Goal: Task Accomplishment & Management: Manage account settings

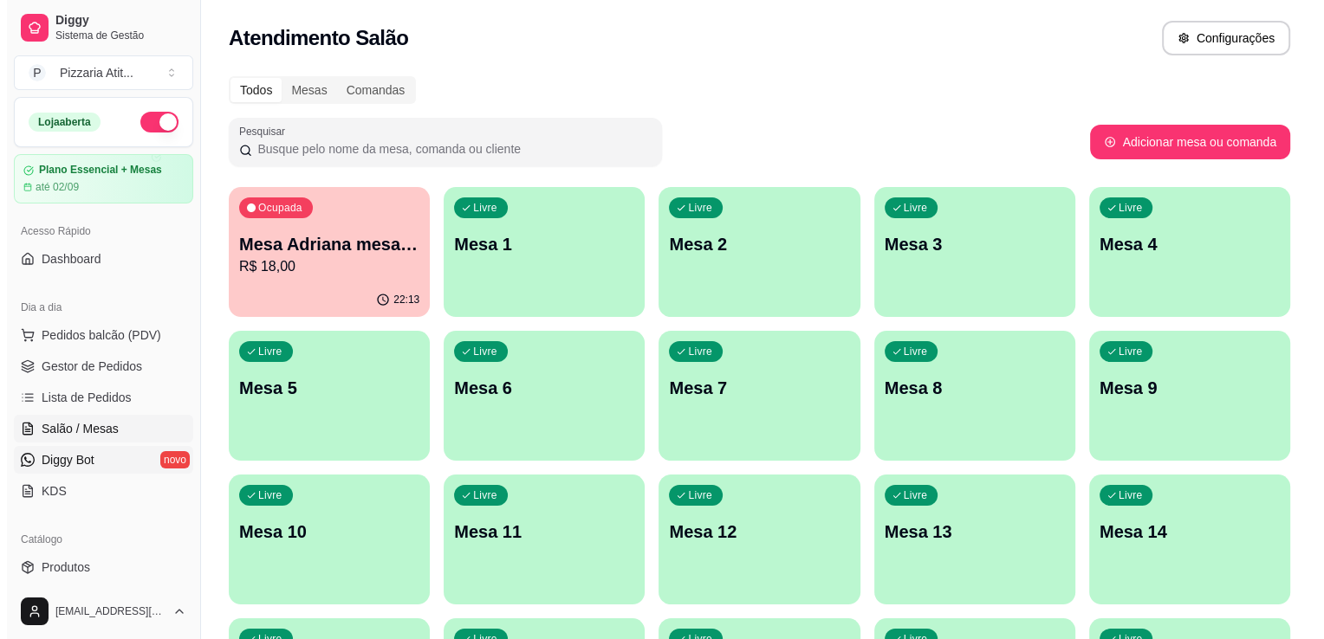
scroll to position [60, 0]
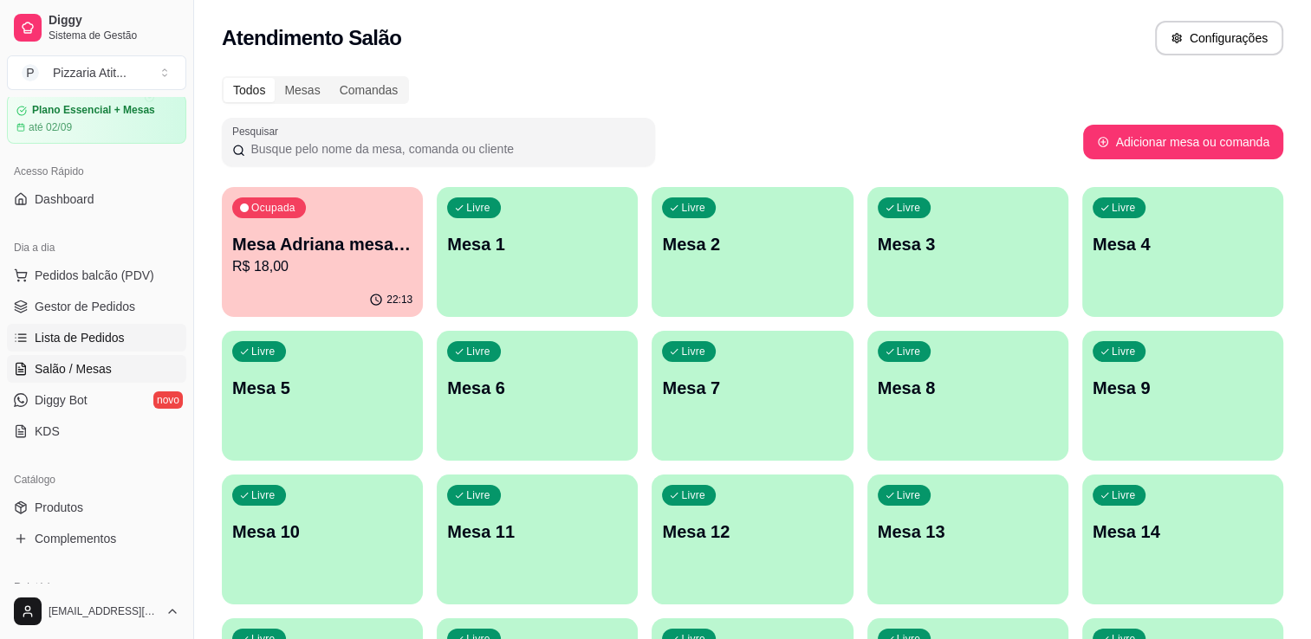
click at [80, 348] on link "Lista de Pedidos" at bounding box center [96, 338] width 179 height 28
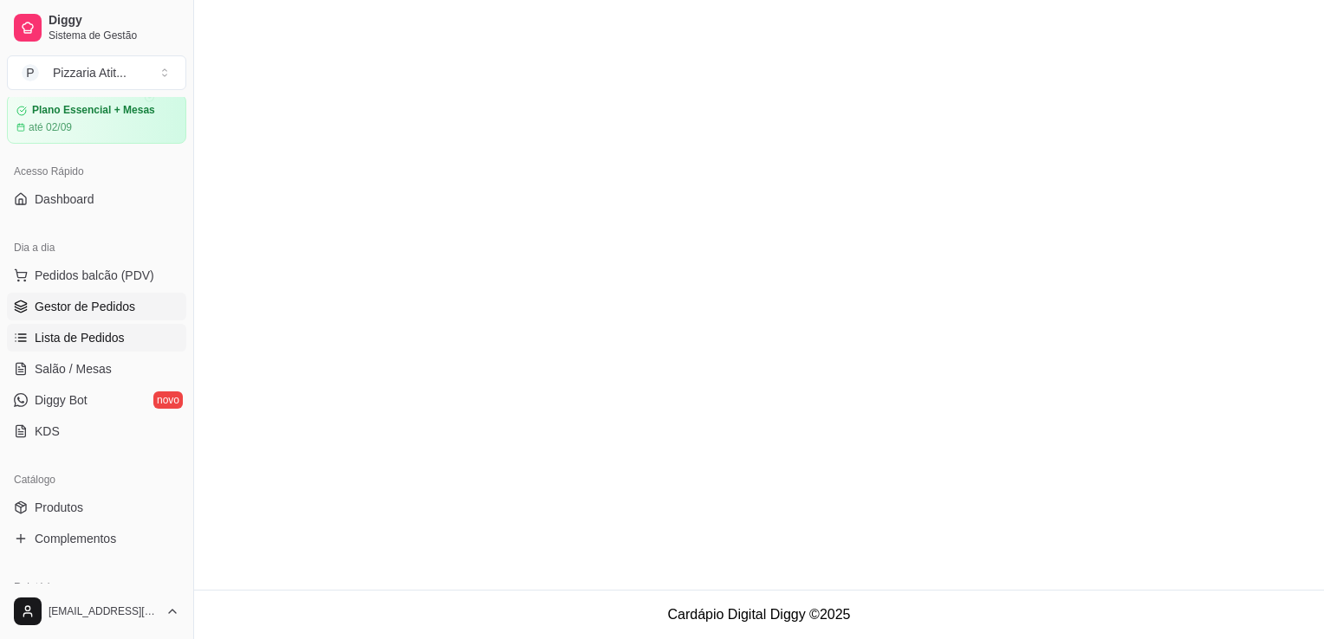
click at [101, 308] on span "Gestor de Pedidos" at bounding box center [85, 306] width 101 height 17
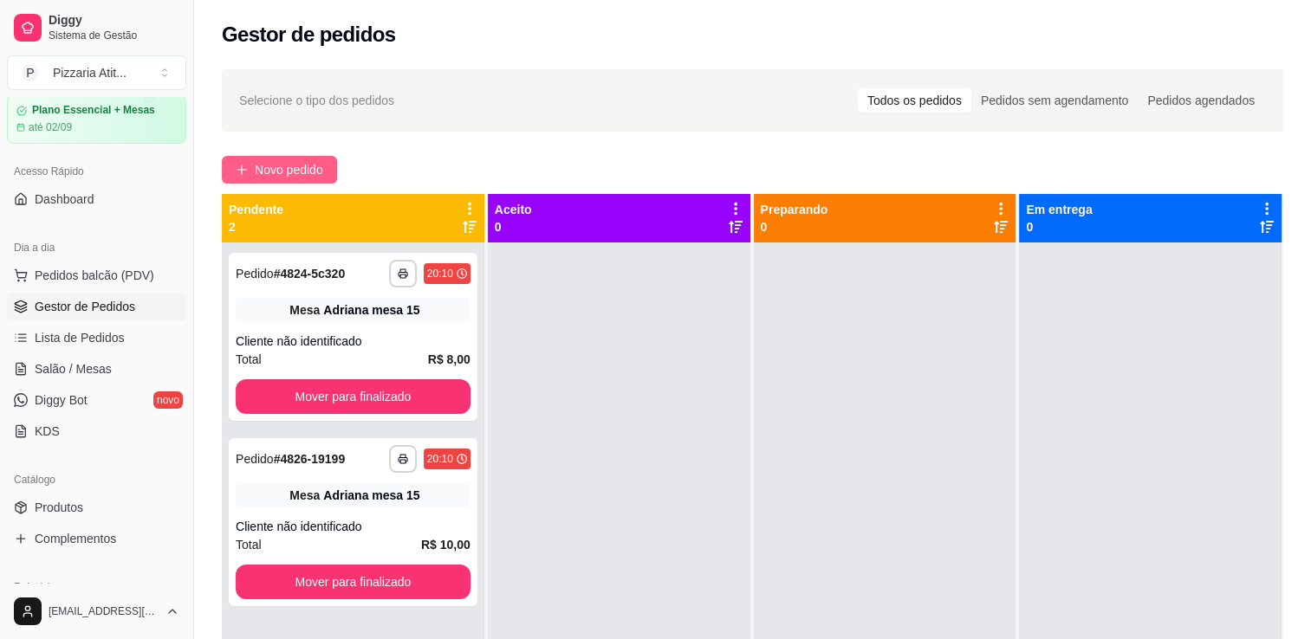
click at [312, 164] on span "Novo pedido" at bounding box center [289, 169] width 68 height 19
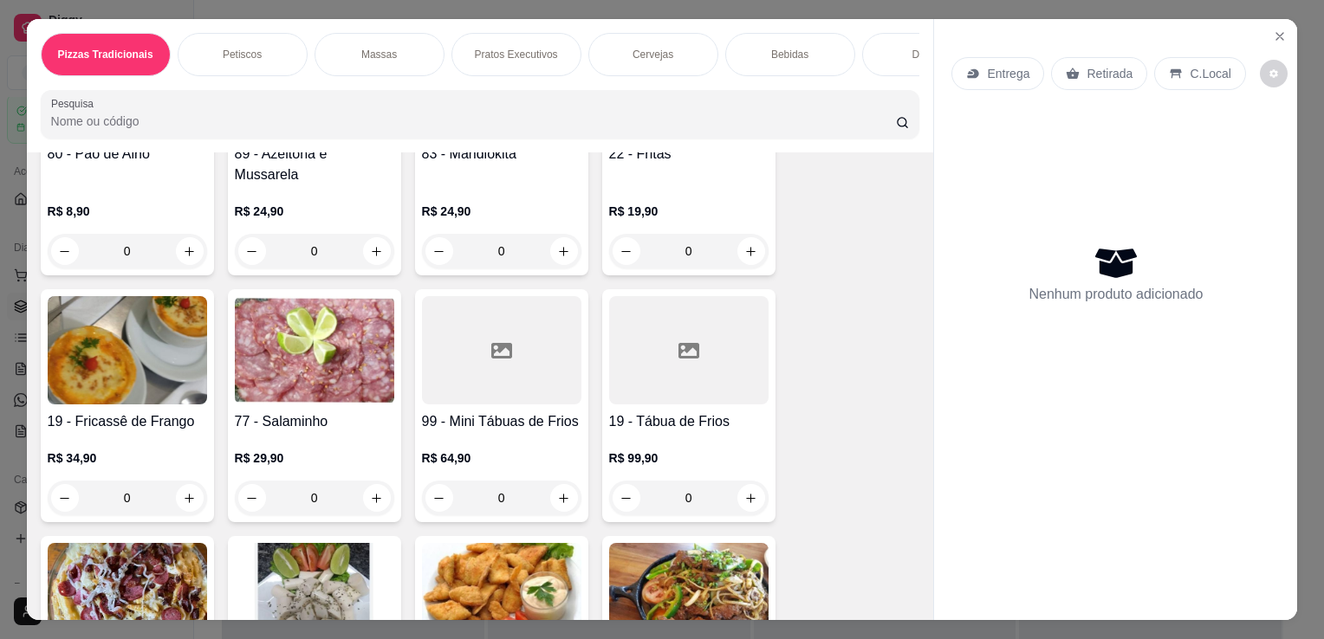
scroll to position [520, 0]
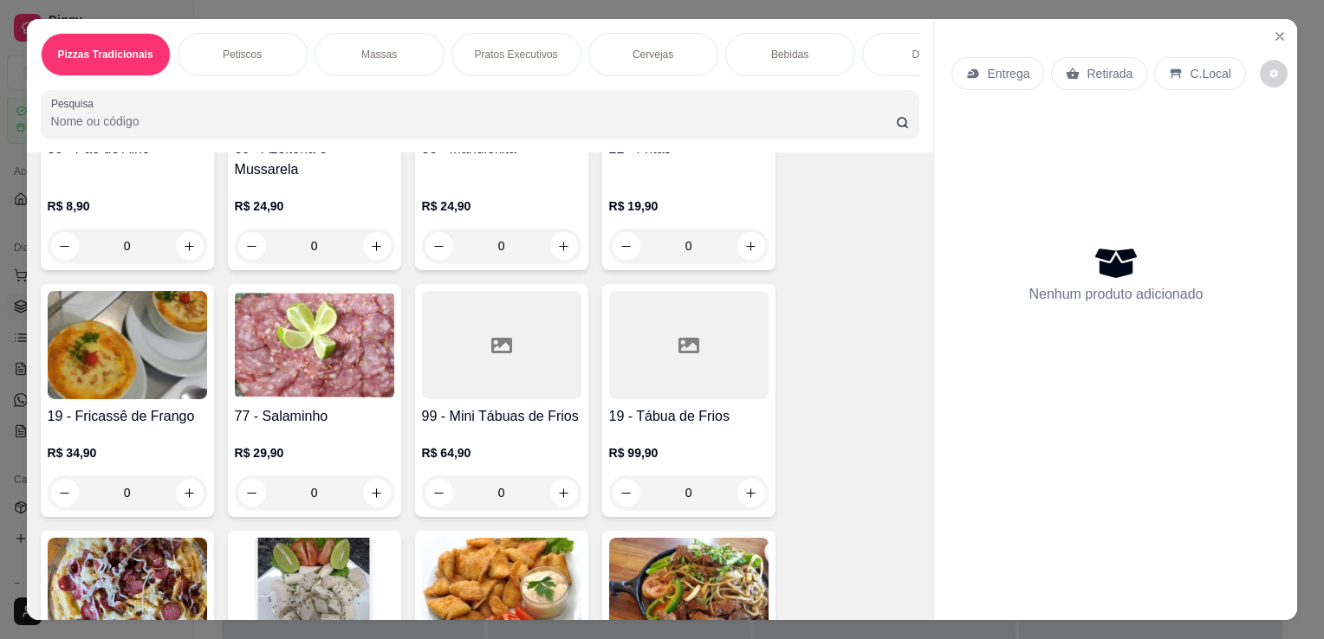
click at [955, 617] on div "Pizzas Tradicionais Petiscos Massas Pratos Executivos Cervejas Bebidas Doses Dr…" at bounding box center [662, 319] width 1324 height 639
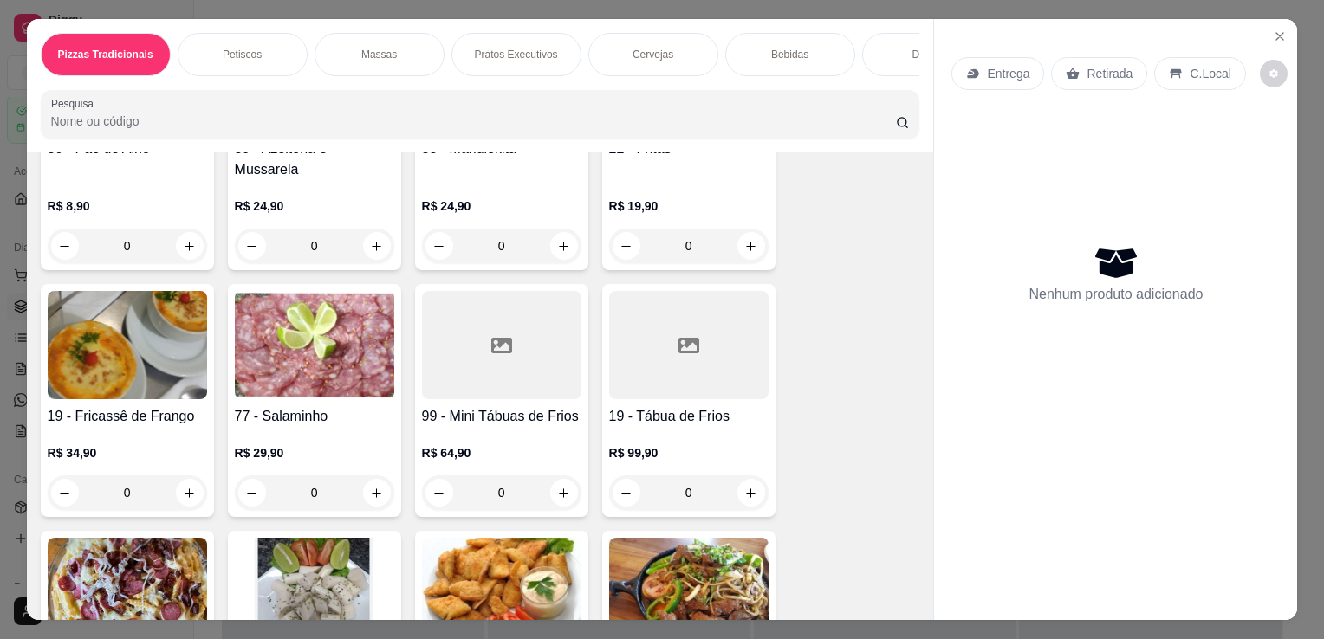
click at [955, 617] on div "Pizzas Tradicionais Petiscos Massas Pratos Executivos Cervejas Bebidas Doses Dr…" at bounding box center [662, 319] width 1324 height 639
click at [1273, 29] on icon "Close" at bounding box center [1280, 36] width 14 height 14
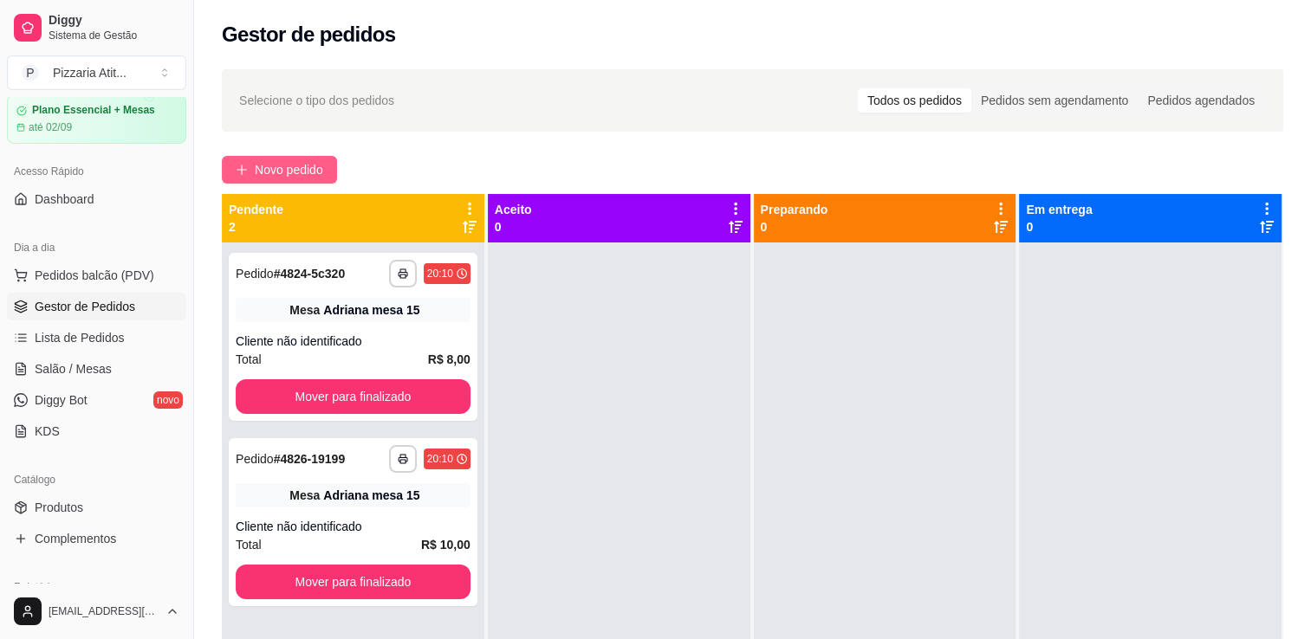
click at [311, 172] on span "Novo pedido" at bounding box center [289, 169] width 68 height 19
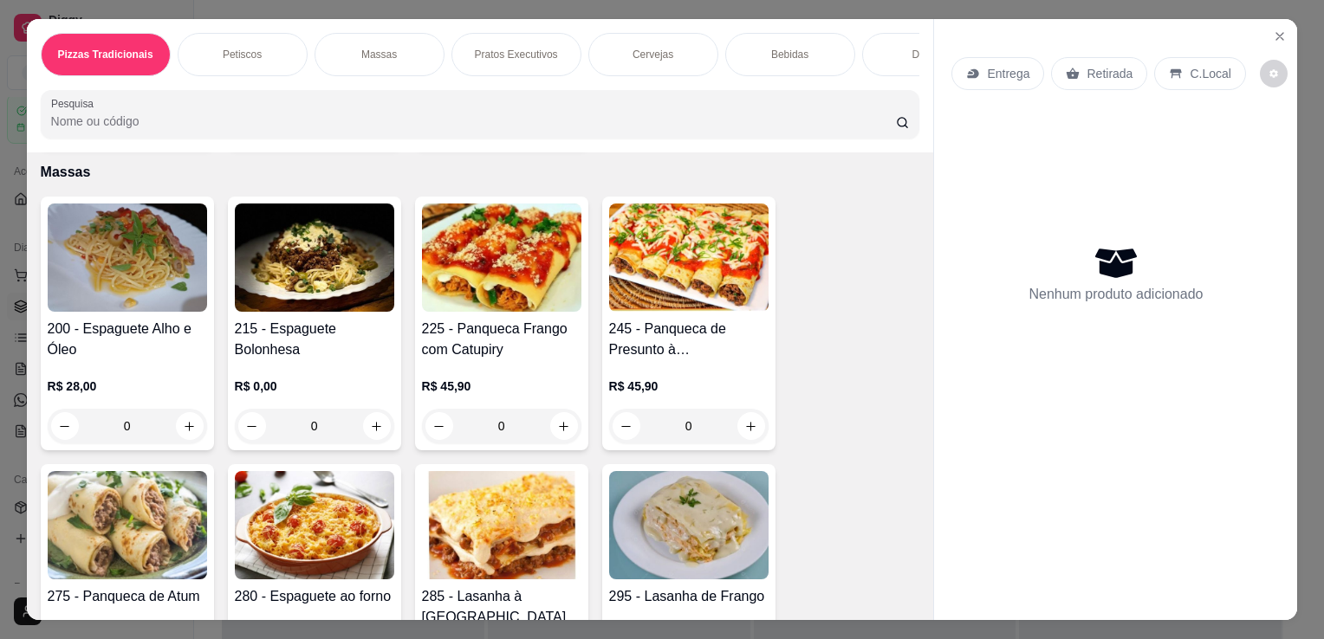
scroll to position [1421, 0]
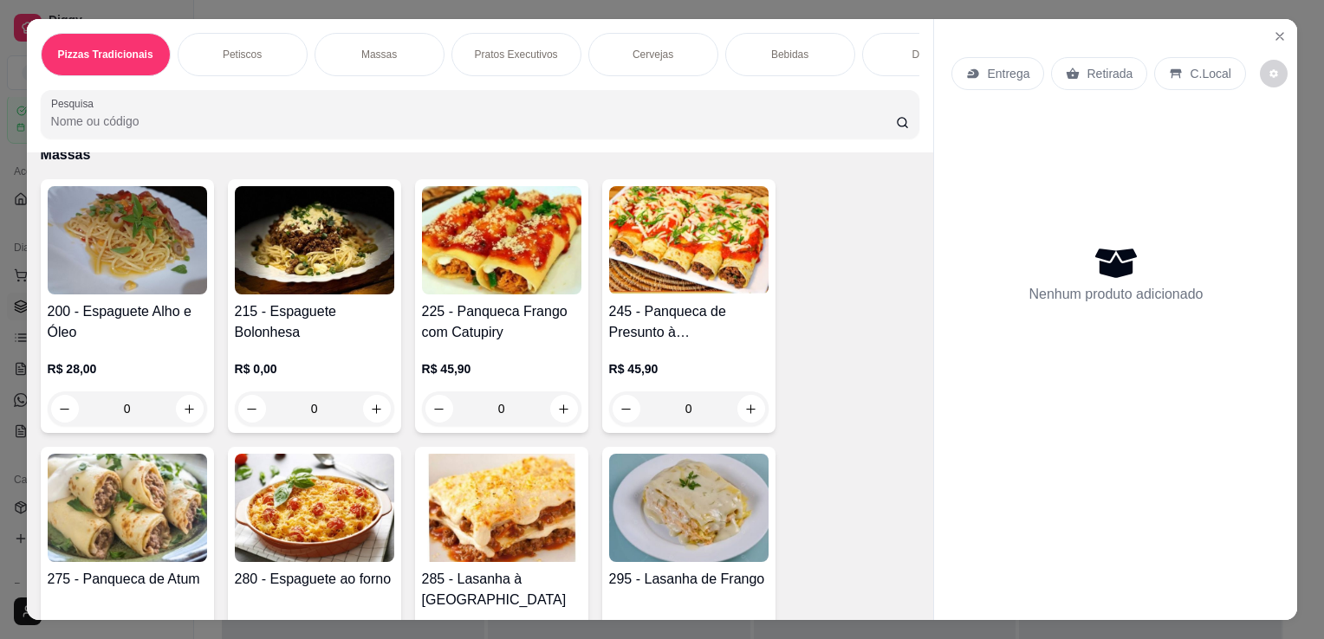
click at [936, 581] on div "Entrega Retirada C.Local Nenhum produto adicionado" at bounding box center [1115, 306] width 363 height 574
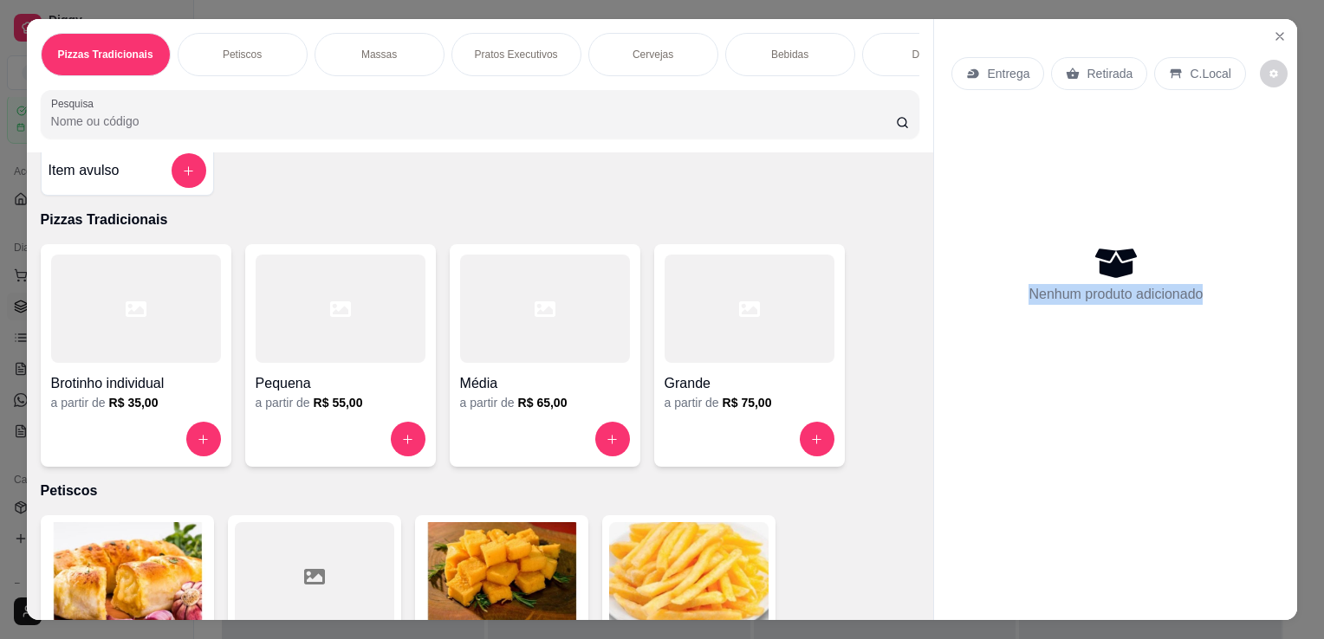
scroll to position [0, 0]
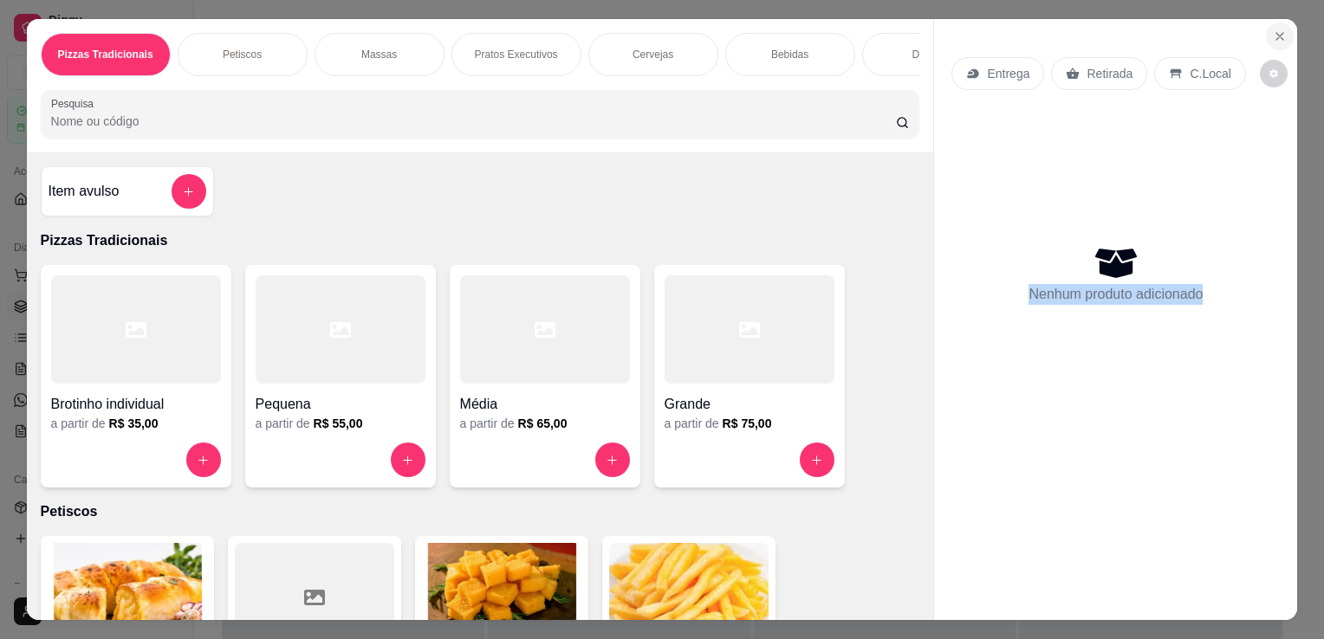
click at [1274, 23] on button "Close" at bounding box center [1280, 37] width 28 height 28
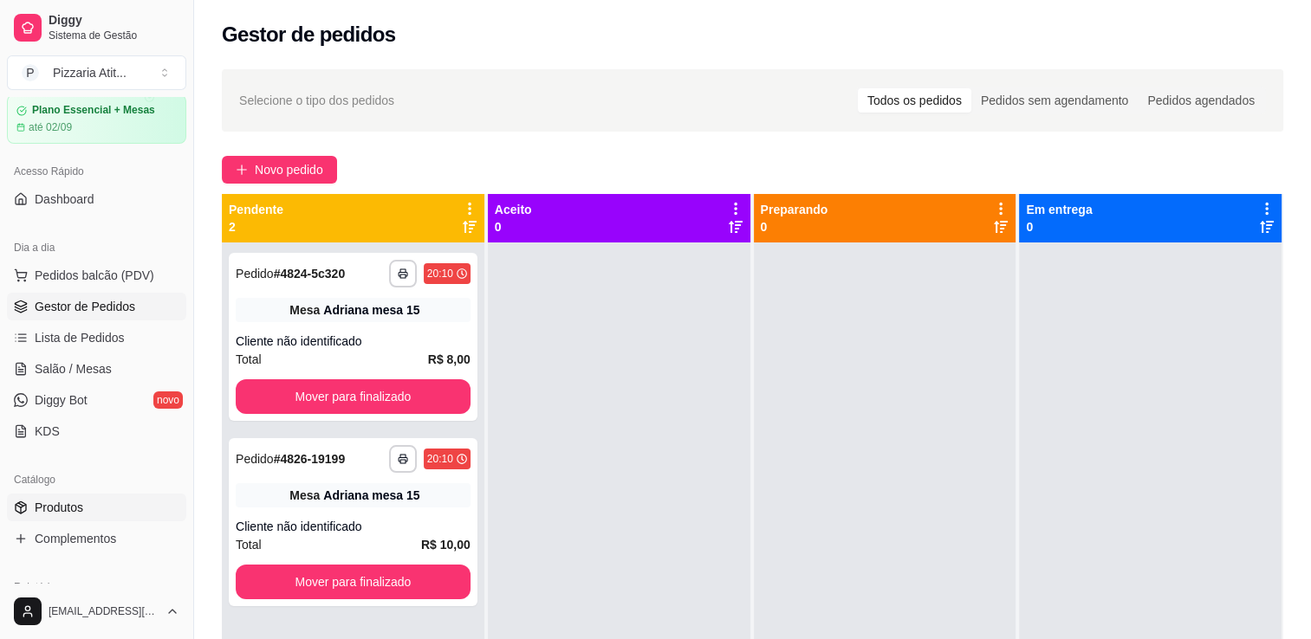
click at [68, 506] on span "Produtos" at bounding box center [59, 507] width 49 height 17
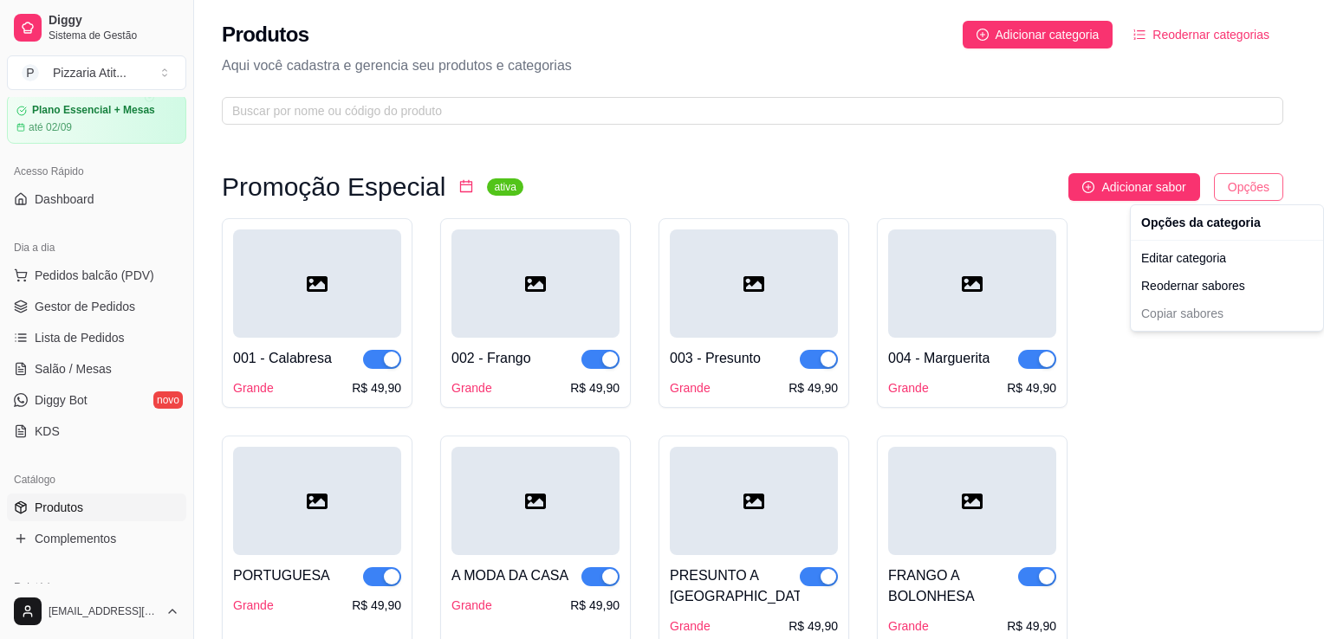
click at [1240, 184] on html "Diggy Sistema de Gestão P Pizzaria Atit ... Loja aberta Plano Essencial + Mesas…" at bounding box center [662, 319] width 1324 height 639
click at [1180, 263] on div "Editar categoria" at bounding box center [1226, 258] width 185 height 28
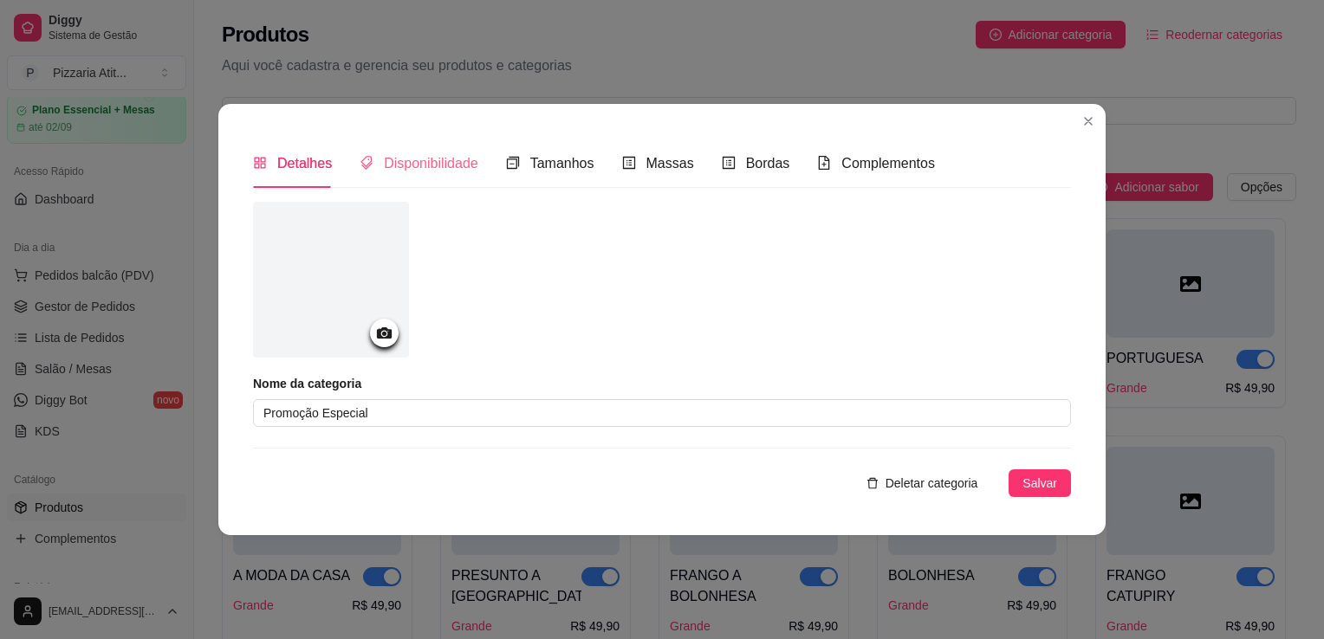
click at [412, 175] on div "Disponibilidade" at bounding box center [419, 163] width 119 height 49
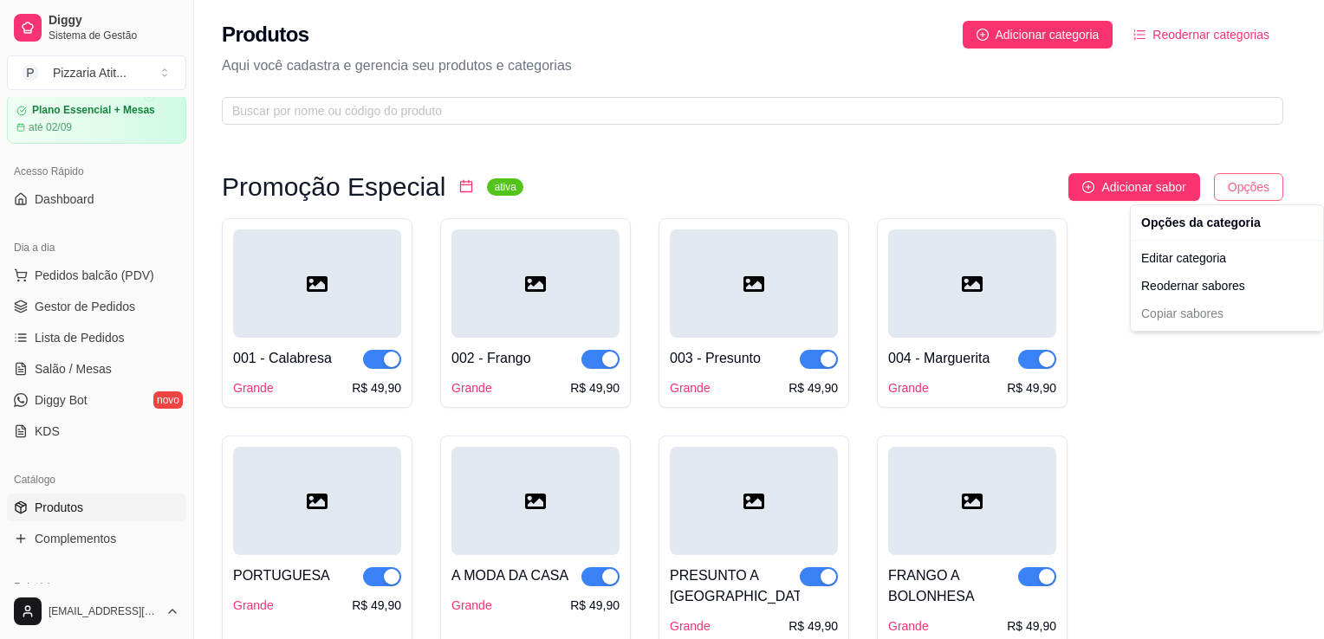
click at [1228, 186] on html "Diggy Sistema de Gestão P Pizzaria Atit ... Loja aberta Plano Essencial + Mesas…" at bounding box center [662, 319] width 1324 height 639
click at [1159, 272] on div "Reodernar sabores" at bounding box center [1226, 286] width 185 height 28
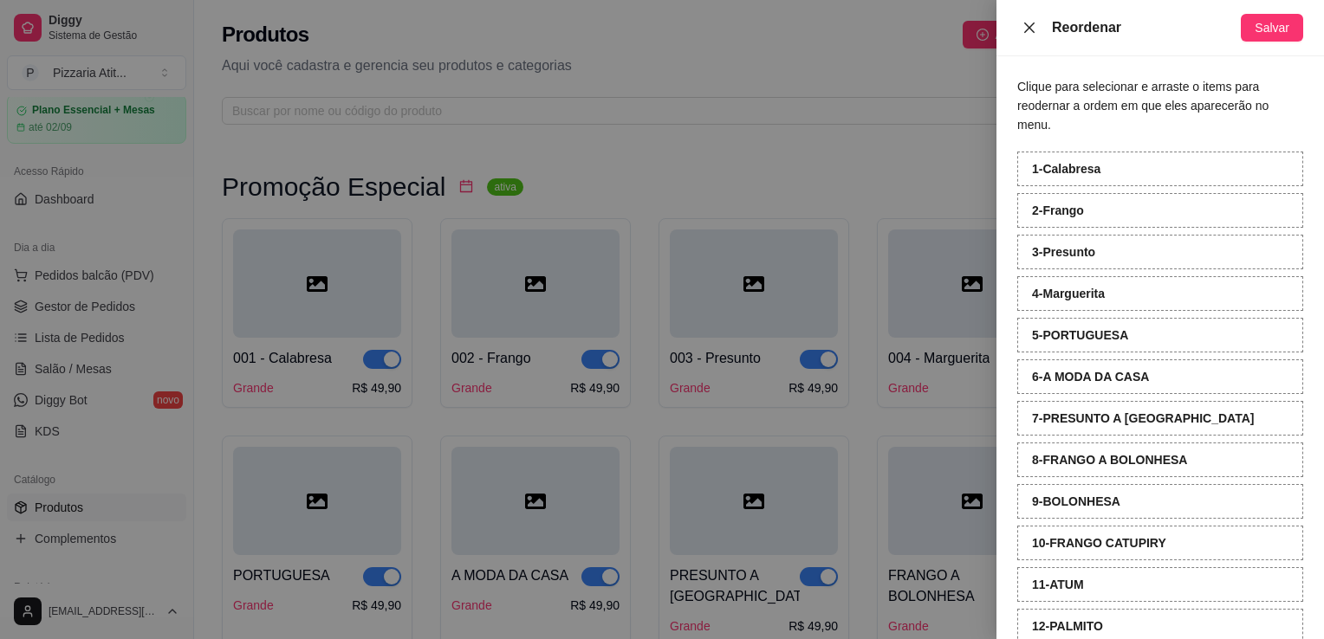
click at [1032, 25] on icon "close" at bounding box center [1029, 27] width 10 height 10
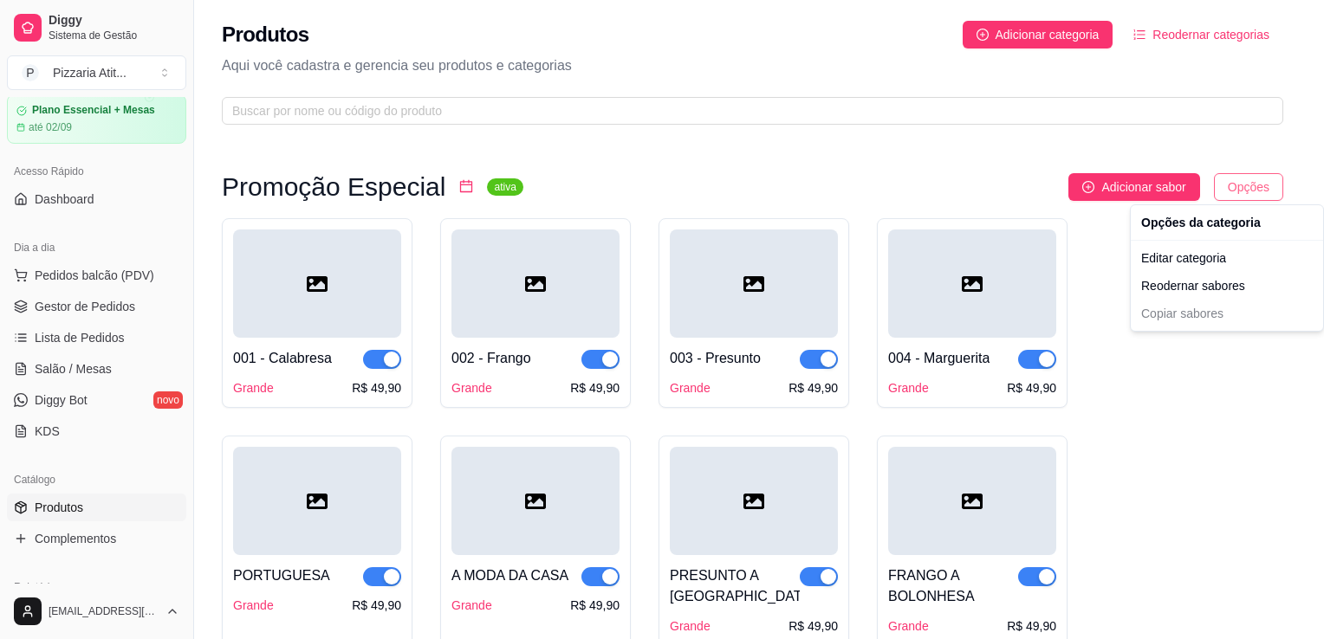
click at [1228, 192] on html "Diggy Sistema de Gestão P Pizzaria Atit ... Loja aberta Plano Essencial + Mesas…" at bounding box center [662, 319] width 1324 height 639
click at [1187, 272] on div "Reodernar sabores" at bounding box center [1226, 286] width 185 height 28
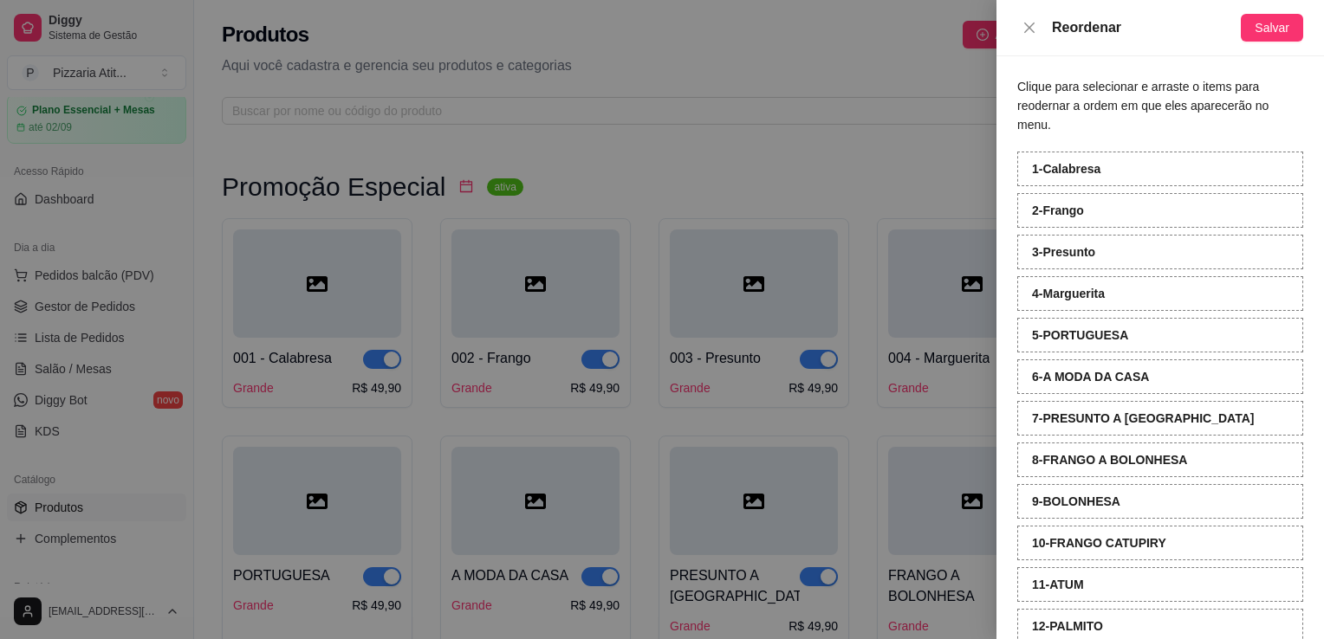
click at [974, 199] on div at bounding box center [662, 319] width 1324 height 639
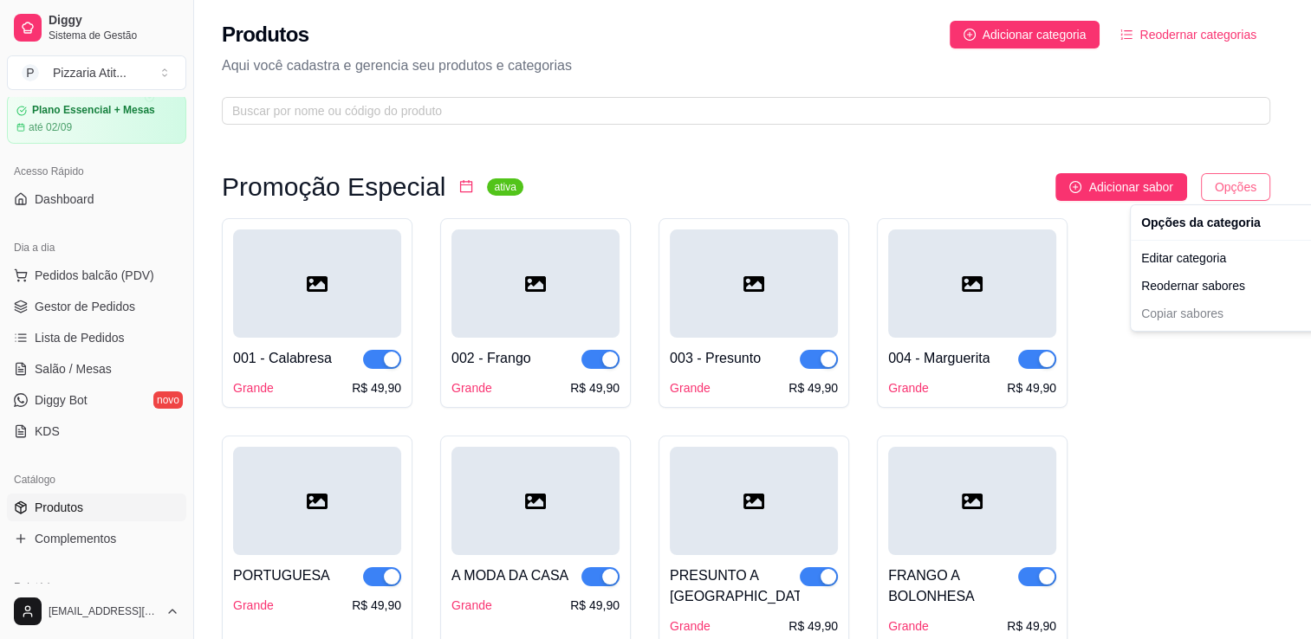
click at [1247, 185] on html "Diggy Sistema de Gestão P Pizzaria Atit ... Loja aberta Plano Essencial + Mesas…" at bounding box center [655, 319] width 1311 height 639
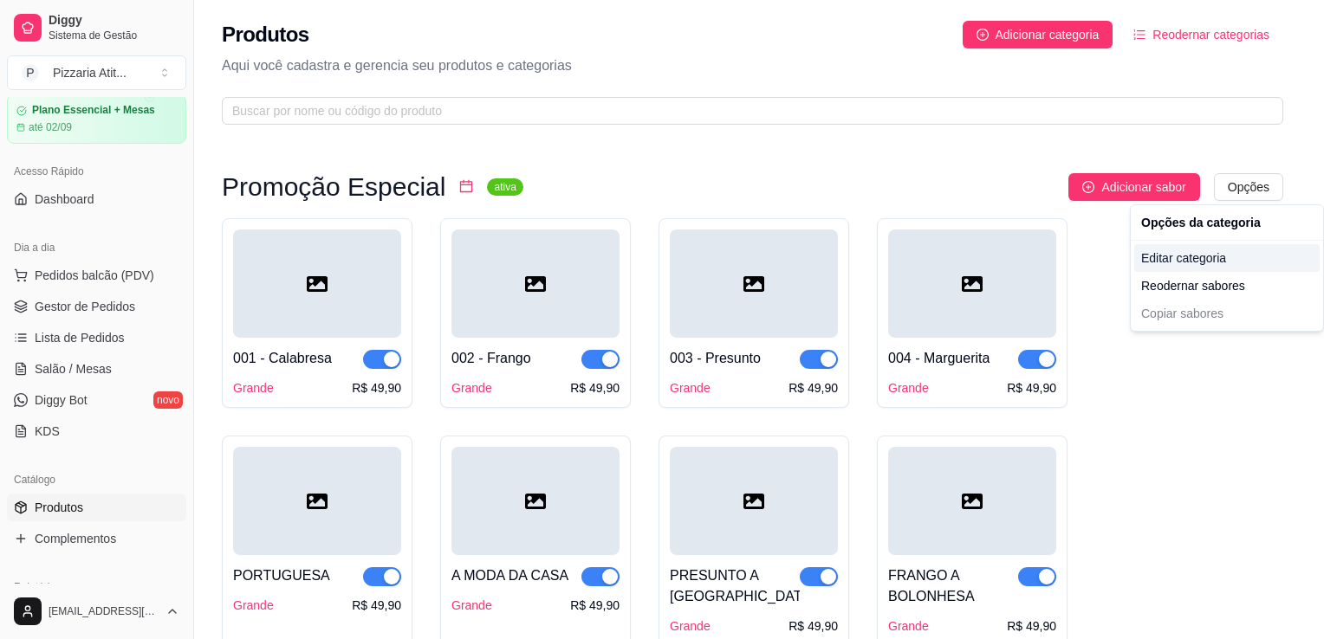
click at [1160, 266] on div "Editar categoria" at bounding box center [1226, 258] width 185 height 28
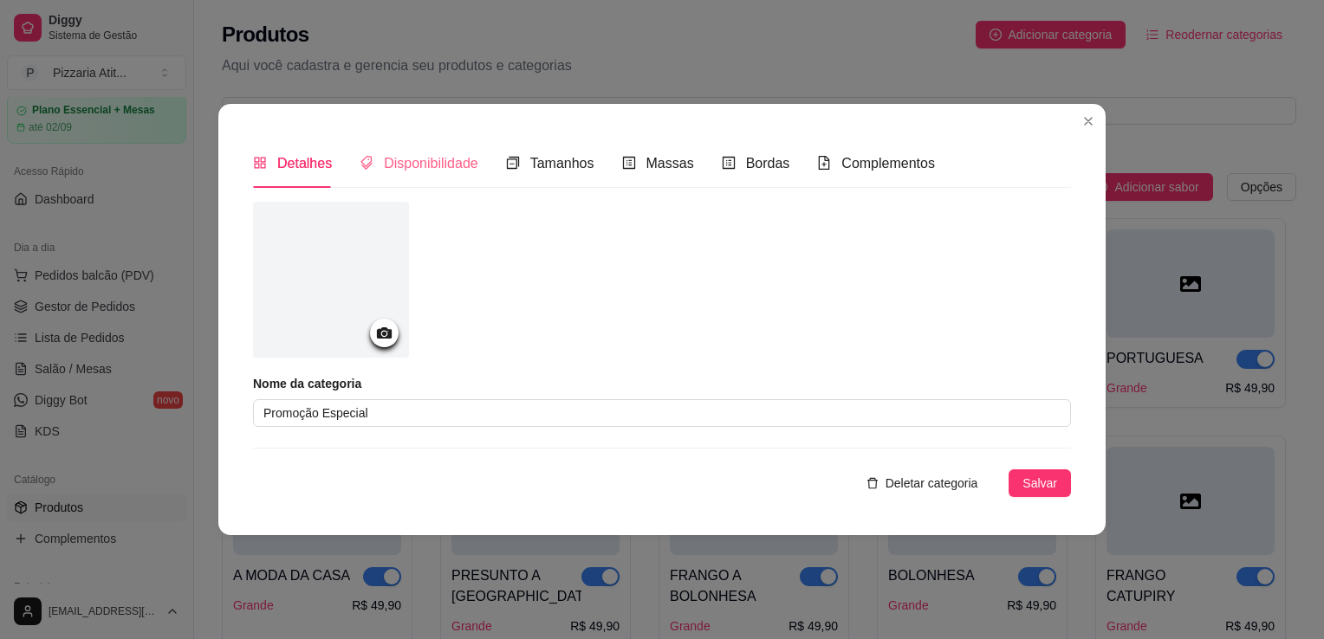
click at [466, 148] on div "Disponibilidade" at bounding box center [419, 163] width 119 height 49
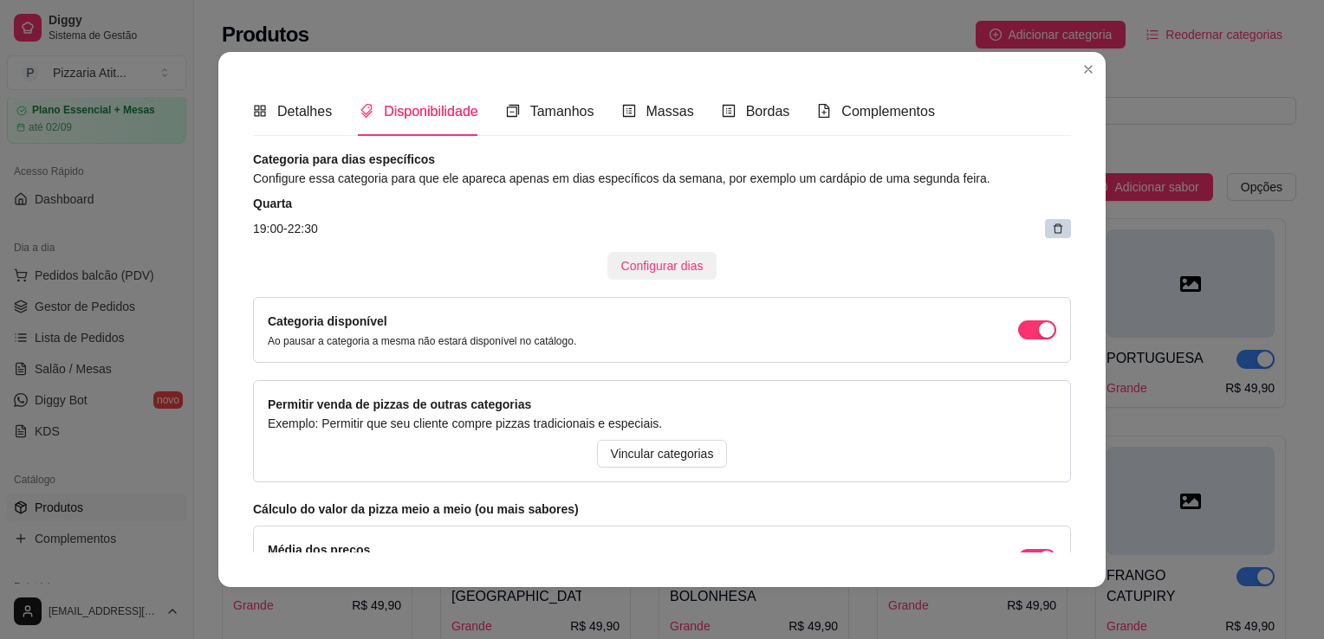
click at [682, 267] on span "Configurar dias" at bounding box center [662, 265] width 82 height 19
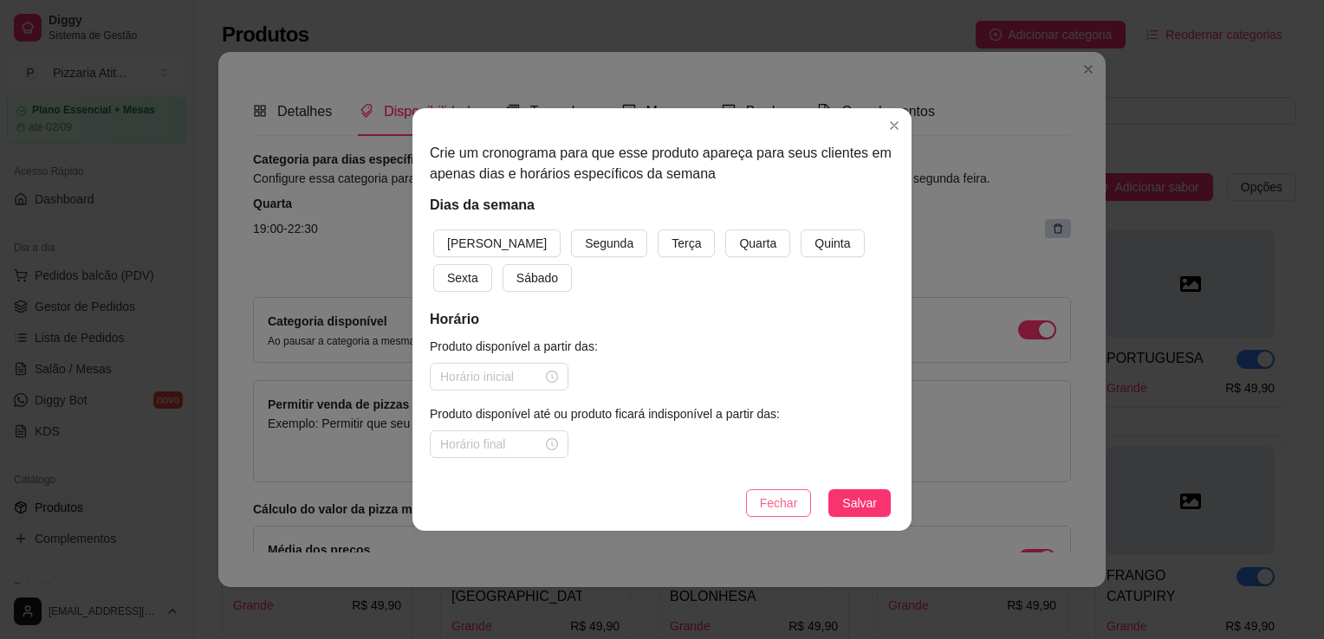
click at [787, 495] on span "Fechar" at bounding box center [779, 503] width 38 height 19
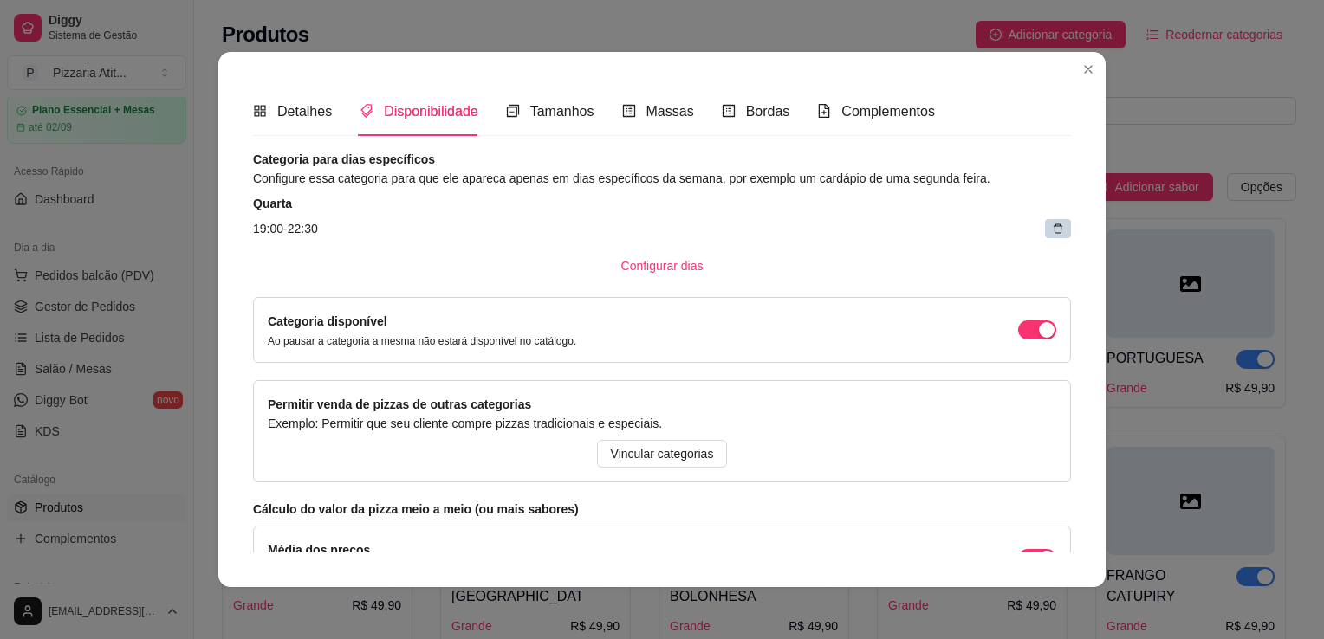
click at [315, 206] on article "Quarta" at bounding box center [662, 203] width 818 height 17
click at [627, 267] on span "Configurar dias" at bounding box center [662, 265] width 82 height 19
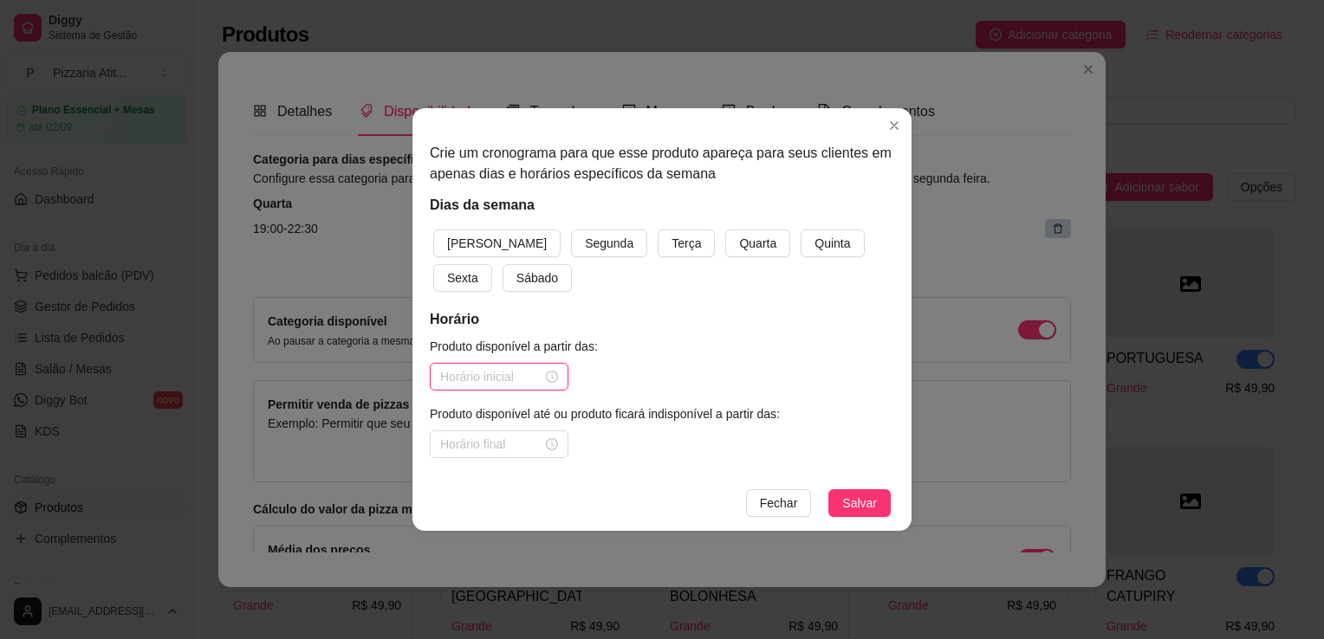
click at [451, 378] on input at bounding box center [491, 376] width 102 height 19
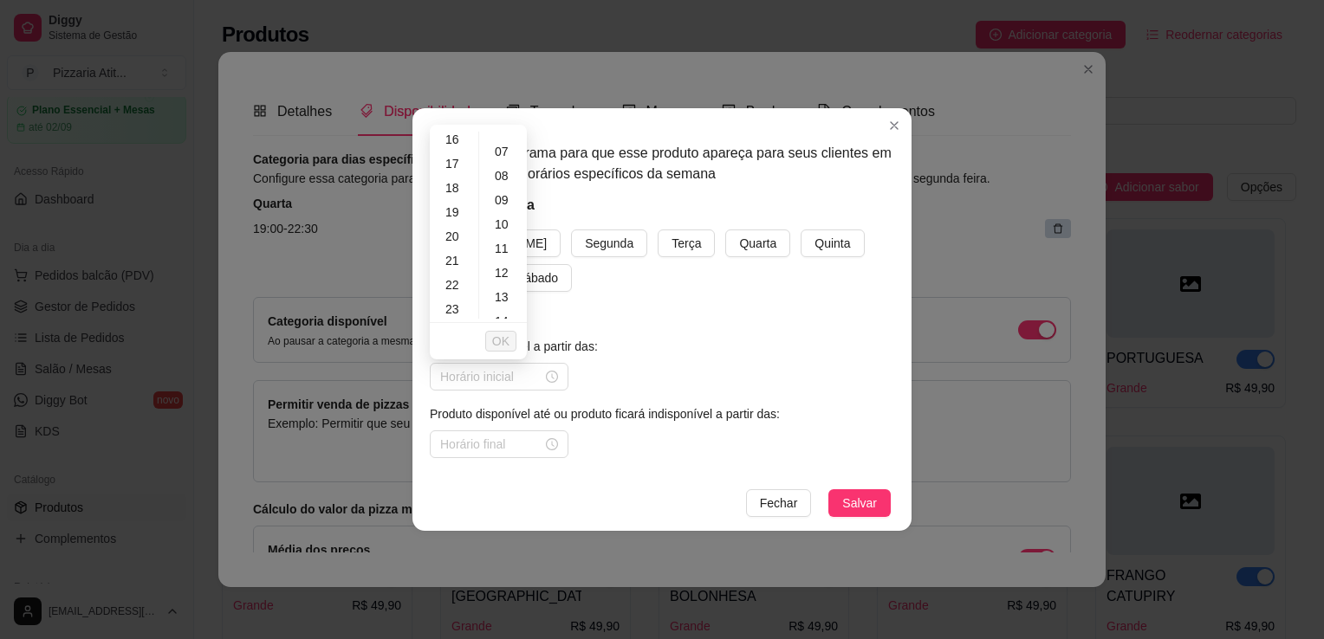
scroll to position [395, 0]
click at [450, 188] on div "18" at bounding box center [454, 185] width 42 height 24
click at [503, 244] on div "49" at bounding box center [504, 236] width 42 height 24
type input "18:49"
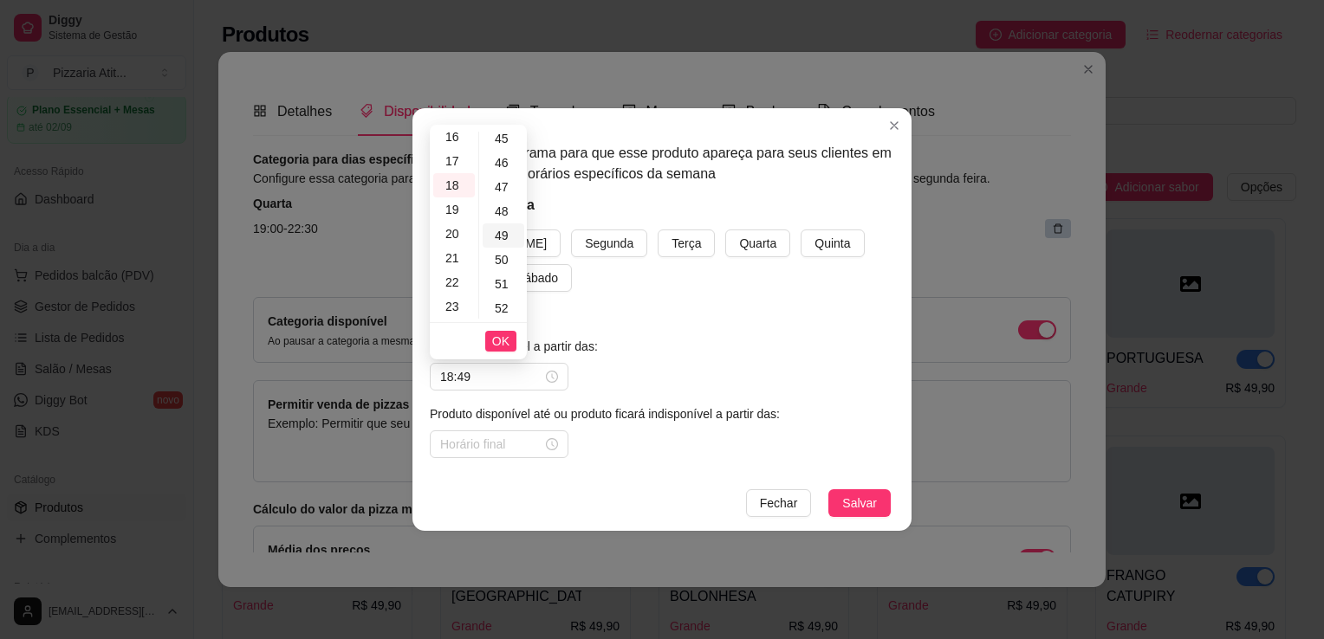
scroll to position [1189, 0]
click at [551, 448] on div at bounding box center [499, 444] width 118 height 19
click at [455, 352] on div "22" at bounding box center [454, 350] width 42 height 24
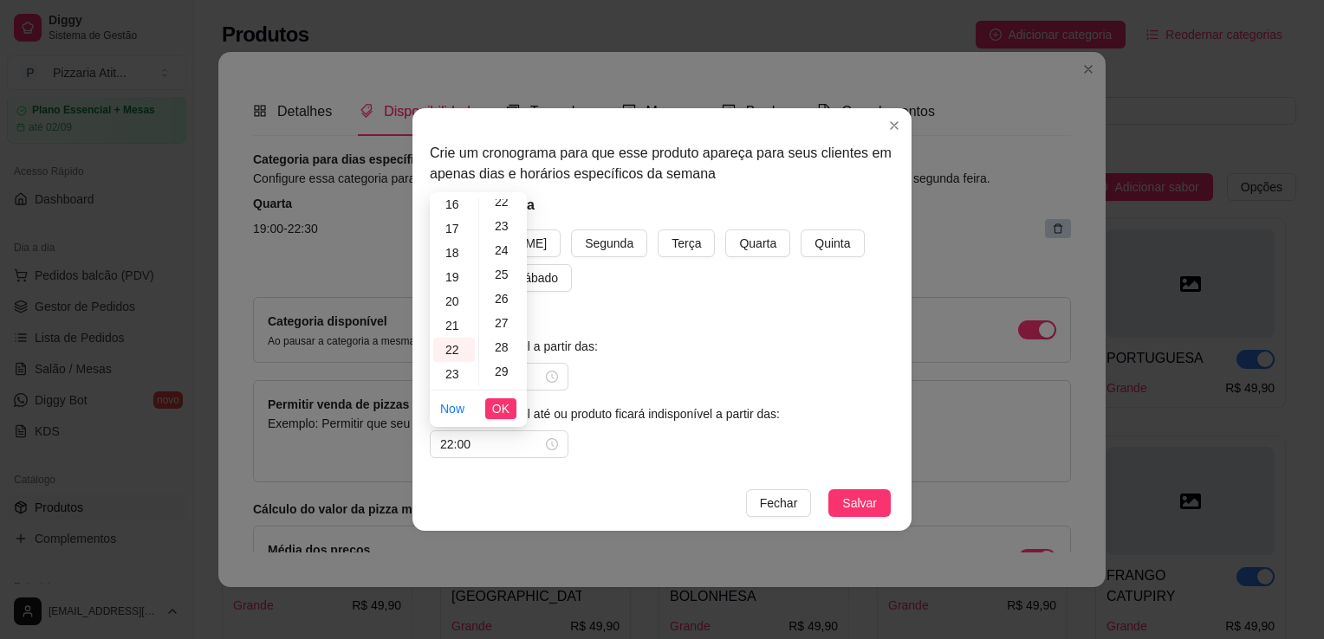
scroll to position [560, 0]
click at [503, 373] on div "30" at bounding box center [504, 379] width 42 height 24
type input "22:30"
click at [842, 499] on button "Salvar" at bounding box center [859, 504] width 62 height 28
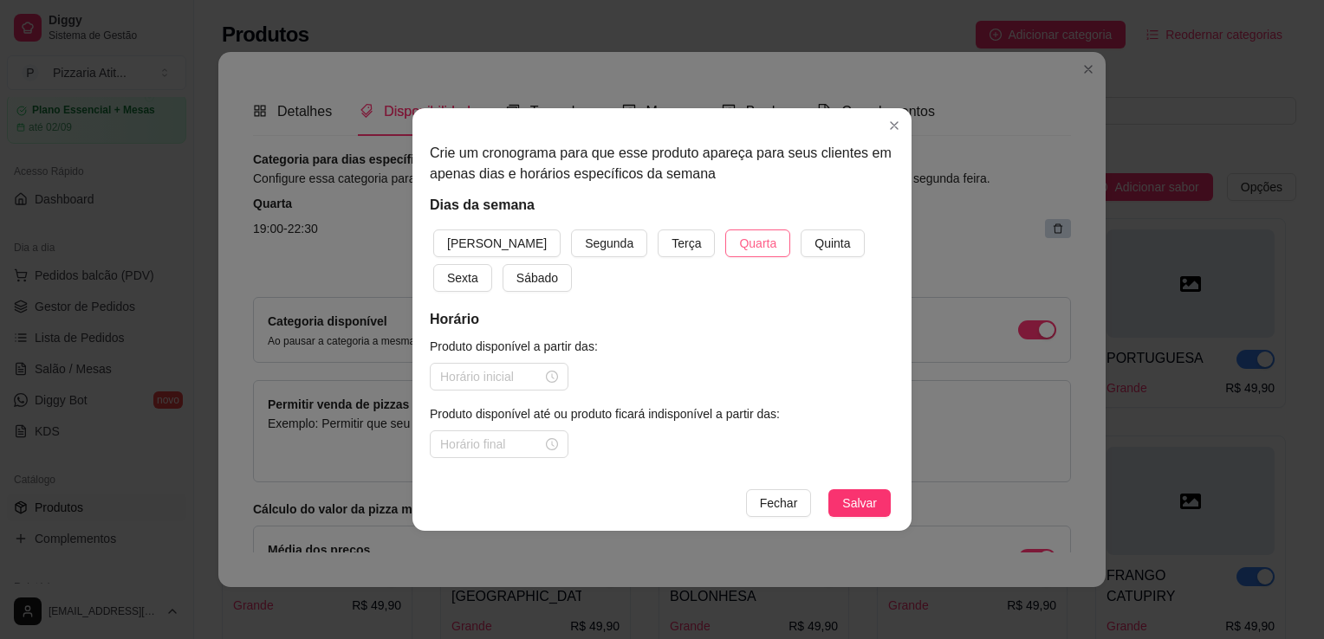
click at [739, 241] on span "Quarta" at bounding box center [757, 243] width 37 height 19
drag, startPoint x: 861, startPoint y: 487, endPoint x: 863, endPoint y: 506, distance: 19.1
click at [863, 506] on footer "[PERSON_NAME]" at bounding box center [661, 503] width 499 height 55
click at [863, 506] on span "Salvar" at bounding box center [859, 503] width 35 height 19
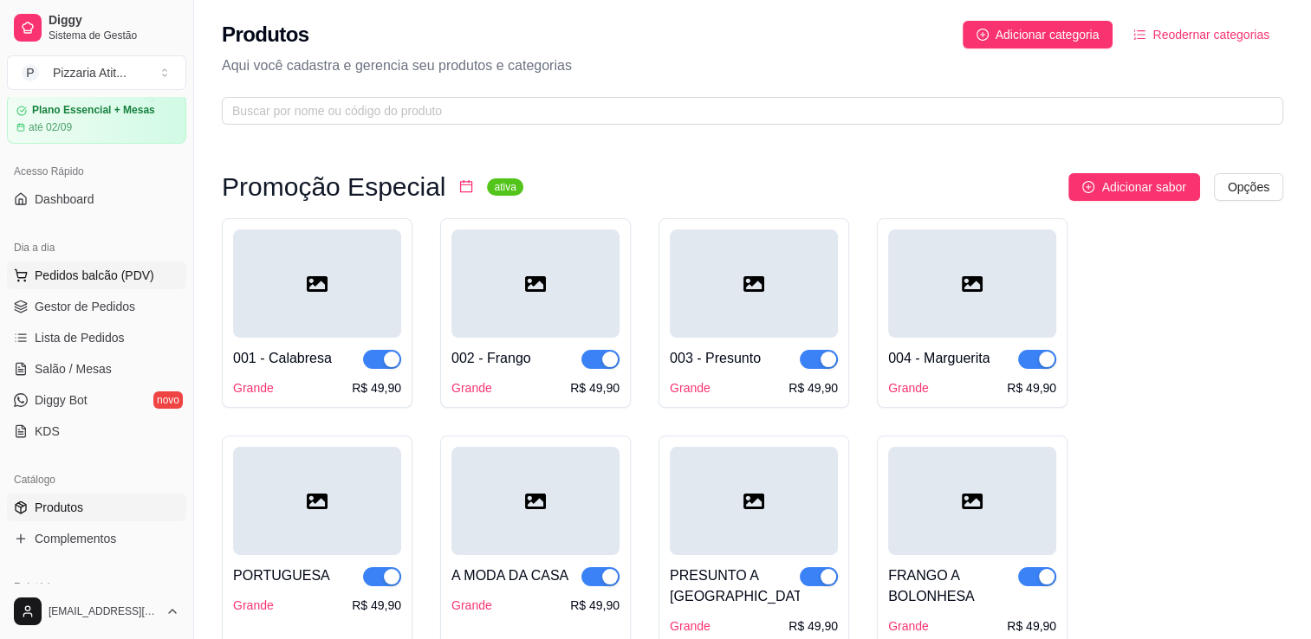
click at [70, 269] on span "Pedidos balcão (PDV)" at bounding box center [95, 275] width 120 height 17
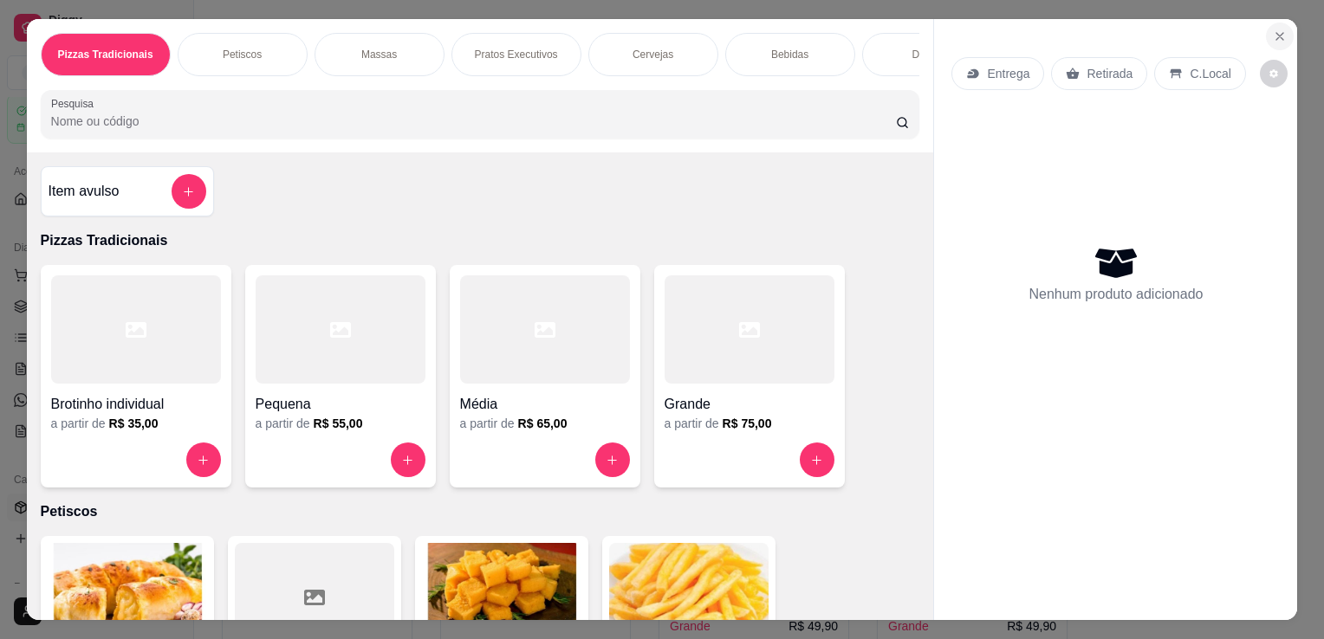
click at [1274, 37] on button "Close" at bounding box center [1280, 37] width 28 height 28
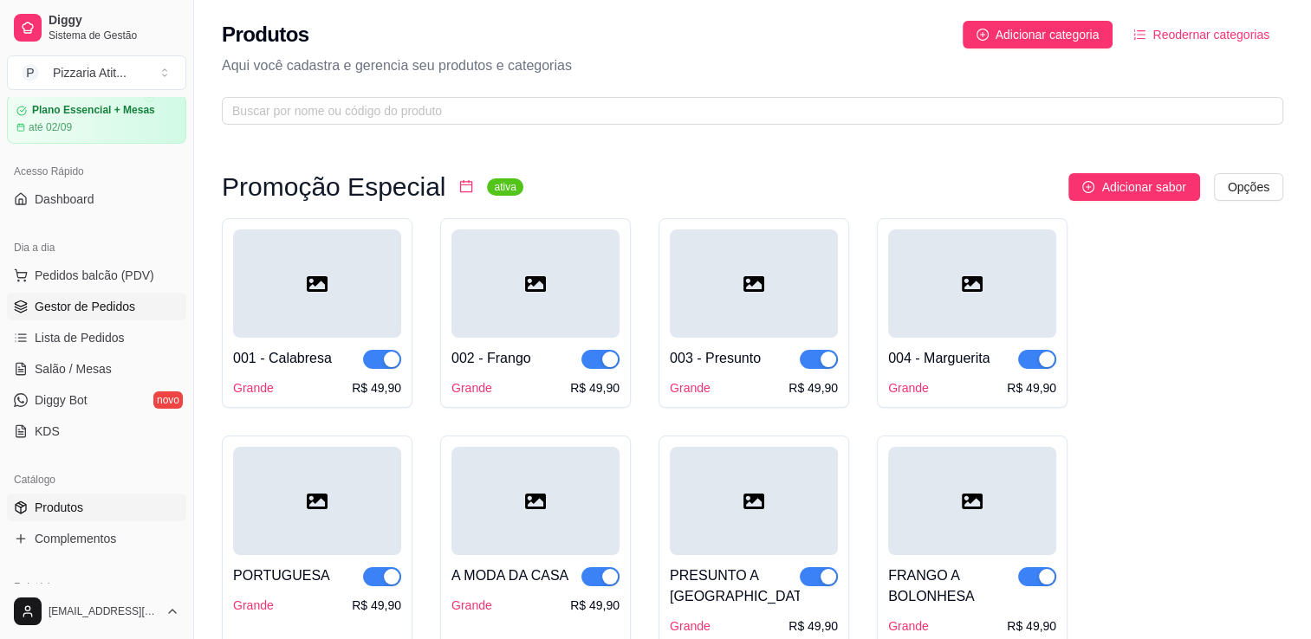
click at [68, 315] on link "Gestor de Pedidos" at bounding box center [96, 307] width 179 height 28
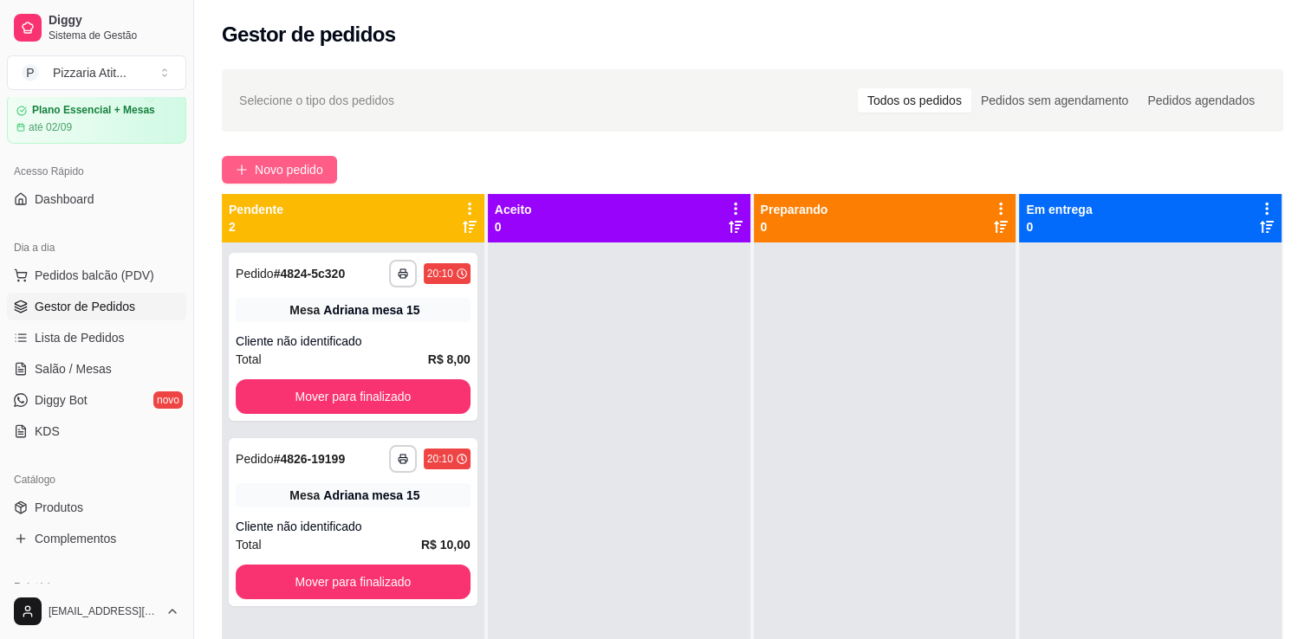
click at [288, 172] on span "Novo pedido" at bounding box center [289, 169] width 68 height 19
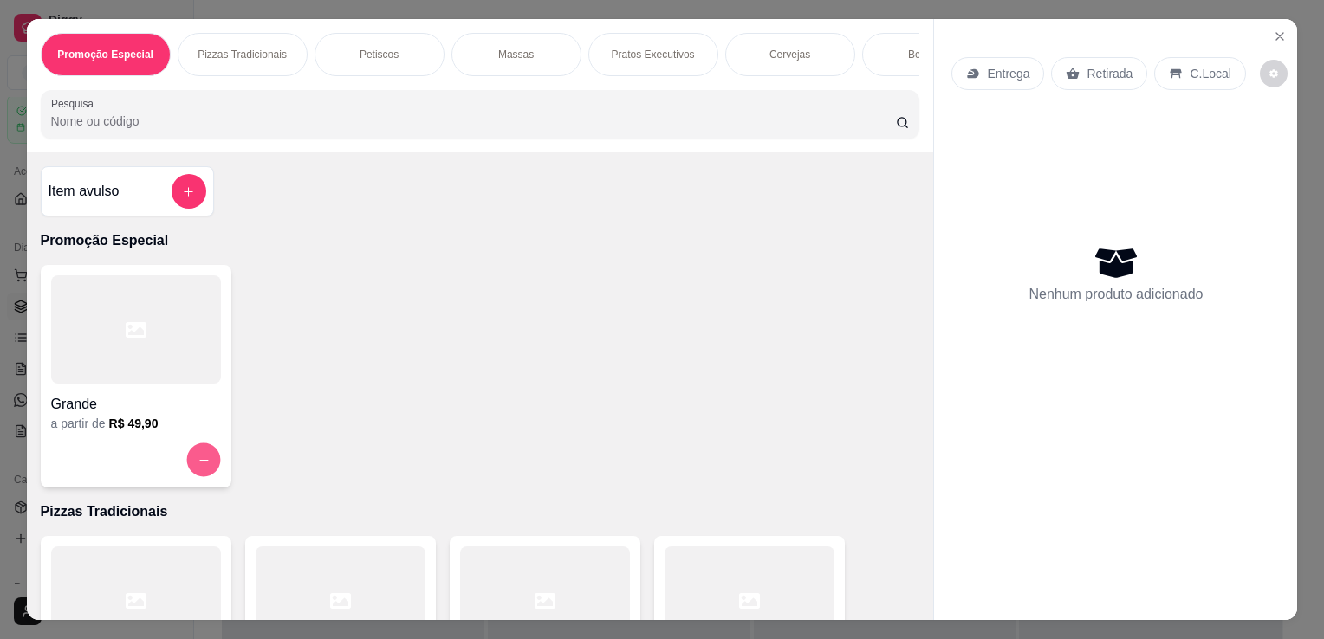
click at [196, 458] on button "increase-product-quantity" at bounding box center [203, 461] width 34 height 34
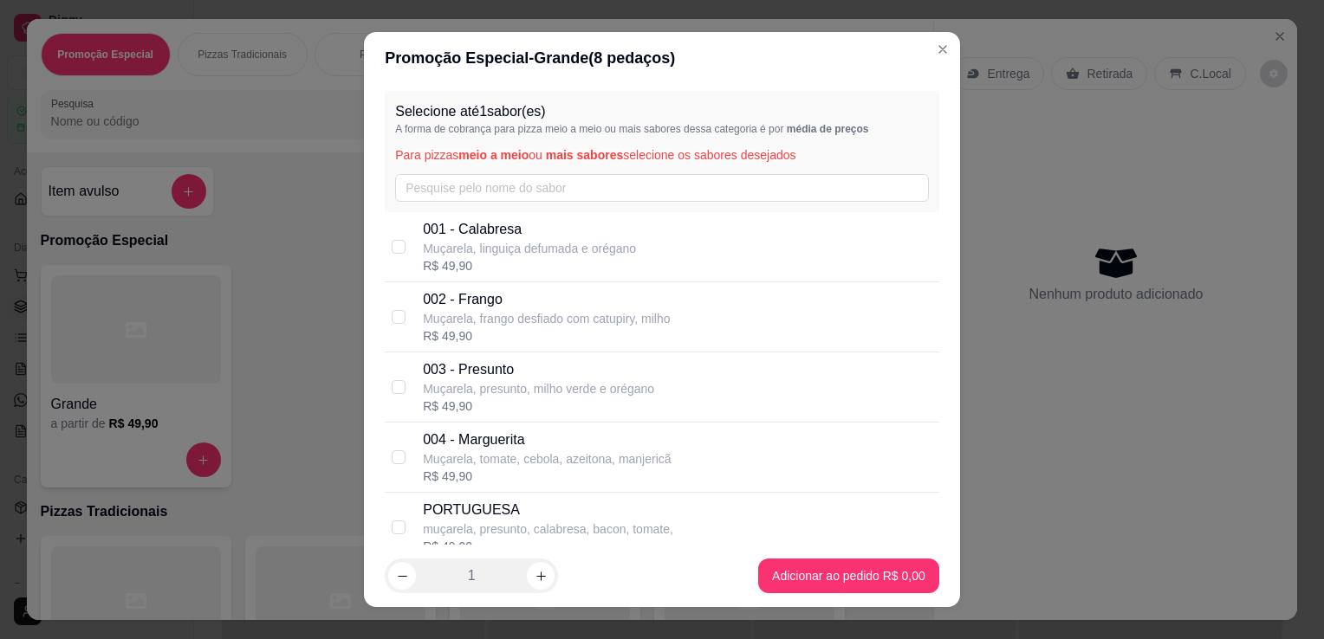
click at [458, 263] on div "R$ 49,90" at bounding box center [529, 265] width 213 height 17
checkbox input "true"
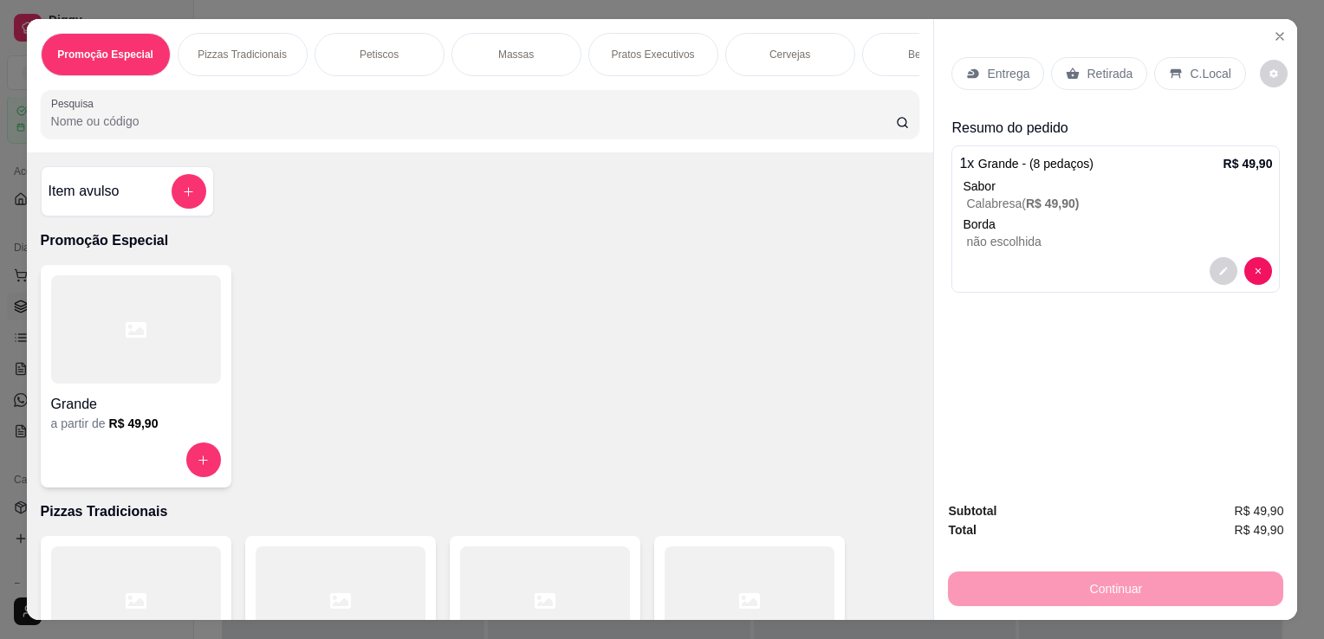
click at [988, 57] on div "Entrega" at bounding box center [997, 73] width 93 height 33
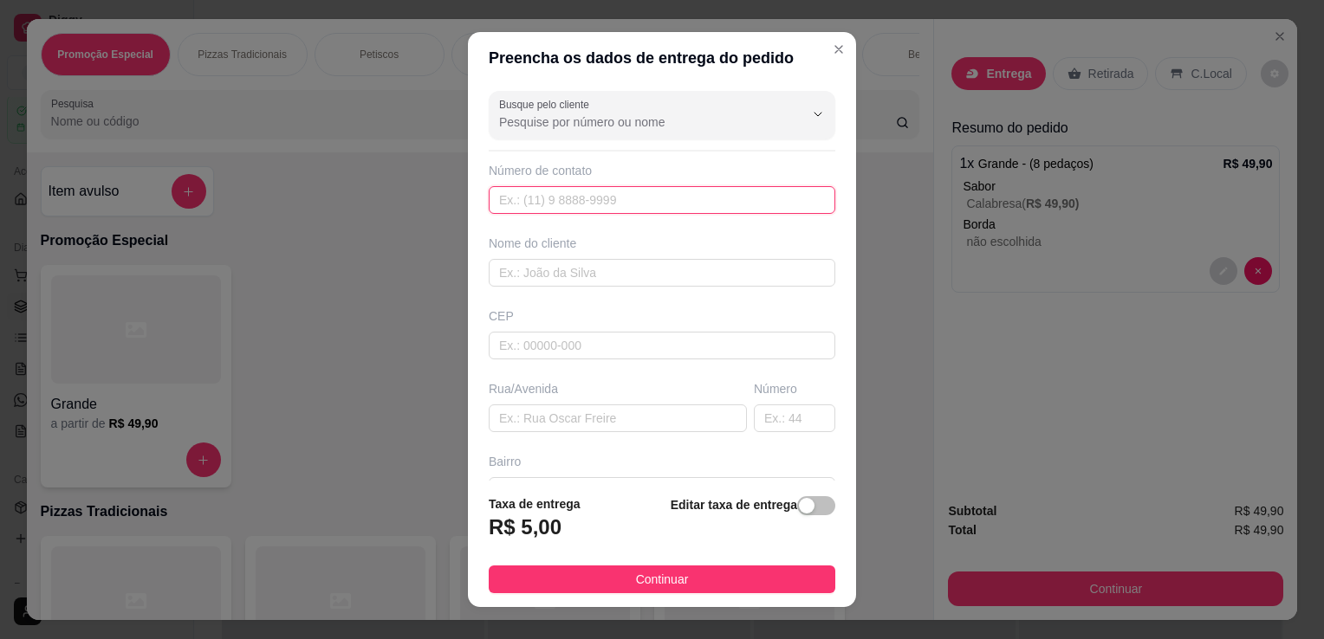
click at [627, 191] on input "text" at bounding box center [662, 200] width 347 height 28
type input "[PHONE_NUMBER]"
click at [551, 283] on input "text" at bounding box center [662, 273] width 347 height 28
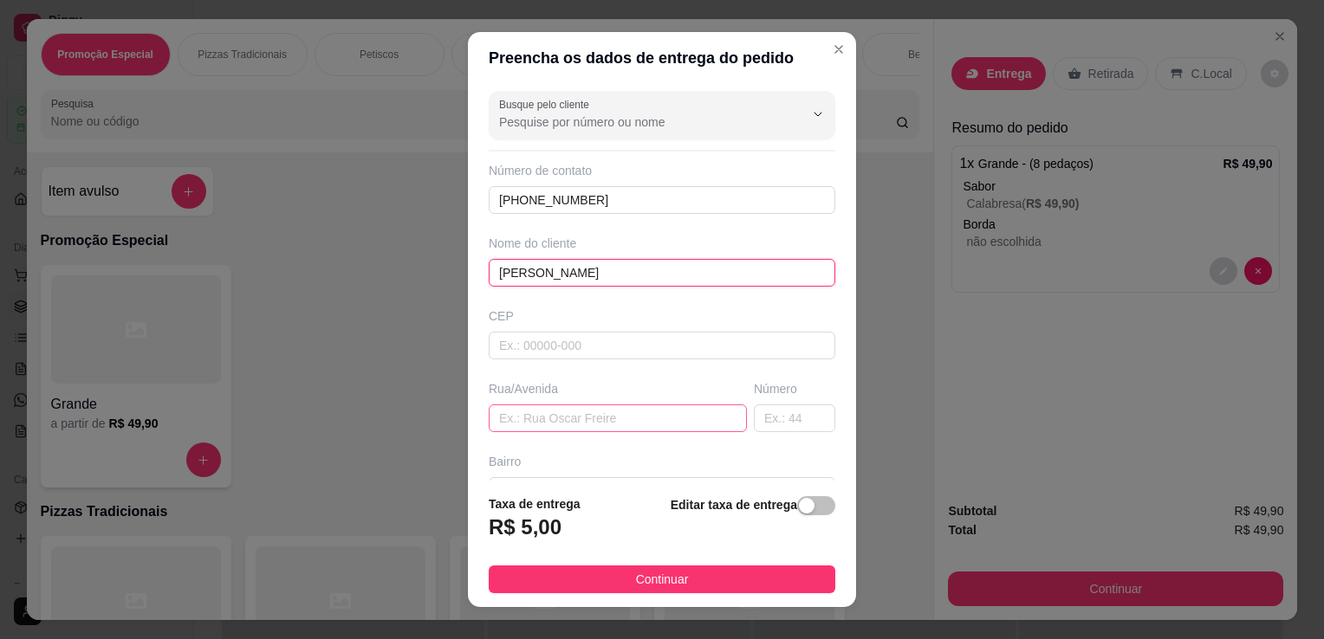
type input "[PERSON_NAME]"
click at [499, 425] on input "text" at bounding box center [618, 419] width 258 height 28
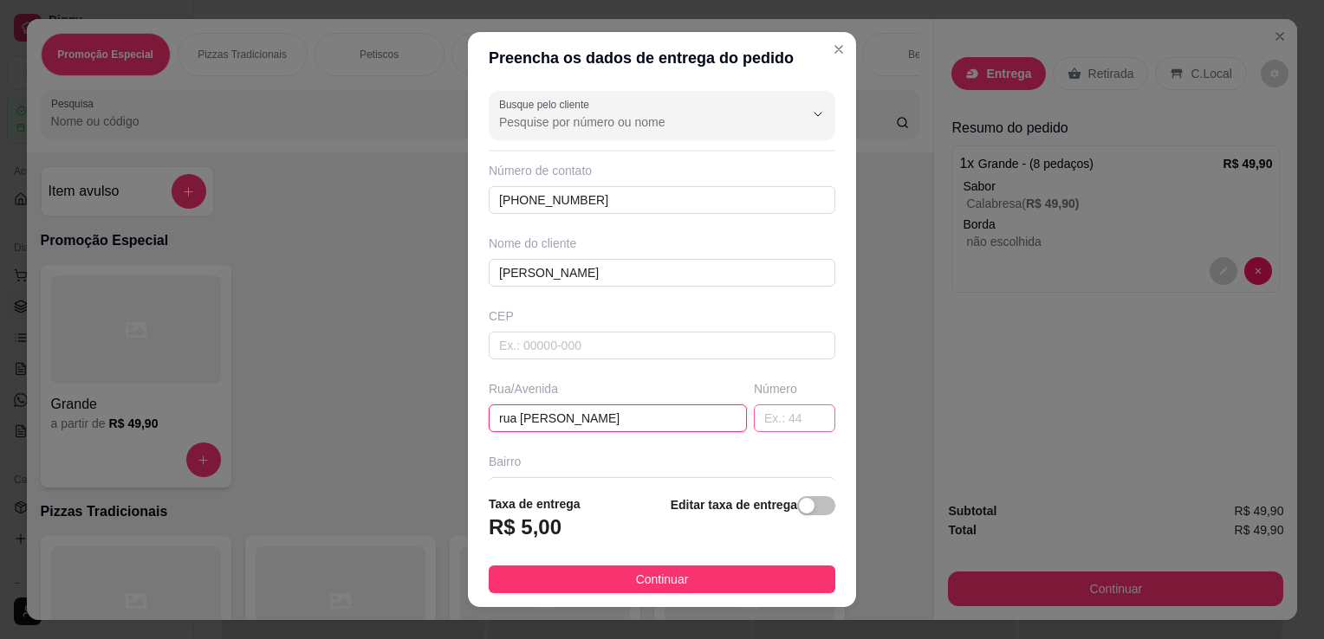
type input "rua [PERSON_NAME]"
click at [754, 413] on input "text" at bounding box center [794, 419] width 81 height 28
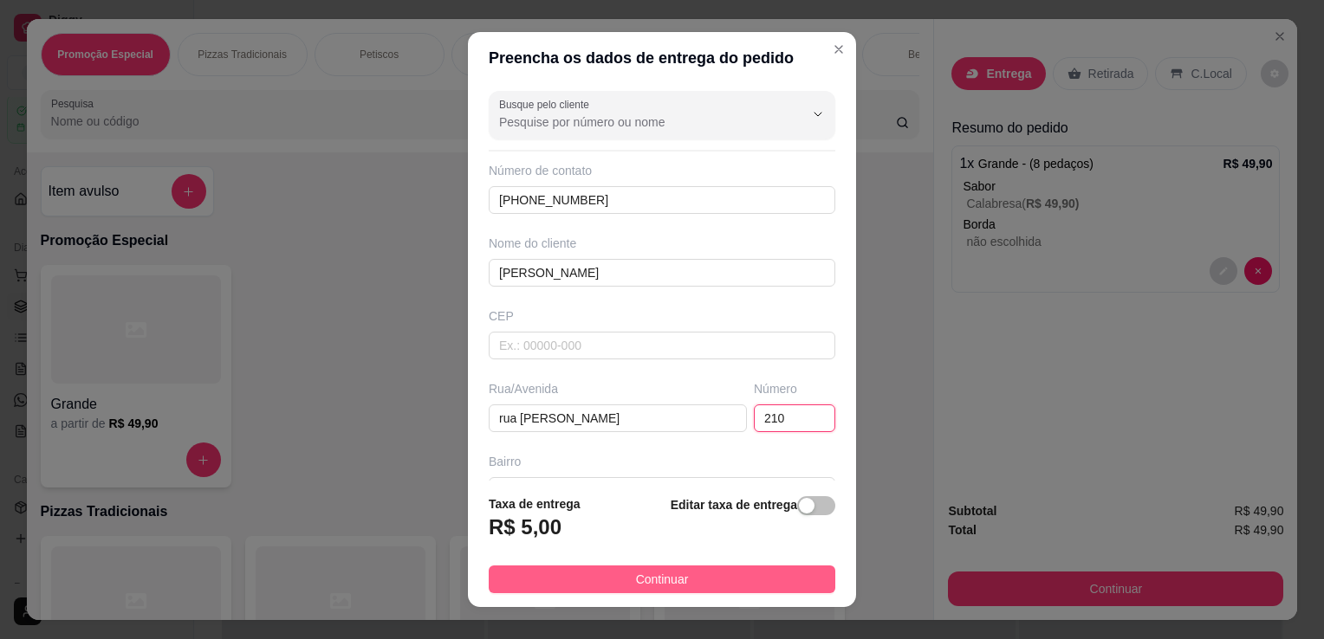
type input "210"
click at [711, 586] on button "Continuar" at bounding box center [662, 580] width 347 height 28
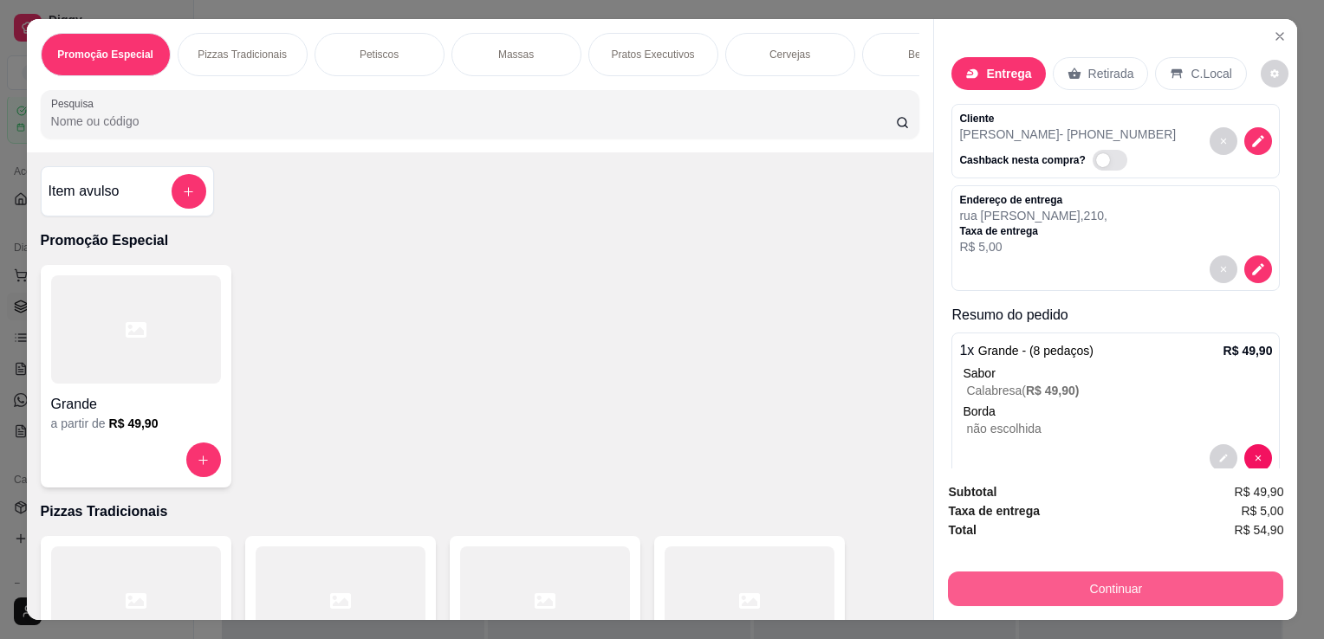
click at [1074, 579] on button "Continuar" at bounding box center [1115, 589] width 335 height 35
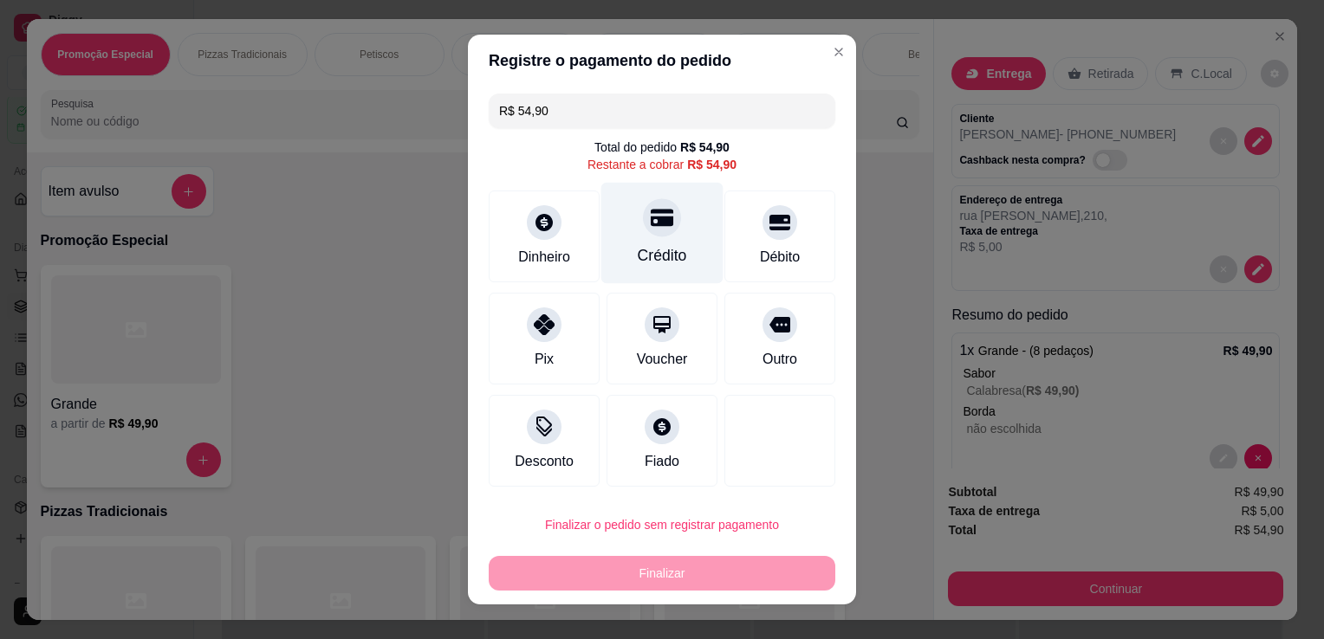
click at [652, 253] on div "Crédito" at bounding box center [662, 255] width 49 height 23
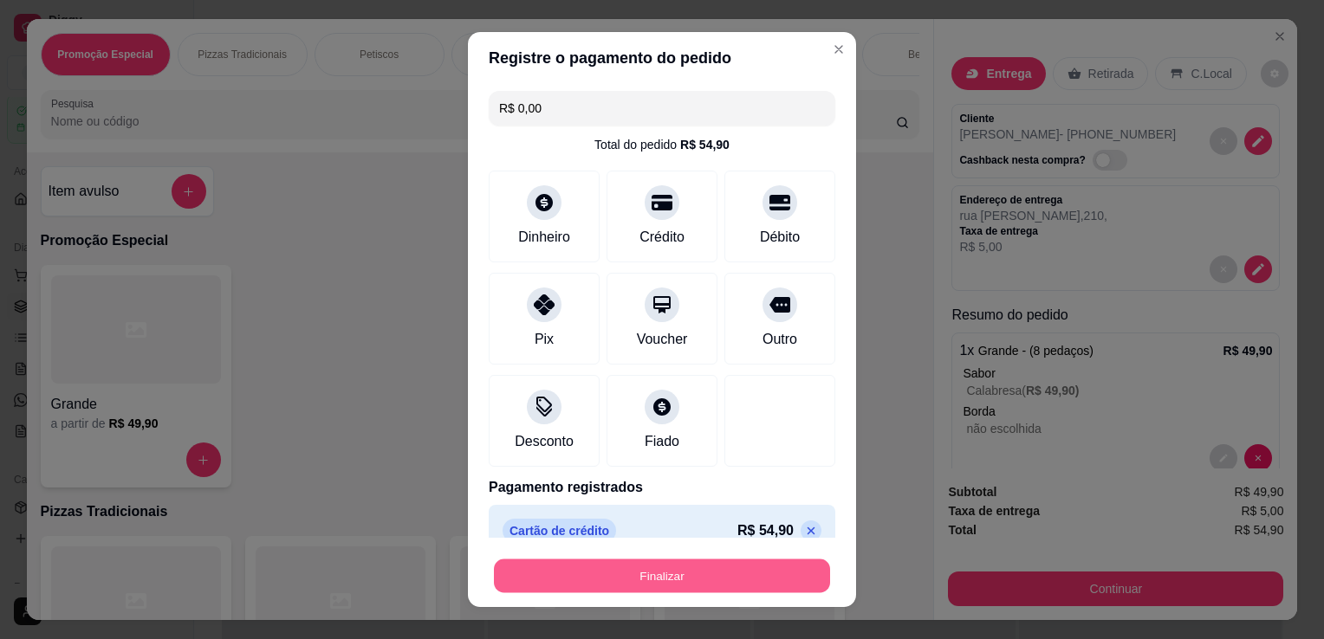
click at [649, 583] on button "Finalizar" at bounding box center [662, 577] width 336 height 34
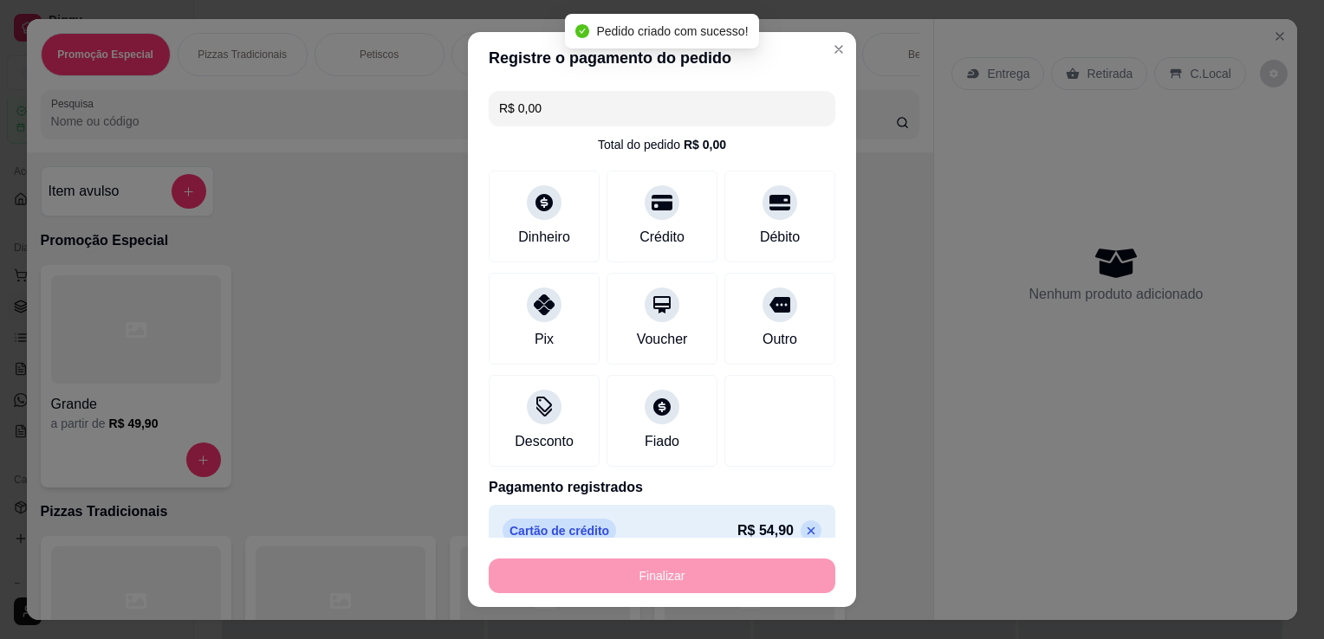
type input "-R$ 54,90"
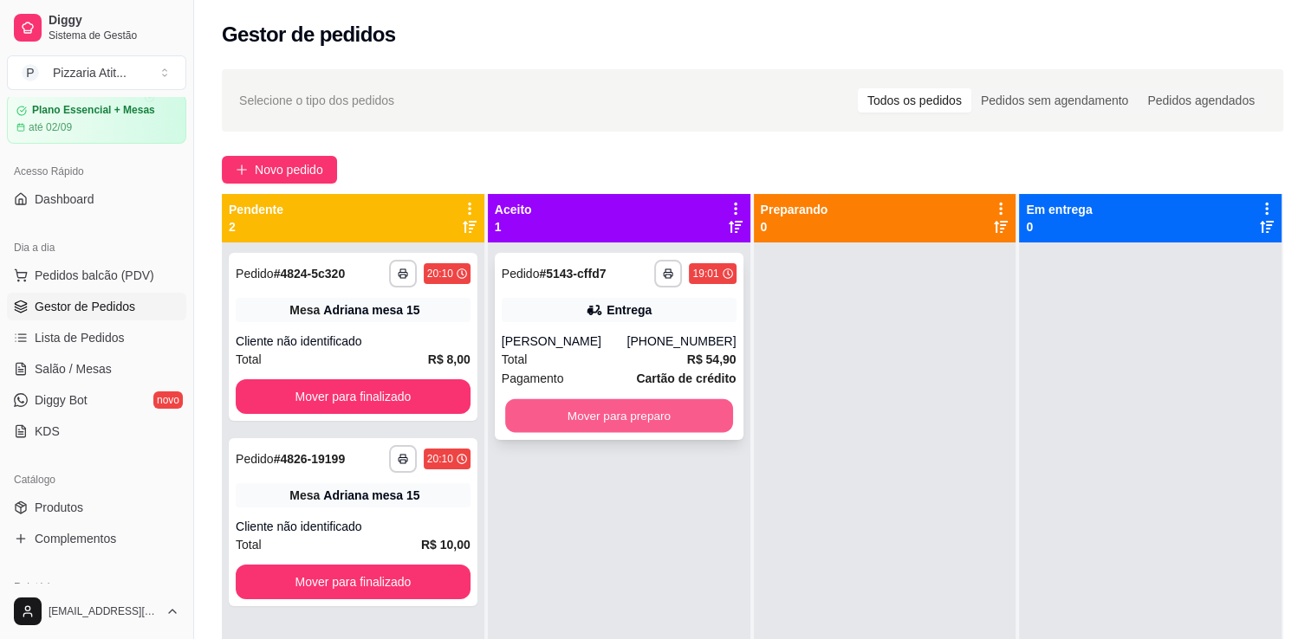
click at [623, 425] on button "Mover para preparo" at bounding box center [619, 416] width 228 height 34
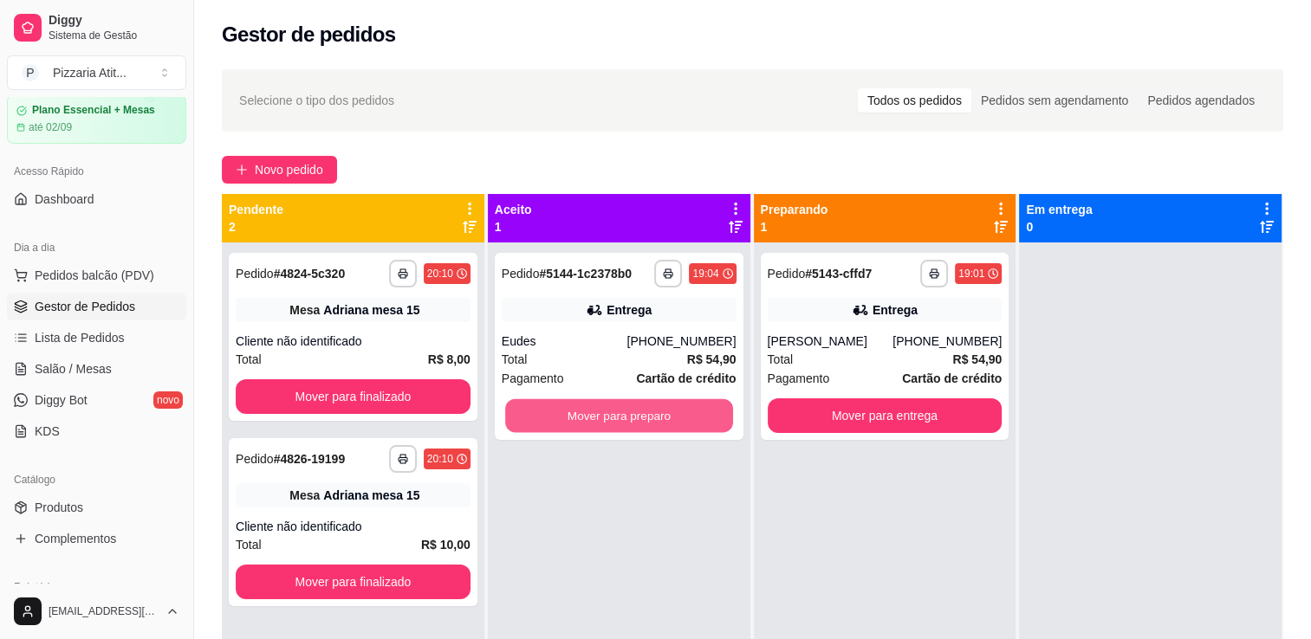
click at [623, 425] on button "Mover para preparo" at bounding box center [619, 416] width 228 height 34
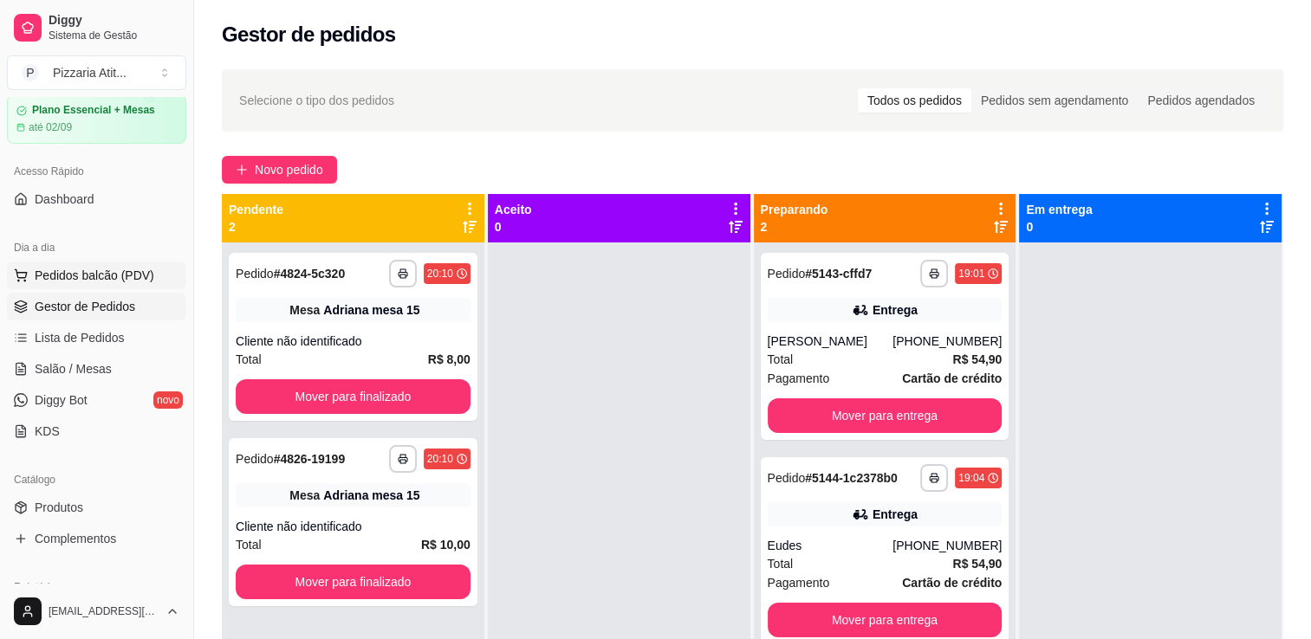
click at [84, 268] on span "Pedidos balcão (PDV)" at bounding box center [95, 275] width 120 height 17
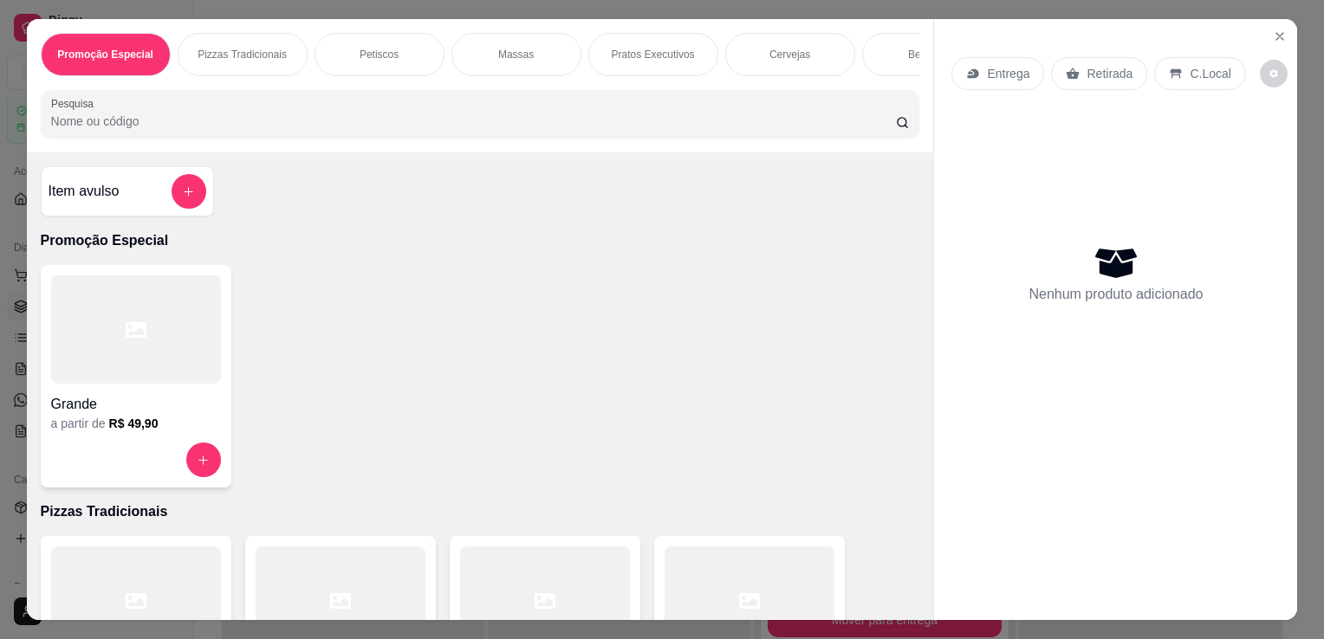
click at [156, 334] on div at bounding box center [136, 330] width 170 height 108
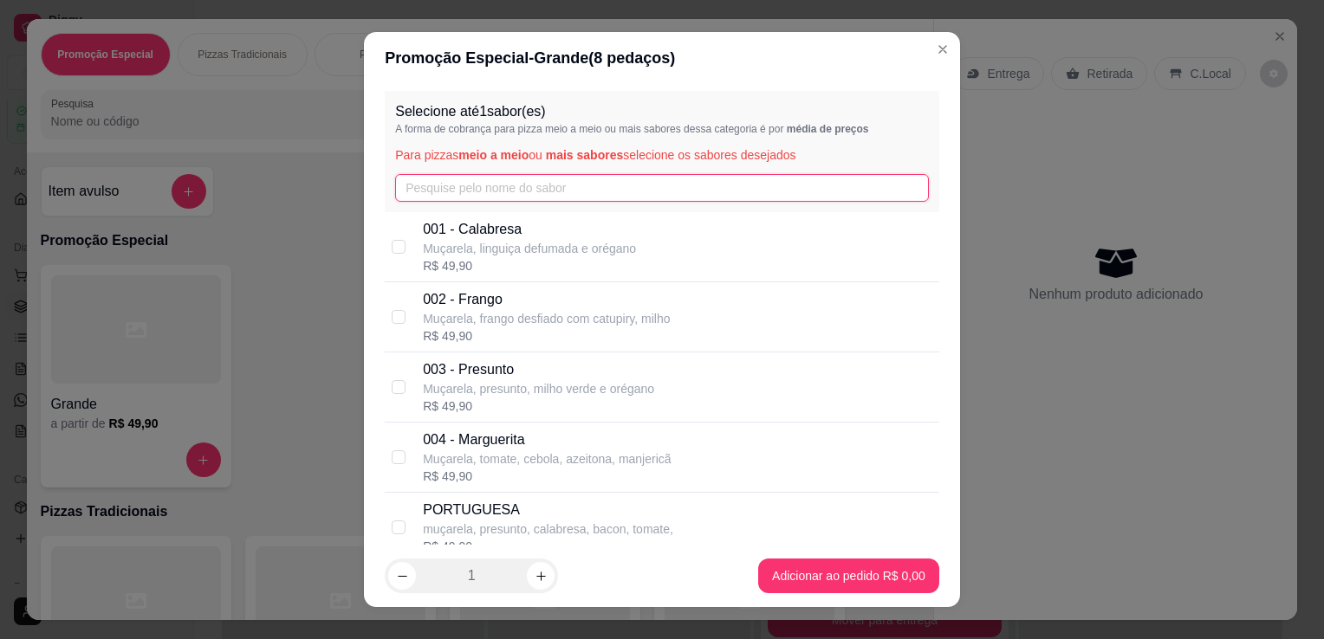
click at [516, 184] on input "text" at bounding box center [662, 188] width 534 height 28
type input "a"
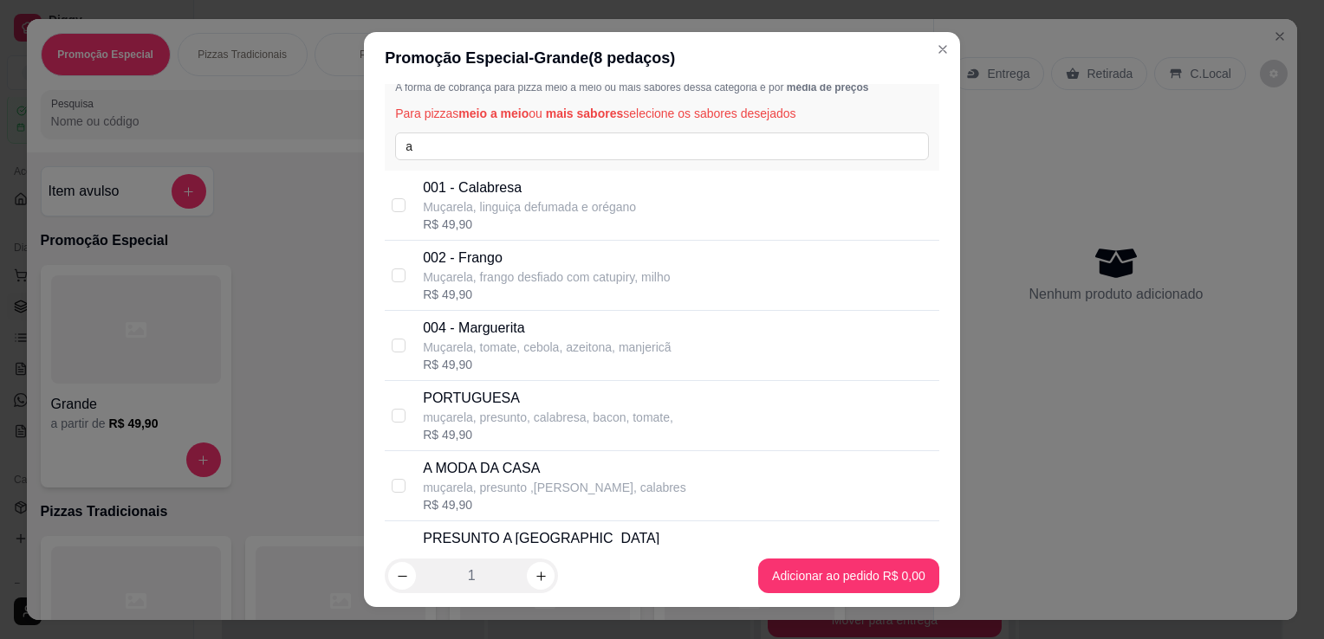
scroll to position [48, 0]
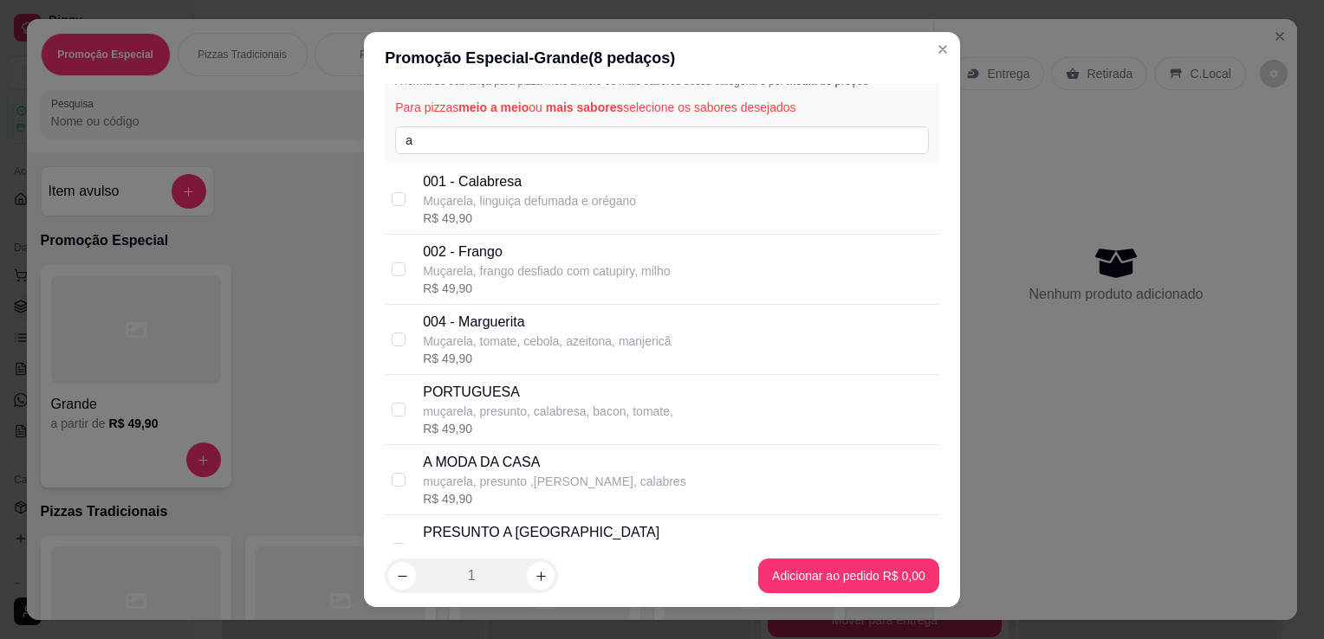
click at [648, 467] on p "A MODA DA CASA" at bounding box center [554, 462] width 263 height 21
checkbox input "true"
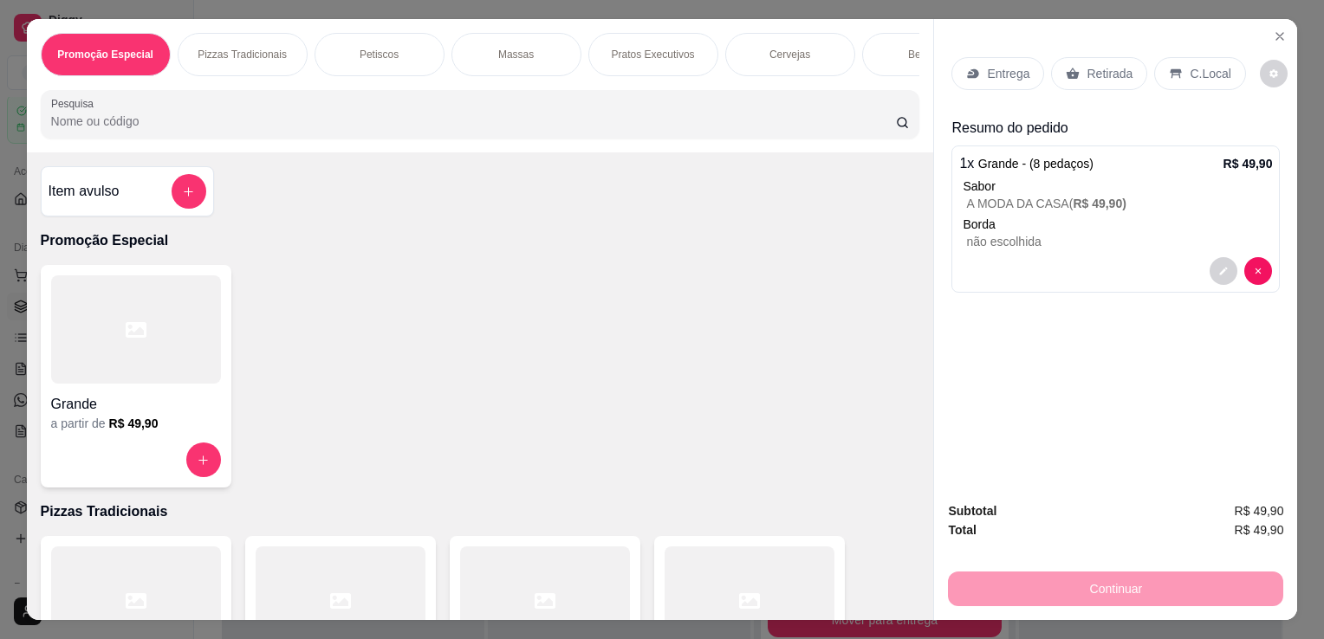
click at [1079, 57] on div "Retirada" at bounding box center [1099, 73] width 96 height 33
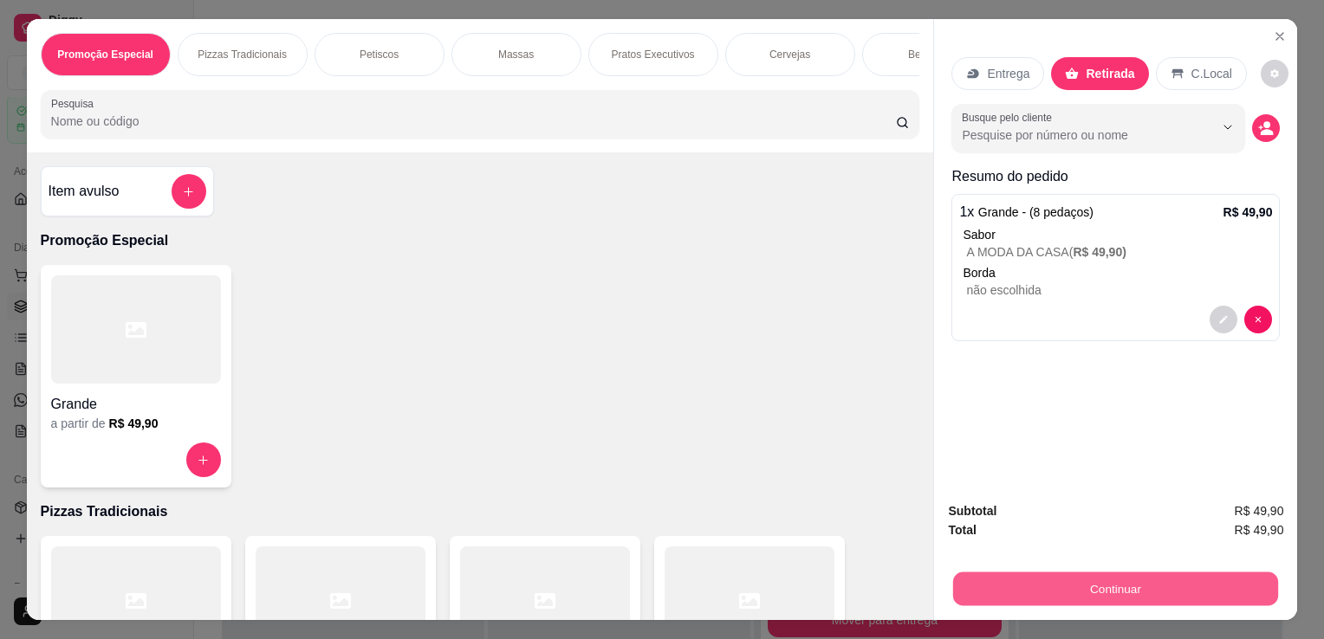
click at [1020, 585] on button "Continuar" at bounding box center [1115, 589] width 325 height 34
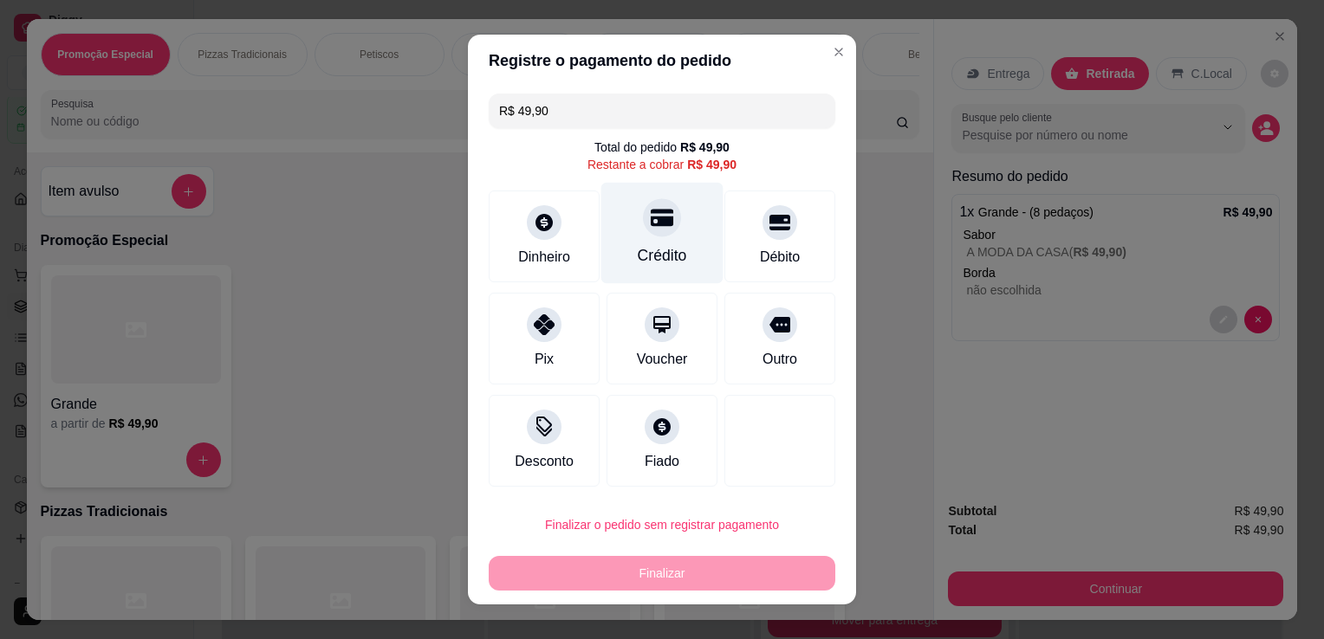
click at [640, 247] on div "Crédito" at bounding box center [662, 255] width 49 height 23
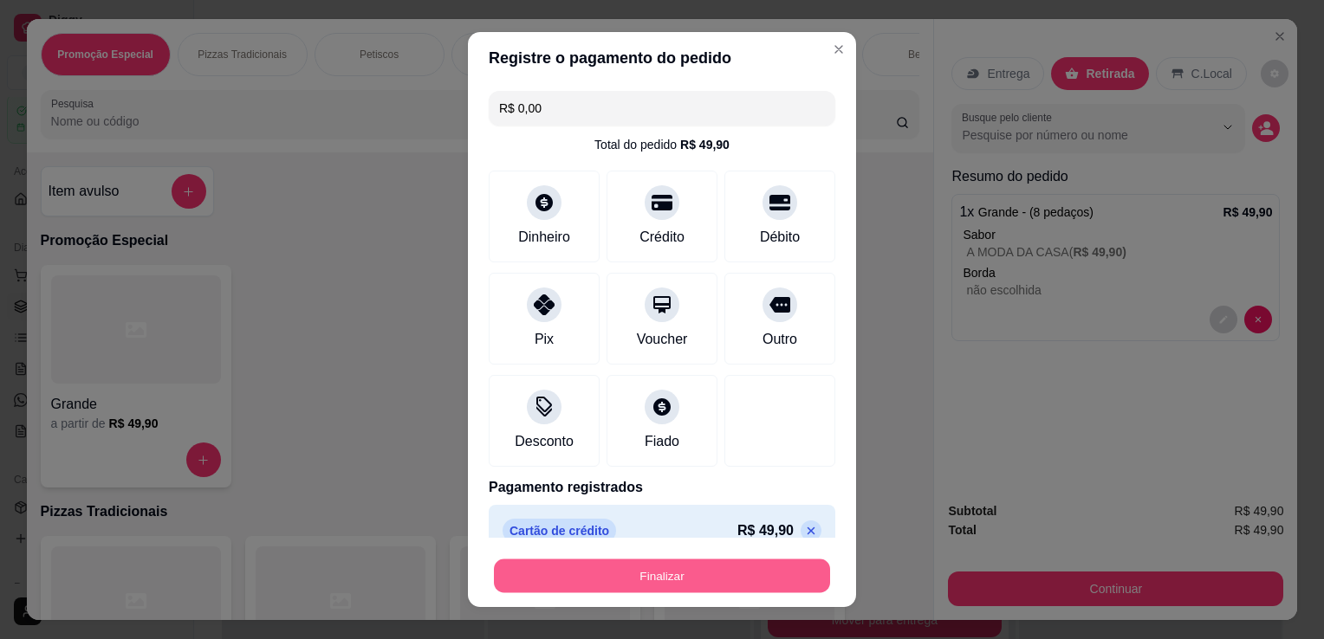
click at [675, 585] on button "Finalizar" at bounding box center [662, 577] width 336 height 34
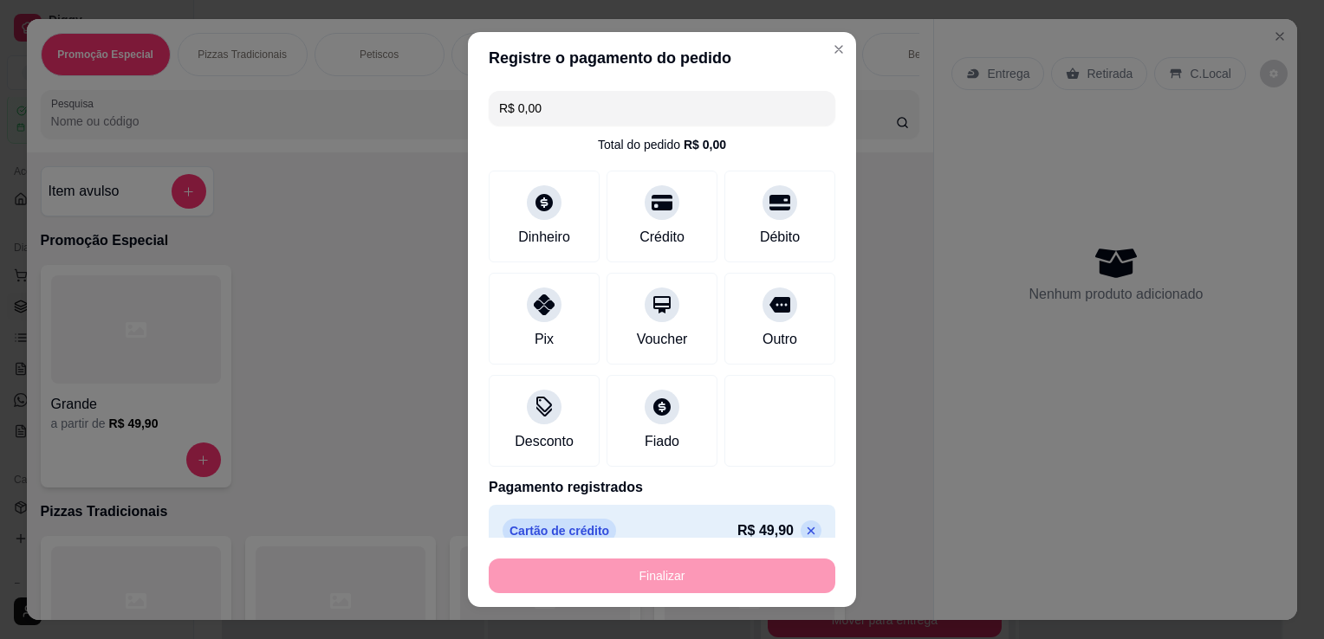
type input "-R$ 49,90"
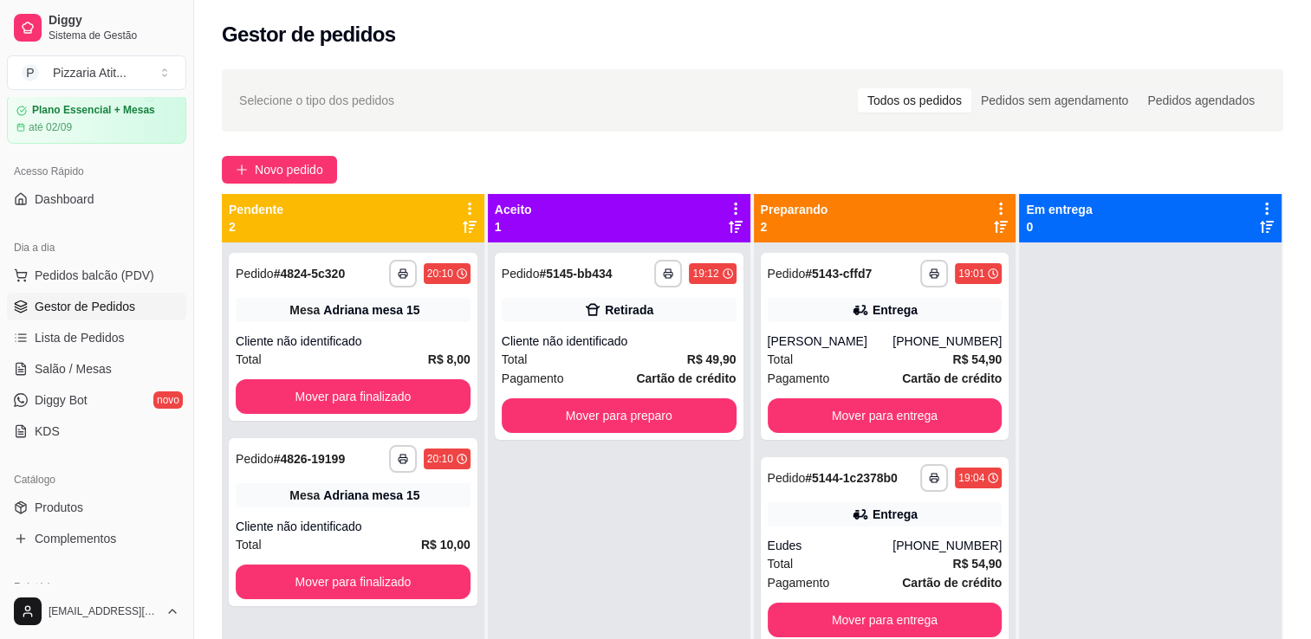
click at [828, 199] on div "Preparando 2" at bounding box center [885, 218] width 263 height 49
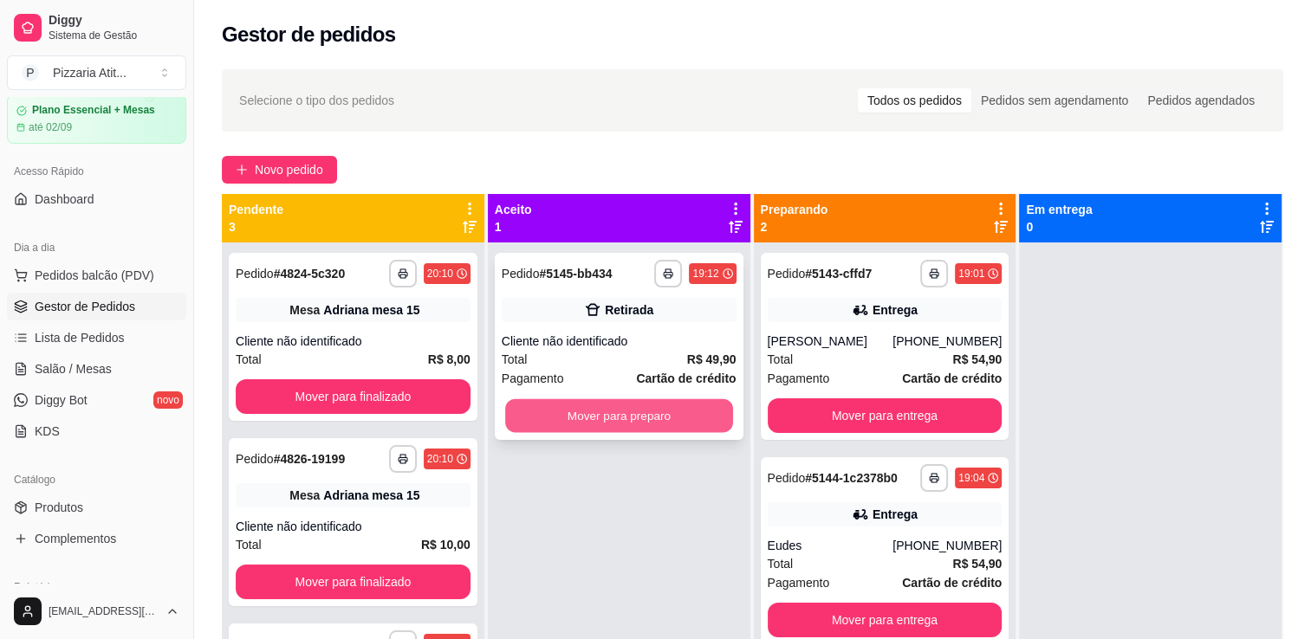
click at [643, 416] on button "Mover para preparo" at bounding box center [619, 416] width 228 height 34
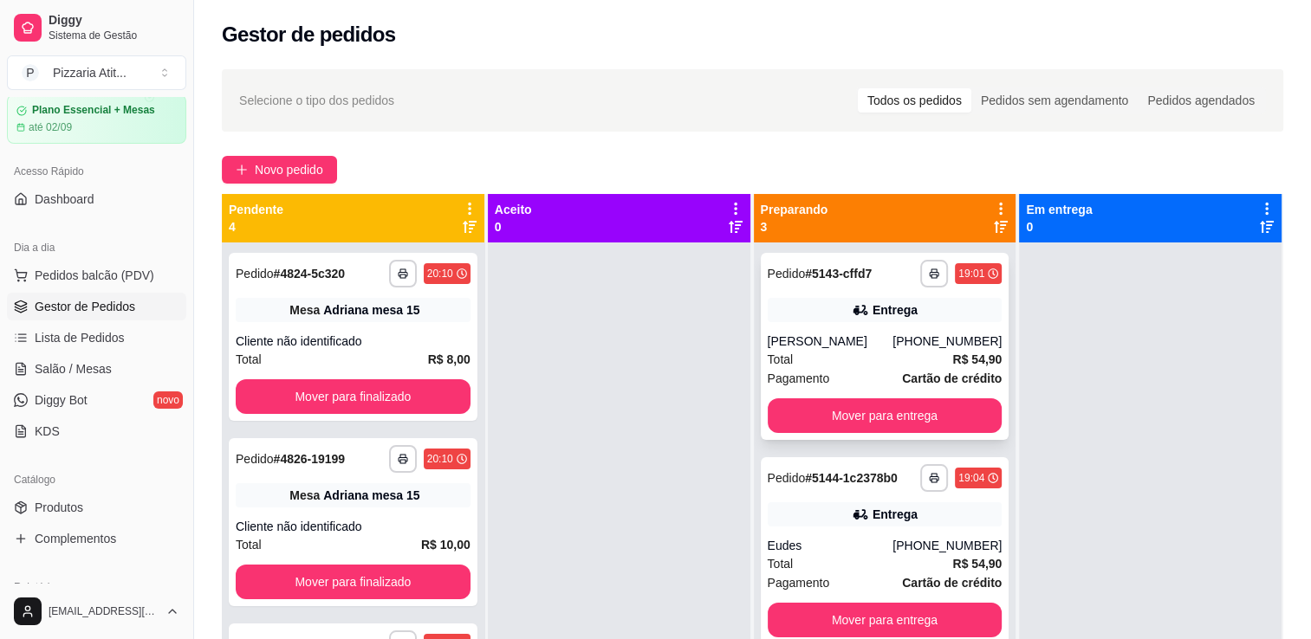
click at [818, 354] on div "Total R$ 54,90" at bounding box center [885, 359] width 235 height 19
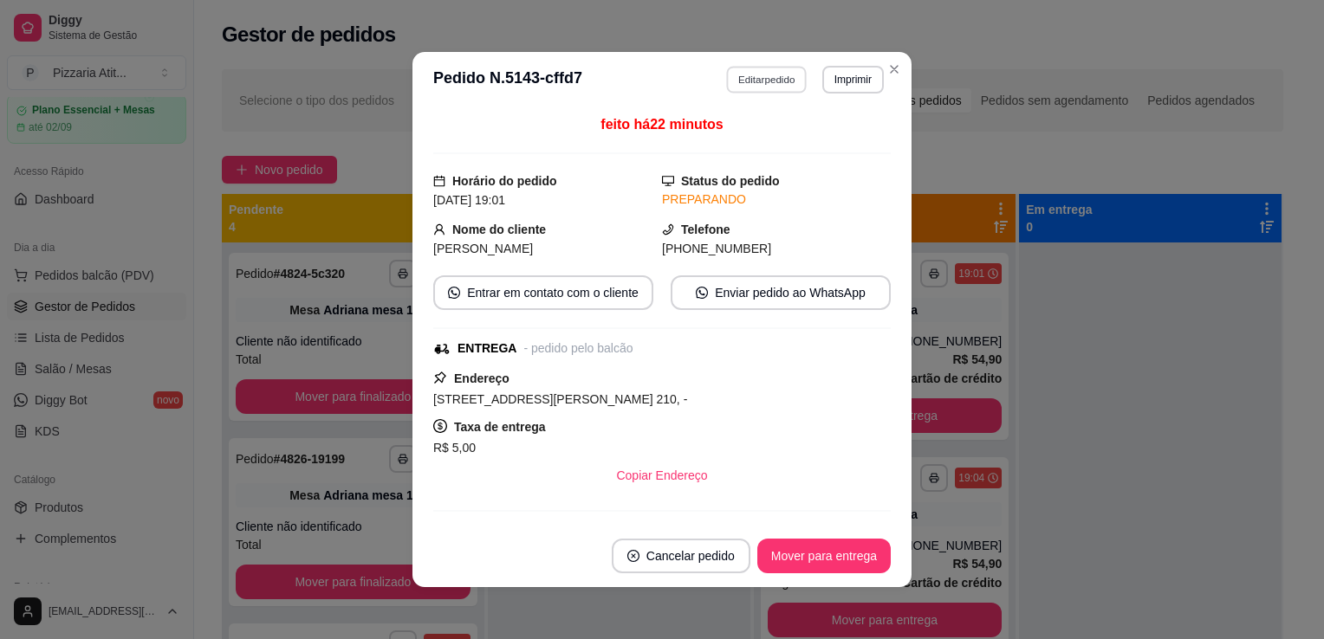
click at [776, 78] on button "Editar pedido" at bounding box center [767, 79] width 81 height 27
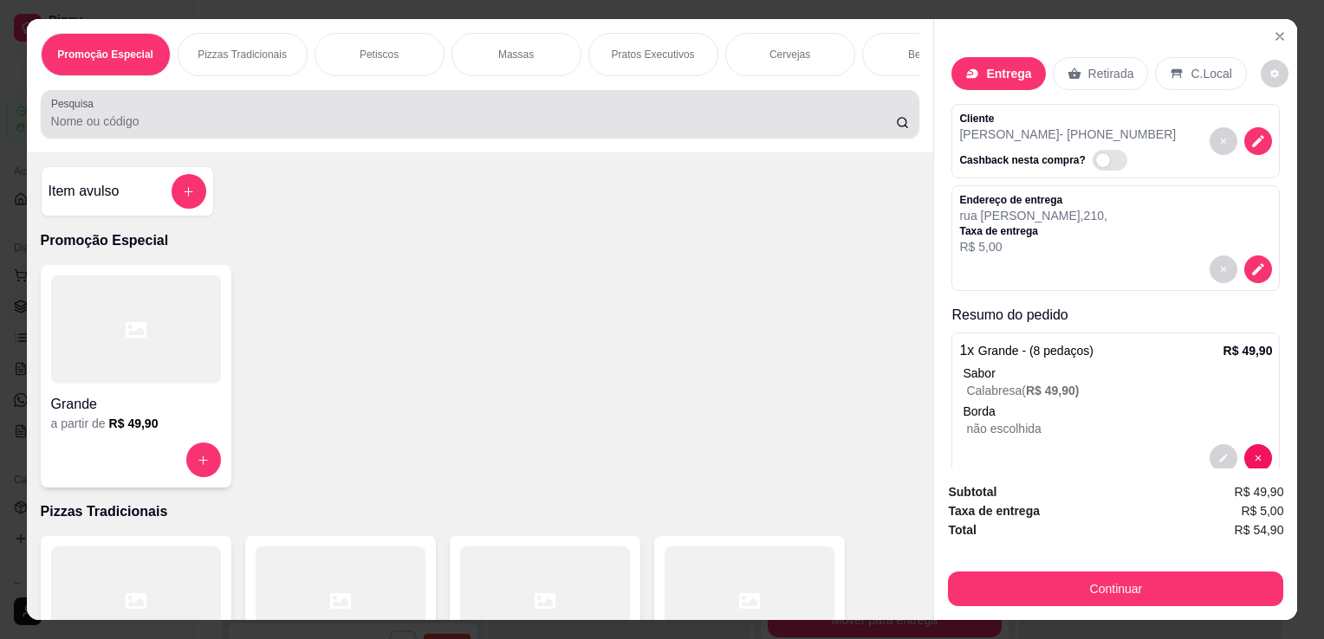
click at [543, 132] on div at bounding box center [480, 114] width 859 height 35
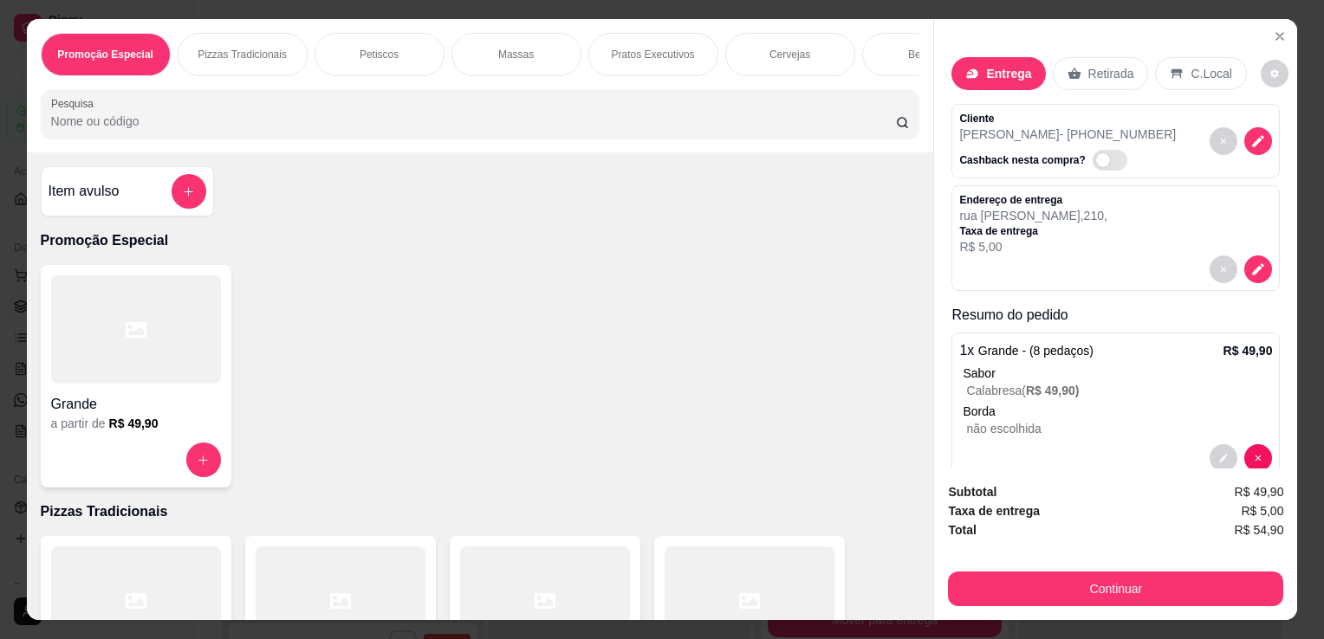
drag, startPoint x: 541, startPoint y: 181, endPoint x: 464, endPoint y: 164, distance: 78.2
click at [464, 164] on div "Item avulso Promoção Especial Grande a partir de R$ 49,90 Pizzas Tradicionais B…" at bounding box center [480, 387] width 907 height 468
click at [465, 122] on input "Pesquisa" at bounding box center [473, 121] width 845 height 17
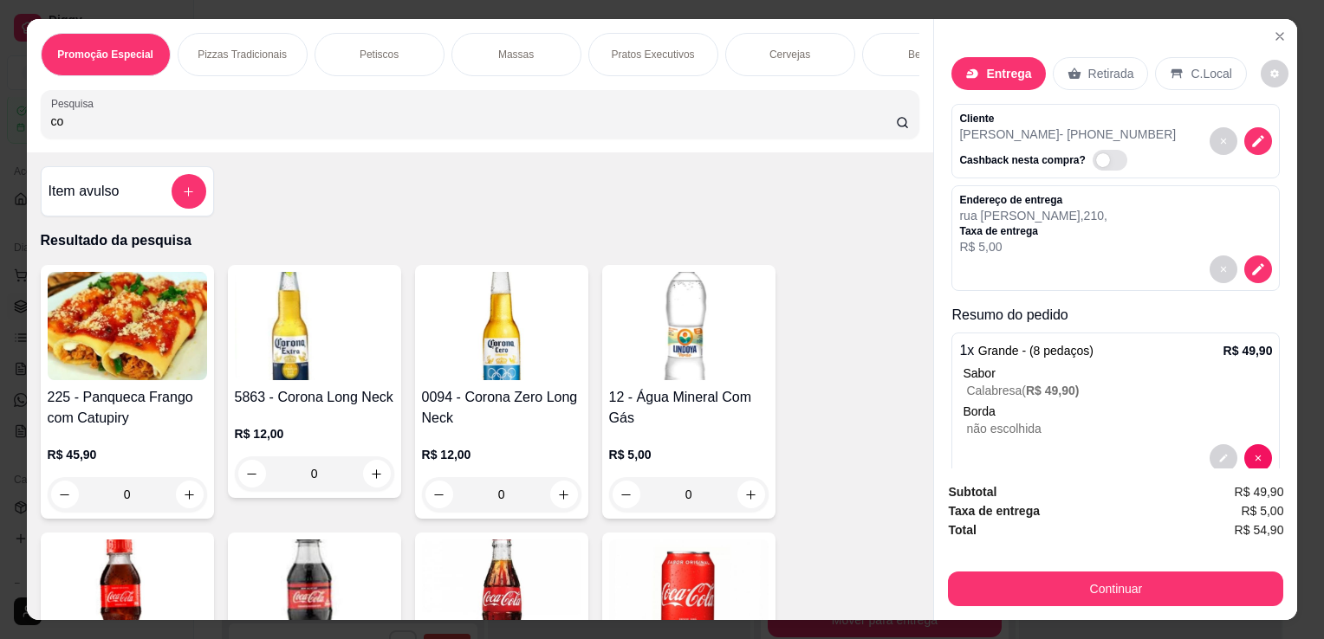
type input "co"
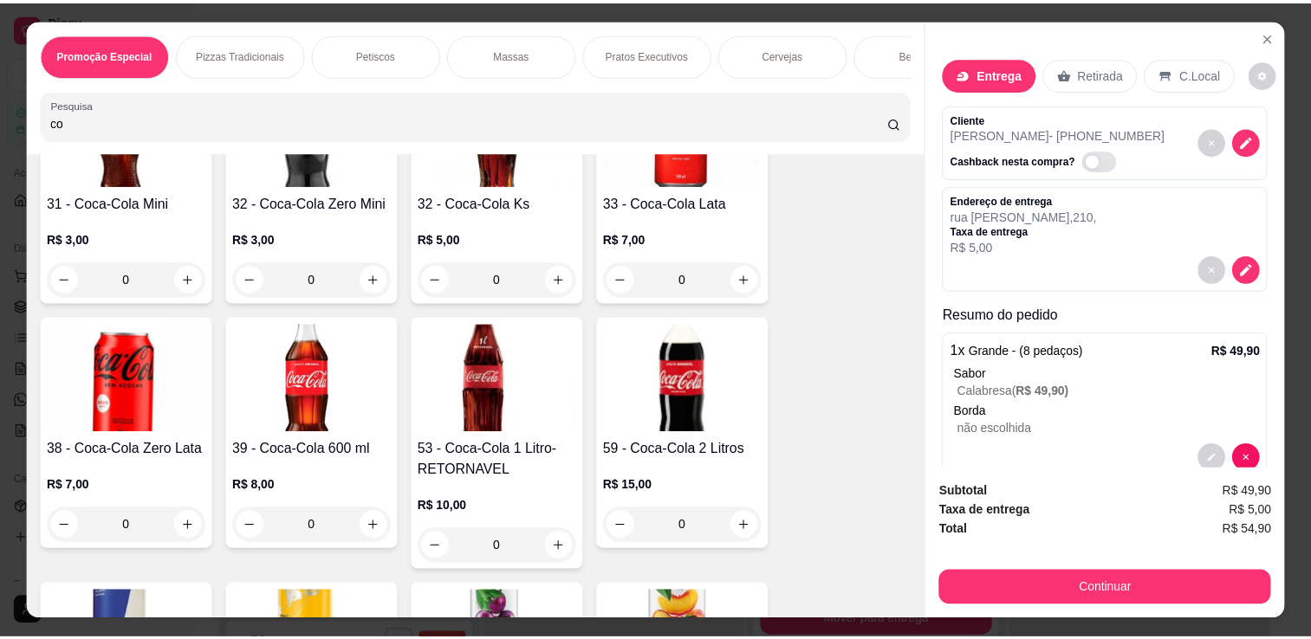
scroll to position [401, 0]
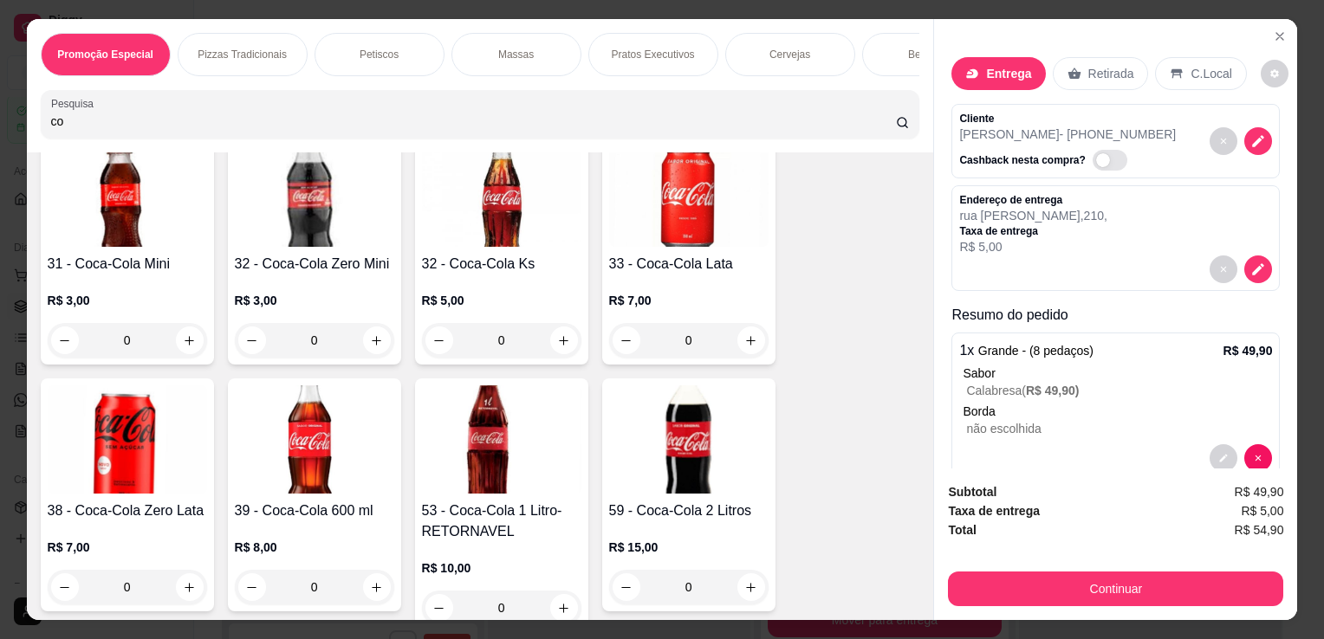
click at [711, 405] on img at bounding box center [688, 440] width 159 height 108
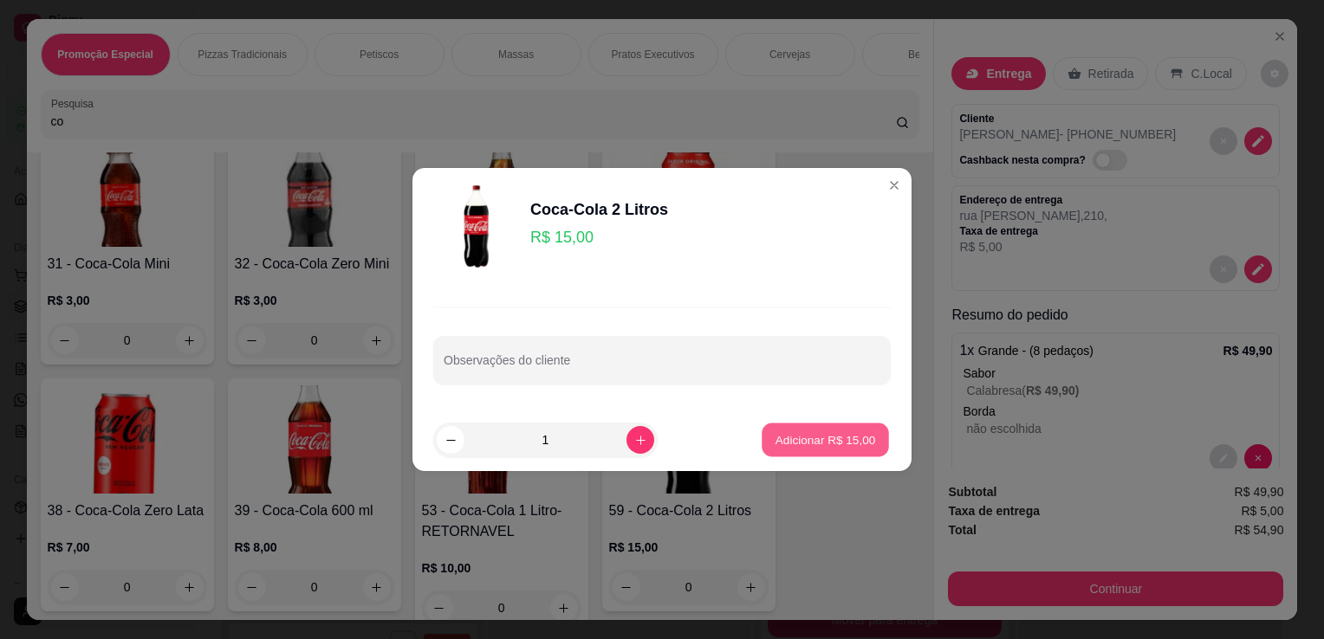
click at [796, 438] on p "Adicionar R$ 15,00" at bounding box center [826, 440] width 101 height 16
type input "1"
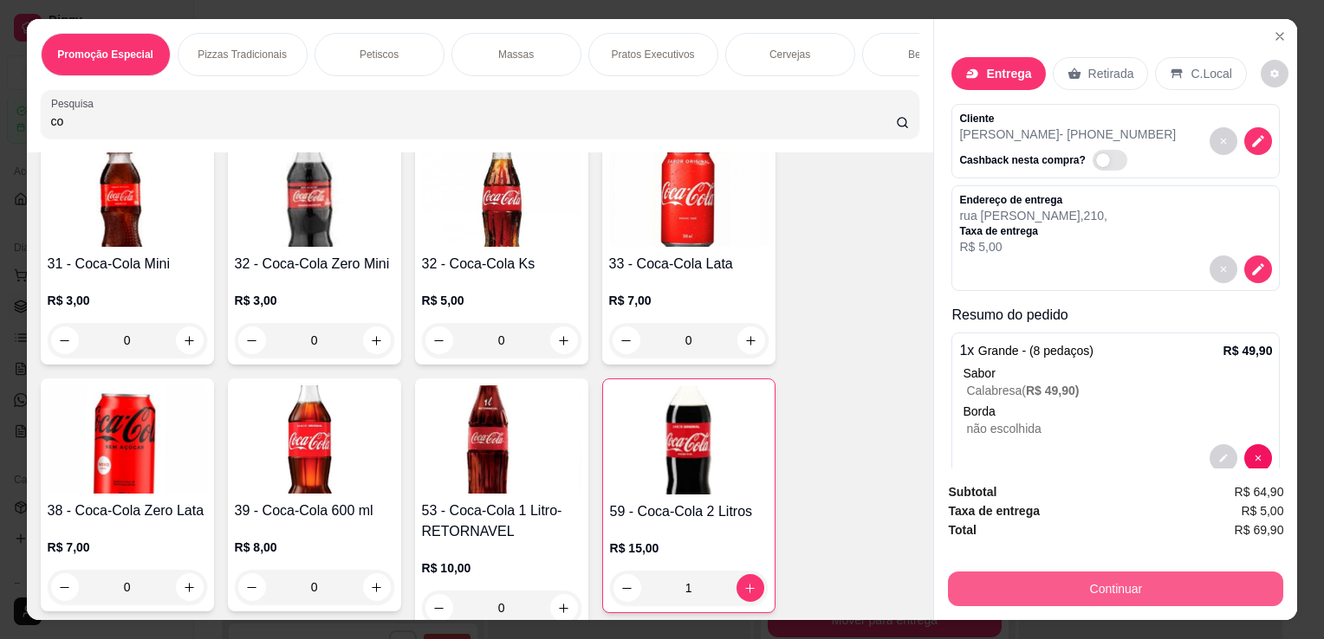
click at [1021, 586] on button "Continuar" at bounding box center [1115, 589] width 335 height 35
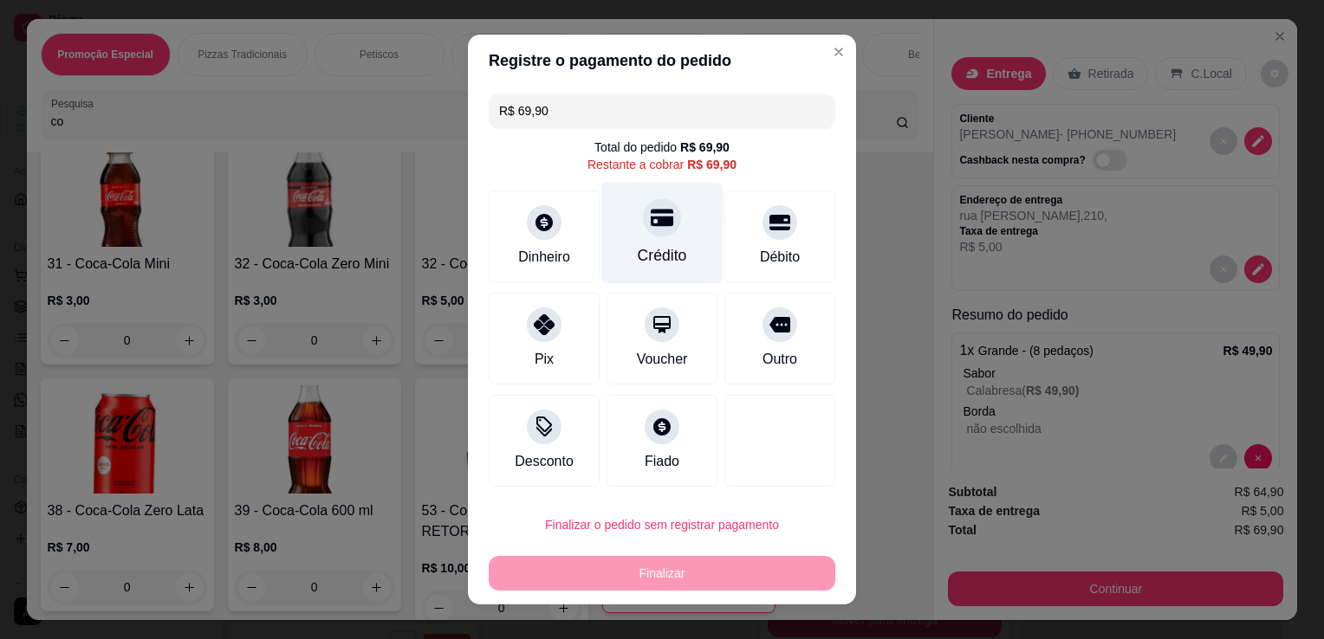
click at [646, 262] on div "Crédito" at bounding box center [662, 255] width 49 height 23
type input "R$ 0,00"
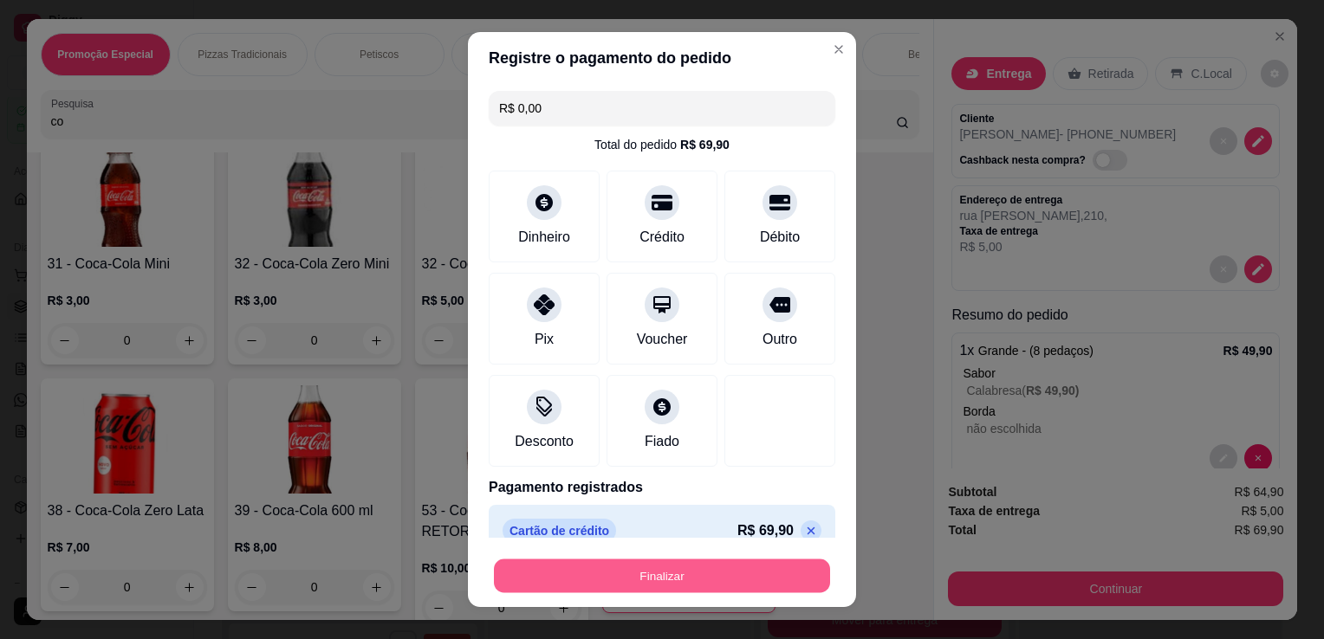
click at [742, 571] on button "Finalizar" at bounding box center [662, 577] width 336 height 34
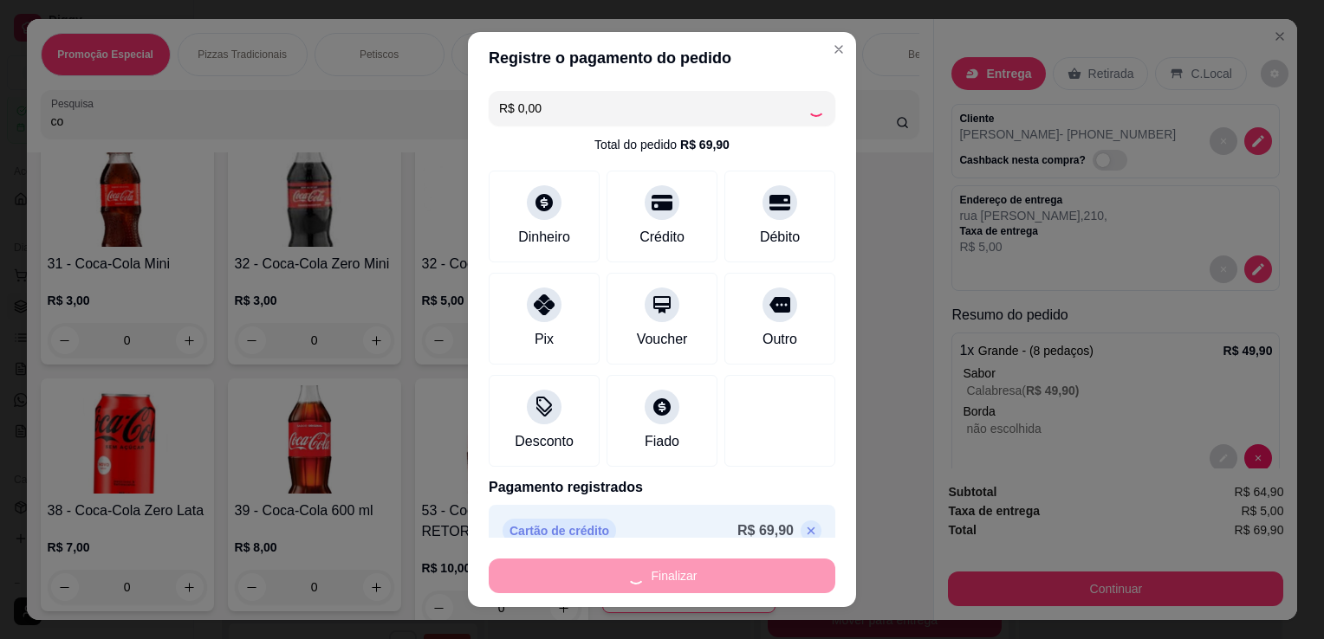
type input "0"
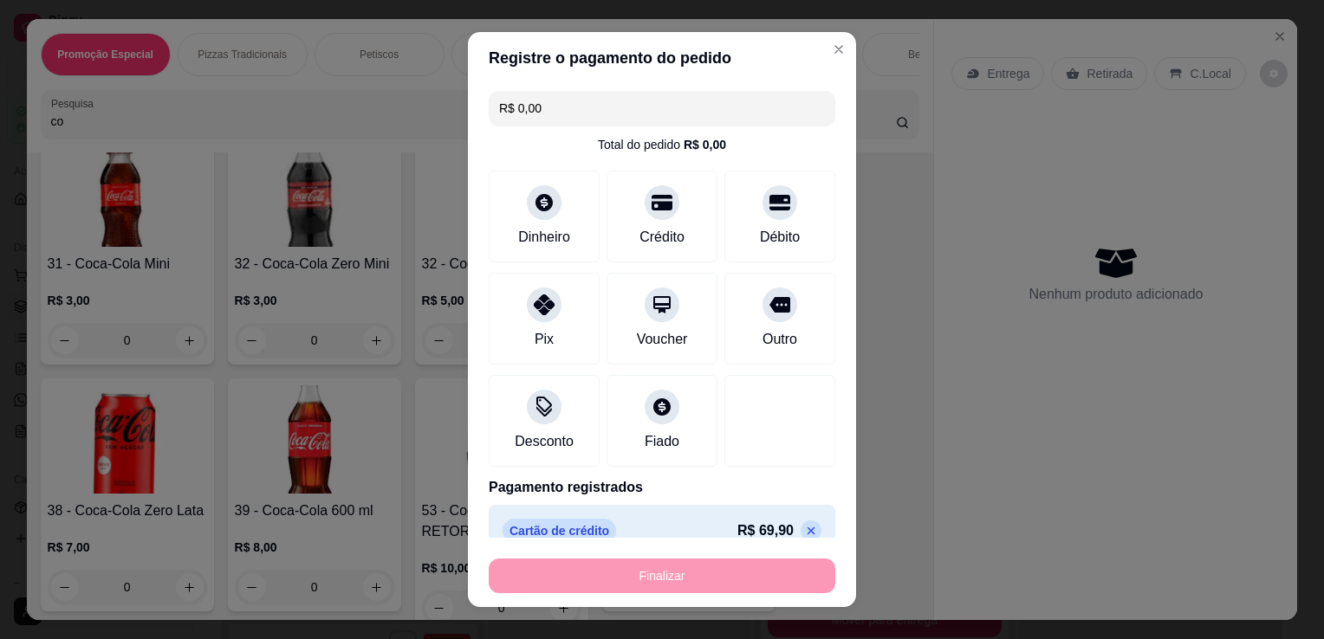
type input "-R$ 69,90"
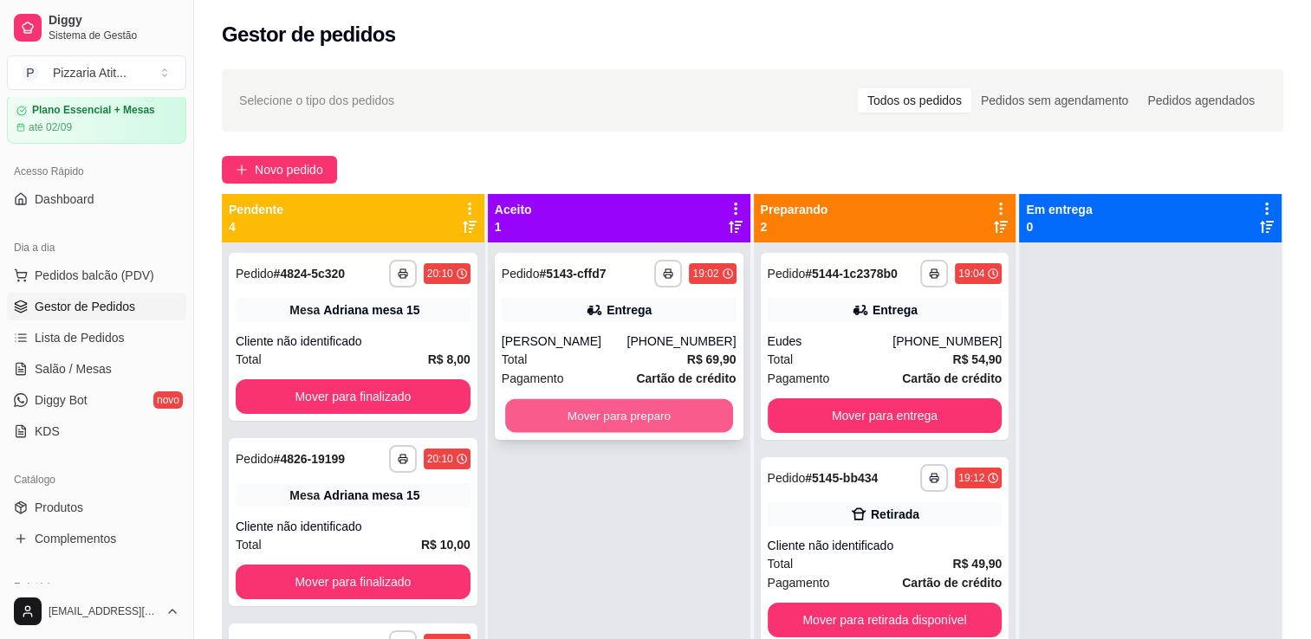
click at [639, 425] on button "Mover para preparo" at bounding box center [619, 416] width 228 height 34
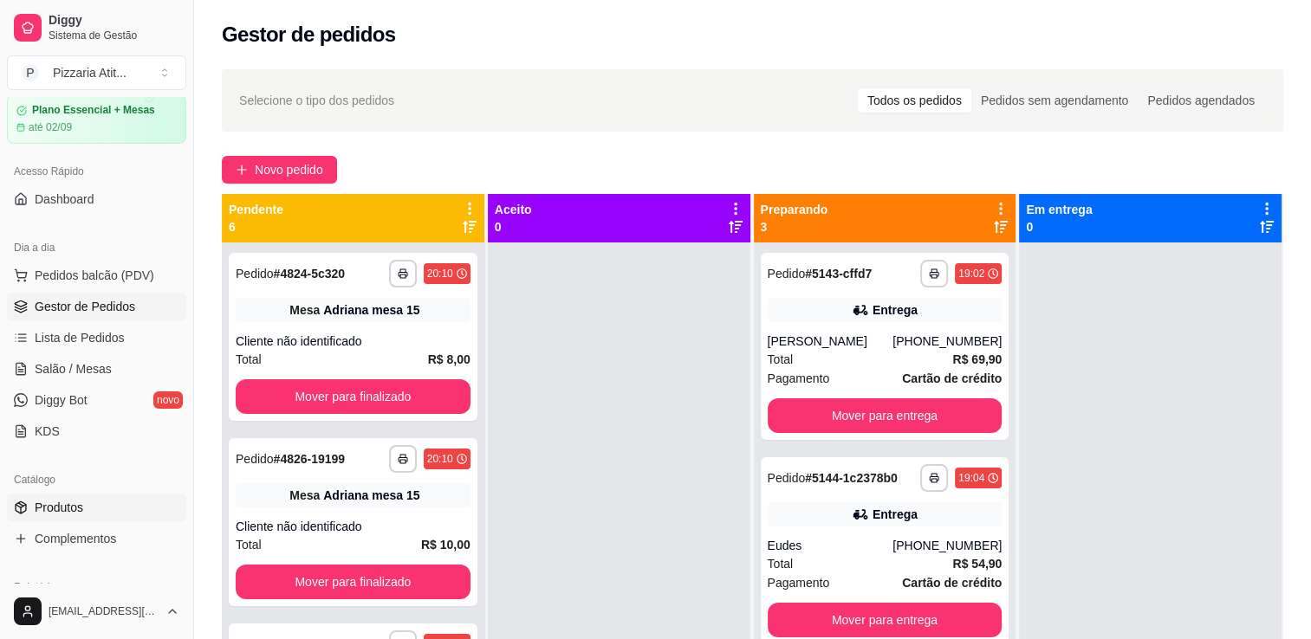
click at [110, 502] on link "Produtos" at bounding box center [96, 508] width 179 height 28
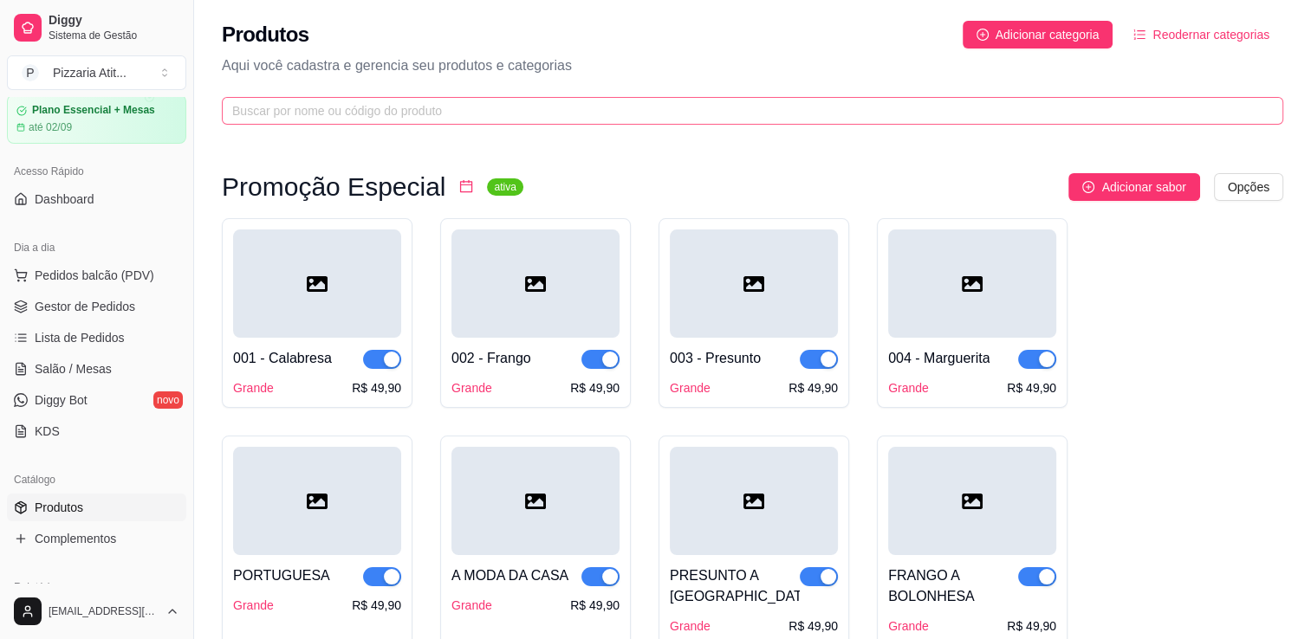
click at [523, 122] on span at bounding box center [752, 111] width 1061 height 28
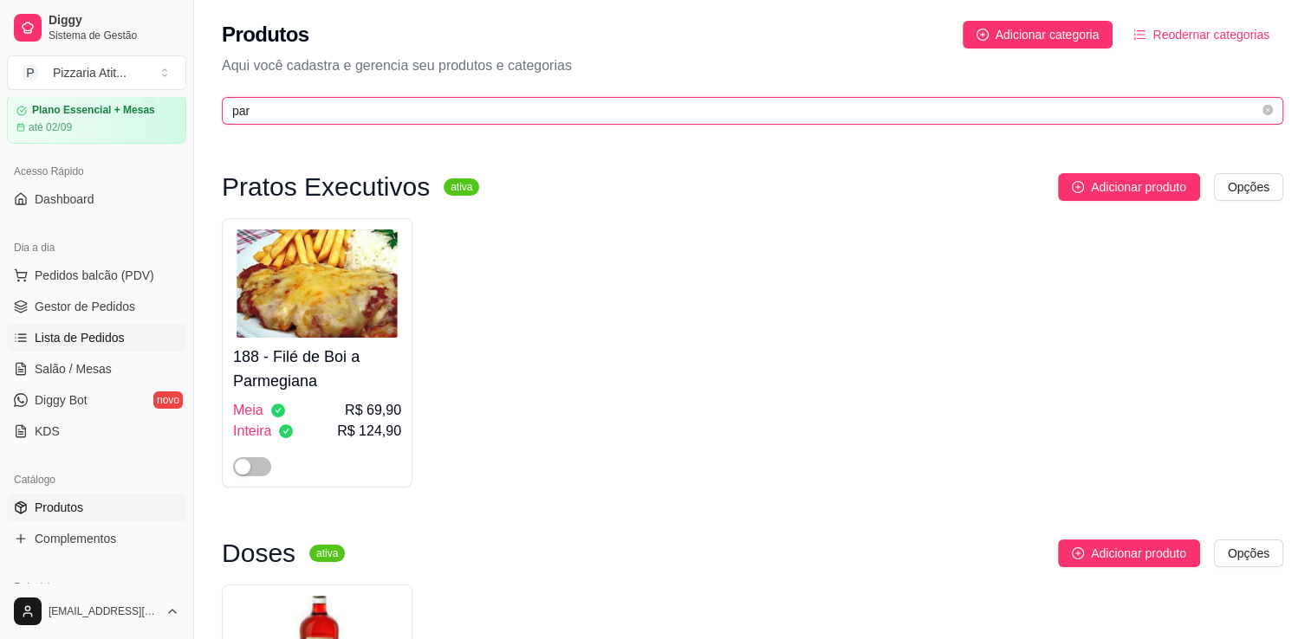
type input "par"
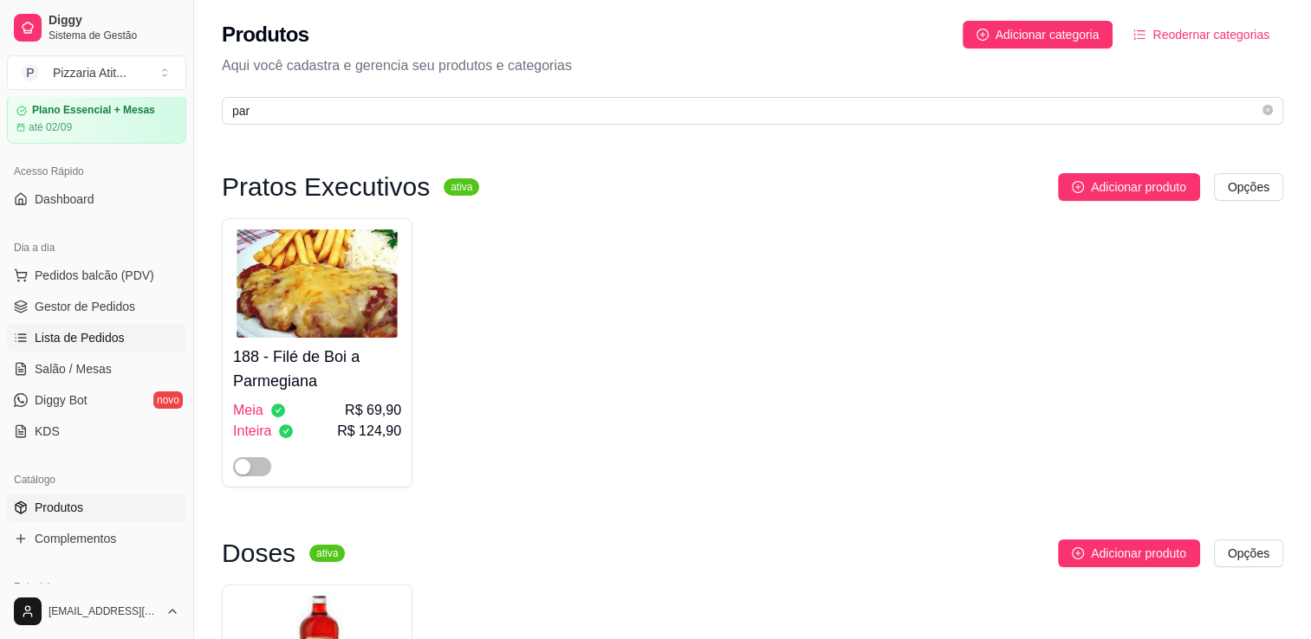
click at [121, 324] on link "Lista de Pedidos" at bounding box center [96, 338] width 179 height 28
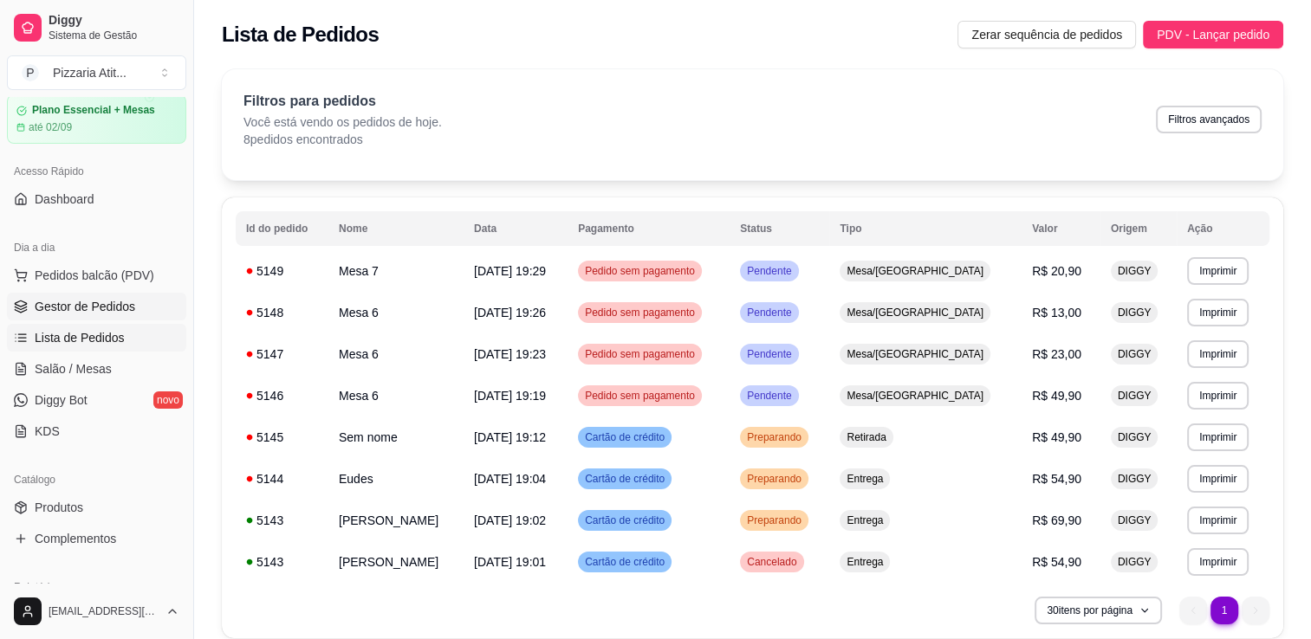
click at [120, 302] on span "Gestor de Pedidos" at bounding box center [85, 306] width 101 height 17
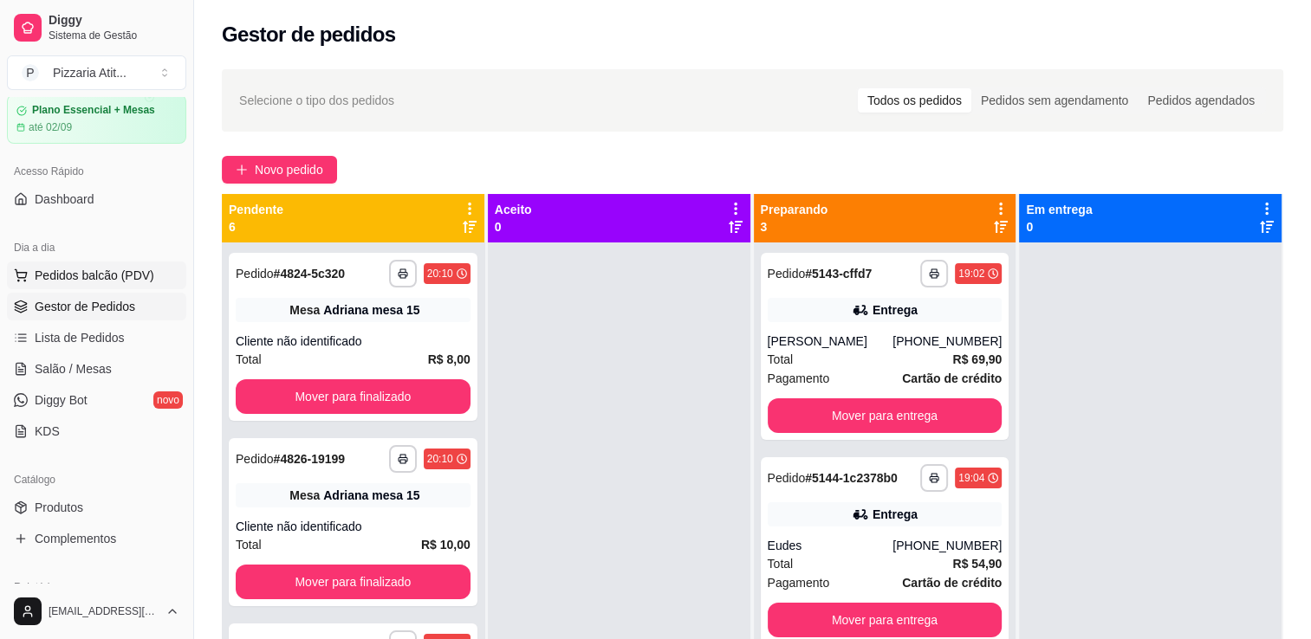
click at [124, 262] on button "Pedidos balcão (PDV)" at bounding box center [96, 276] width 179 height 28
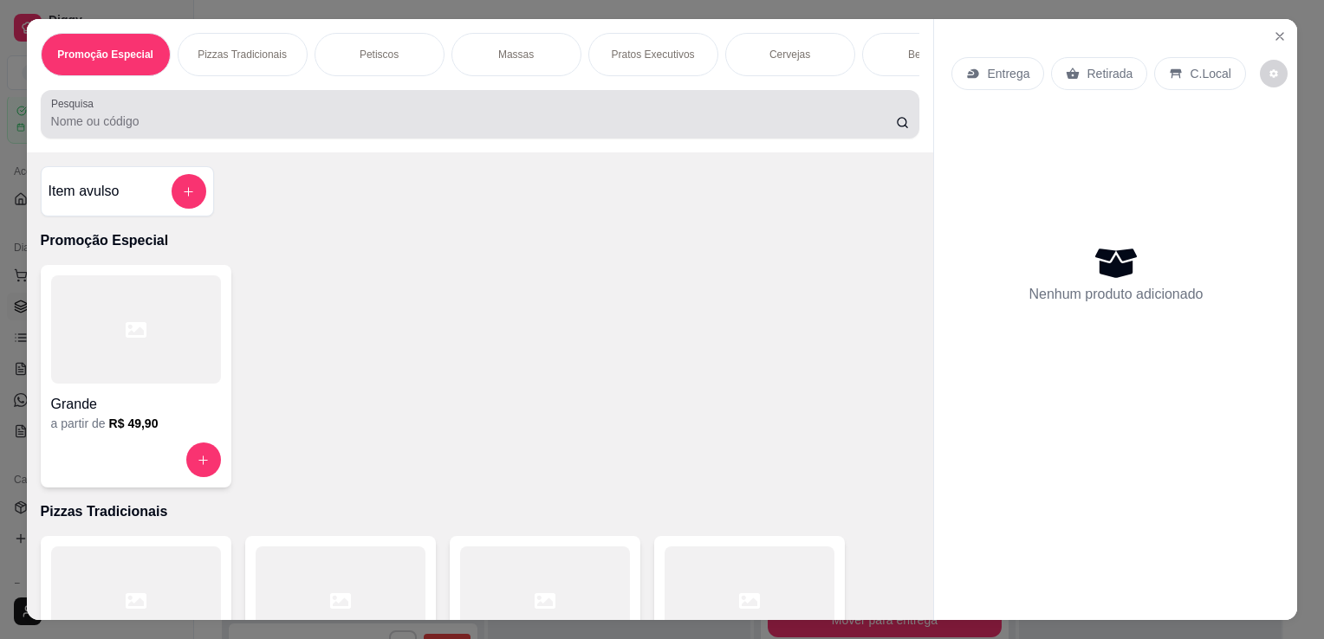
click at [458, 107] on div at bounding box center [480, 114] width 859 height 35
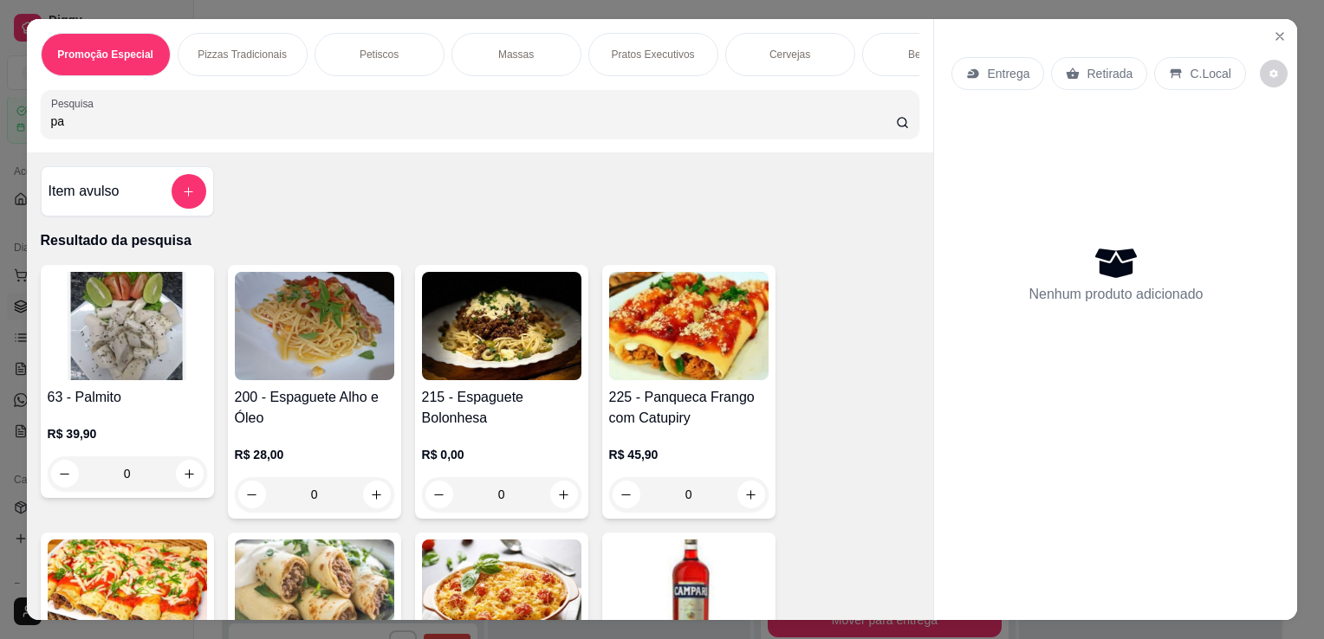
type input "p"
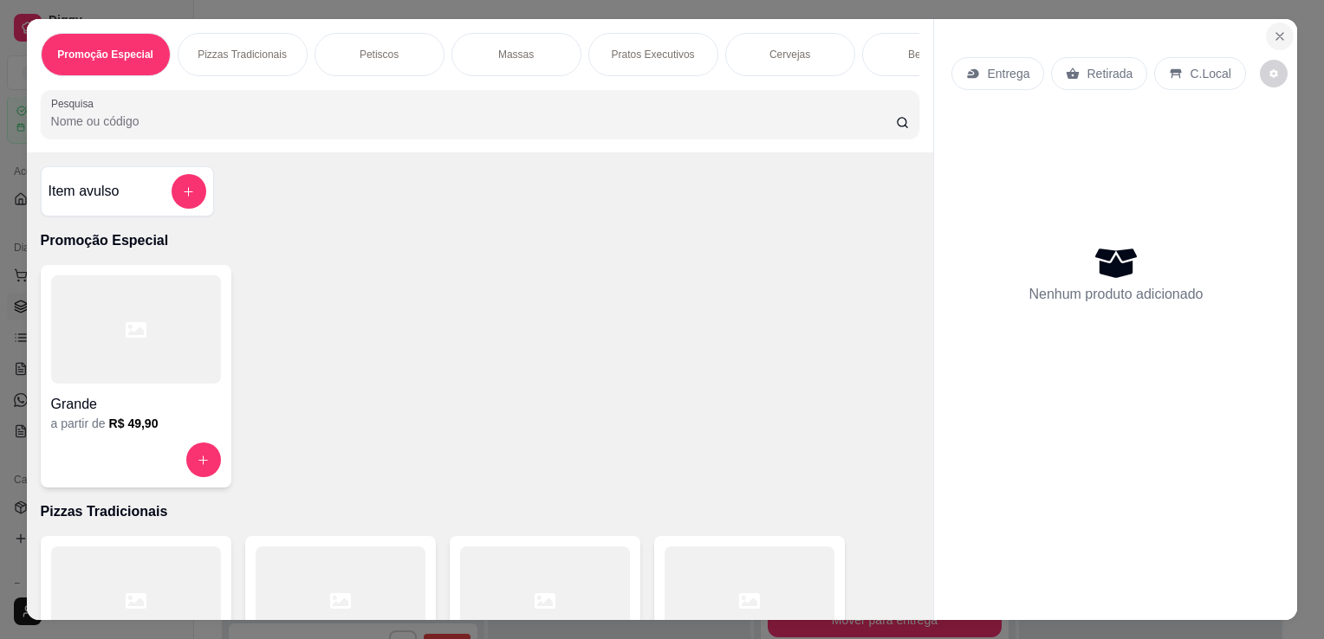
click at [1273, 33] on icon "Close" at bounding box center [1280, 36] width 14 height 14
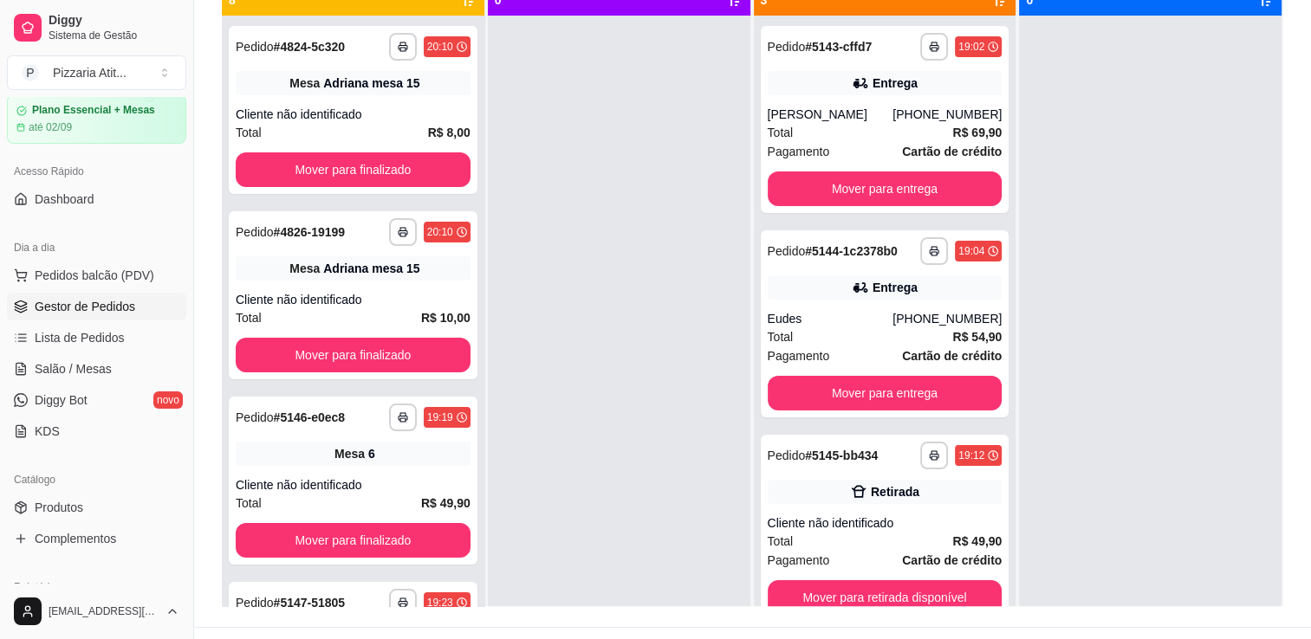
scroll to position [235, 0]
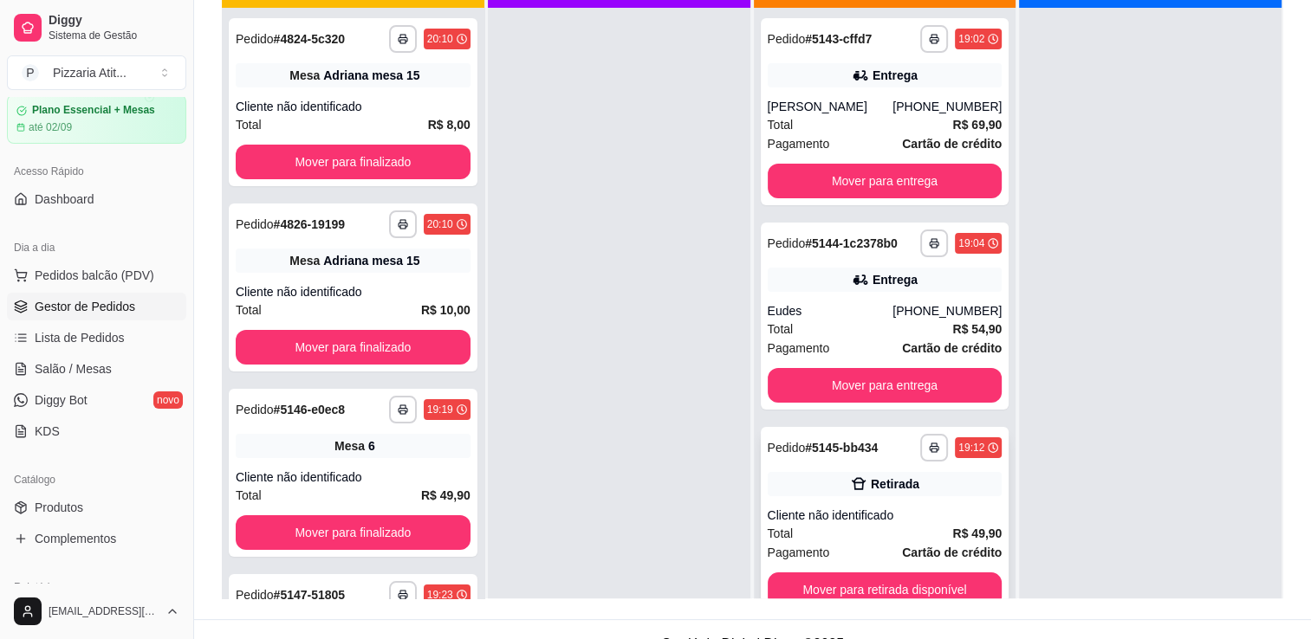
click at [826, 548] on div "Pagamento Cartão de crédito" at bounding box center [885, 552] width 235 height 19
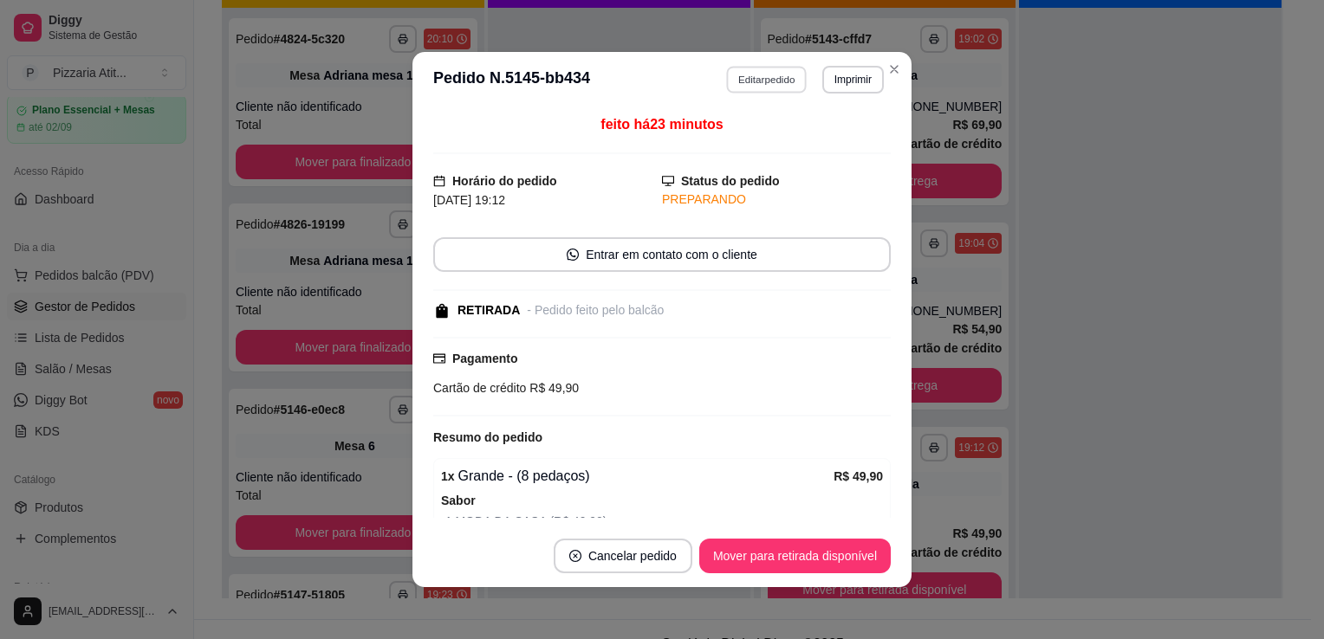
click at [731, 75] on button "Editar pedido" at bounding box center [767, 79] width 81 height 27
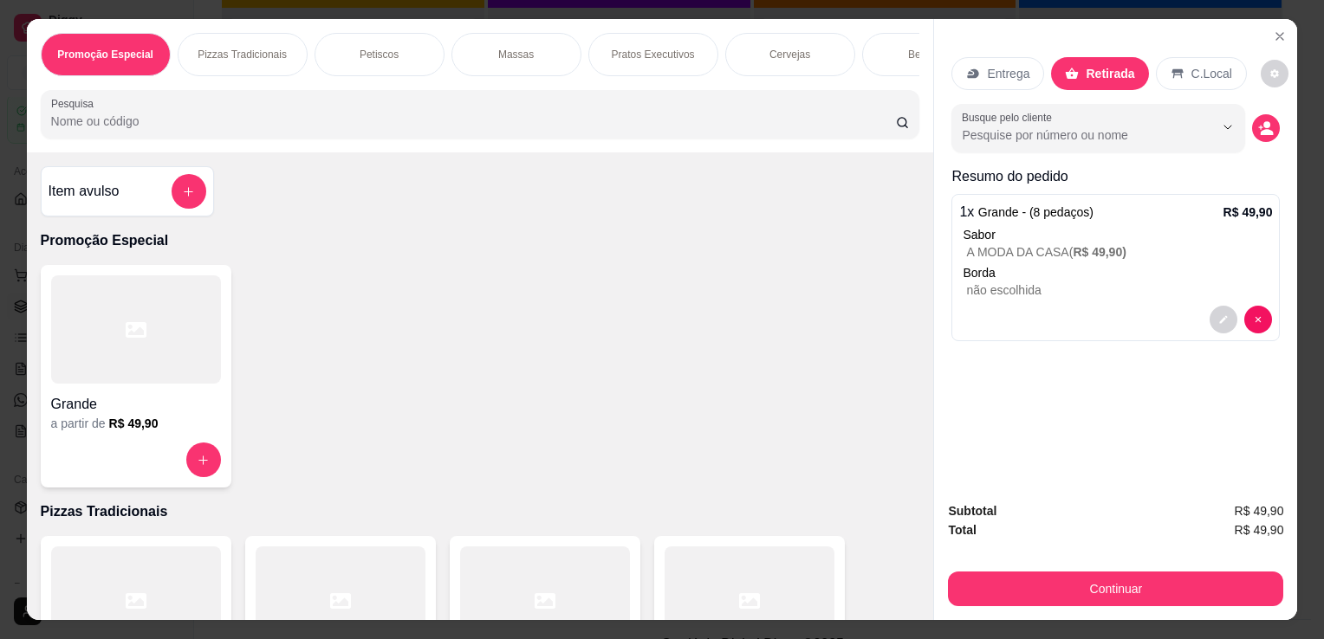
click at [617, 120] on input "Pesquisa" at bounding box center [473, 121] width 845 height 17
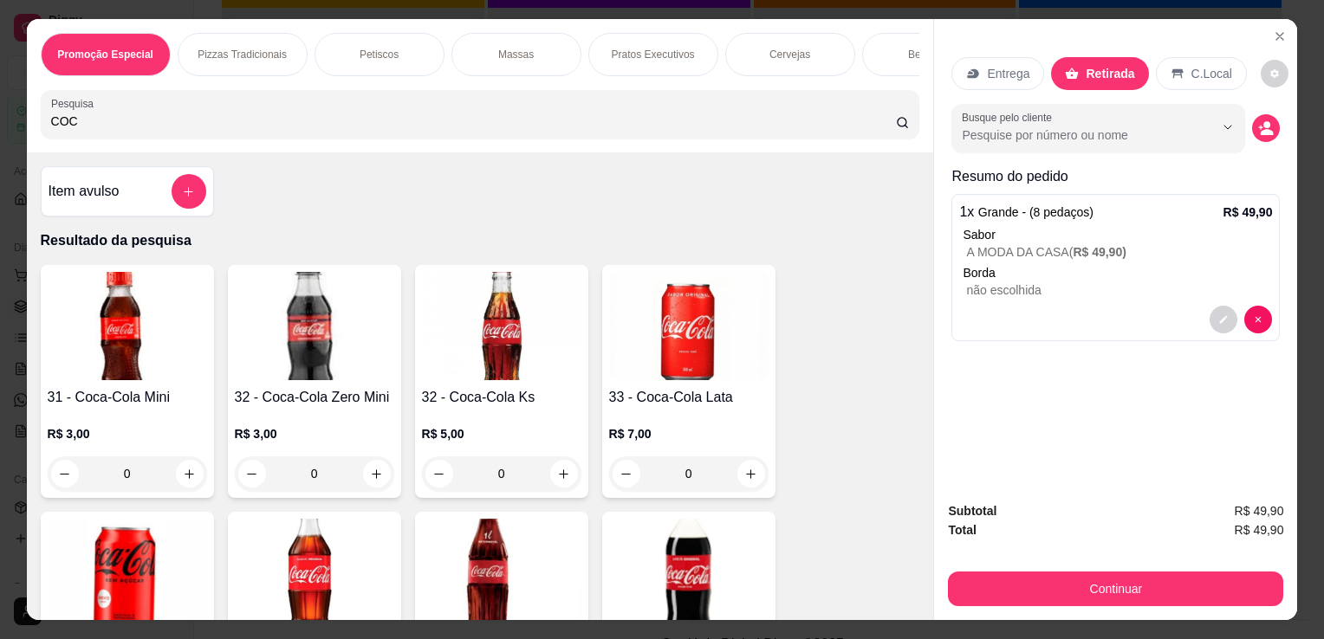
type input "COC"
click at [683, 599] on img at bounding box center [688, 573] width 159 height 108
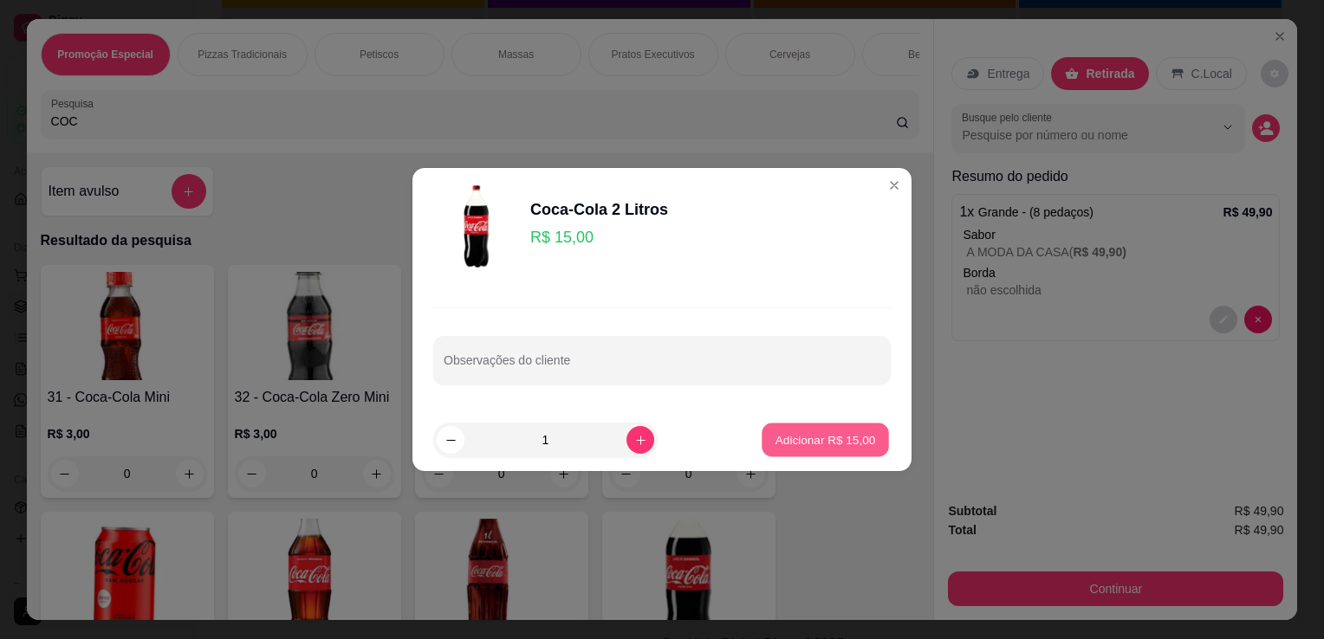
click at [794, 431] on button "Adicionar R$ 15,00" at bounding box center [825, 441] width 127 height 34
type input "1"
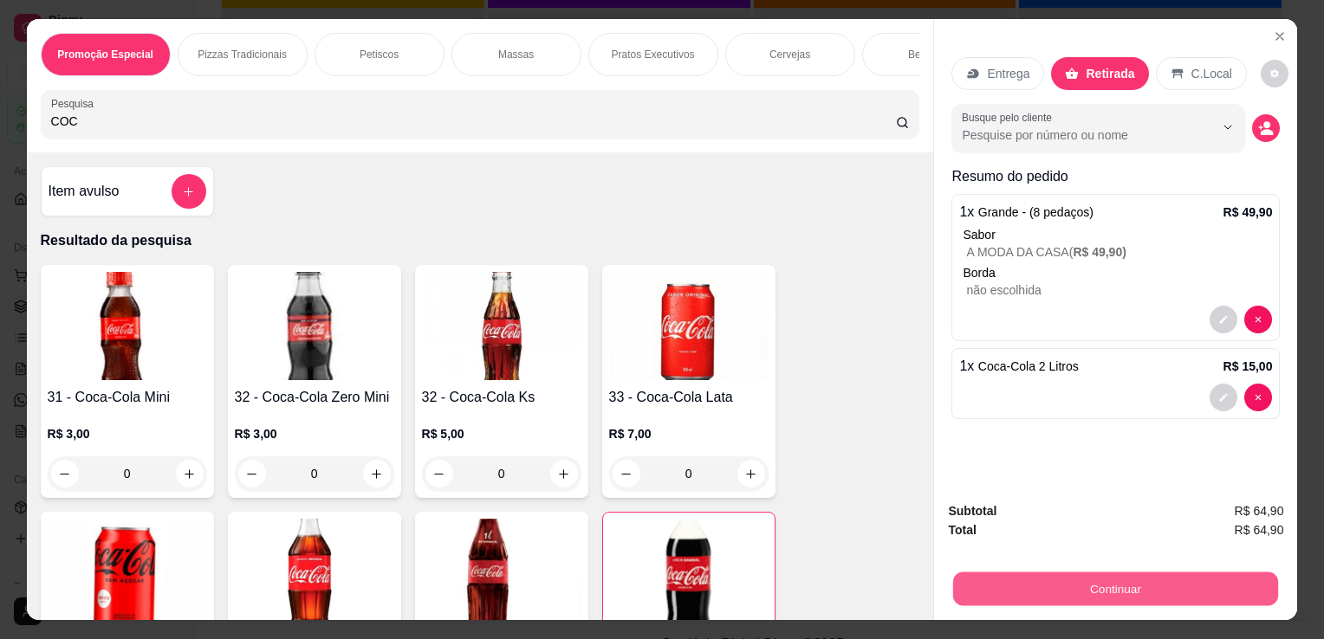
click at [1159, 586] on button "Continuar" at bounding box center [1115, 589] width 325 height 34
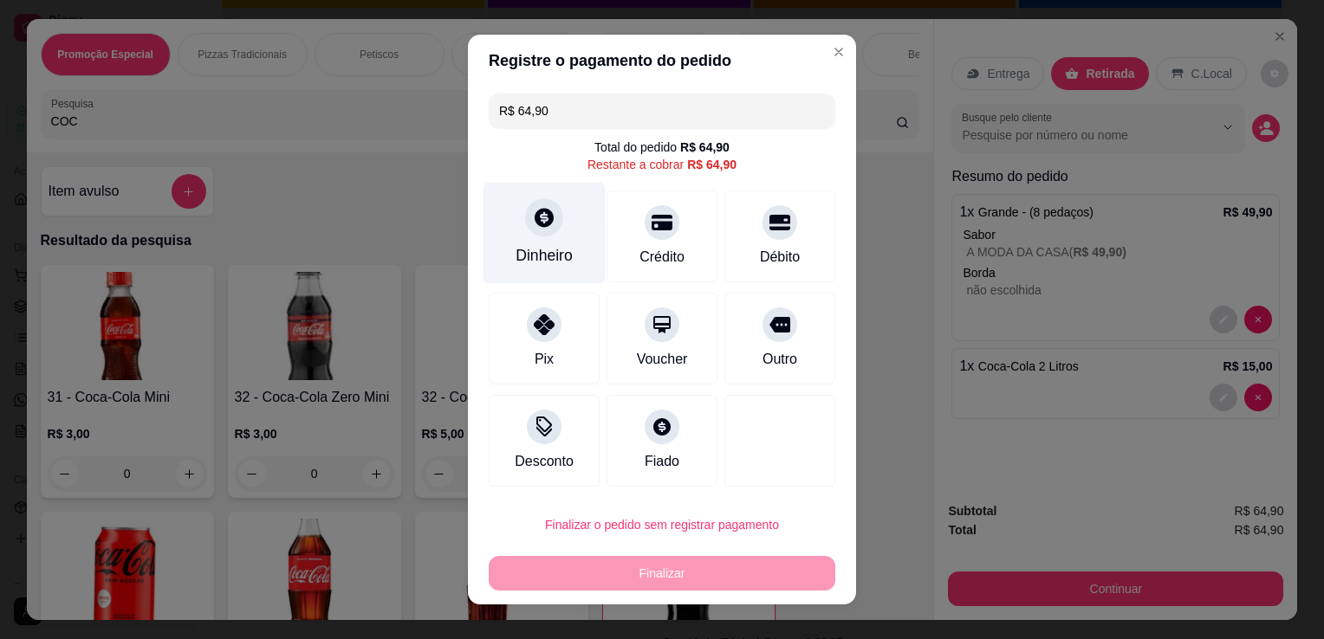
click at [556, 248] on div "Dinheiro" at bounding box center [544, 255] width 57 height 23
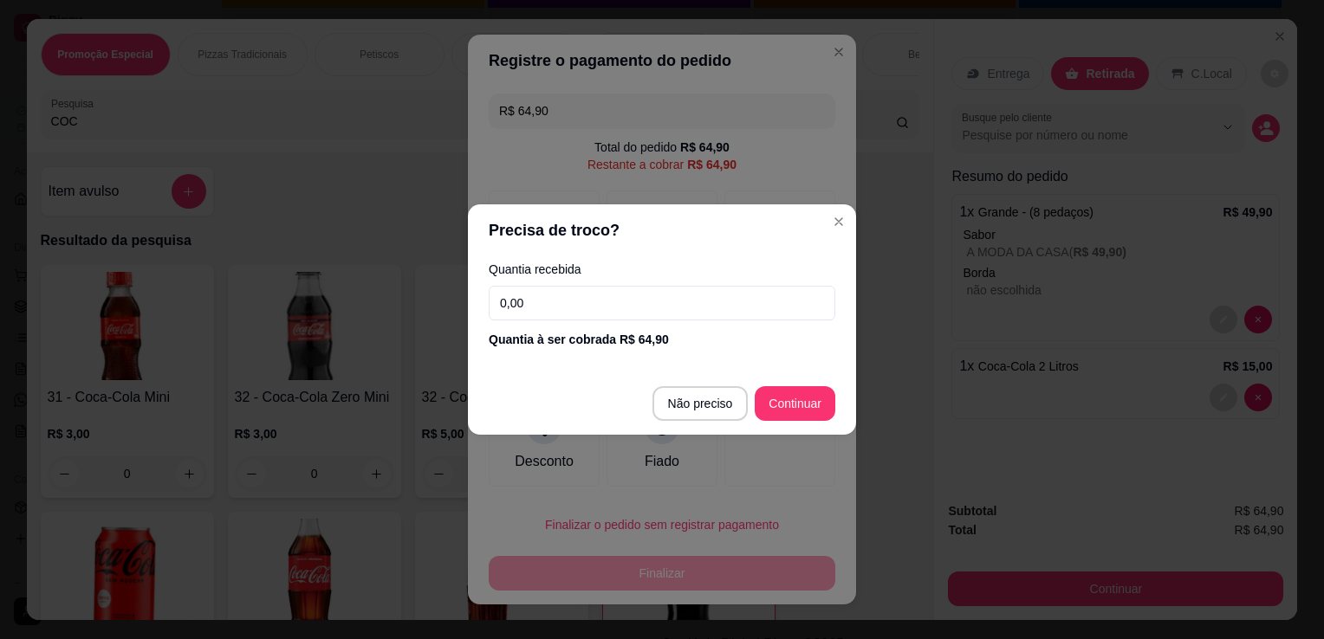
click at [561, 308] on input "0,00" at bounding box center [662, 303] width 347 height 35
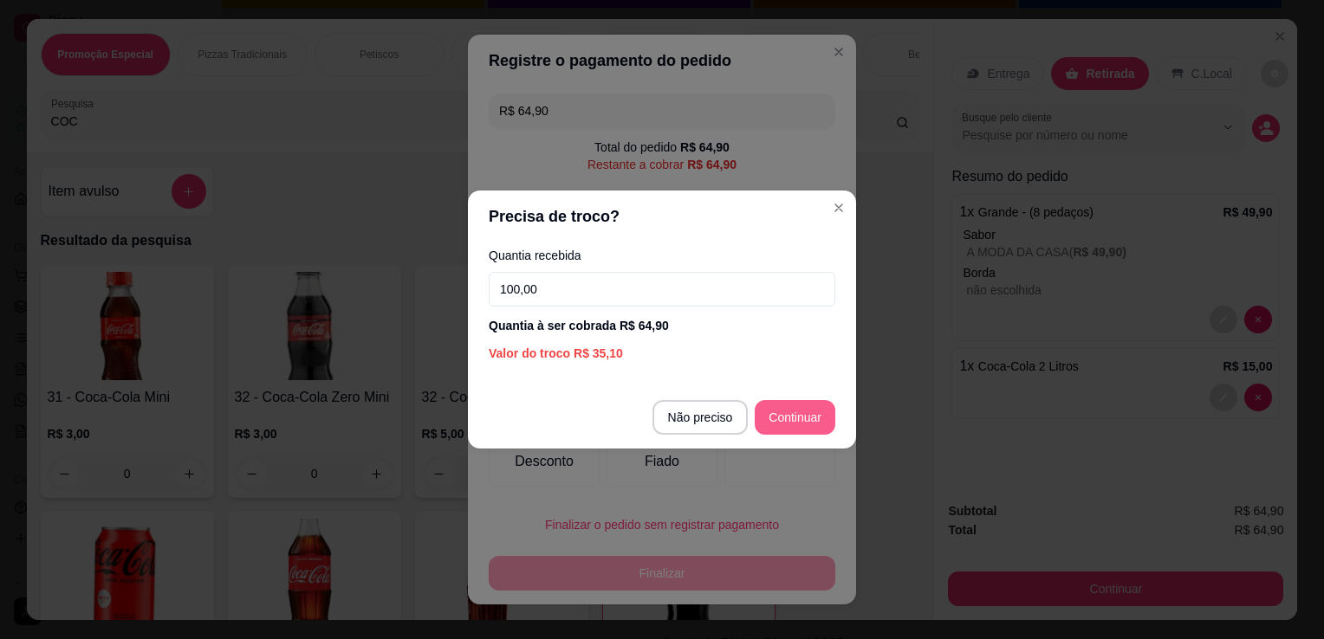
type input "100,00"
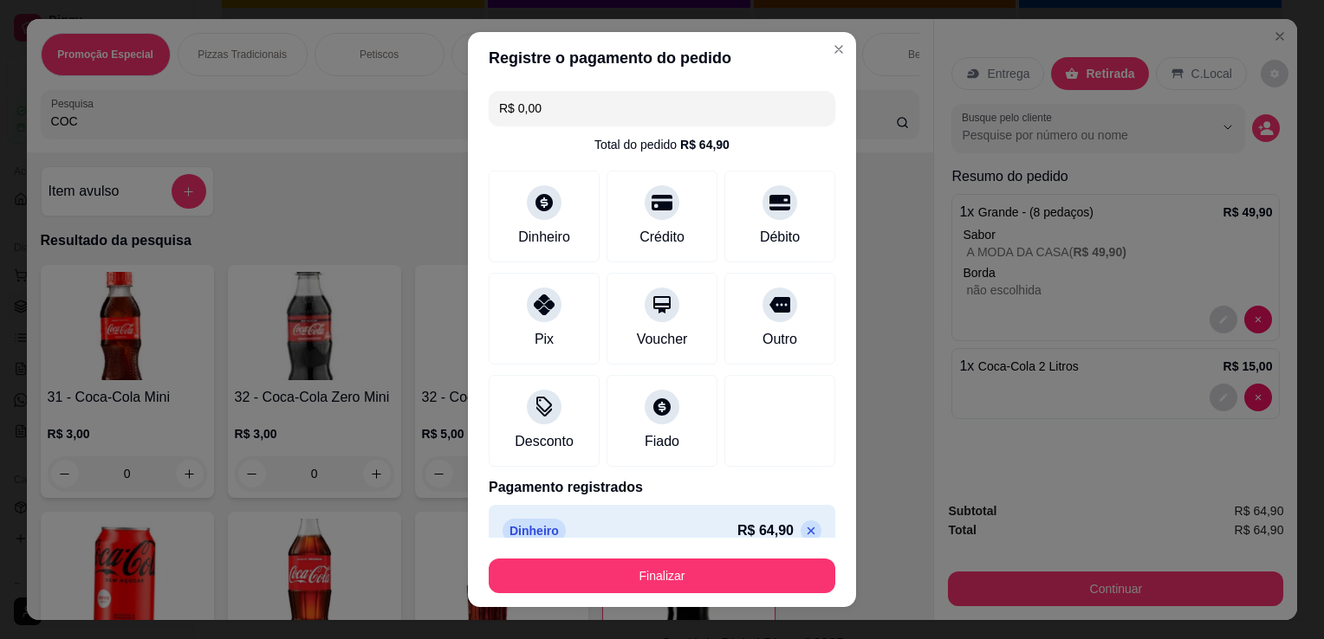
type input "R$ 0,00"
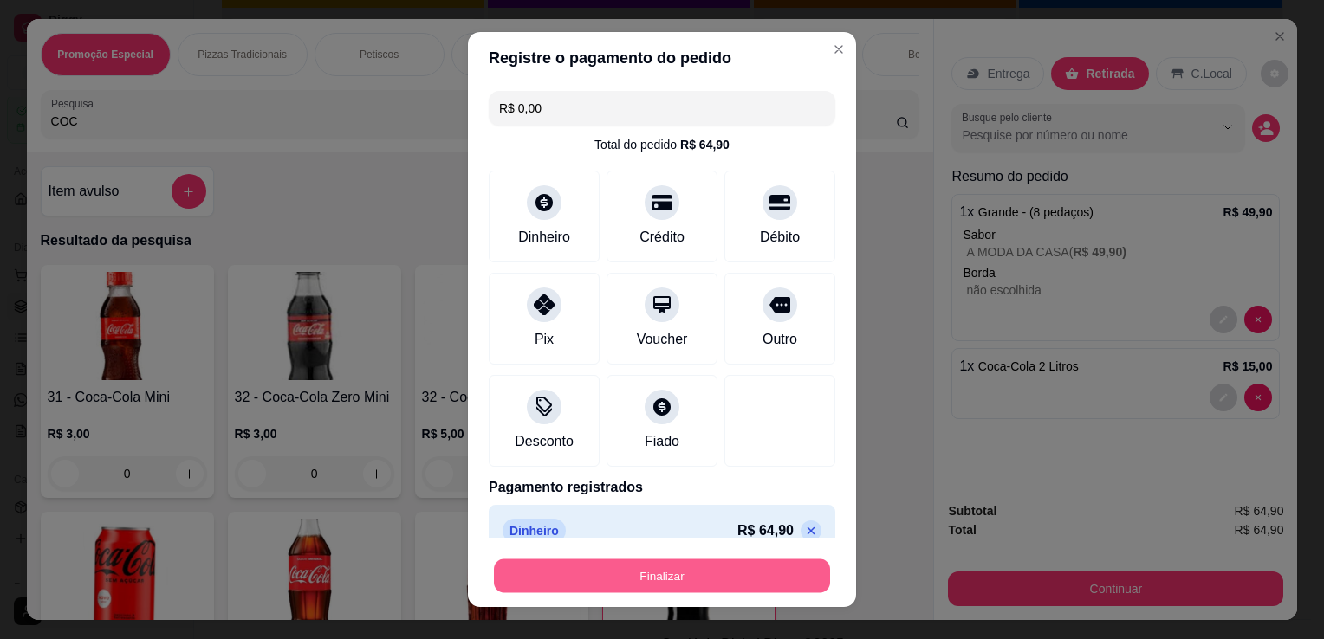
click at [664, 580] on button "Finalizar" at bounding box center [662, 577] width 336 height 34
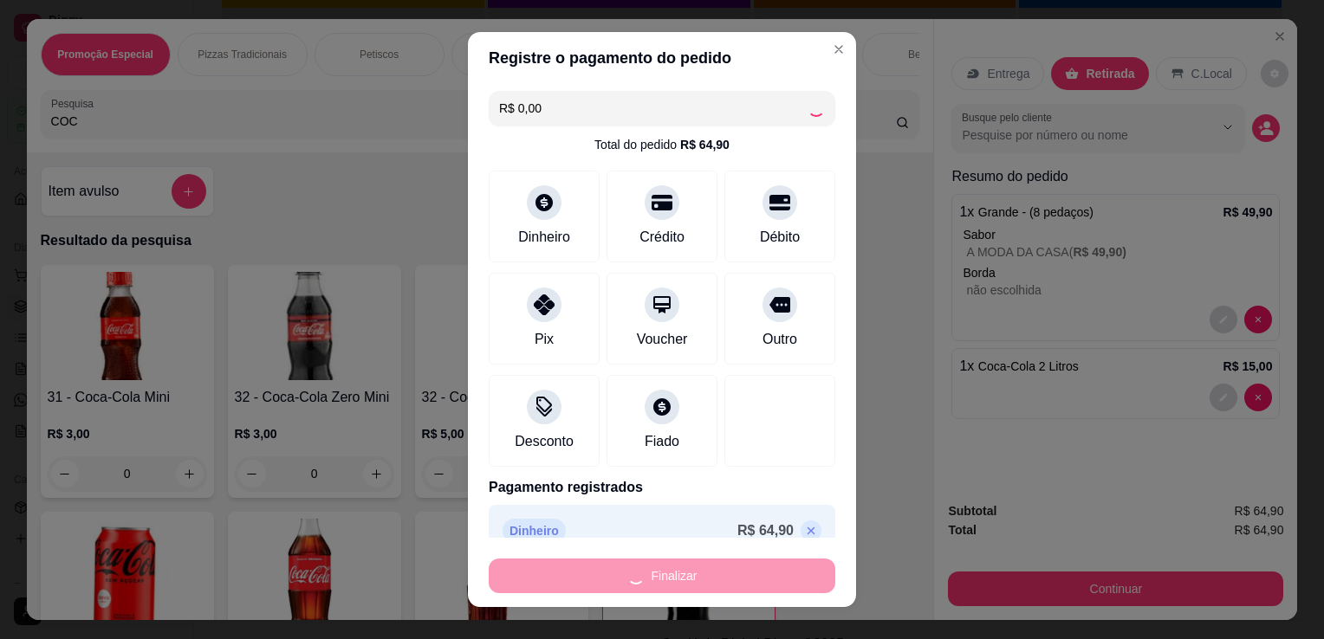
type input "0"
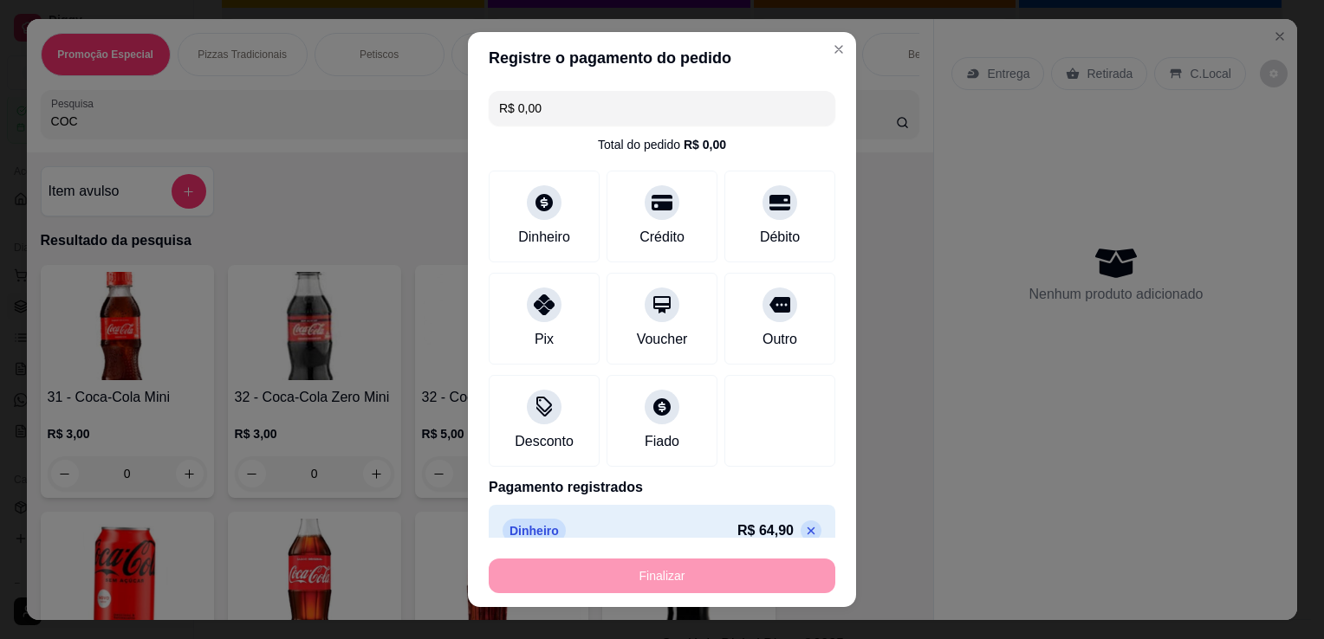
type input "-R$ 64,90"
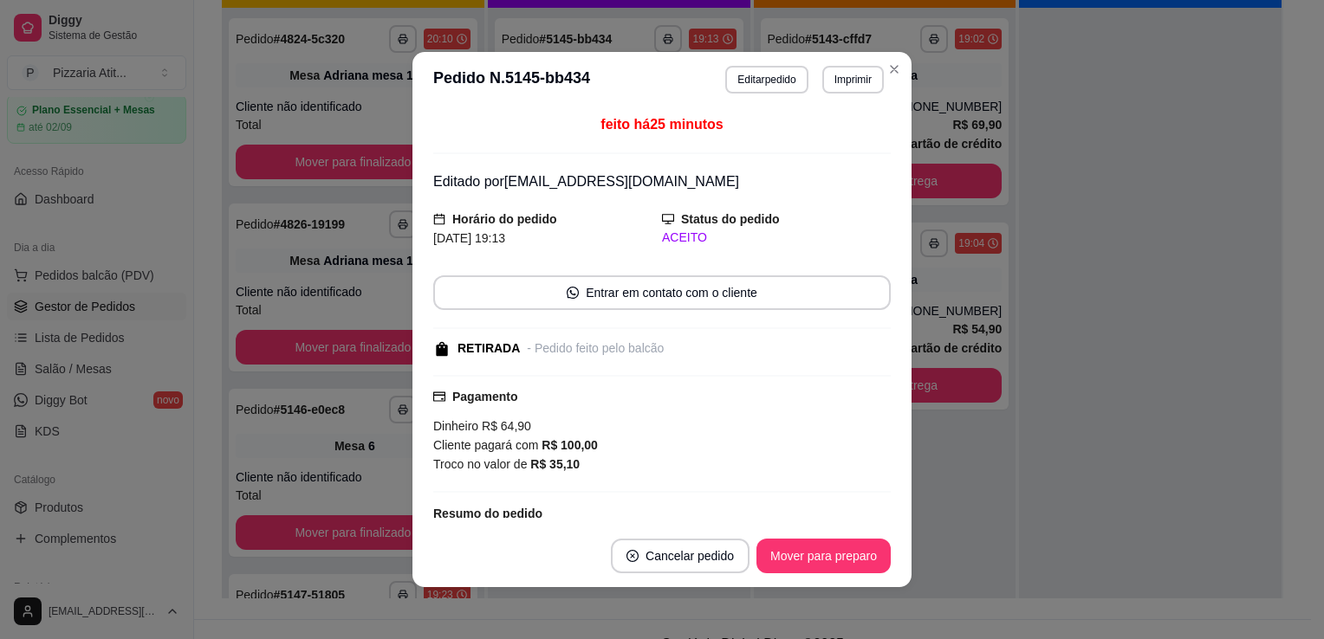
click at [664, 580] on footer "Cancelar pedido Mover para preparo" at bounding box center [661, 556] width 499 height 62
click at [794, 558] on button "Mover para preparo" at bounding box center [823, 557] width 130 height 34
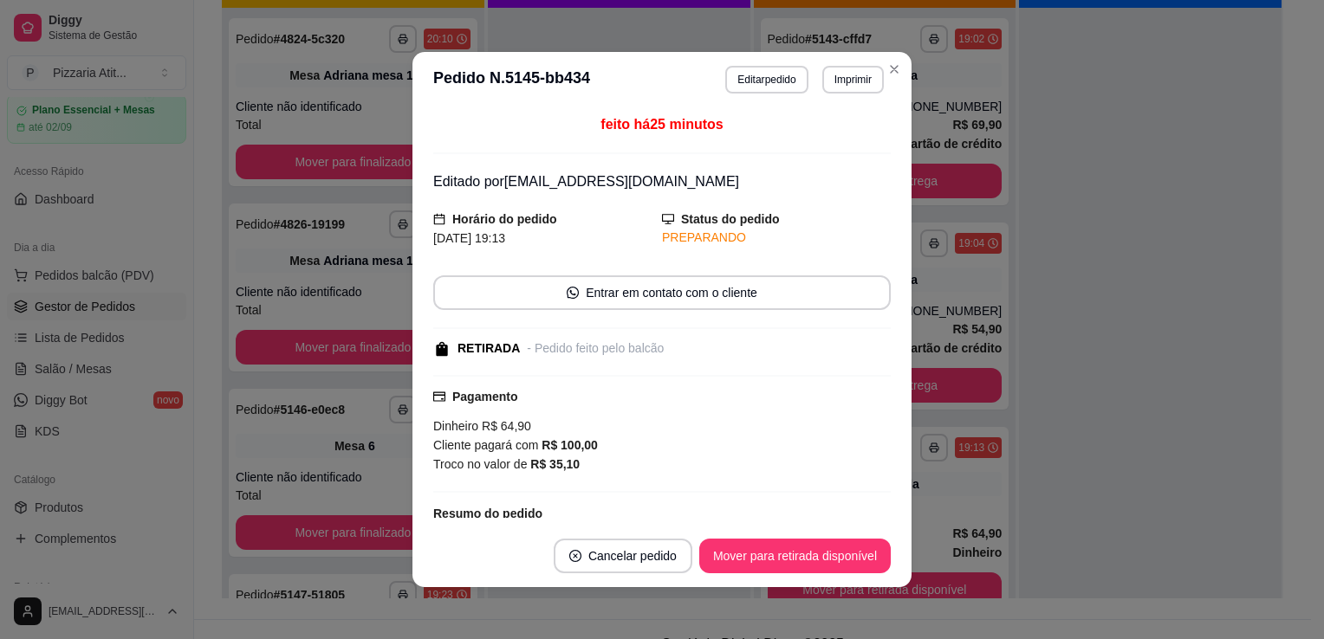
click at [887, 75] on section "**********" at bounding box center [661, 320] width 499 height 536
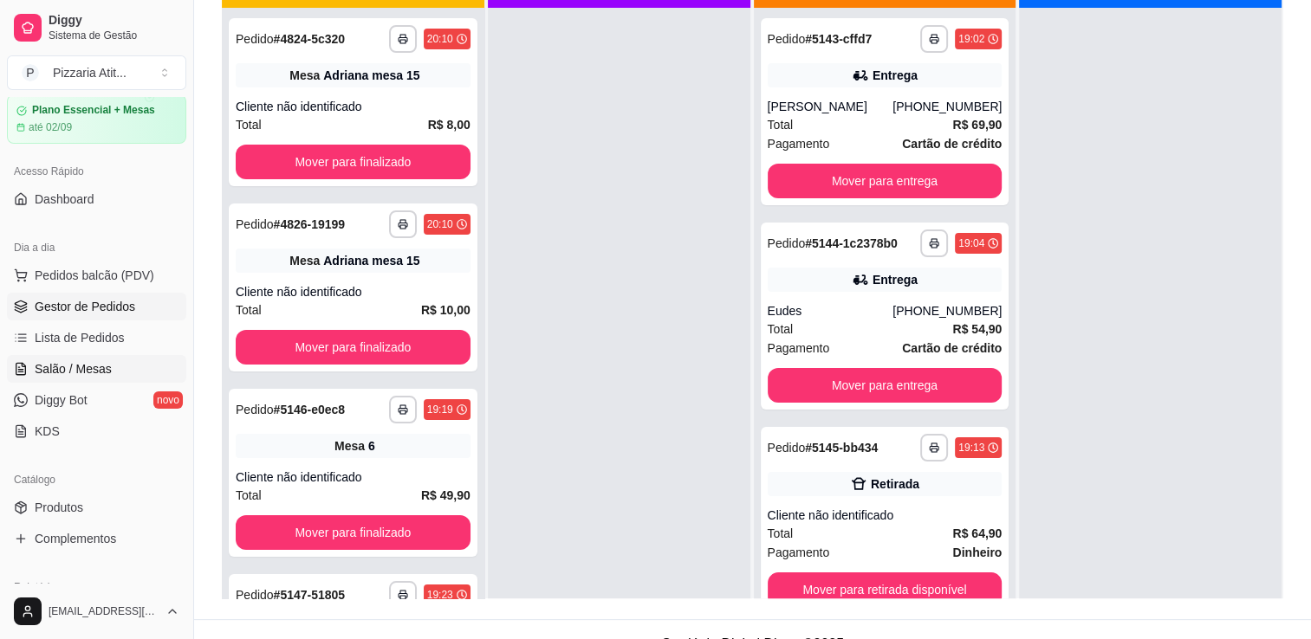
click at [78, 379] on link "Salão / Mesas" at bounding box center [96, 369] width 179 height 28
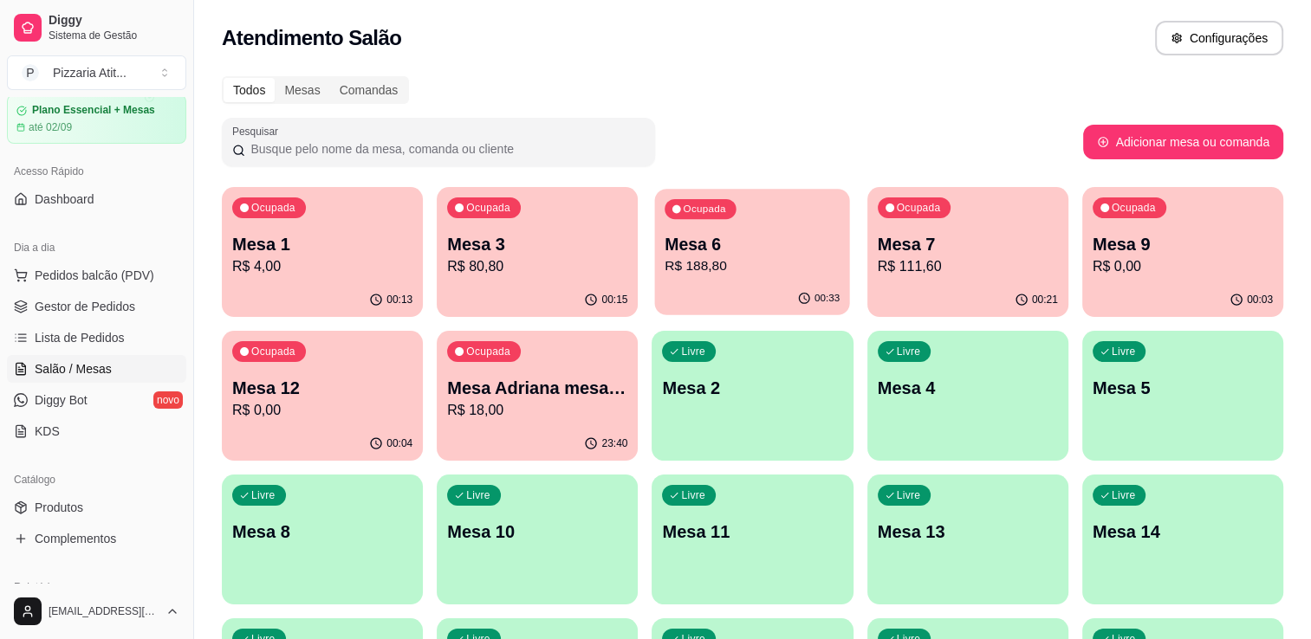
click at [737, 230] on div "Ocupada Mesa 6 R$ 188,80" at bounding box center [752, 236] width 195 height 94
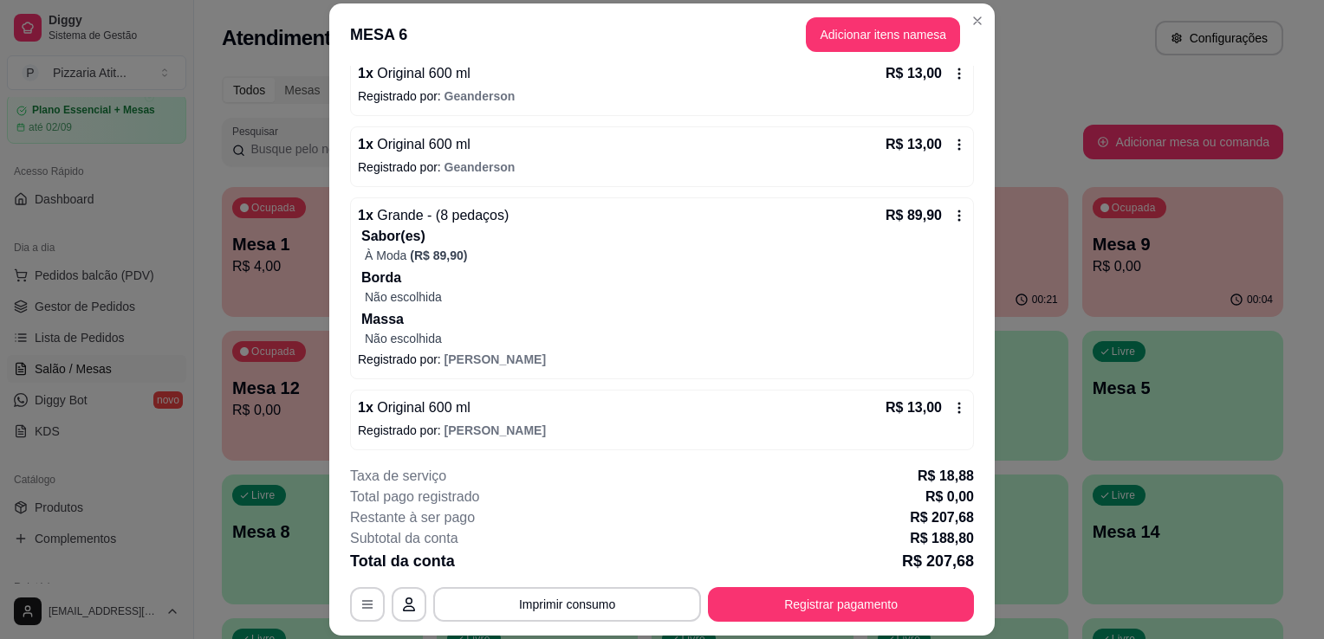
scroll to position [439, 0]
click at [638, 267] on p "Borda" at bounding box center [663, 276] width 605 height 21
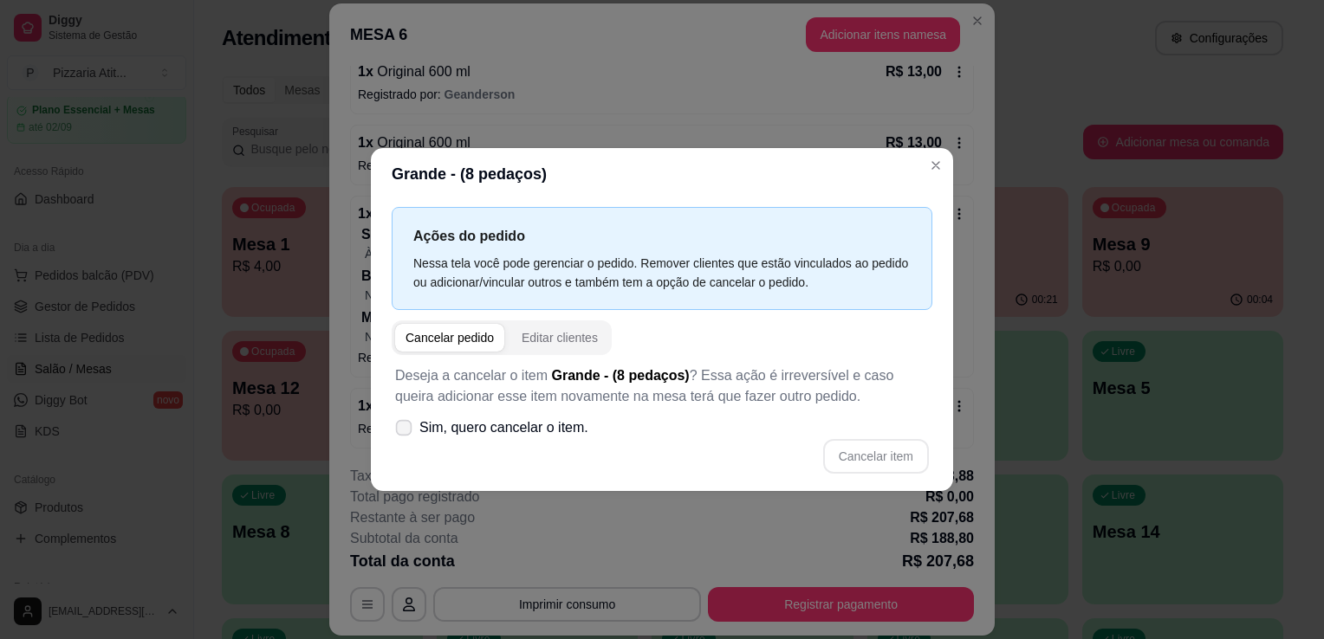
click at [418, 421] on label "Sim, quero cancelar o item." at bounding box center [491, 428] width 207 height 35
click at [406, 432] on input "Sim, quero cancelar o item." at bounding box center [399, 437] width 11 height 11
checkbox input "true"
click at [851, 447] on button "Cancelar item" at bounding box center [875, 457] width 103 height 34
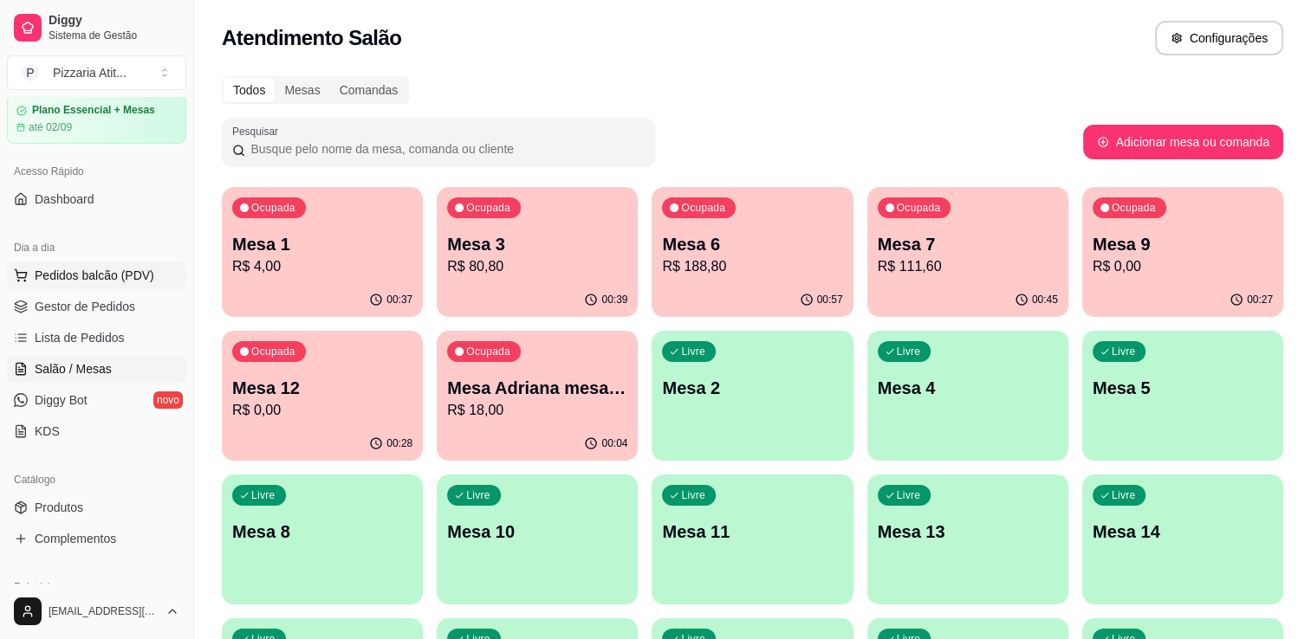
click at [145, 275] on span "Pedidos balcão (PDV)" at bounding box center [95, 275] width 120 height 17
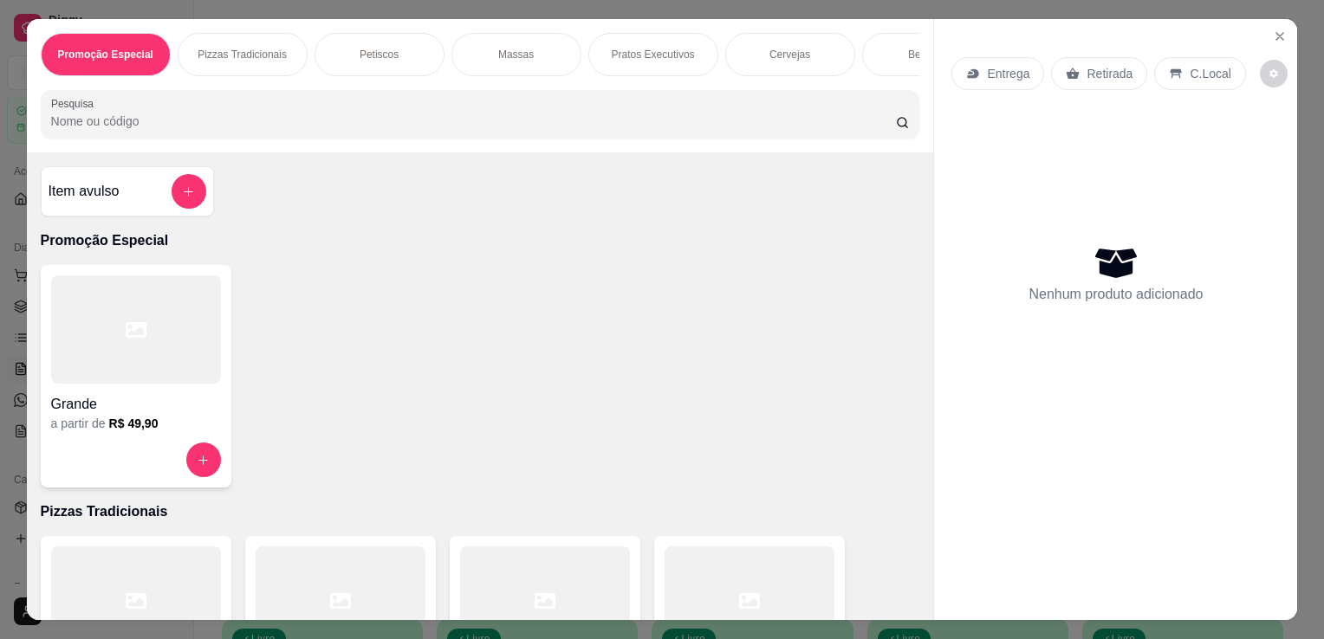
click at [776, 579] on div at bounding box center [750, 601] width 170 height 108
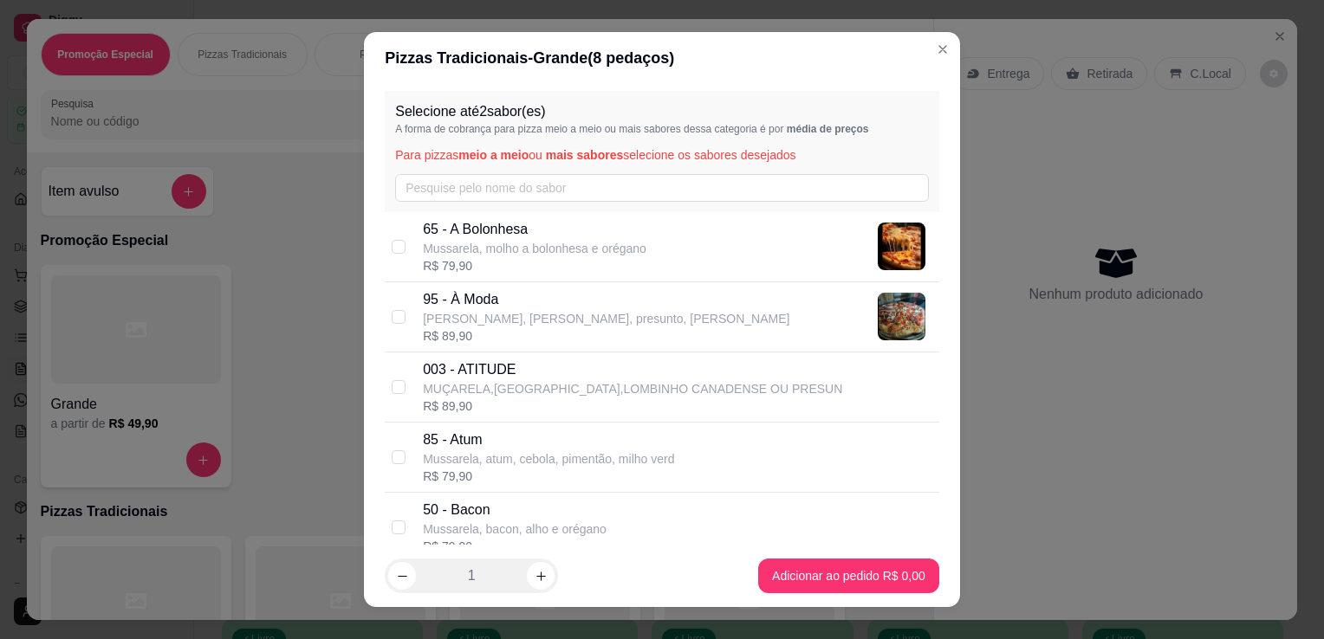
click at [738, 310] on div "95 - À [PERSON_NAME], frango desfiado, presunto, milho v R$ 89,90" at bounding box center [678, 316] width 510 height 55
checkbox input "true"
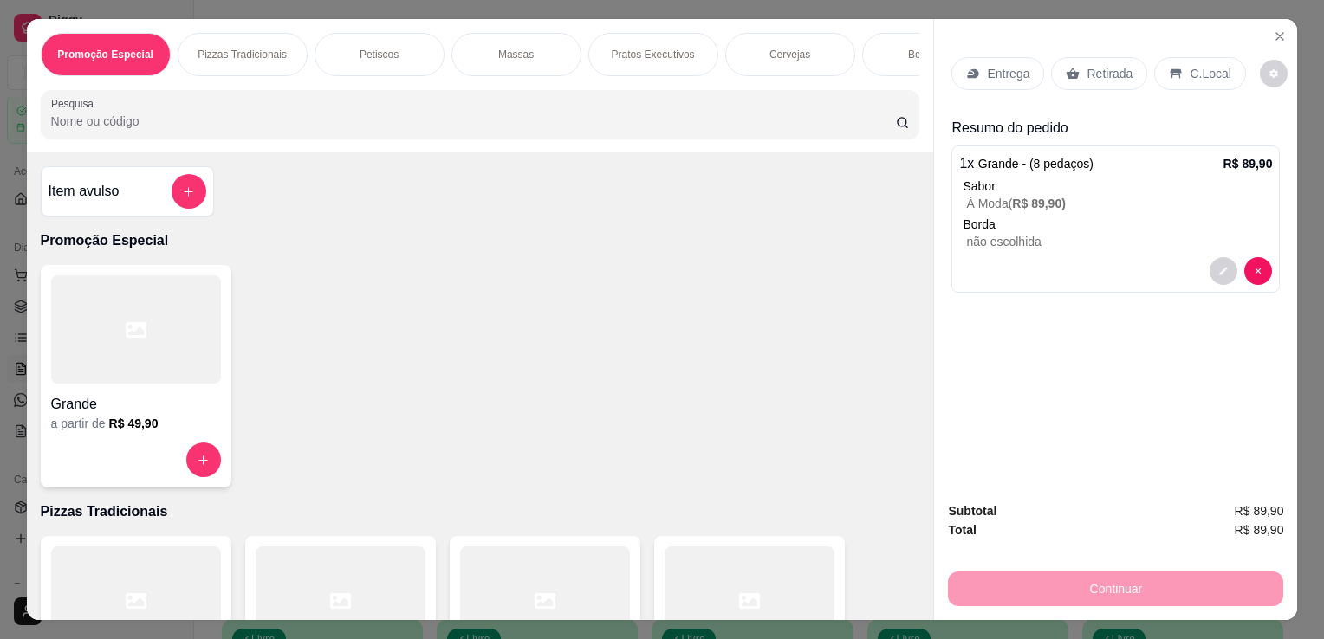
click at [1004, 68] on p "Entrega" at bounding box center [1008, 73] width 42 height 17
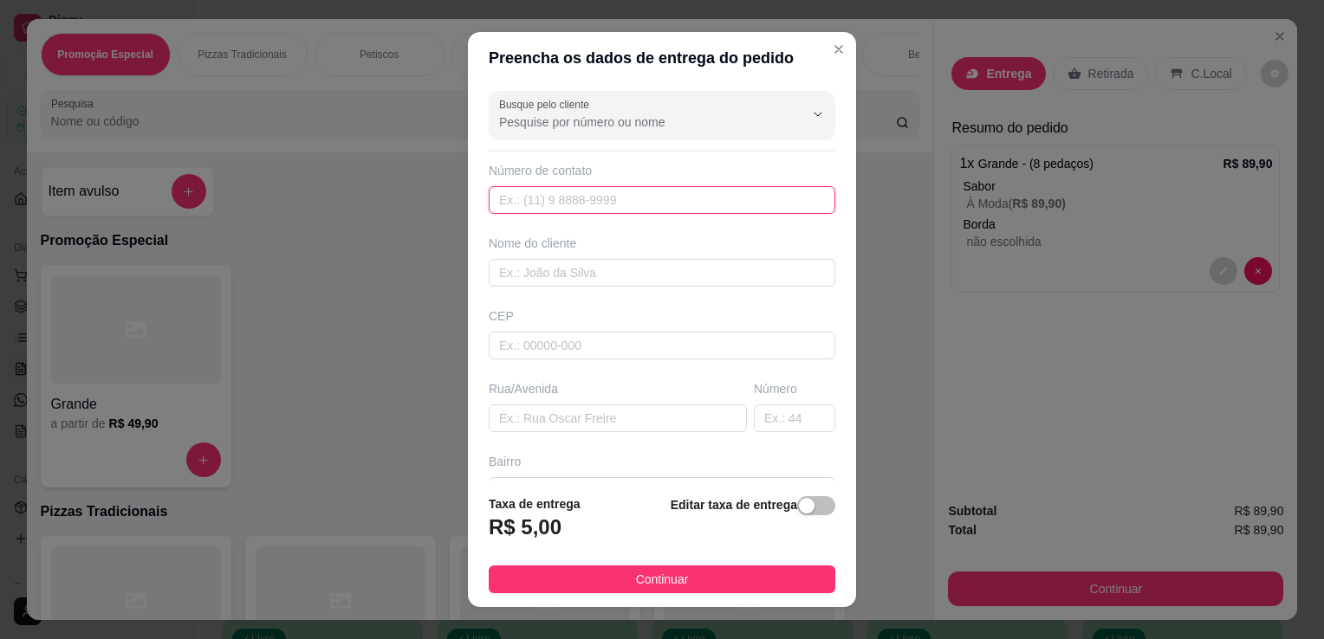
click at [689, 201] on input "text" at bounding box center [662, 200] width 347 height 28
type input "[PHONE_NUMBER]"
click at [701, 259] on input "text" at bounding box center [662, 273] width 347 height 28
click at [701, 259] on input "J" at bounding box center [662, 273] width 347 height 28
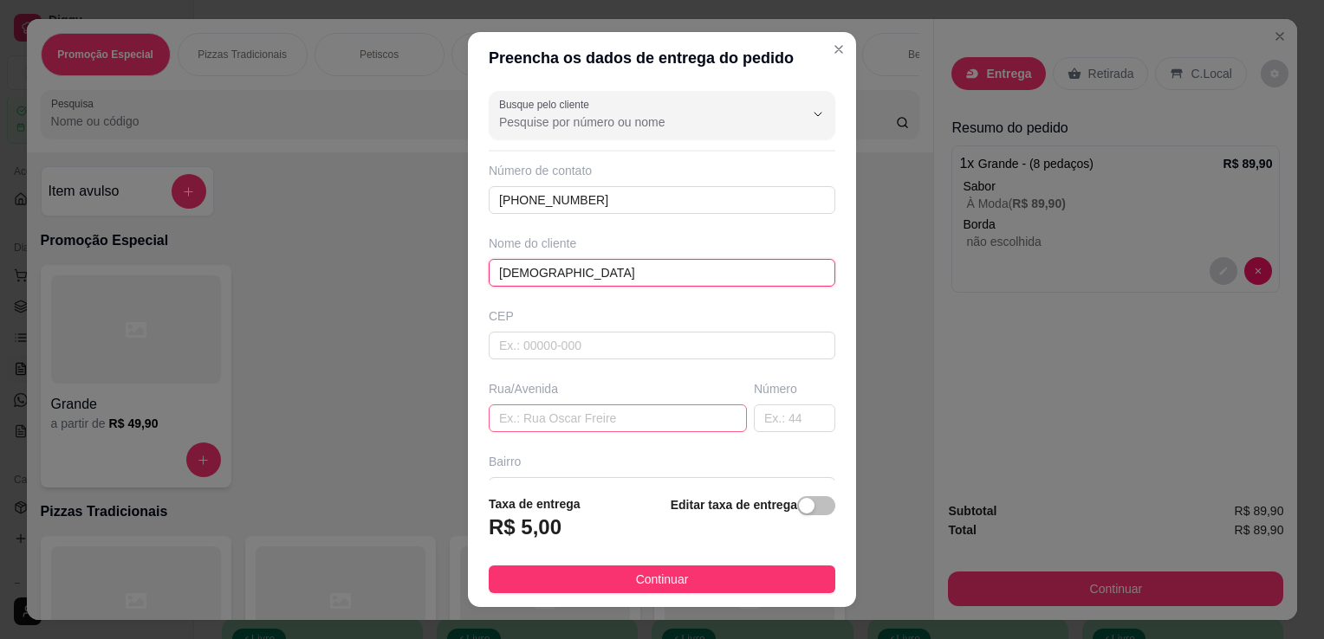
type input "[DEMOGRAPHIC_DATA]"
click at [667, 421] on input "text" at bounding box center [618, 419] width 258 height 28
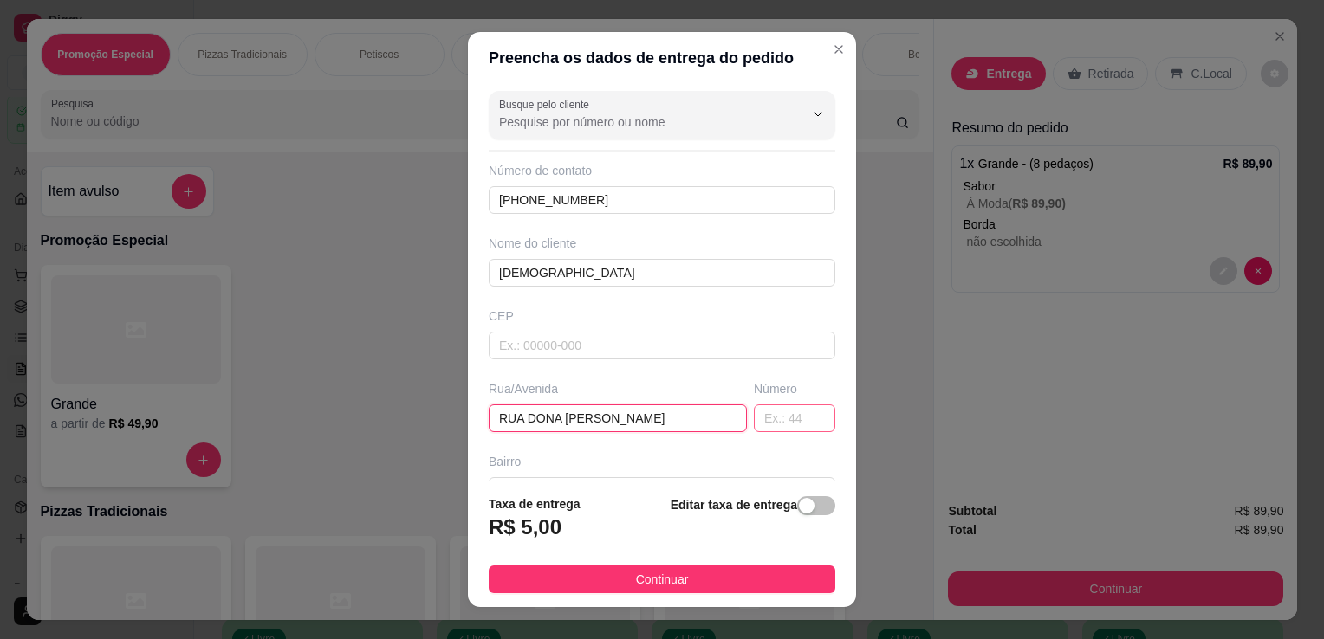
type input "RUA DONA [PERSON_NAME]"
click at [787, 414] on input "text" at bounding box center [794, 419] width 81 height 28
type input "13"
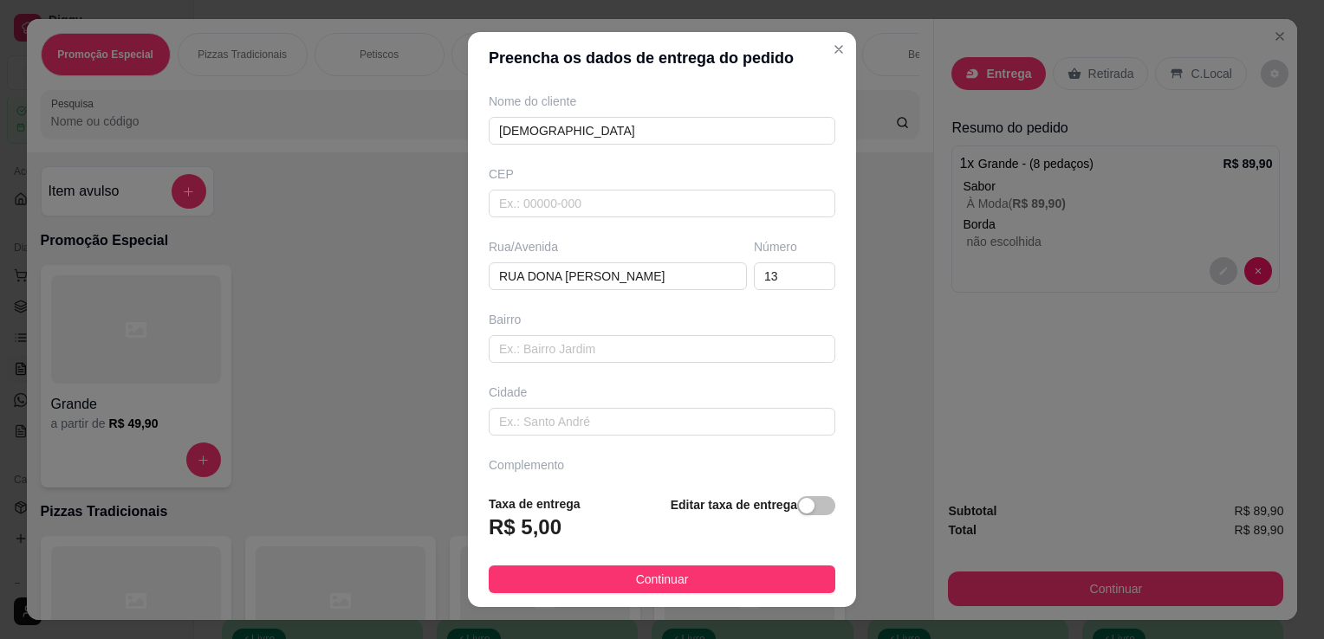
scroll to position [184, 0]
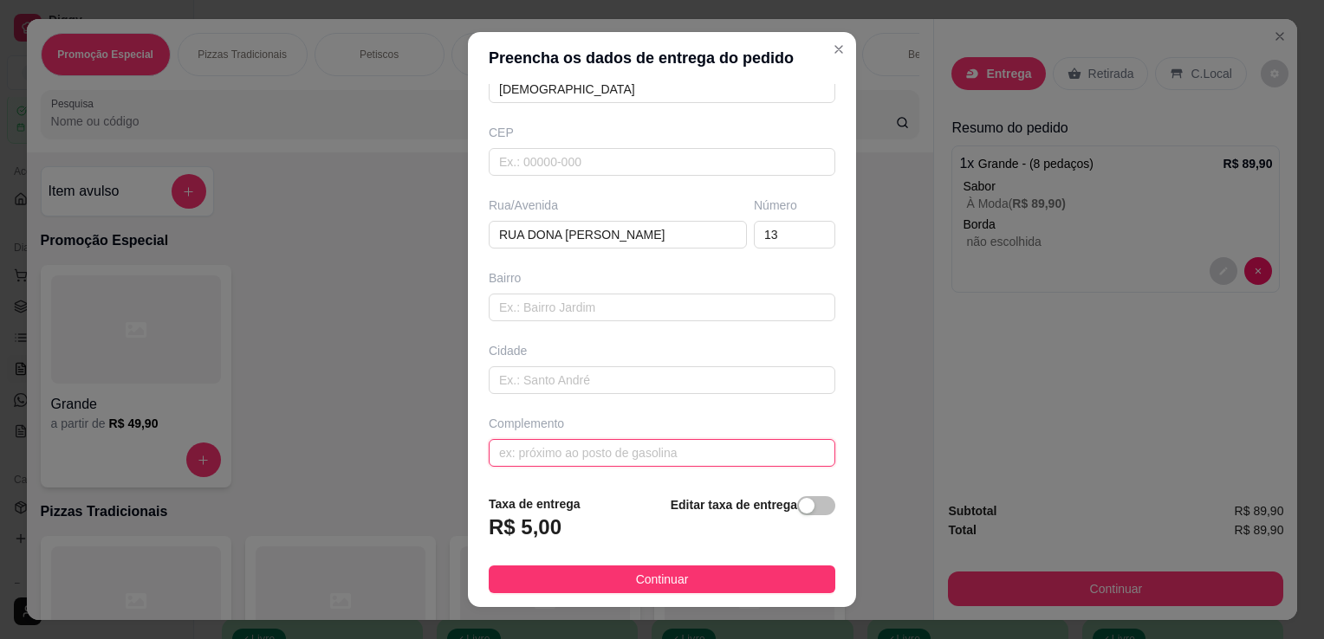
click at [658, 449] on input "text" at bounding box center [662, 453] width 347 height 28
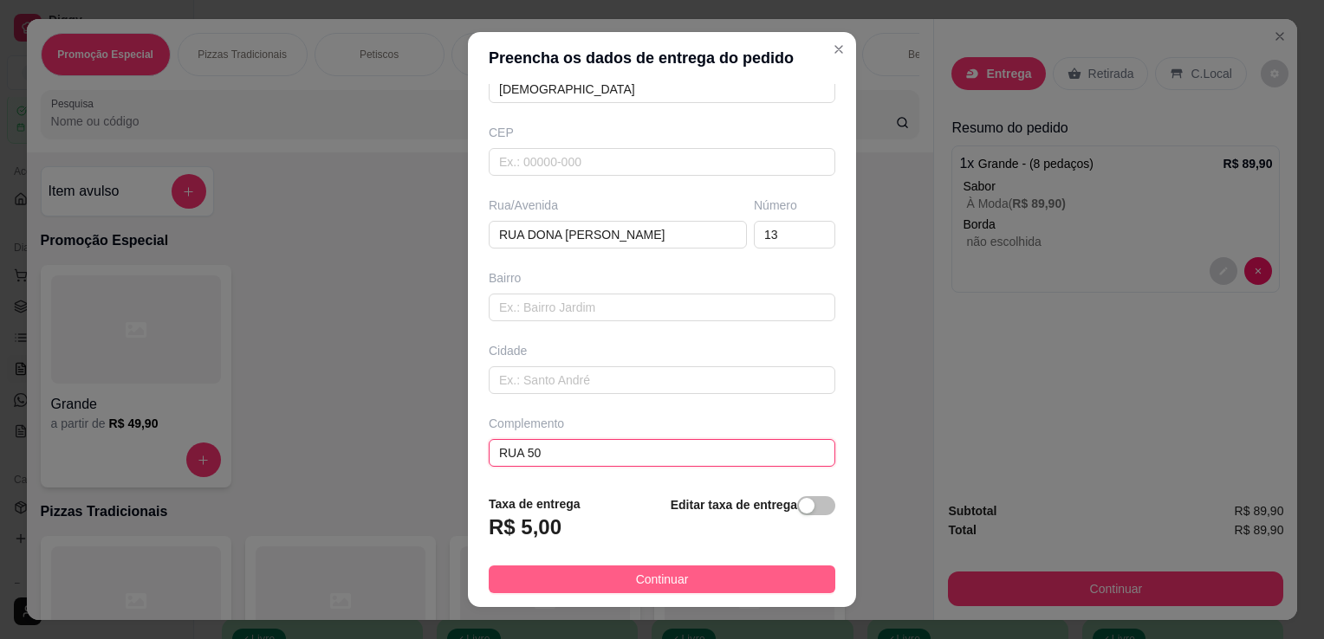
type input "RUA 50"
click at [748, 577] on button "Continuar" at bounding box center [662, 580] width 347 height 28
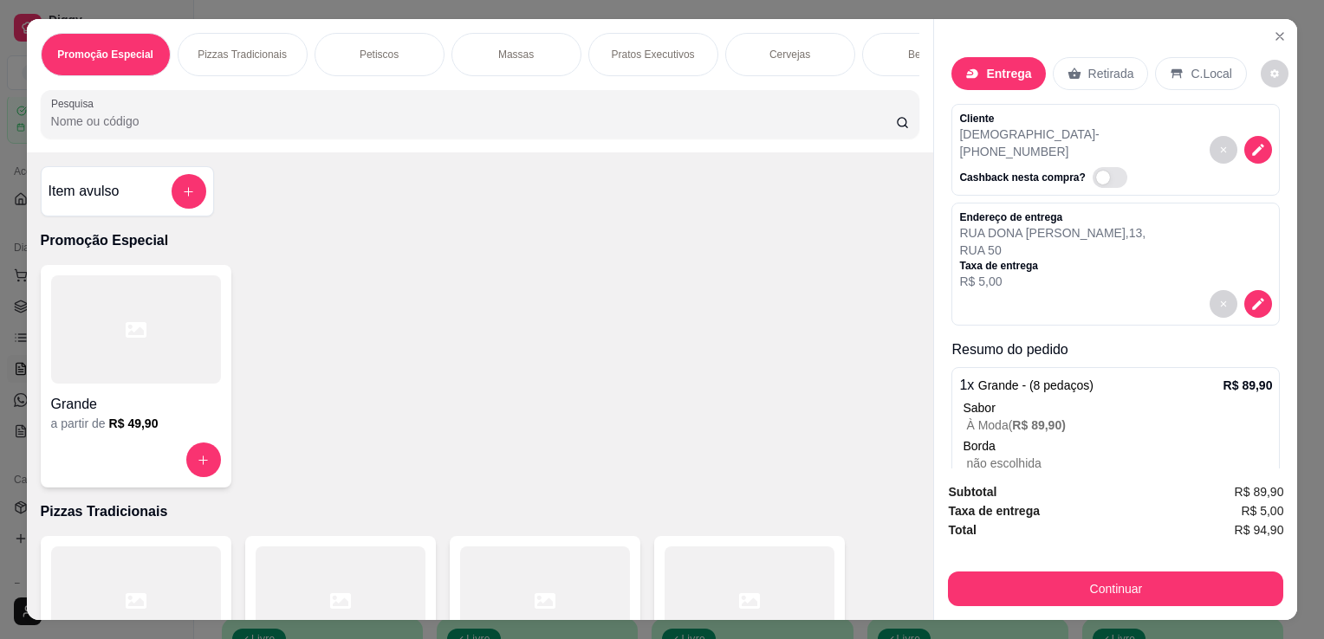
click at [1211, 480] on button "decrease-product-quantity" at bounding box center [1224, 493] width 27 height 27
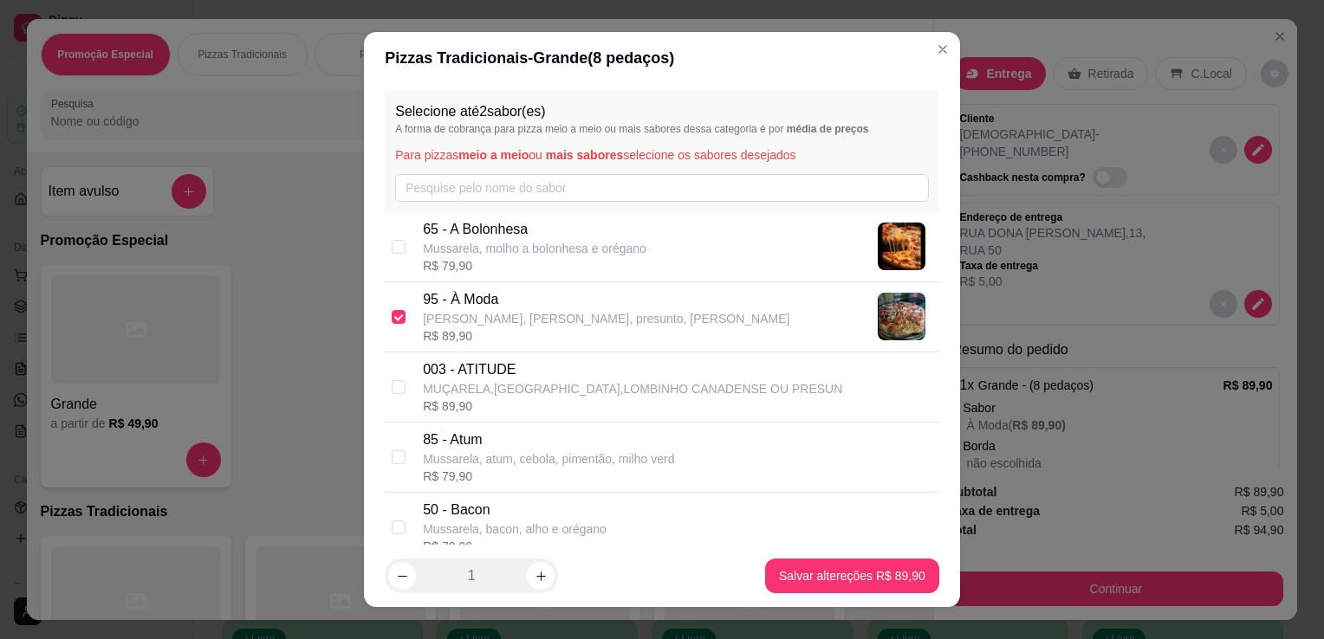
click at [623, 296] on p "95 - À Moda" at bounding box center [606, 299] width 367 height 21
checkbox input "false"
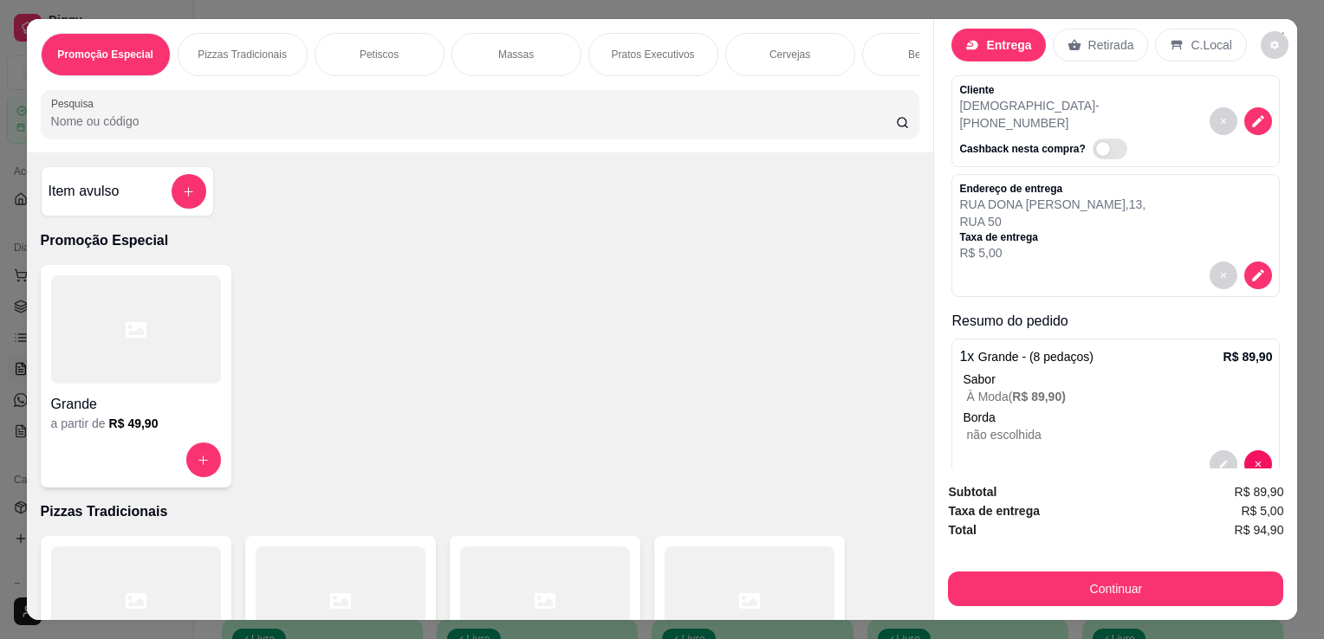
scroll to position [51, 0]
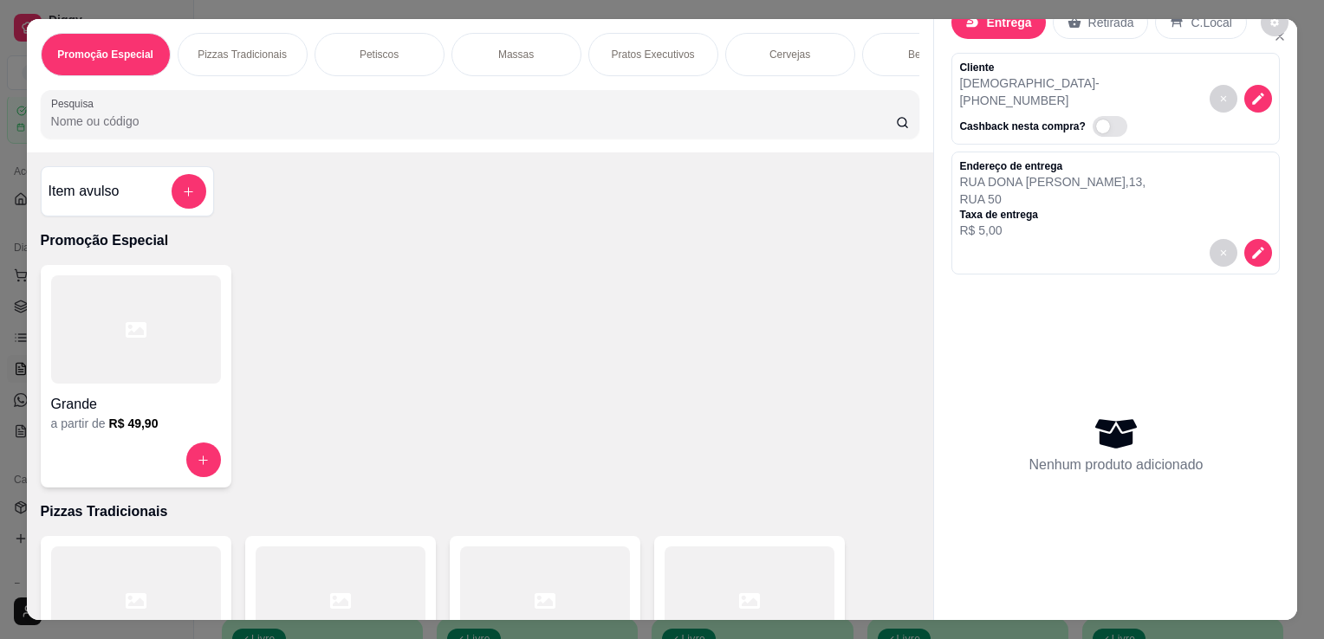
click at [185, 413] on h4 "Grande" at bounding box center [136, 404] width 170 height 21
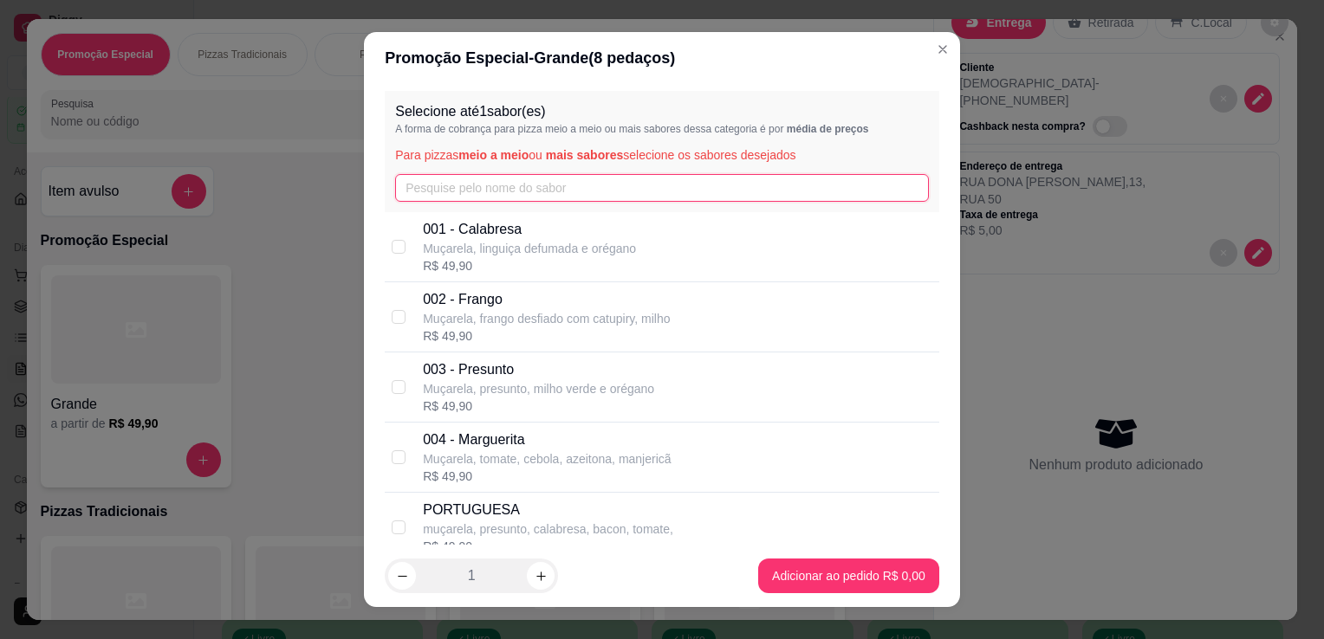
click at [525, 180] on input "text" at bounding box center [662, 188] width 534 height 28
type input "A"
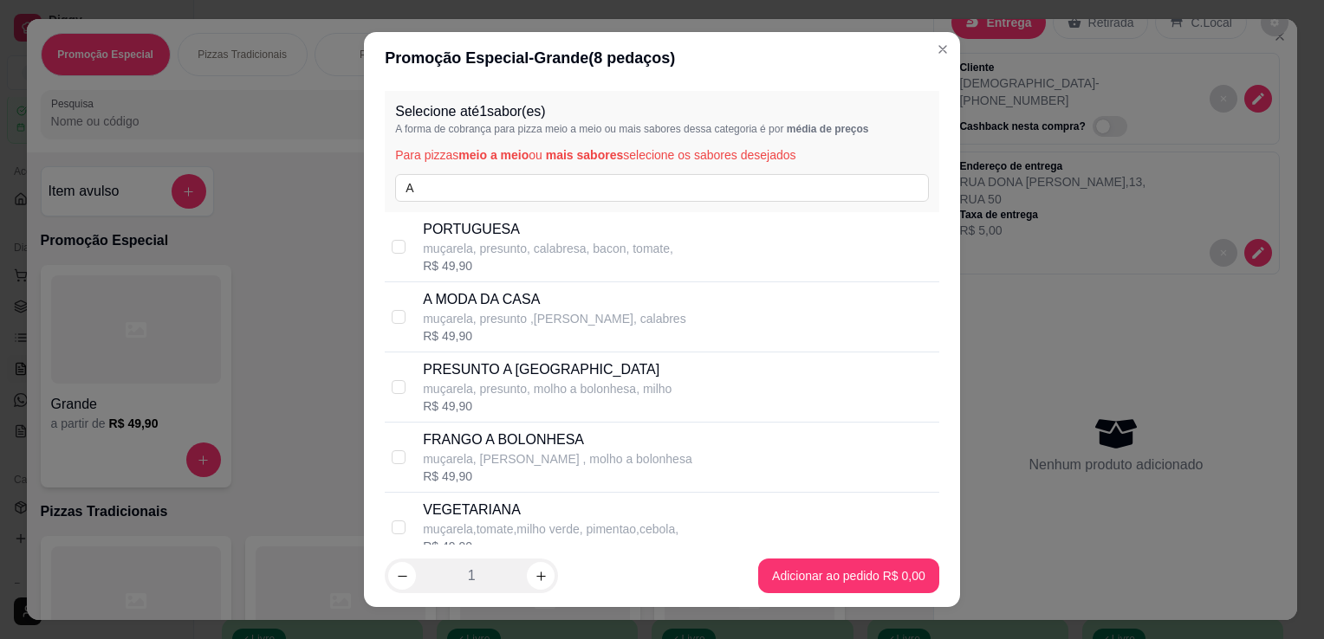
click at [456, 296] on p "A MODA DA CASA" at bounding box center [554, 299] width 263 height 21
checkbox input "true"
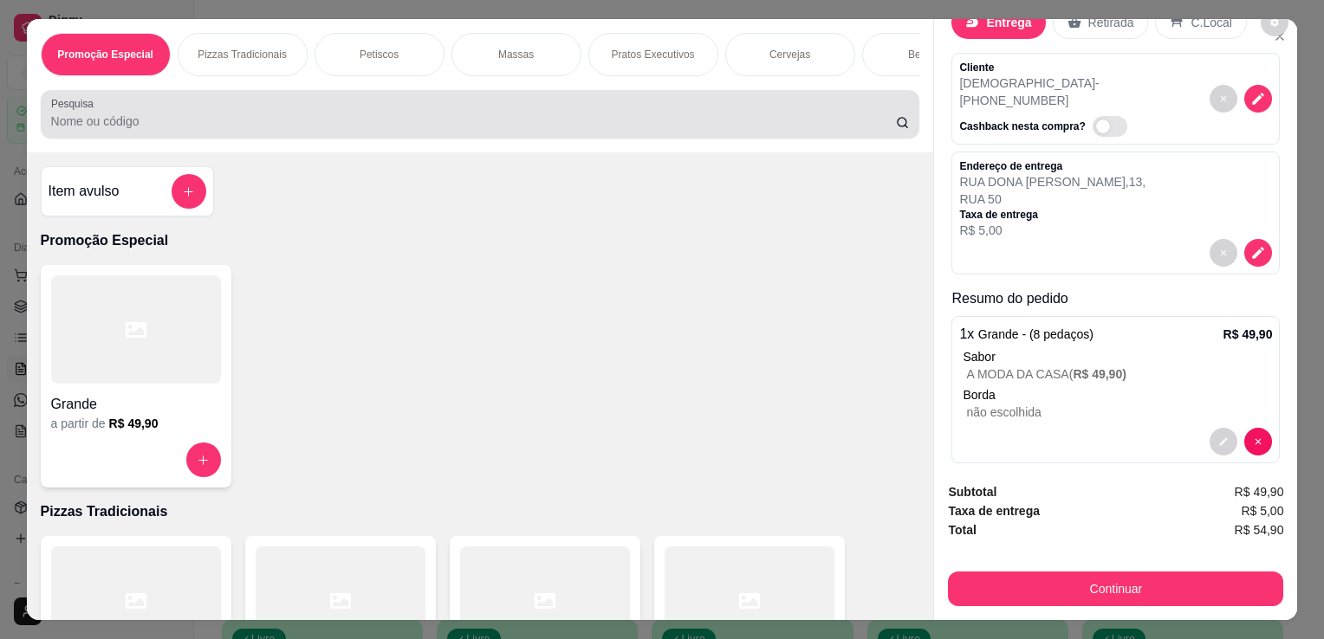
click at [725, 127] on input "Pesquisa" at bounding box center [473, 121] width 845 height 17
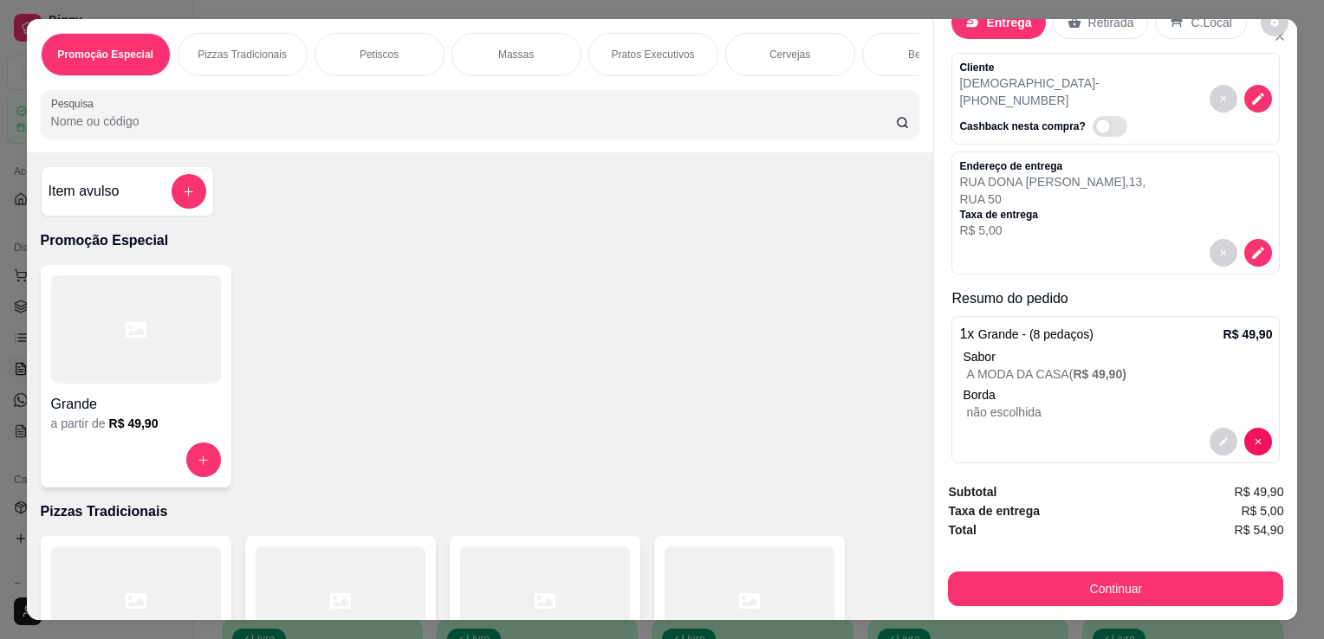
click at [725, 127] on input "Pesquisa" at bounding box center [473, 121] width 845 height 17
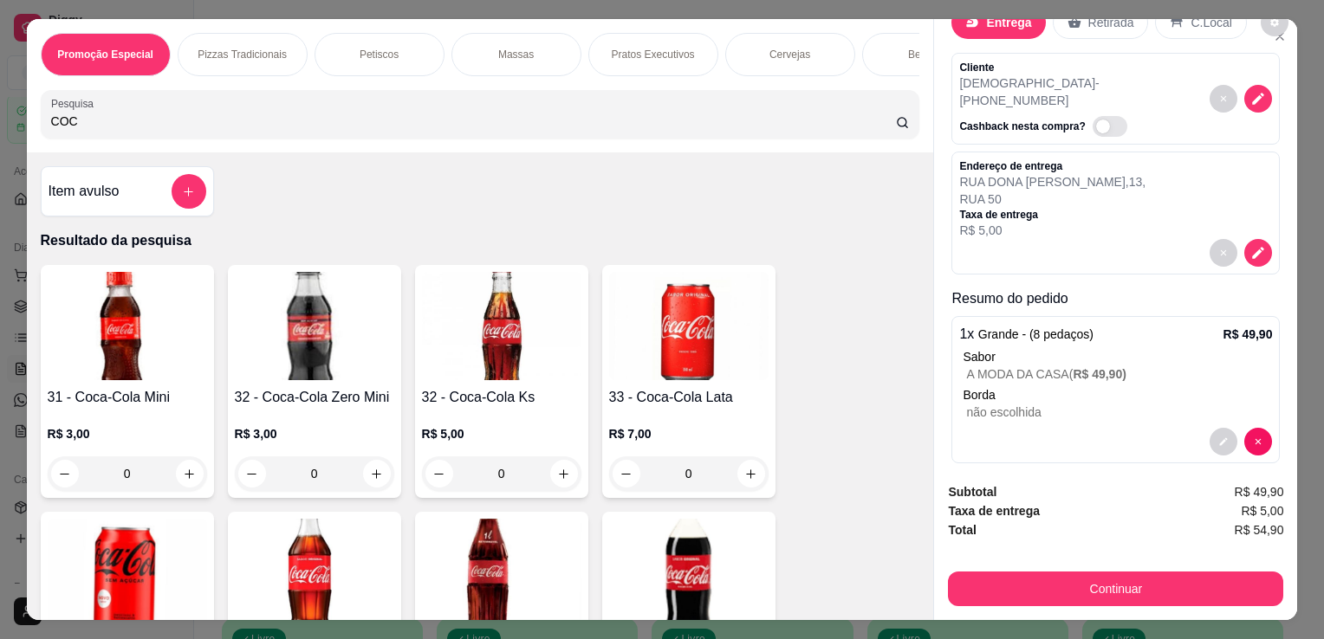
type input "COC"
click at [704, 539] on img at bounding box center [688, 573] width 159 height 108
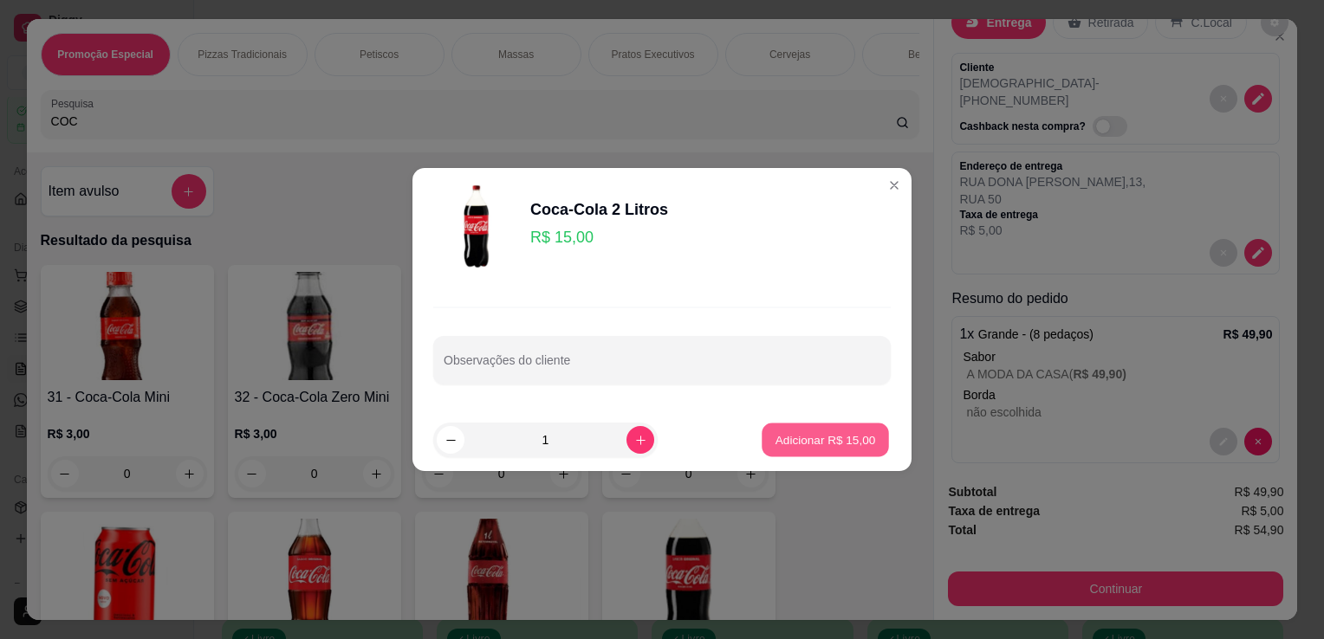
click at [822, 448] on p "Adicionar R$ 15,00" at bounding box center [826, 440] width 101 height 16
type input "1"
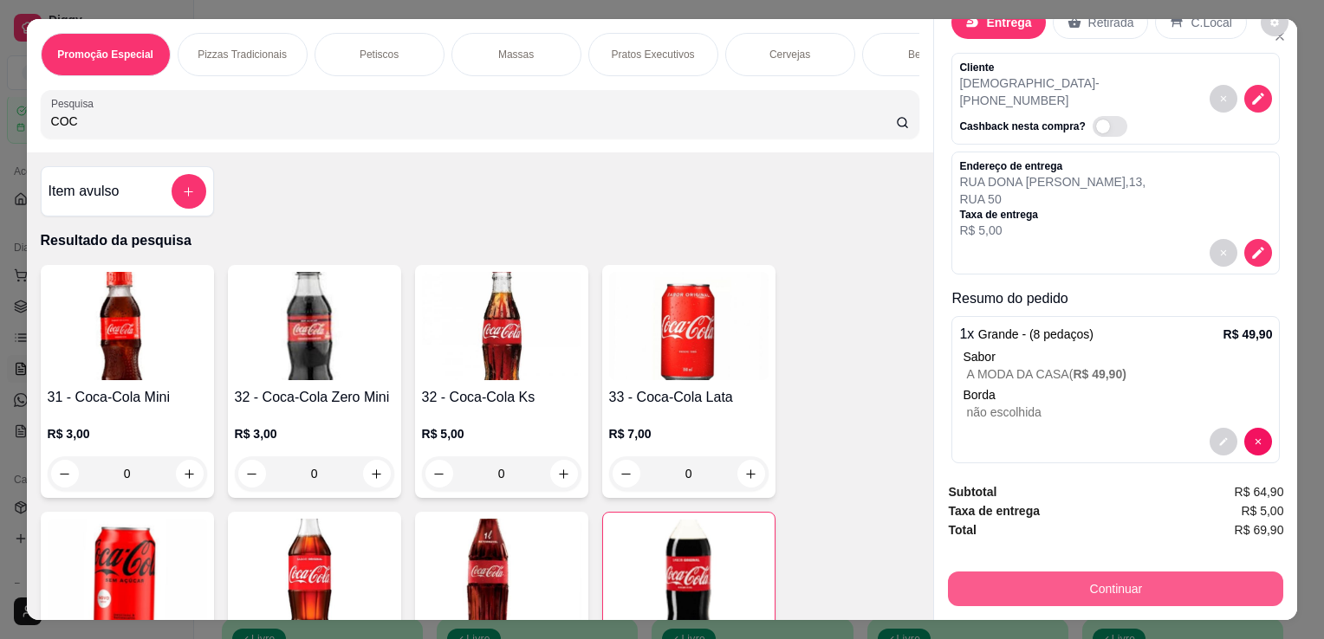
click at [995, 584] on button "Continuar" at bounding box center [1115, 589] width 335 height 35
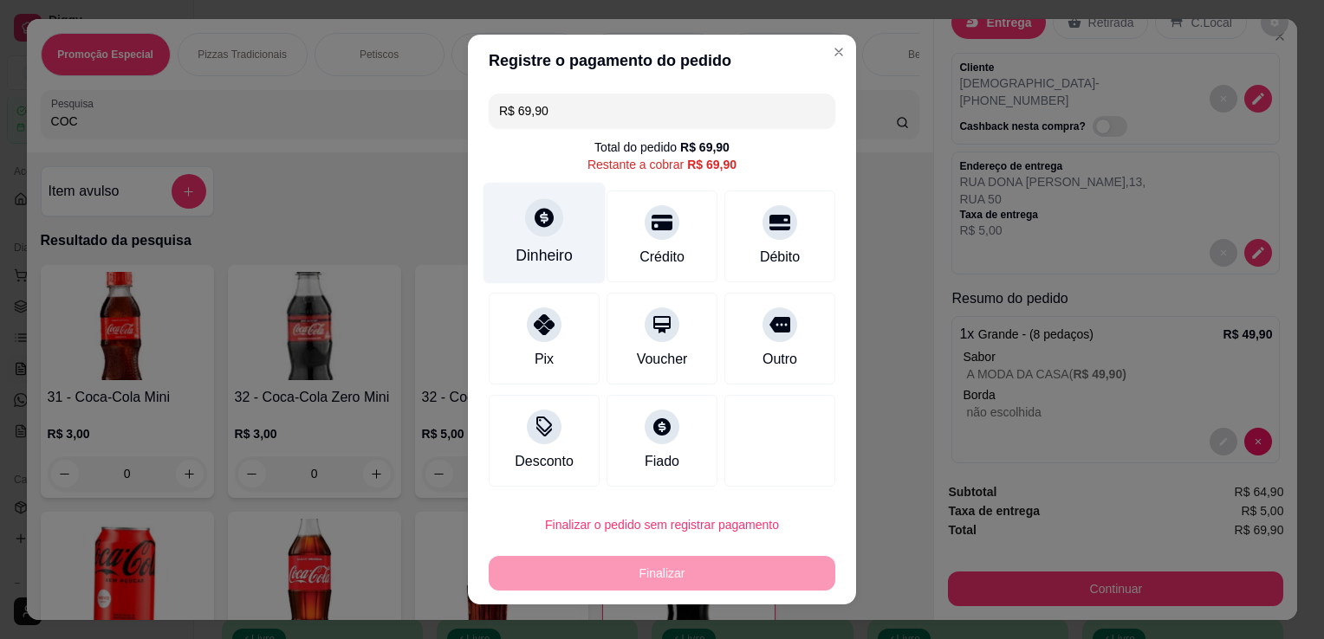
click at [552, 224] on div at bounding box center [544, 217] width 38 height 38
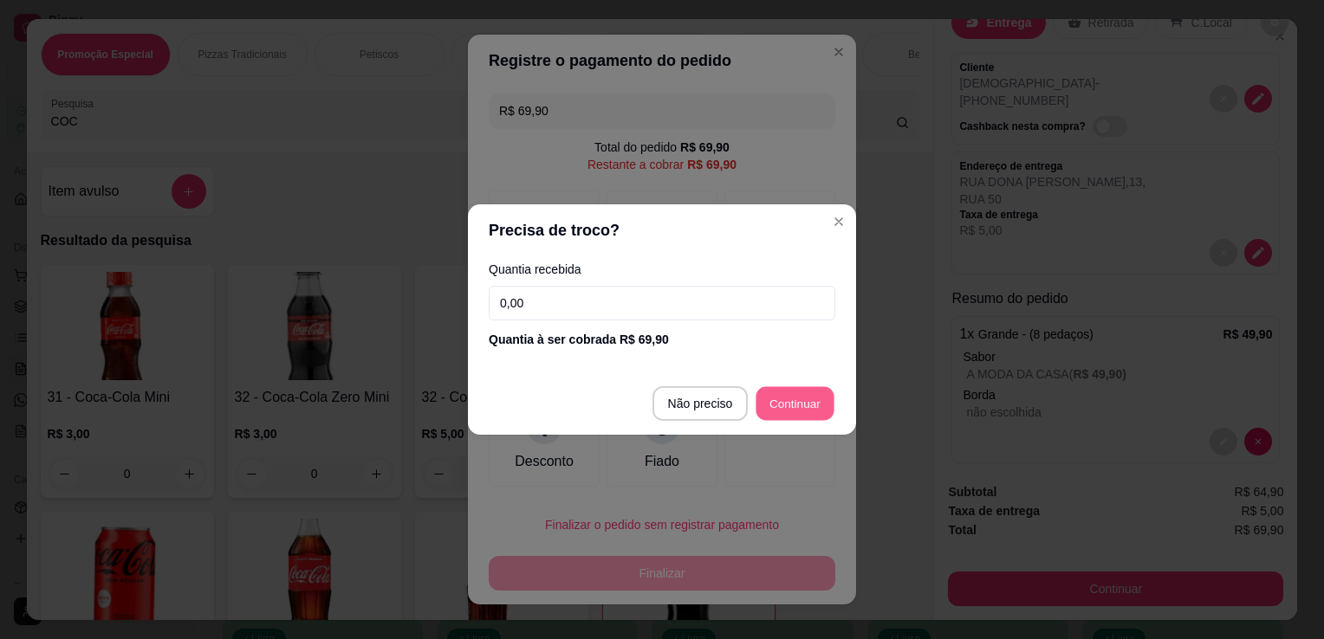
type input "R$ 0,00"
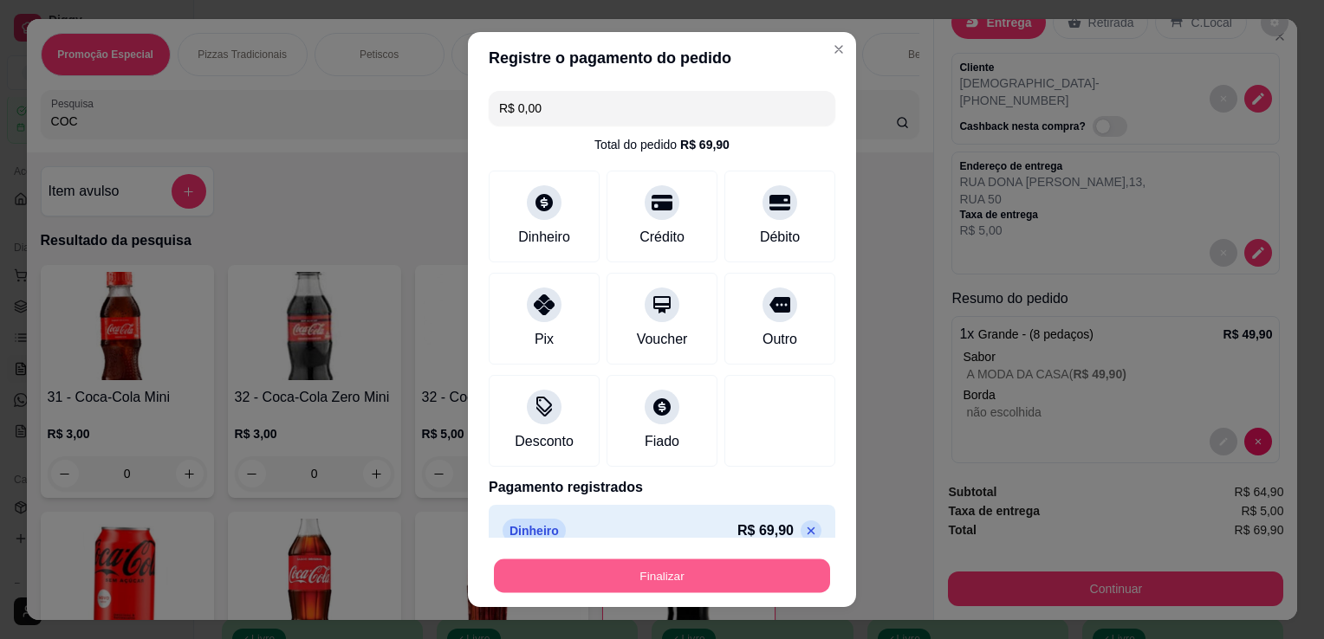
click at [743, 584] on button "Finalizar" at bounding box center [662, 577] width 336 height 34
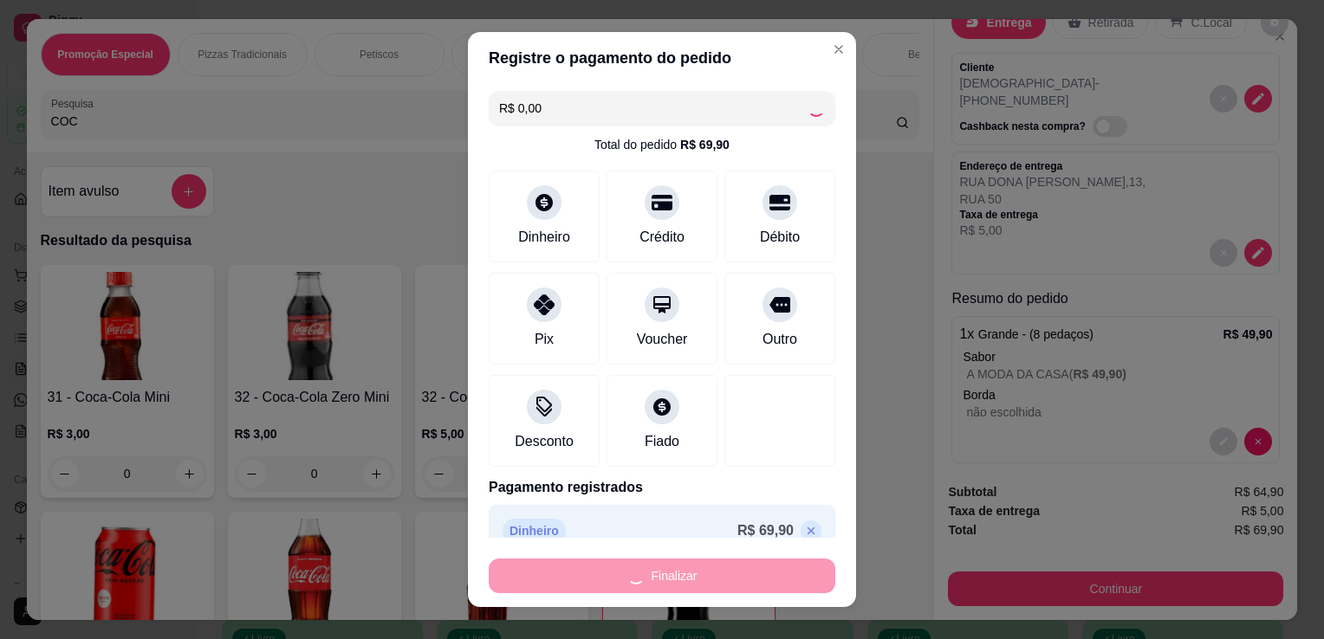
type input "0"
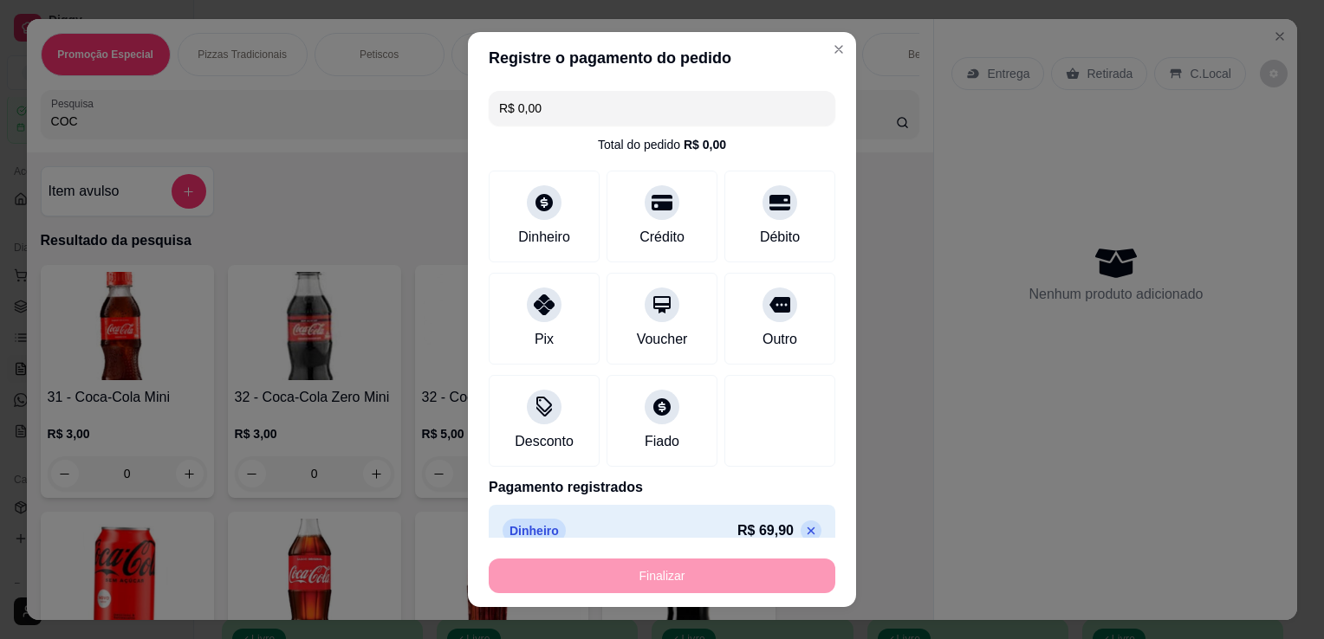
type input "-R$ 69,90"
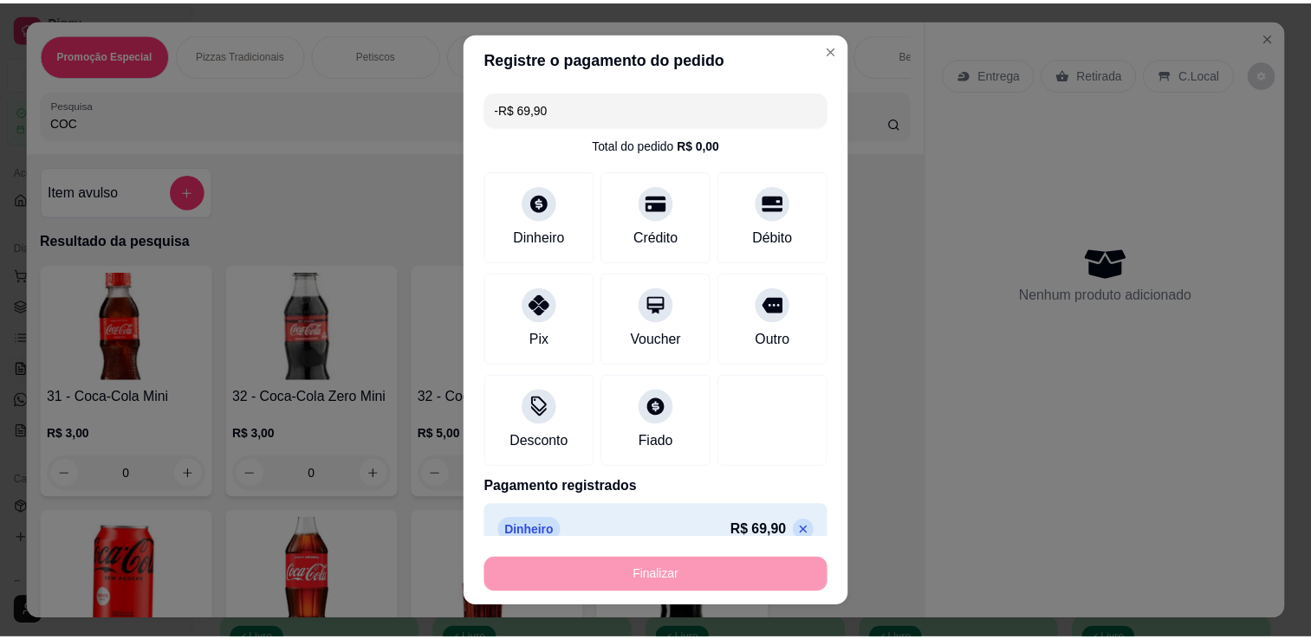
scroll to position [0, 0]
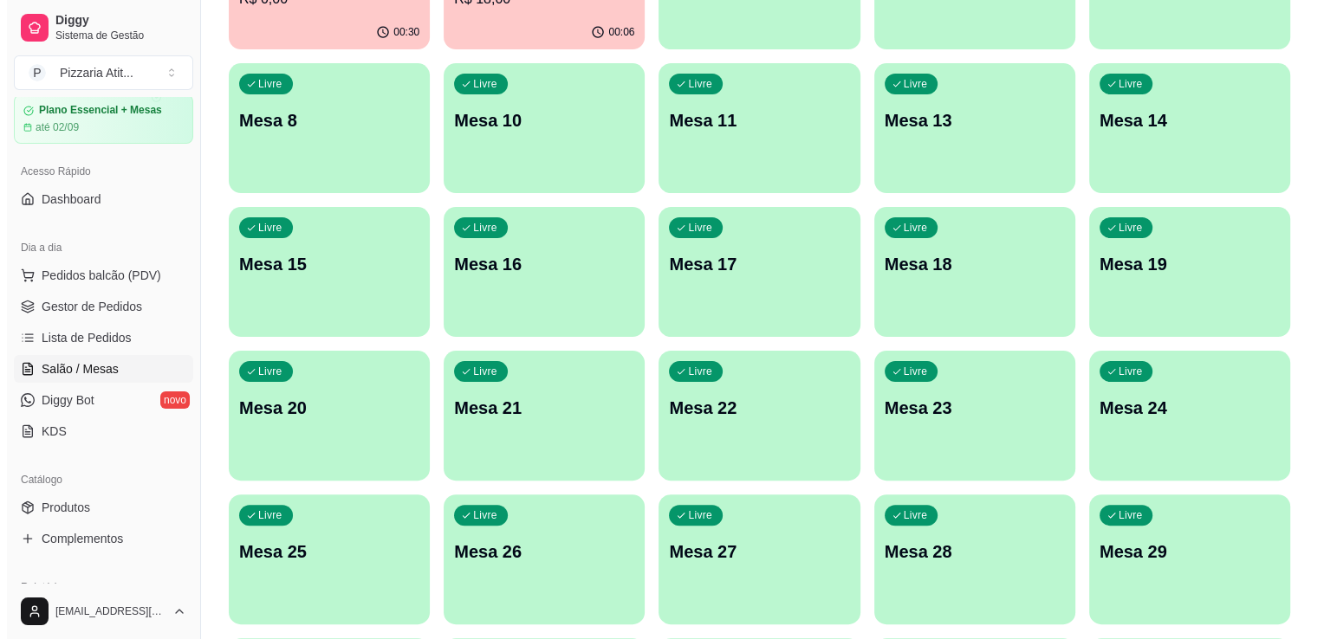
scroll to position [409, 0]
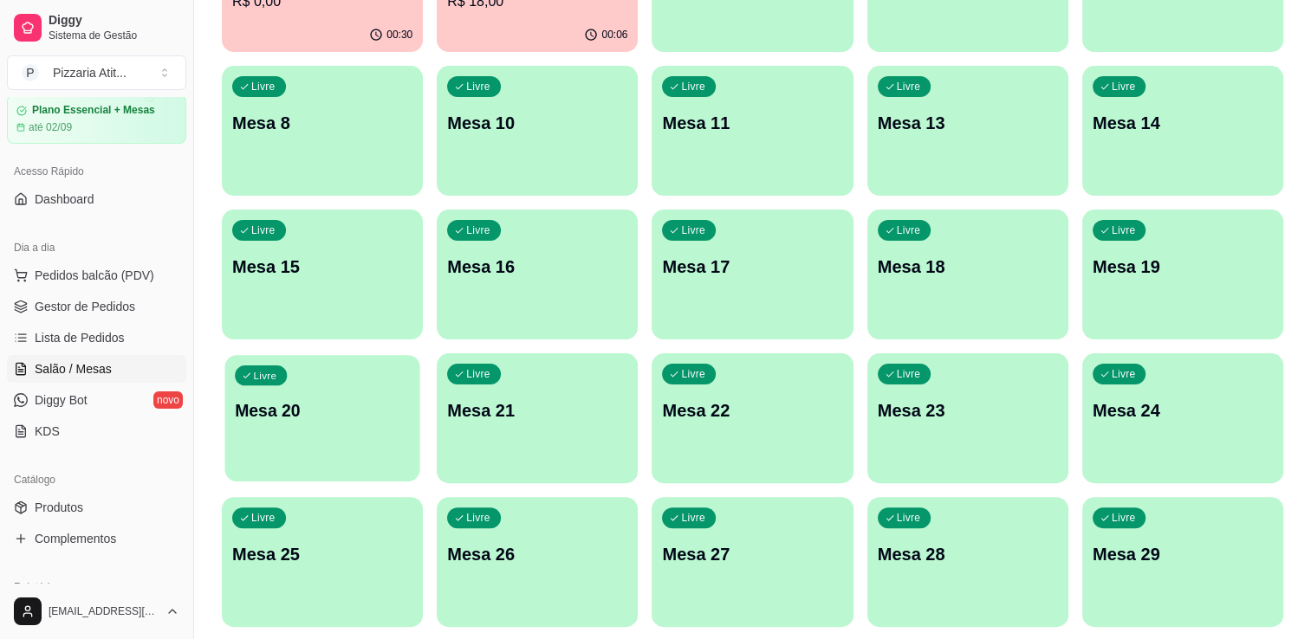
click at [292, 415] on p "Mesa 20" at bounding box center [322, 410] width 175 height 23
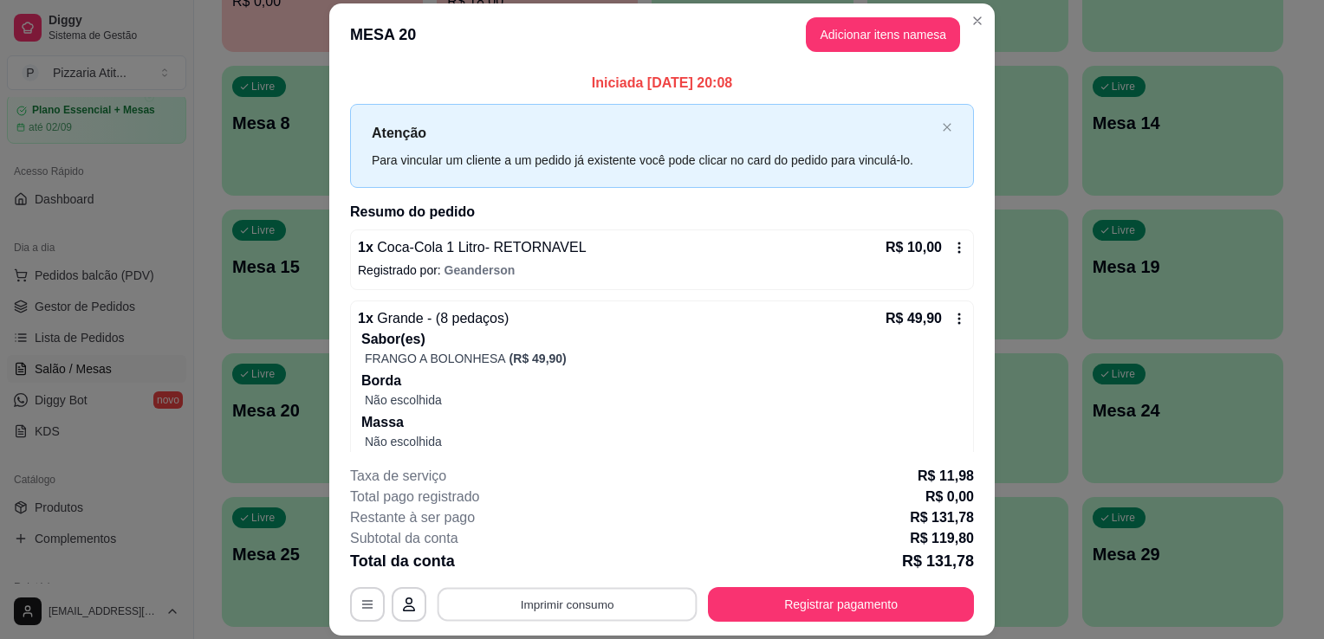
click at [633, 588] on button "Imprimir consumo" at bounding box center [568, 605] width 260 height 34
click at [574, 570] on button "IMPRESSORA" at bounding box center [565, 566] width 121 height 27
click at [829, 27] on button "Adicionar itens na mesa" at bounding box center [882, 34] width 149 height 34
click at [829, 30] on div "Cervejas" at bounding box center [790, 51] width 131 height 43
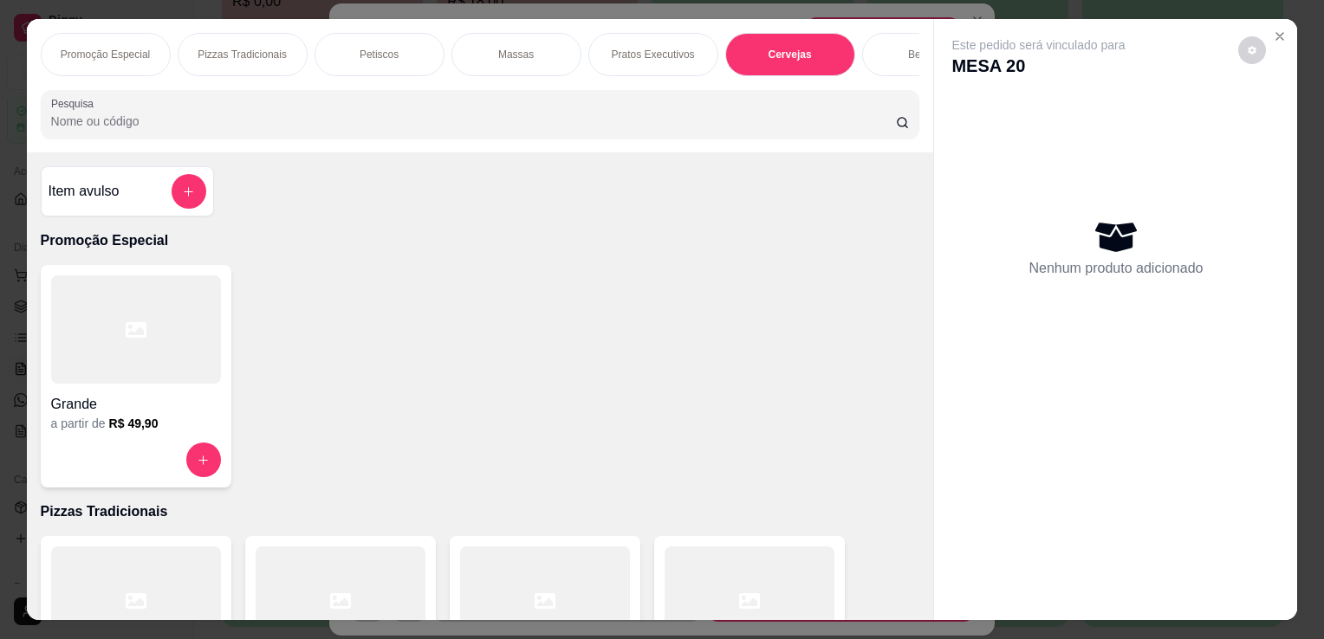
scroll to position [42, 0]
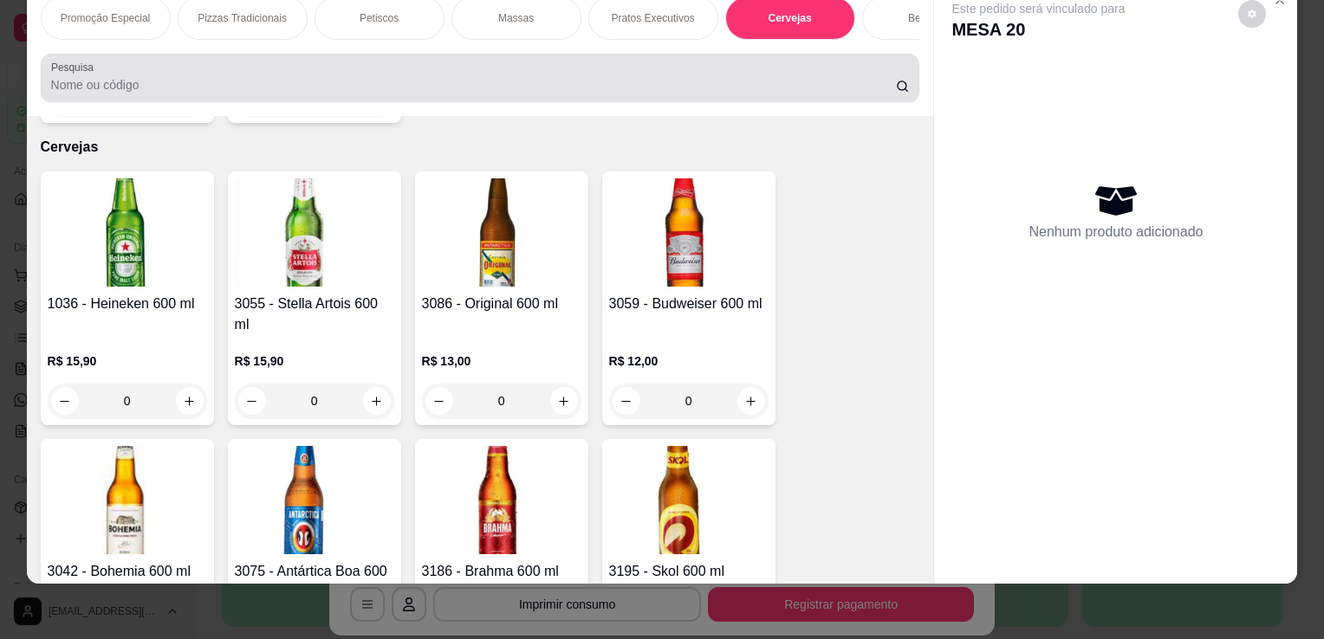
click at [679, 68] on div at bounding box center [480, 78] width 859 height 35
type input "b"
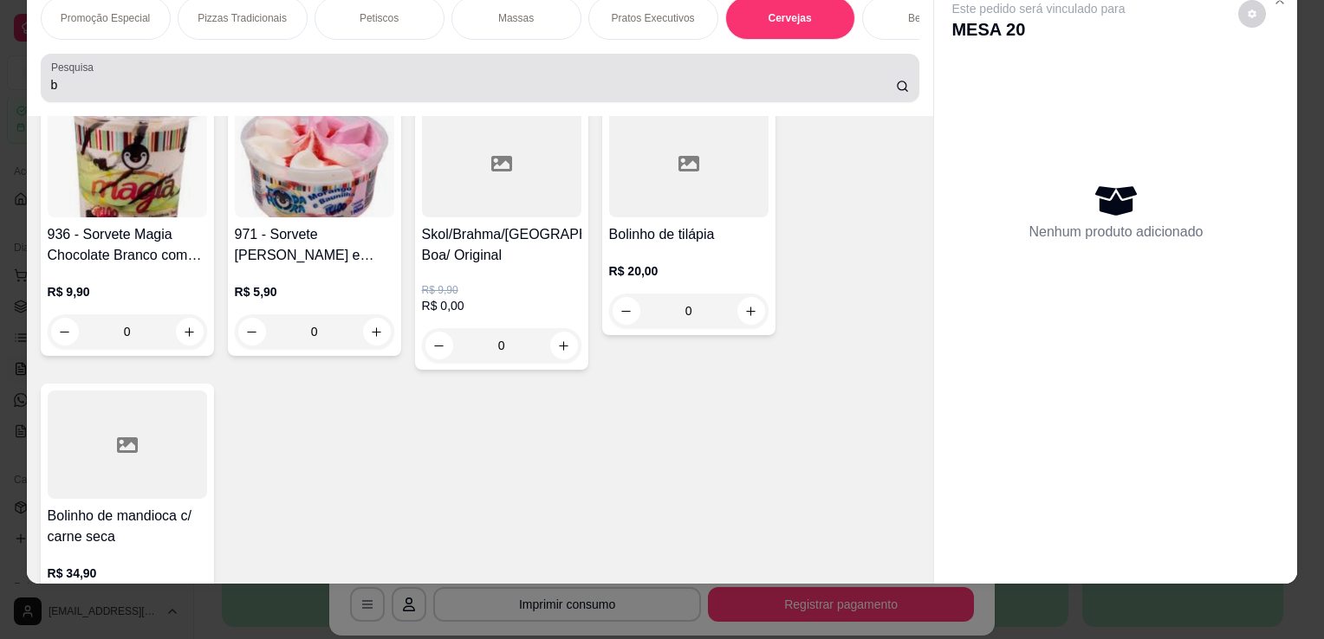
scroll to position [6045, 0]
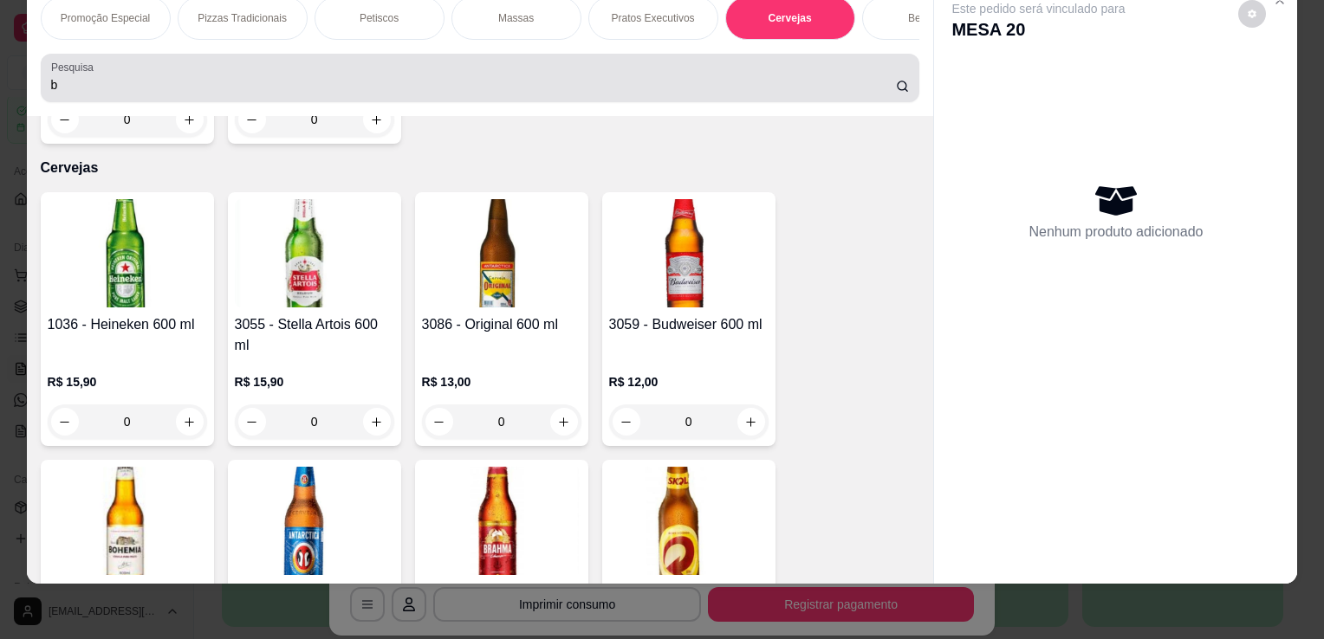
drag, startPoint x: 679, startPoint y: 68, endPoint x: 615, endPoint y: 43, distance: 68.9
click at [615, 43] on div "Promoção Especial Pizzas Tradicionais Petiscos Massas Pratos Executivos Cerveja…" at bounding box center [480, 49] width 907 height 133
click at [870, 81] on input "b" at bounding box center [473, 84] width 845 height 17
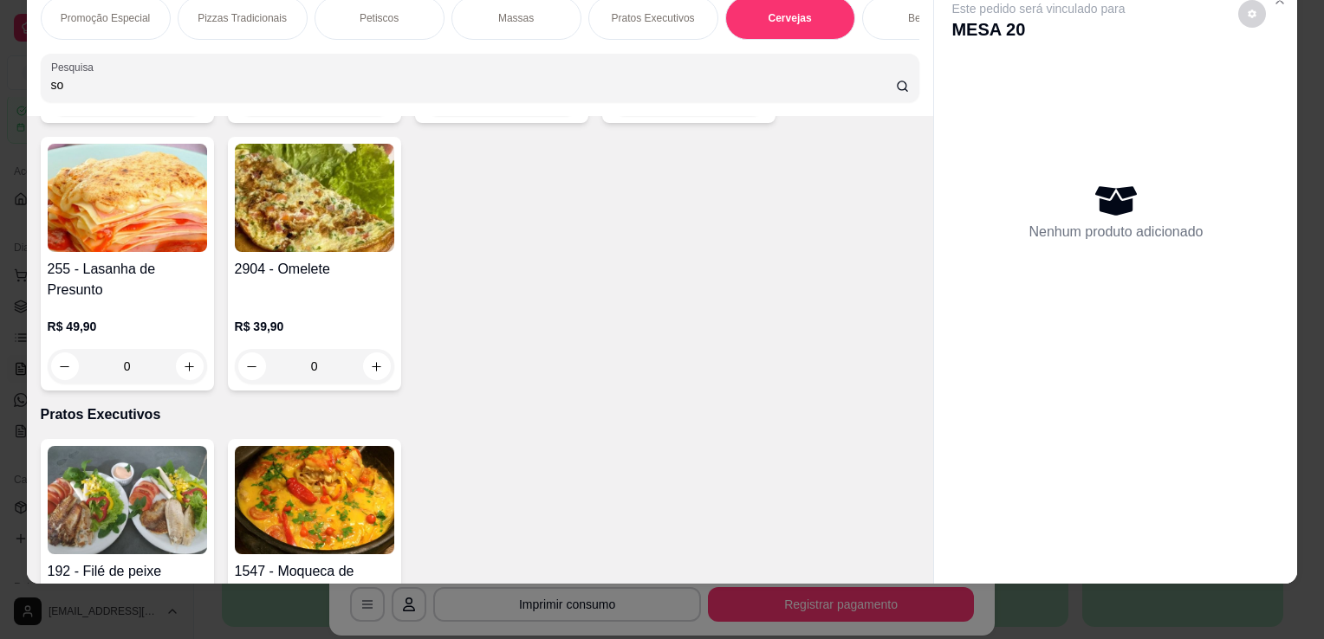
scroll to position [3373, 0]
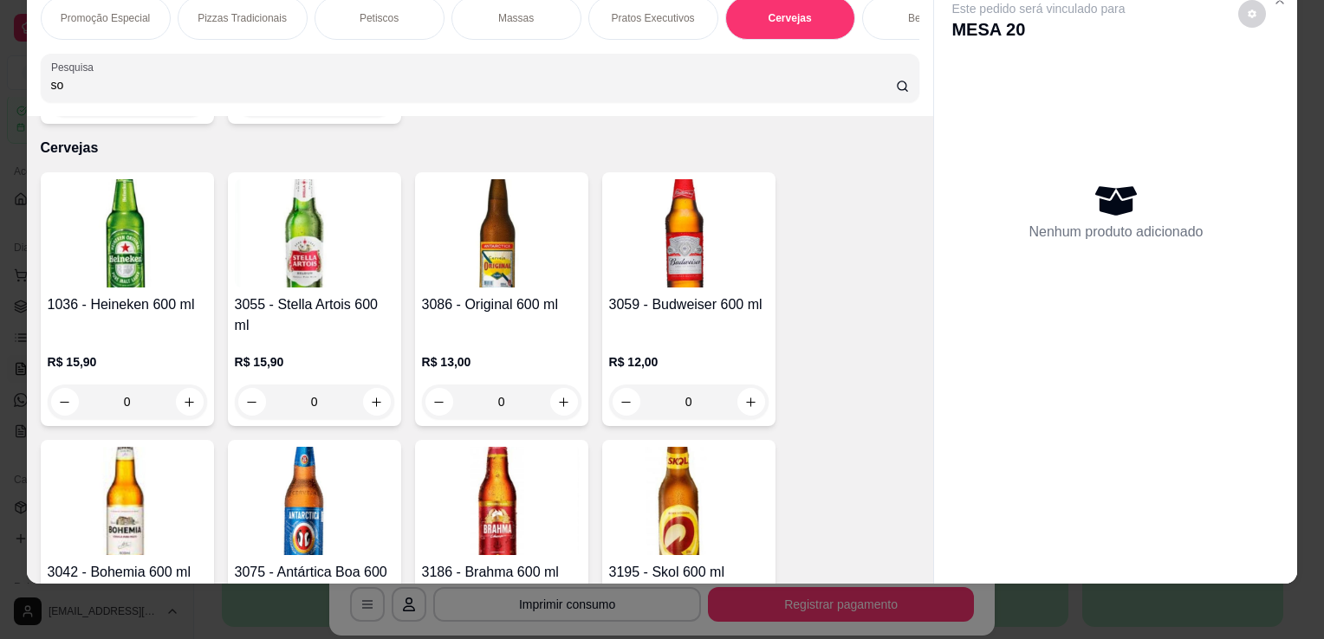
type input "so"
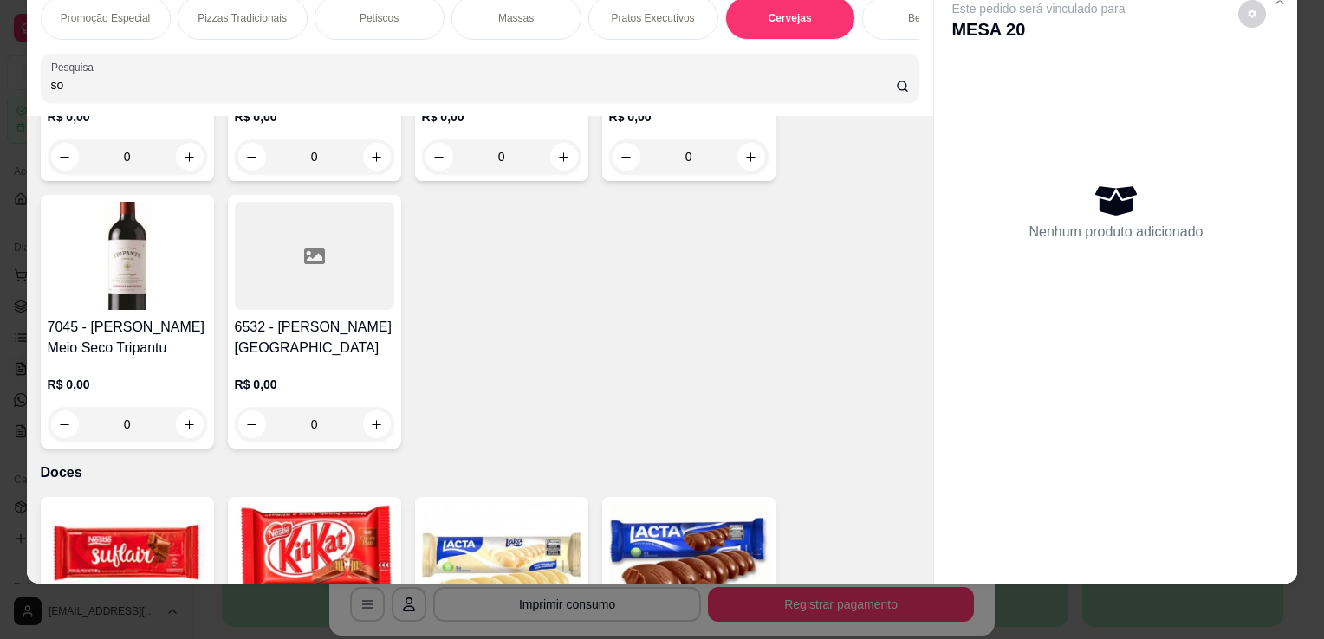
scroll to position [10731, 0]
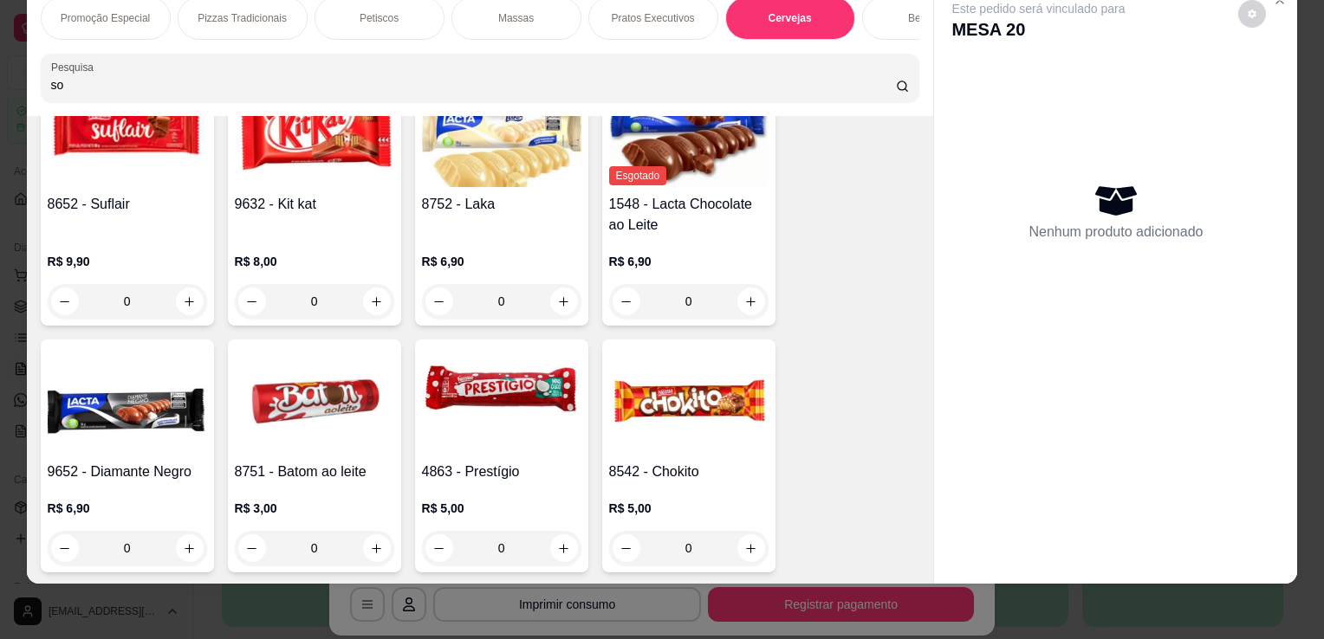
click at [166, 594] on img at bounding box center [127, 648] width 159 height 108
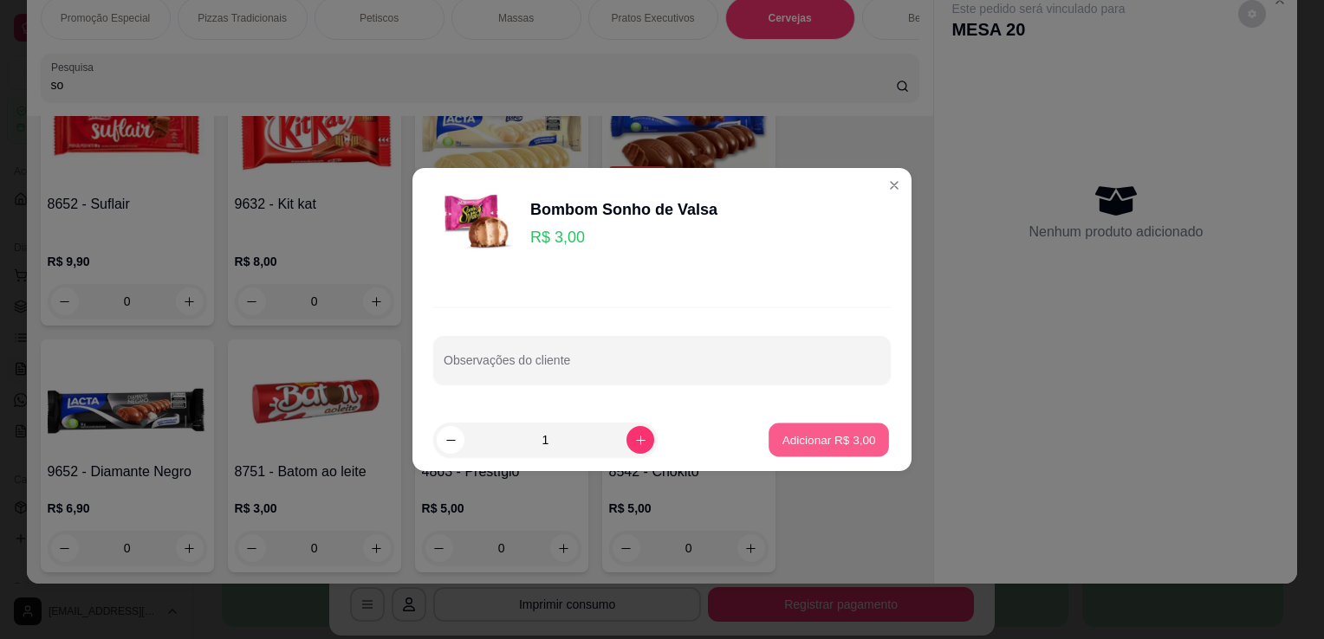
click at [788, 445] on p "Adicionar R$ 3,00" at bounding box center [829, 440] width 94 height 16
type input "1"
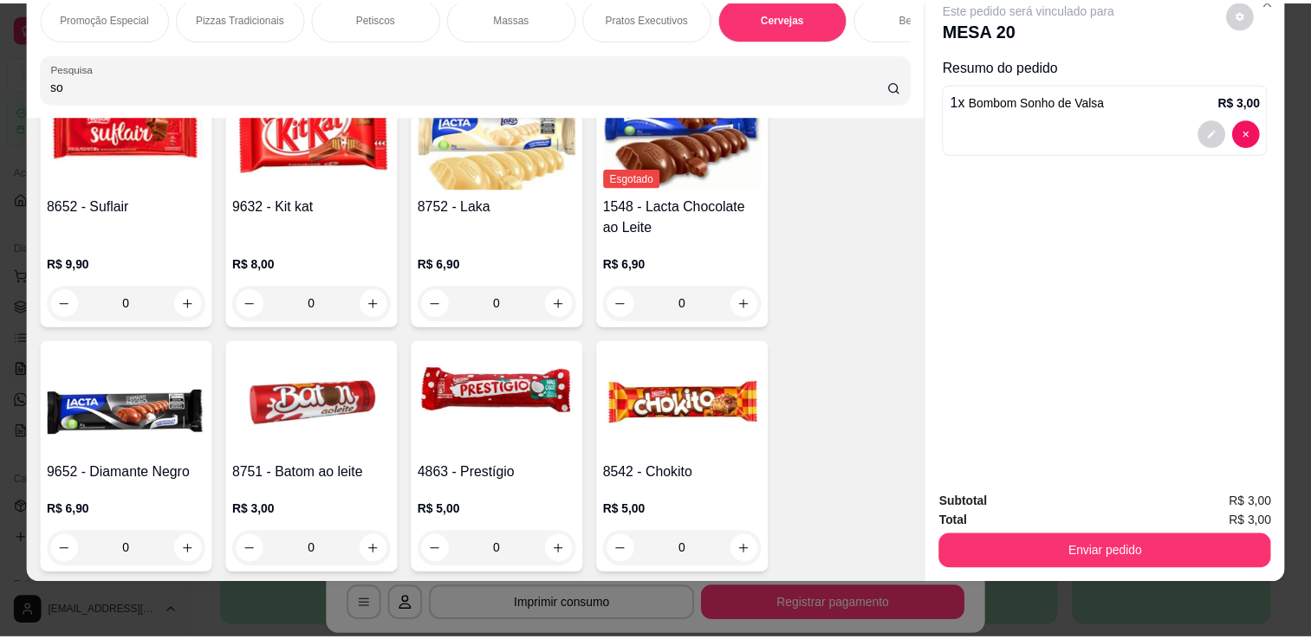
scroll to position [10733, 0]
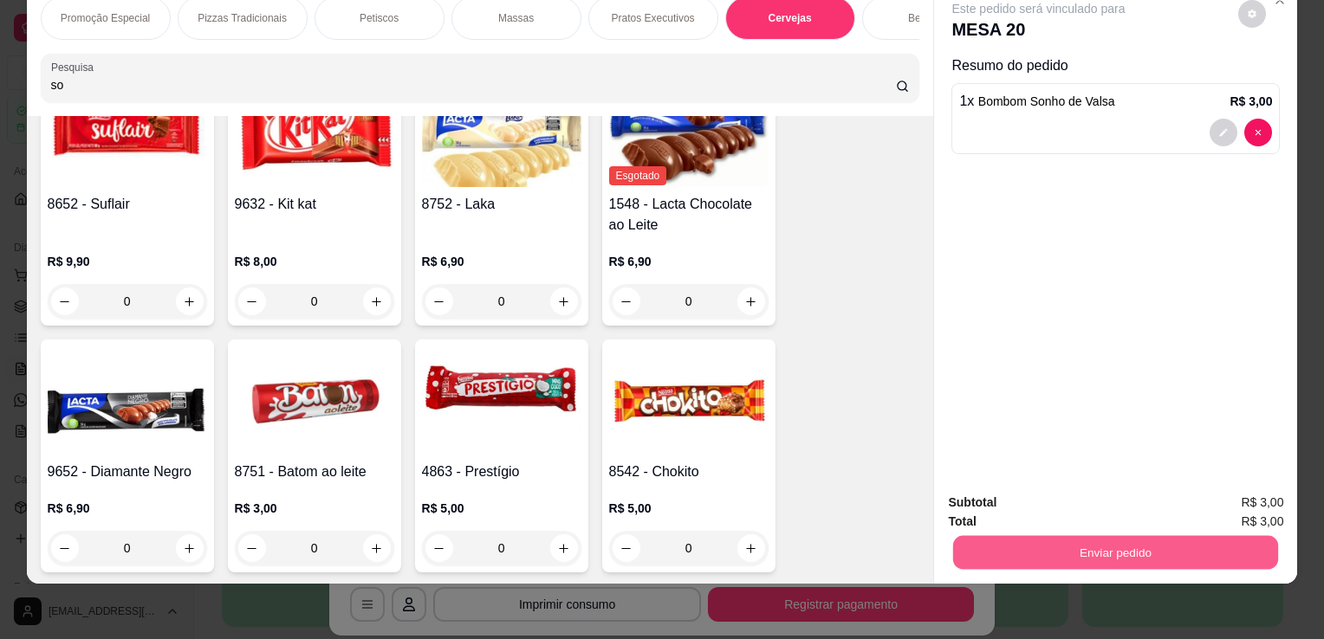
click at [1019, 536] on button "Enviar pedido" at bounding box center [1115, 553] width 325 height 34
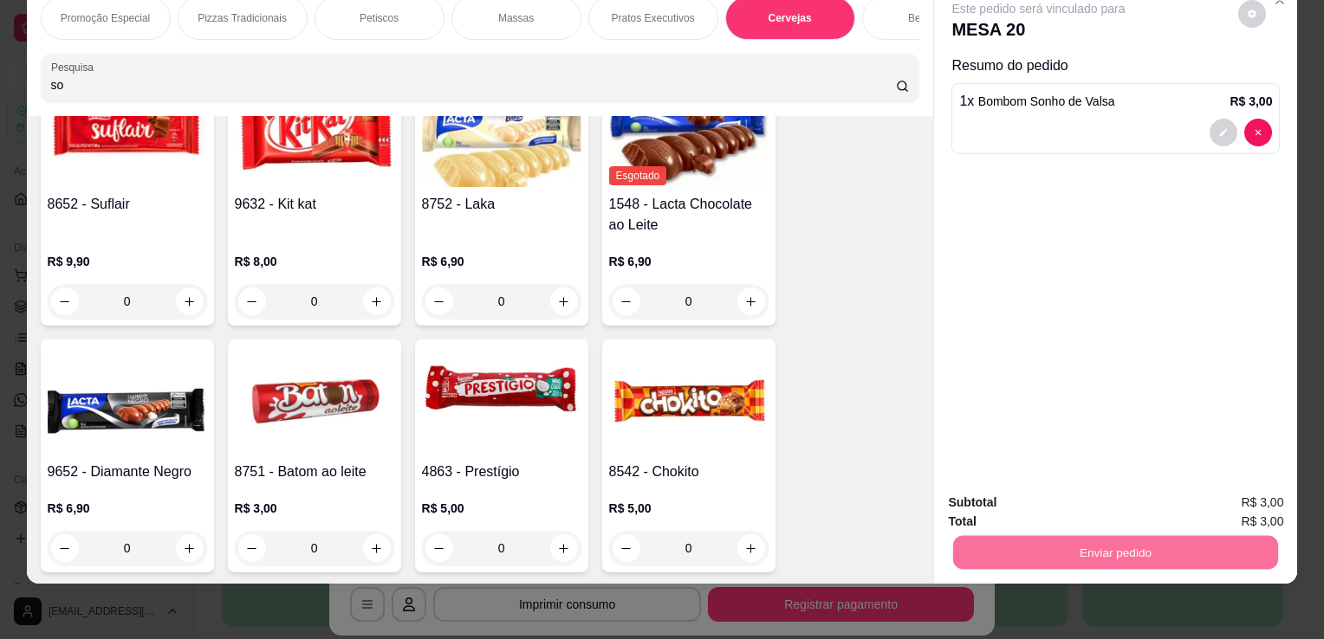
click at [1042, 497] on button "Não registrar e enviar pedido" at bounding box center [1058, 498] width 175 height 32
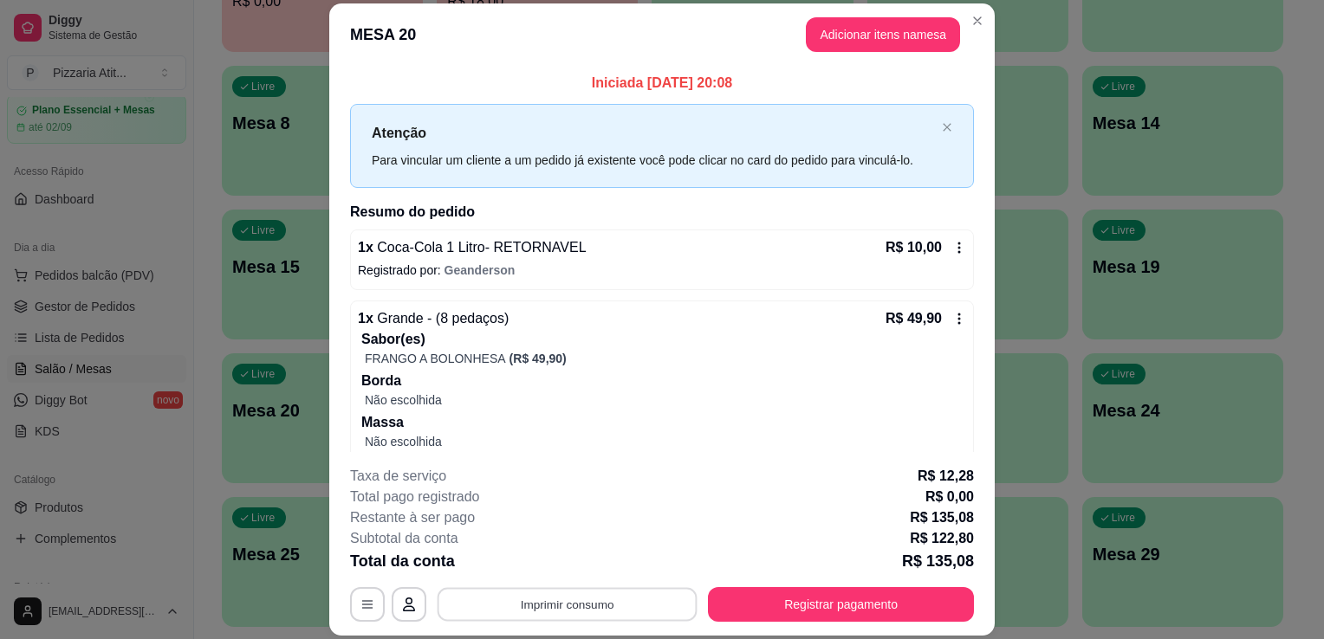
click at [529, 608] on button "Imprimir consumo" at bounding box center [568, 605] width 260 height 34
click at [580, 560] on button "IMPRESSORA" at bounding box center [566, 567] width 126 height 28
click at [829, 594] on button "Registrar pagamento" at bounding box center [841, 605] width 258 height 34
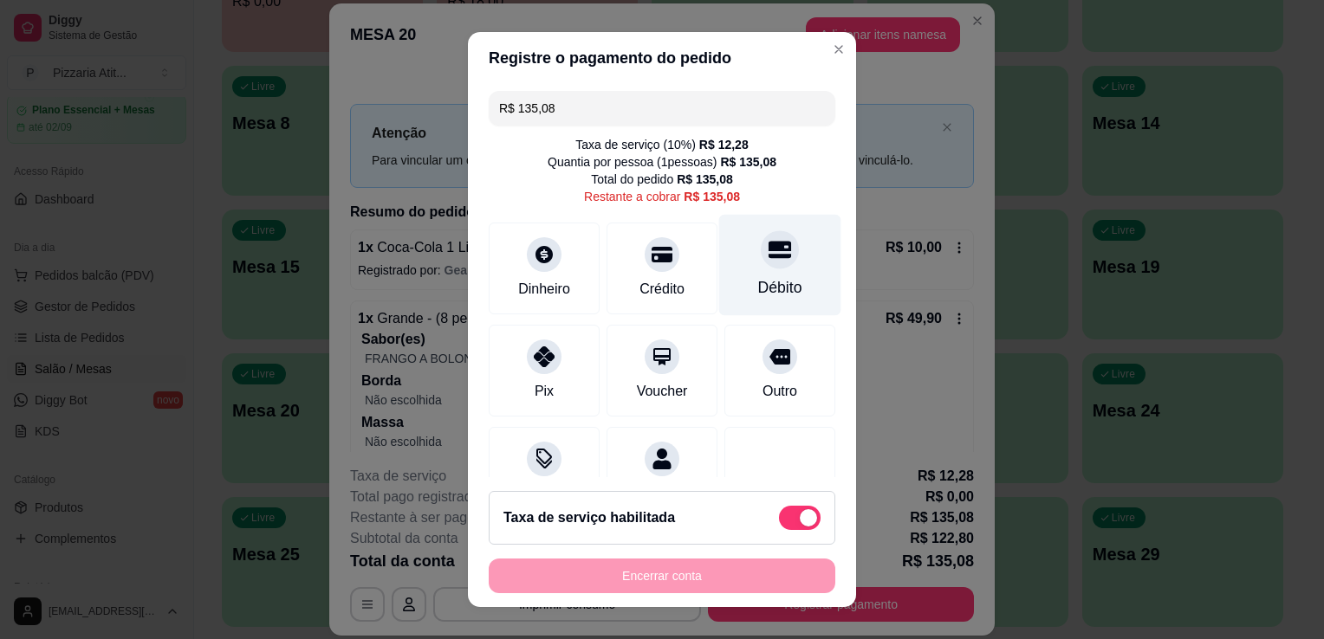
click at [758, 288] on div "Débito" at bounding box center [780, 287] width 44 height 23
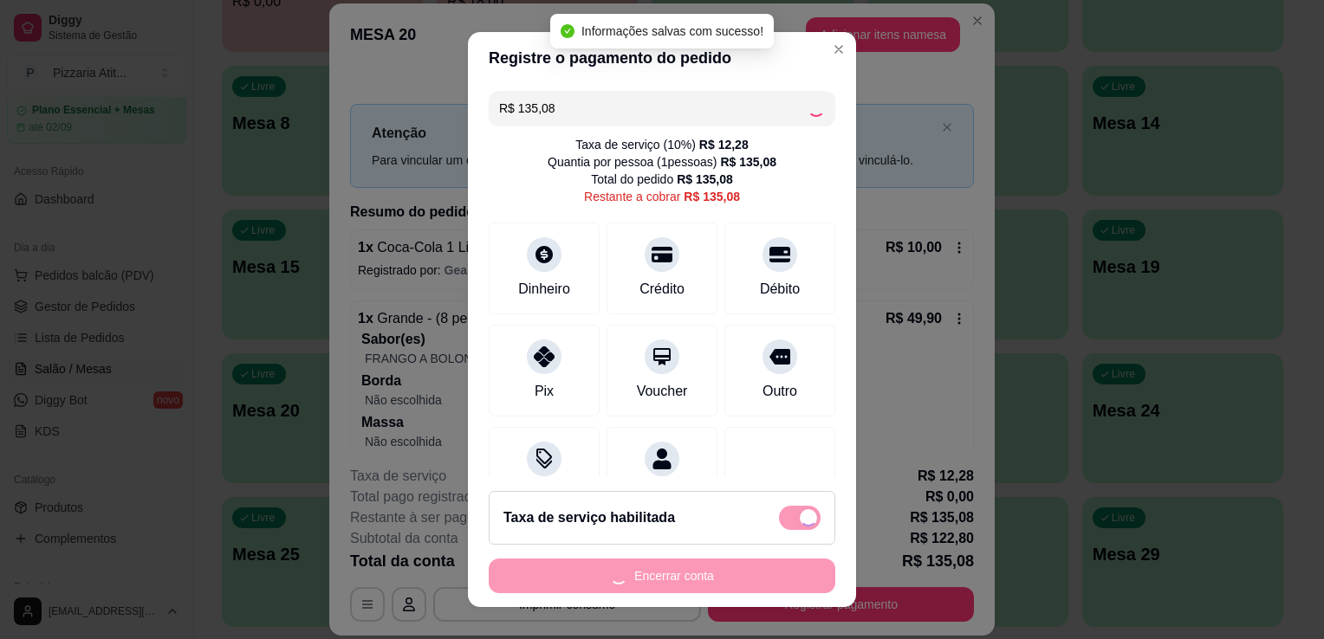
type input "R$ 0,00"
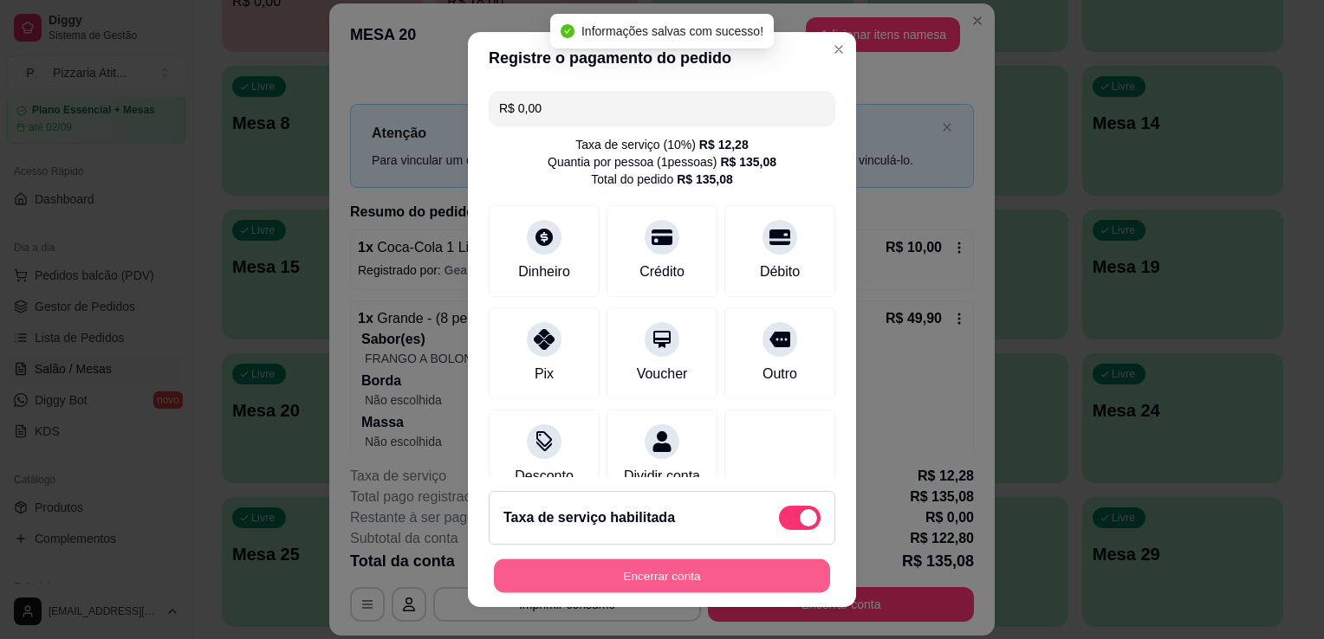
click at [678, 581] on button "Encerrar conta" at bounding box center [662, 577] width 336 height 34
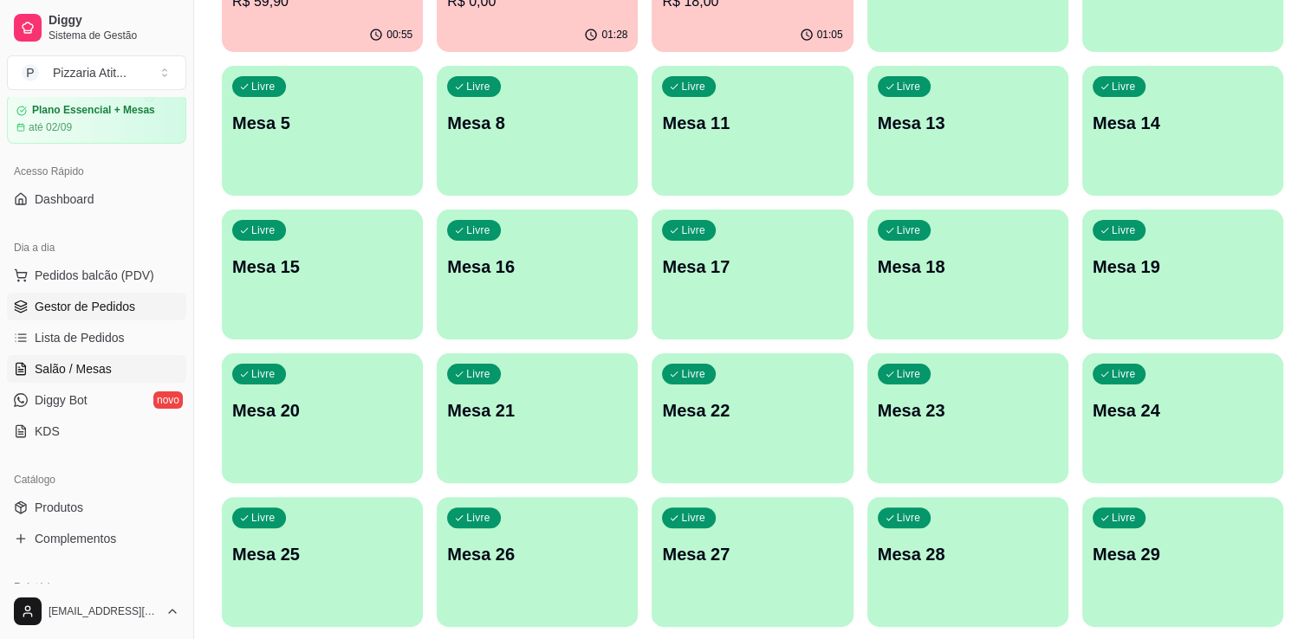
click at [94, 317] on link "Gestor de Pedidos" at bounding box center [96, 307] width 179 height 28
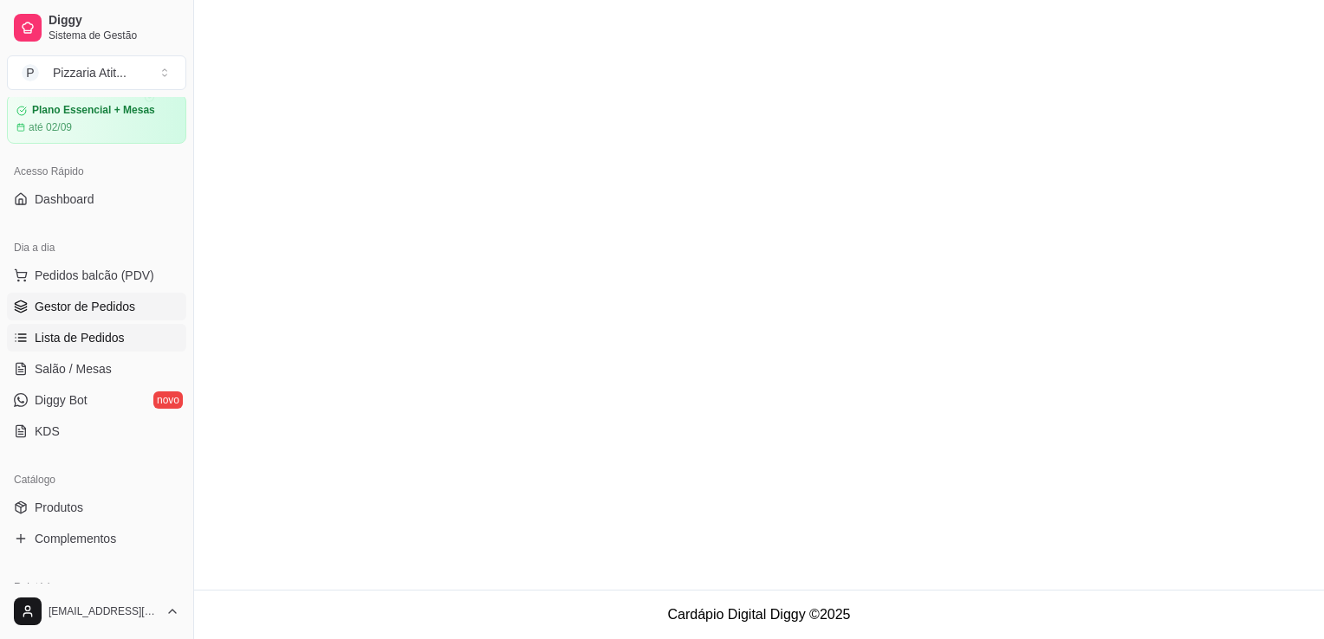
click at [69, 334] on span "Lista de Pedidos" at bounding box center [80, 337] width 90 height 17
click at [73, 315] on link "Gestor de Pedidos" at bounding box center [96, 307] width 179 height 28
click at [82, 267] on span "Pedidos balcão (PDV)" at bounding box center [95, 275] width 120 height 17
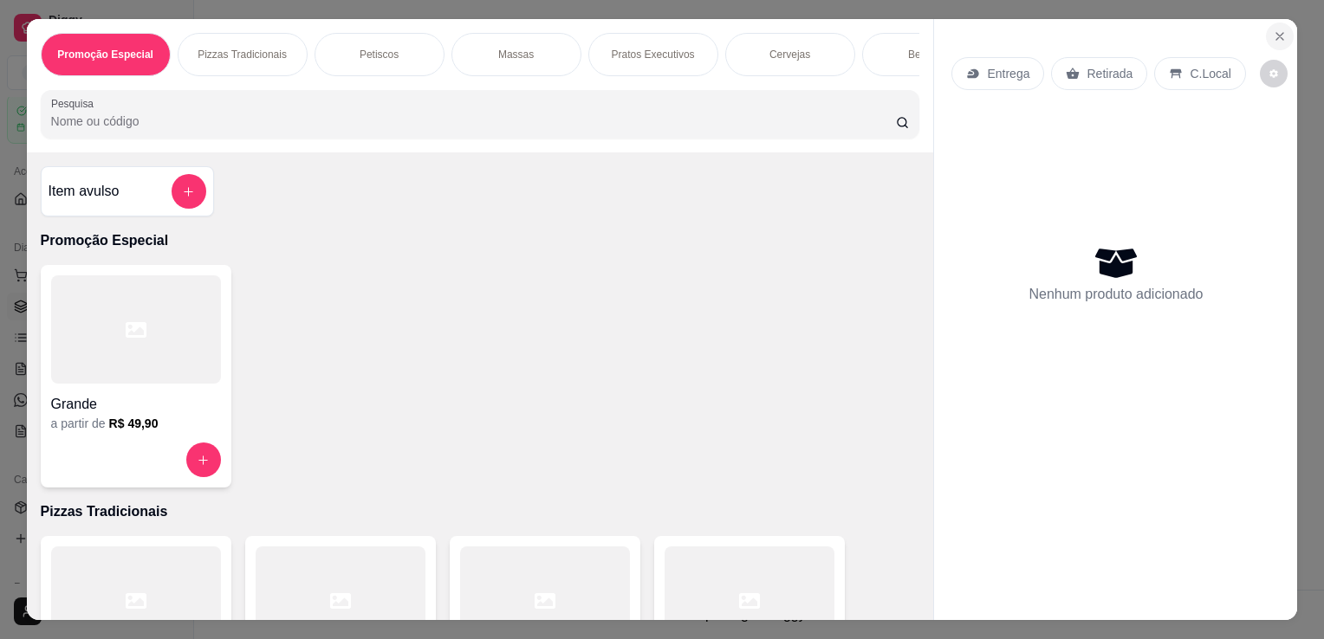
click at [1266, 28] on button "Close" at bounding box center [1280, 37] width 28 height 28
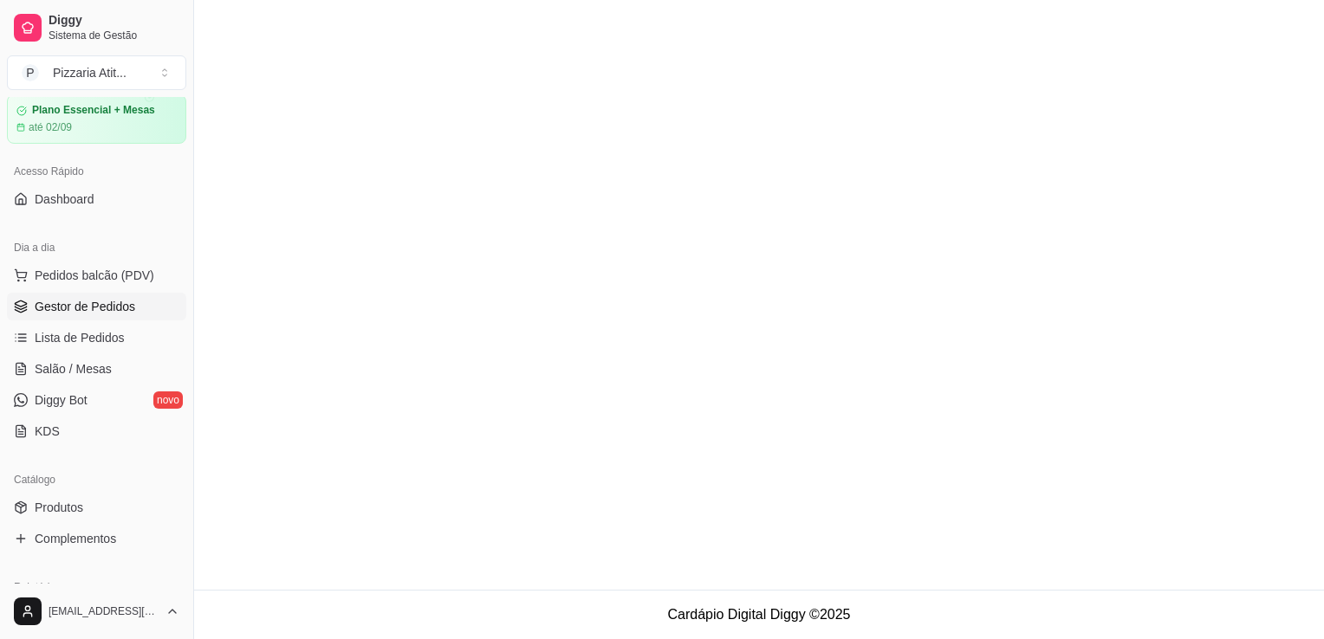
click at [111, 312] on span "Gestor de Pedidos" at bounding box center [85, 306] width 101 height 17
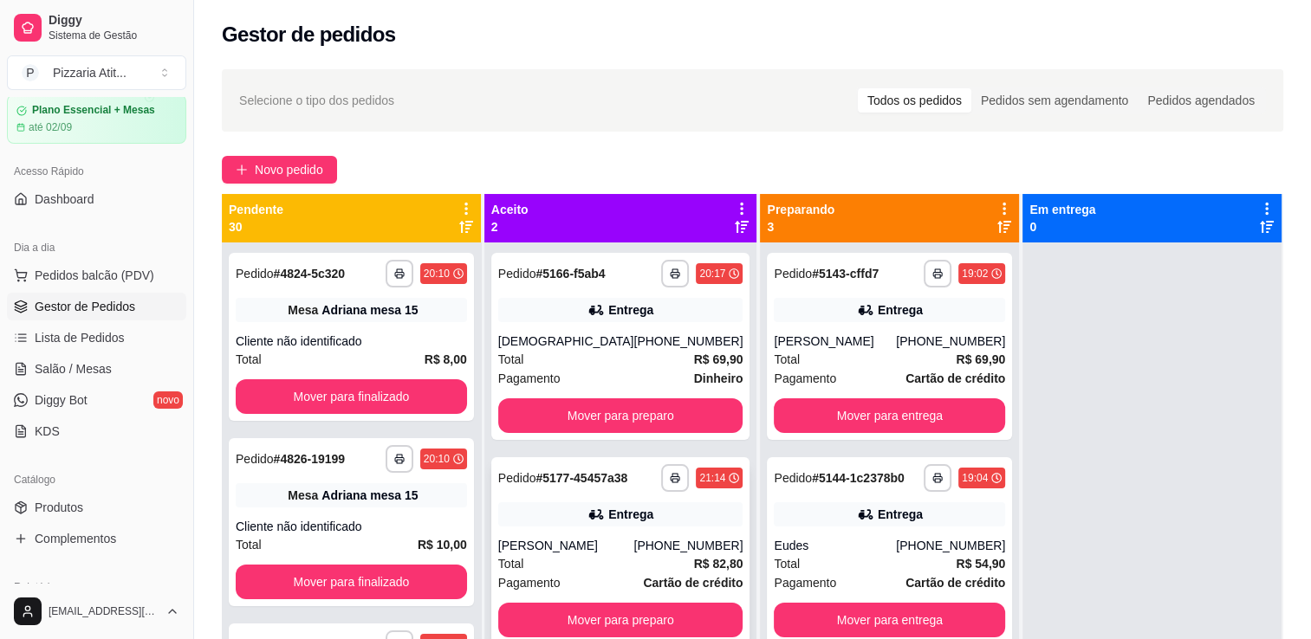
click at [650, 543] on div "[PHONE_NUMBER]" at bounding box center [687, 545] width 109 height 17
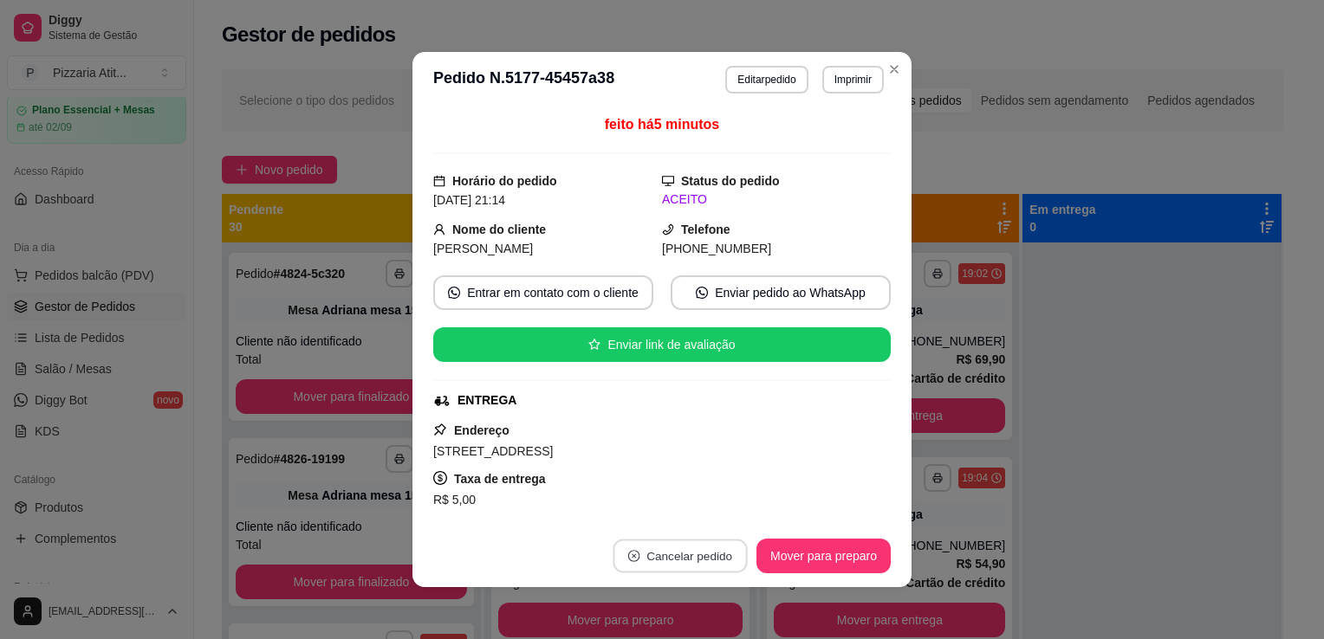
click at [672, 553] on button "Cancelar pedido" at bounding box center [680, 557] width 134 height 34
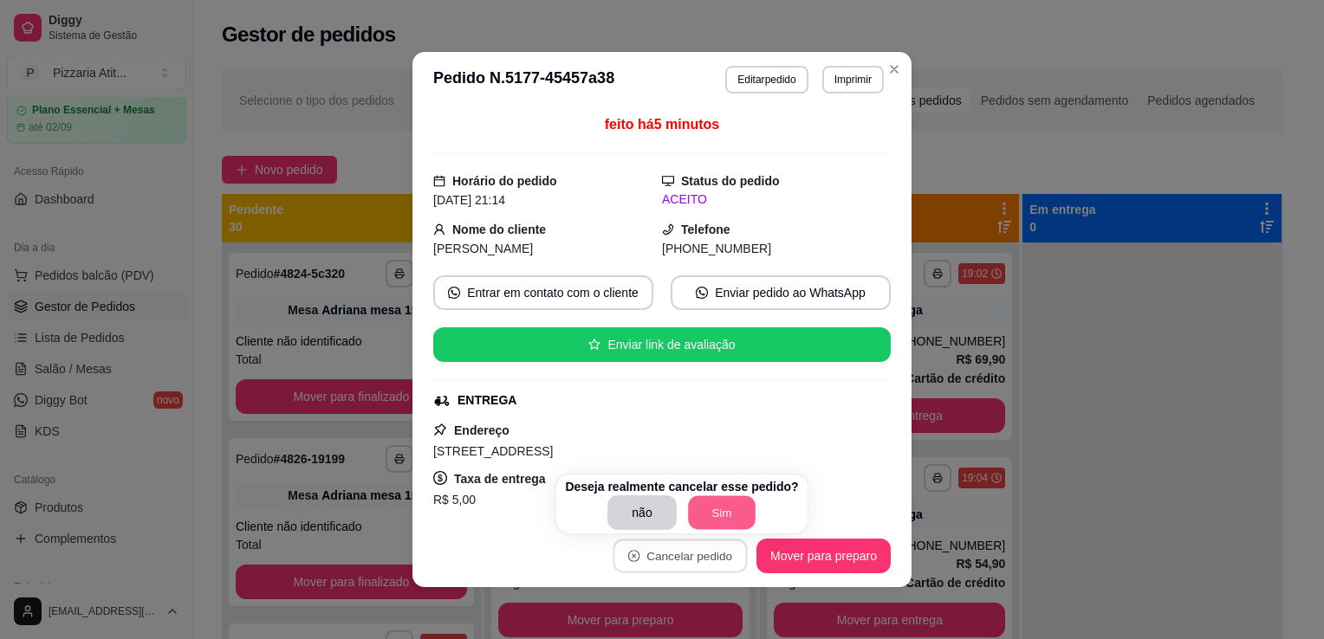
click at [703, 511] on button "Sim" at bounding box center [722, 514] width 68 height 34
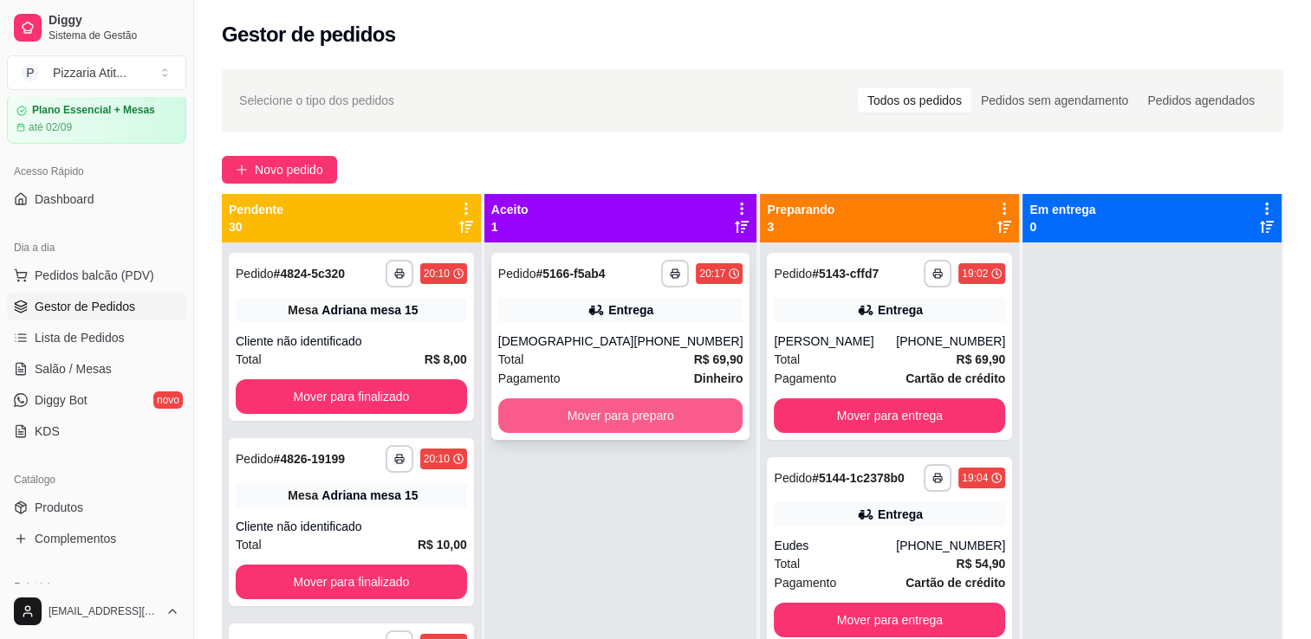
click at [665, 408] on button "Mover para preparo" at bounding box center [620, 416] width 245 height 35
click at [594, 407] on button "Mover para preparo" at bounding box center [620, 416] width 237 height 34
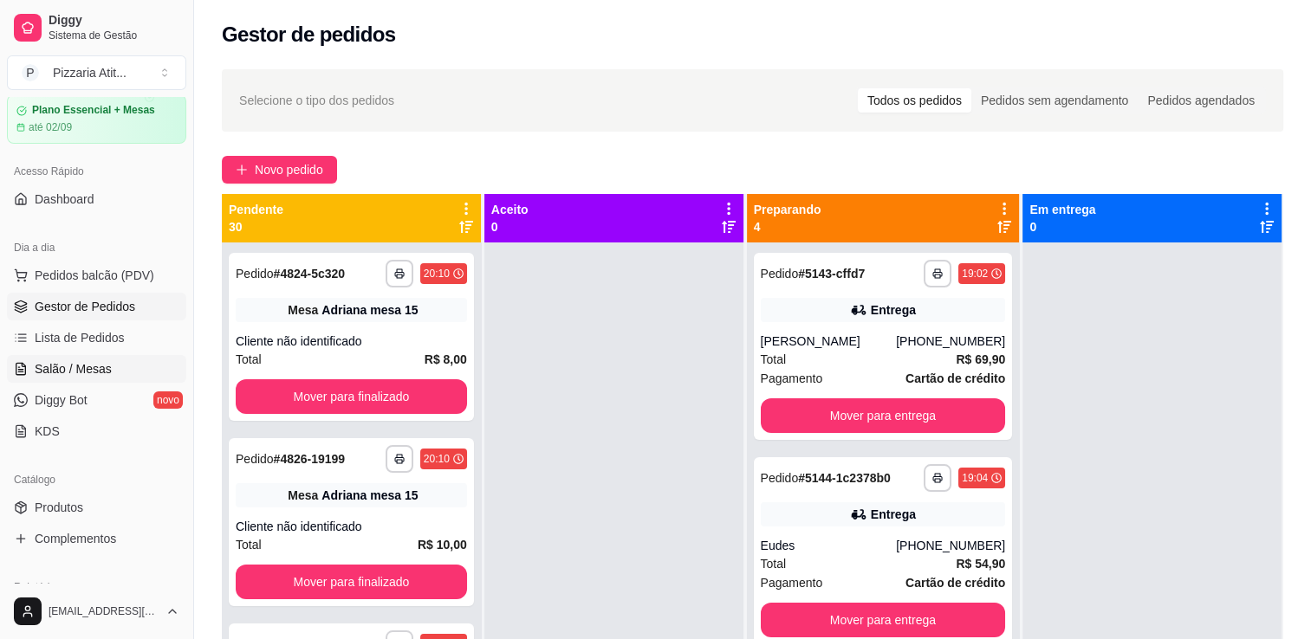
click at [88, 369] on span "Salão / Mesas" at bounding box center [73, 368] width 77 height 17
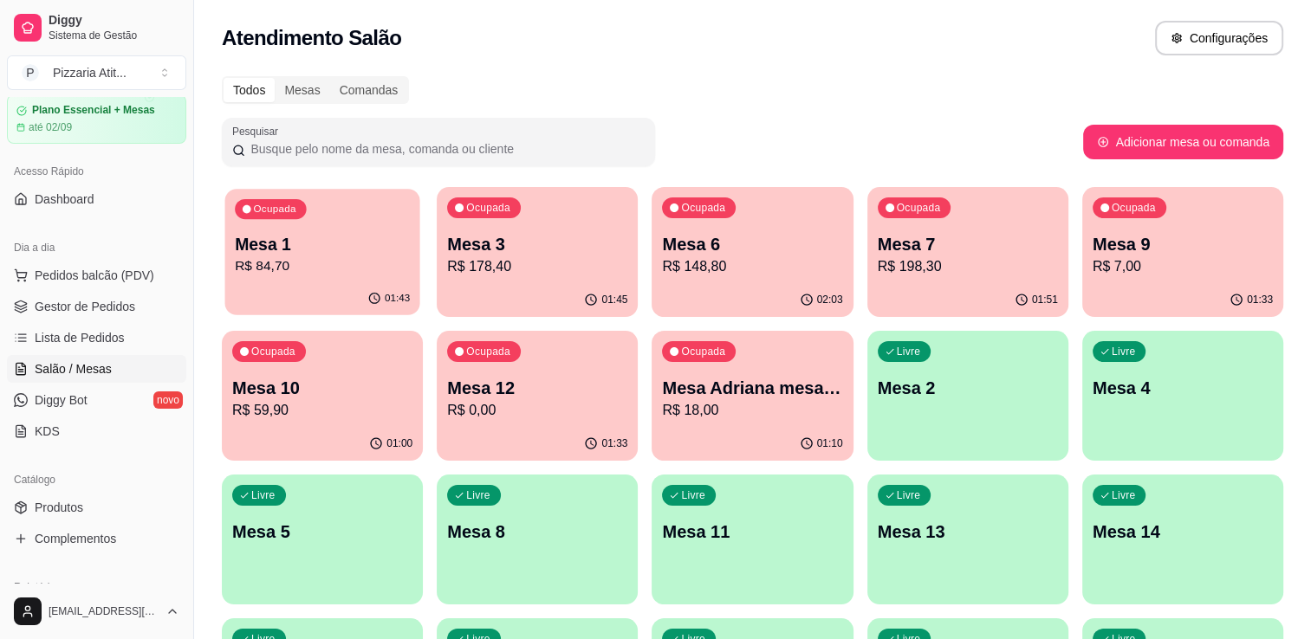
click at [265, 283] on div "01:43" at bounding box center [321, 298] width 195 height 33
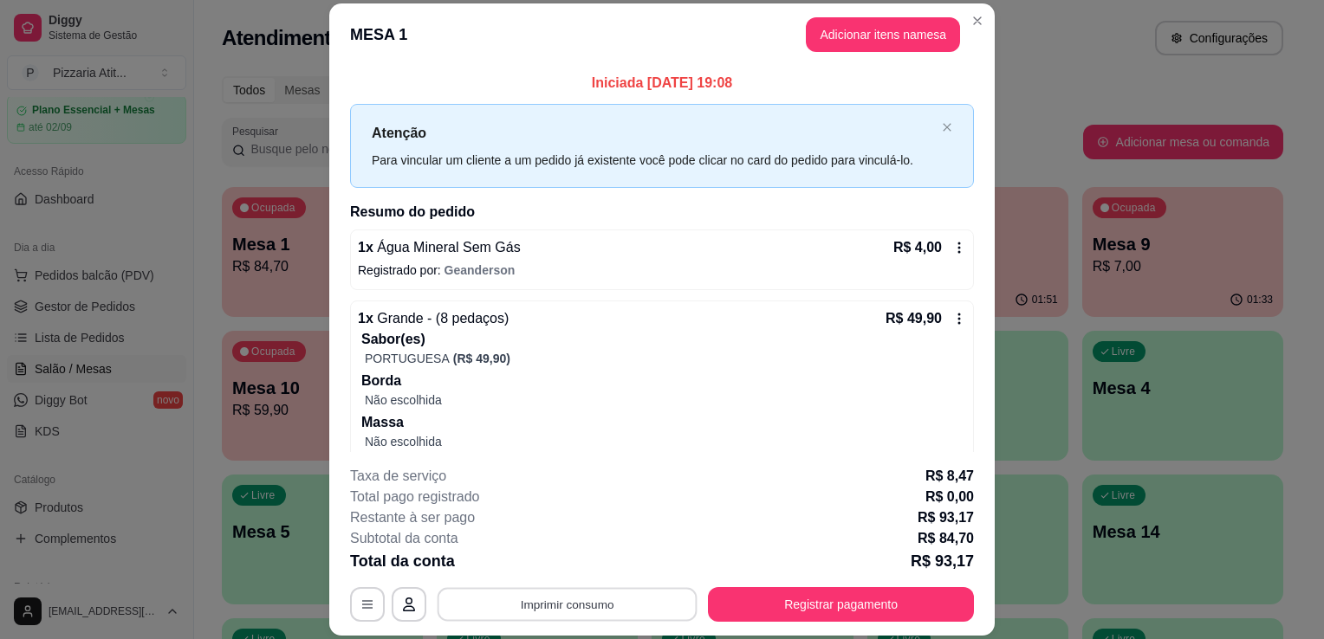
click at [595, 607] on button "Imprimir consumo" at bounding box center [568, 605] width 260 height 34
click at [575, 574] on button "IMPRESSORA" at bounding box center [565, 565] width 121 height 27
click at [809, 598] on button "Registrar pagamento" at bounding box center [841, 605] width 258 height 34
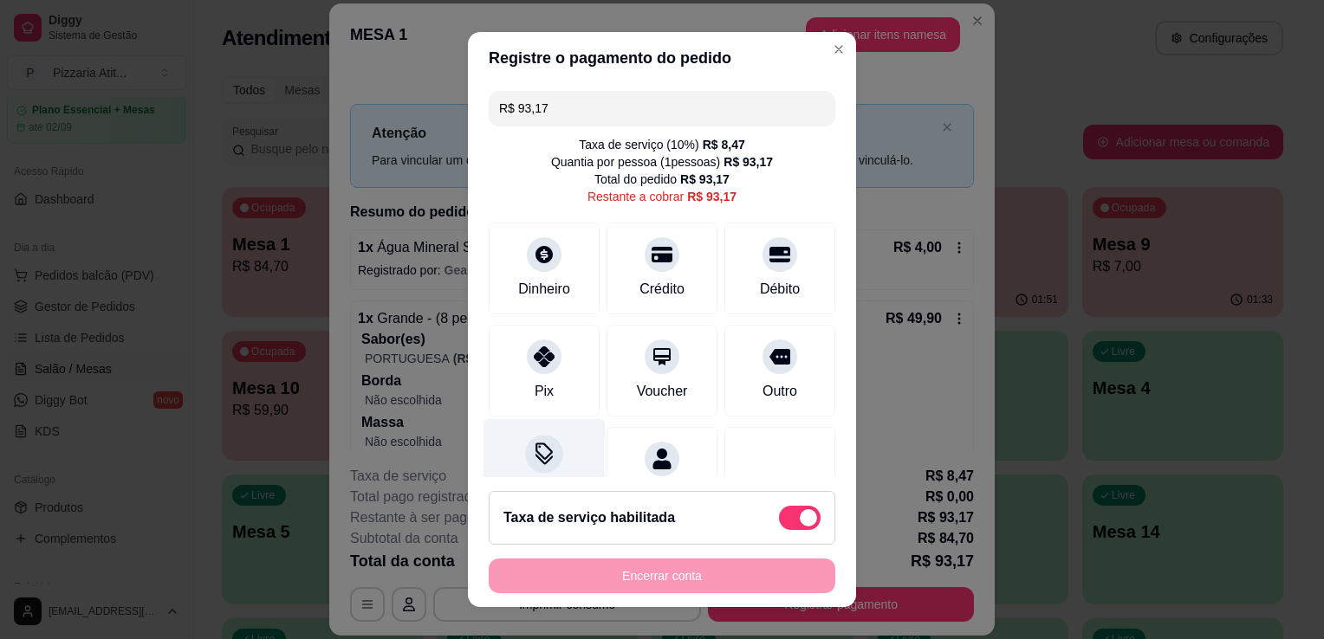
click at [526, 464] on div at bounding box center [544, 454] width 38 height 38
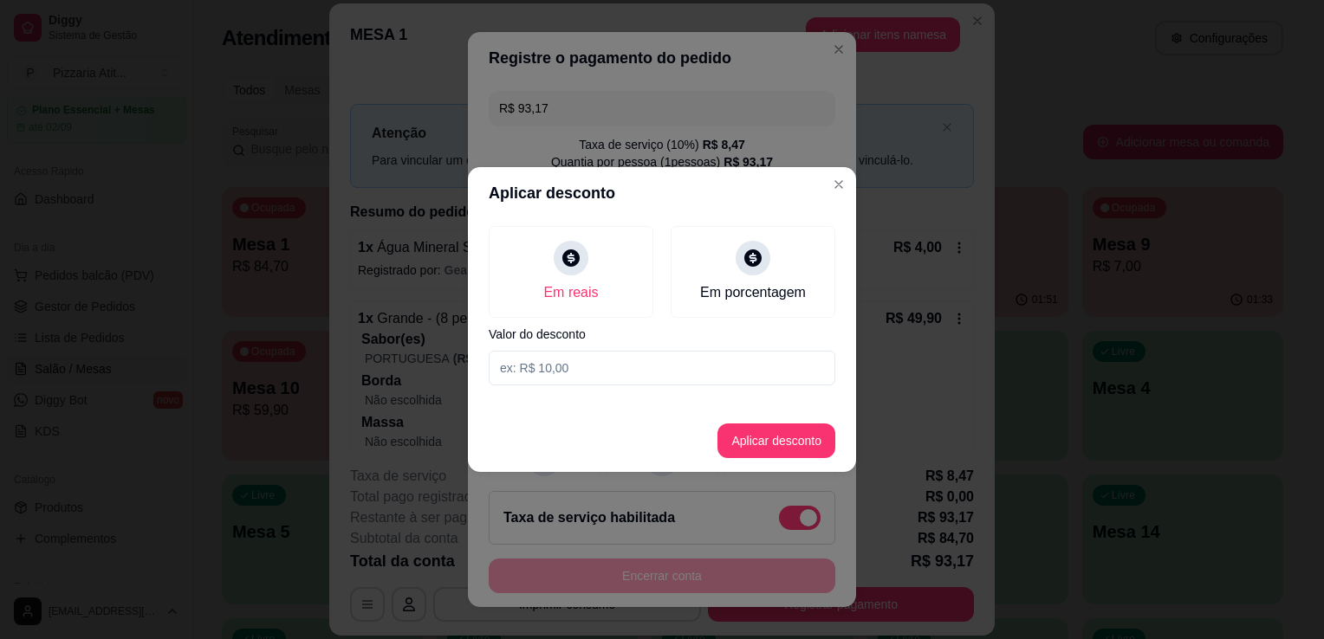
click at [560, 375] on input at bounding box center [662, 368] width 347 height 35
type input "0,17"
click at [764, 448] on button "Aplicar desconto" at bounding box center [777, 442] width 114 height 34
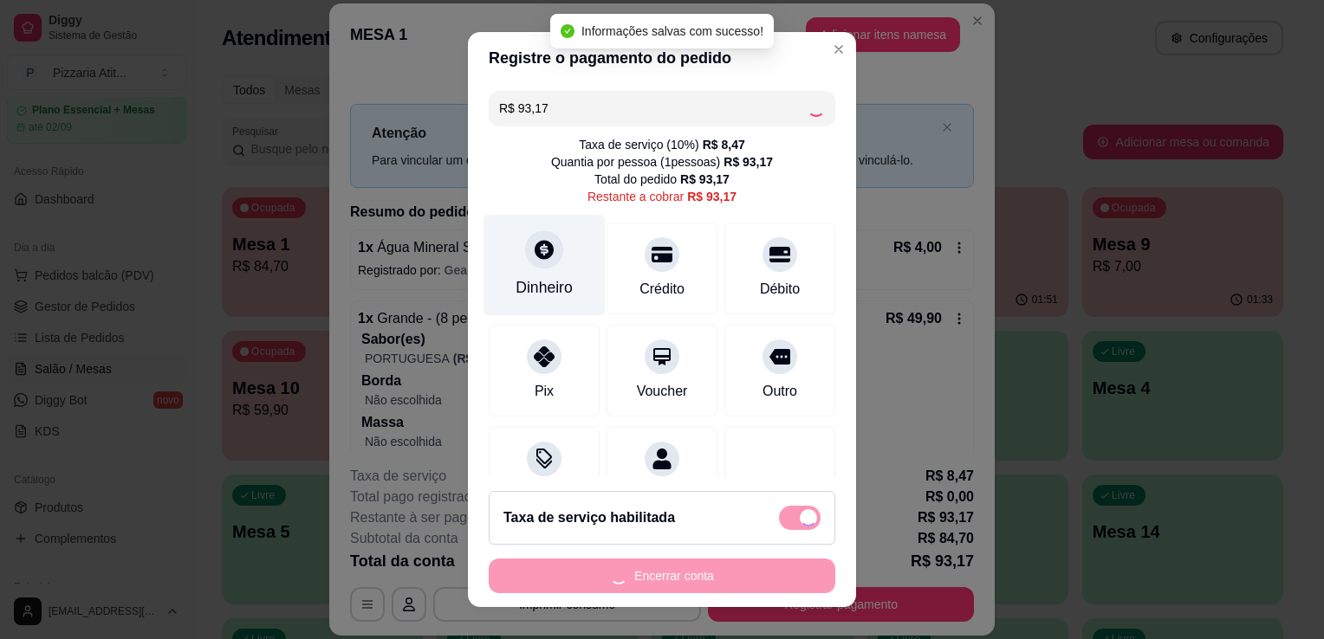
click at [556, 299] on div "Dinheiro" at bounding box center [545, 265] width 122 height 101
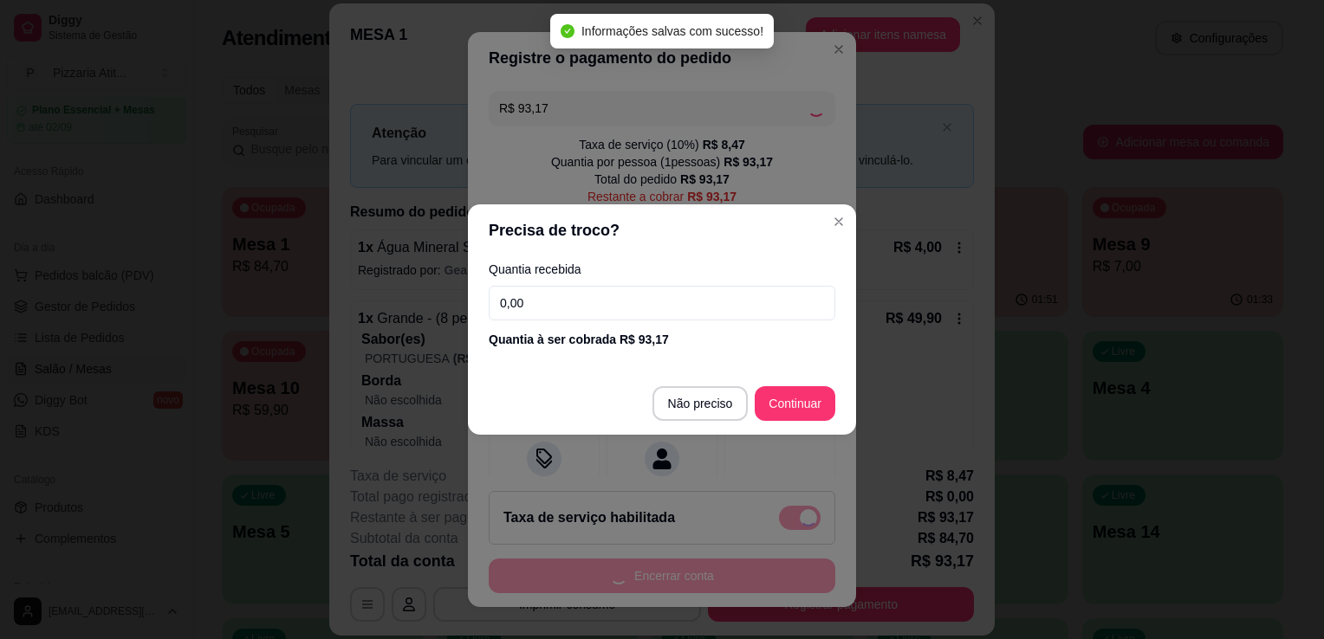
click at [558, 312] on input "0,00" at bounding box center [662, 303] width 347 height 35
type input "R$ 93,00"
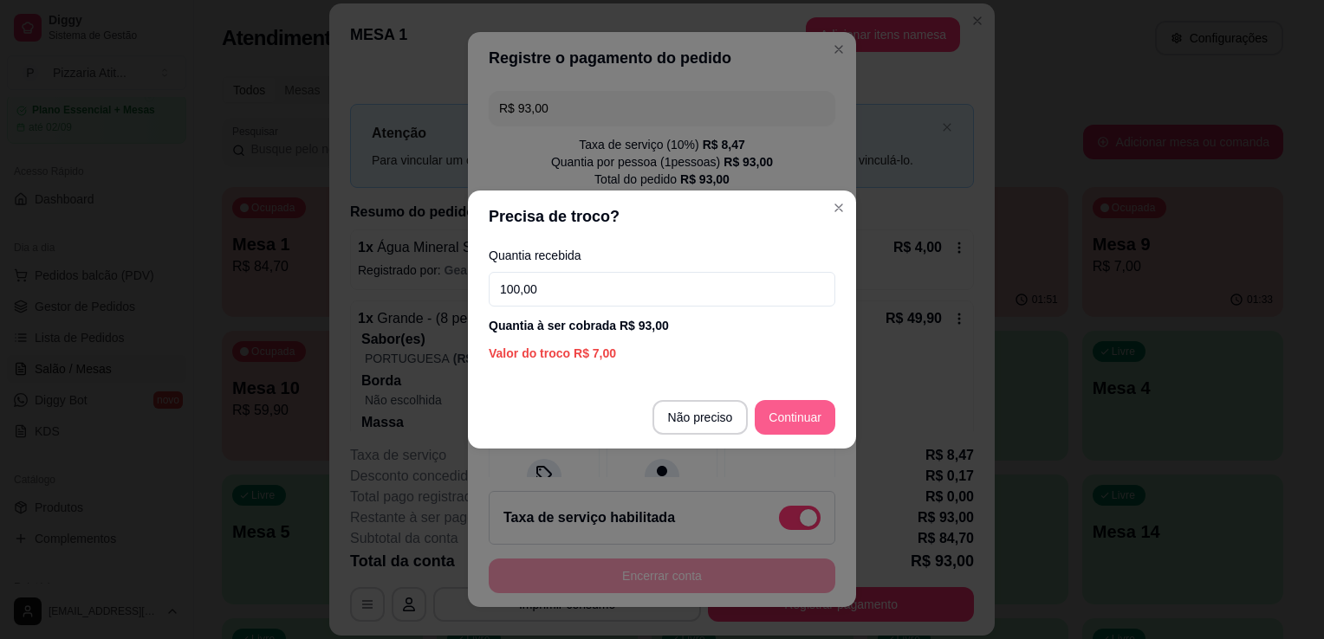
type input "100,00"
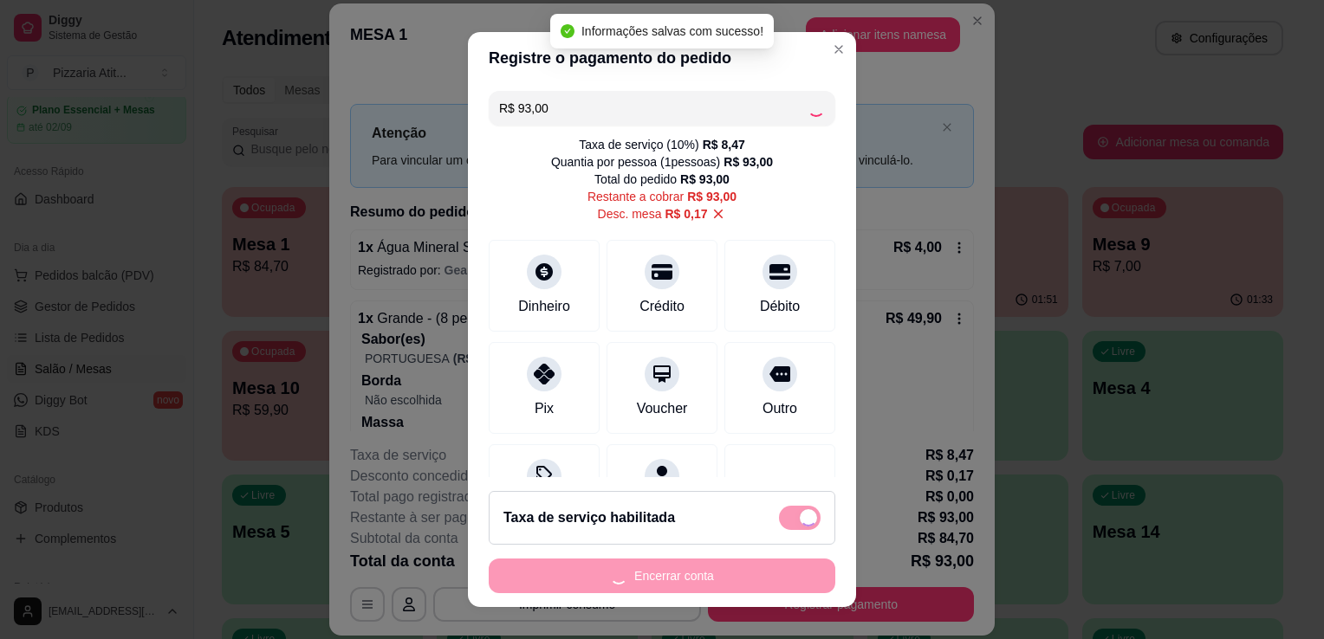
type input "R$ 0,00"
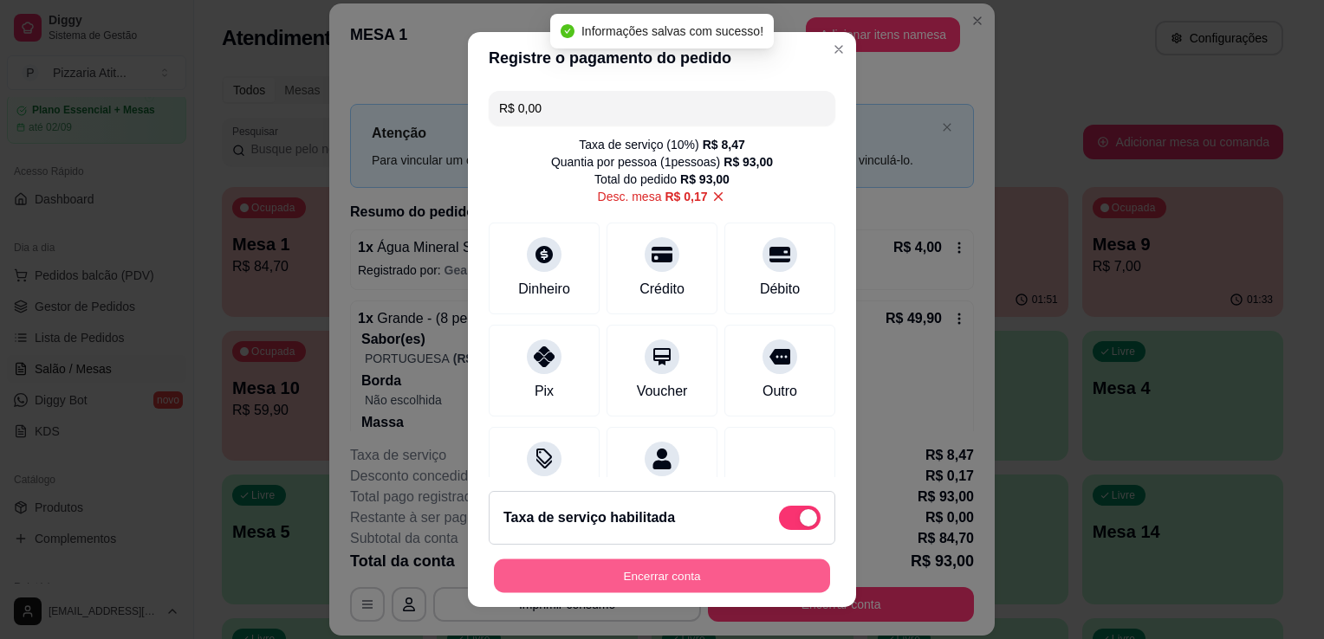
click at [688, 577] on button "Encerrar conta" at bounding box center [662, 577] width 336 height 34
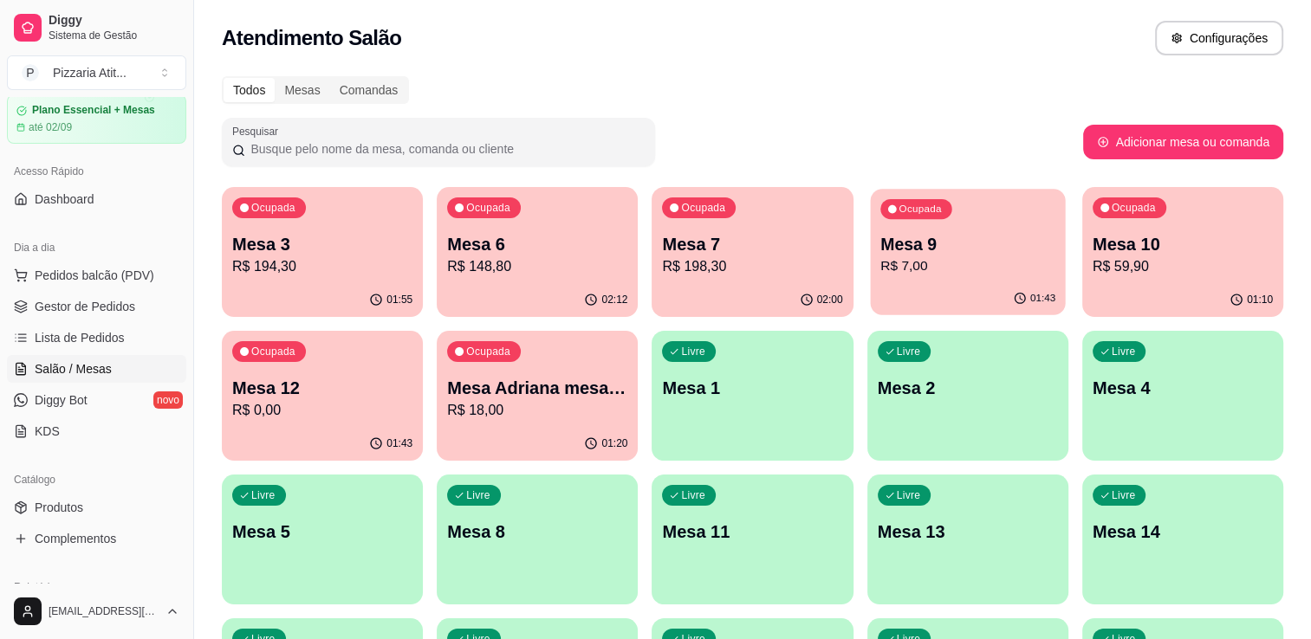
click at [978, 250] on p "Mesa 9" at bounding box center [967, 244] width 175 height 23
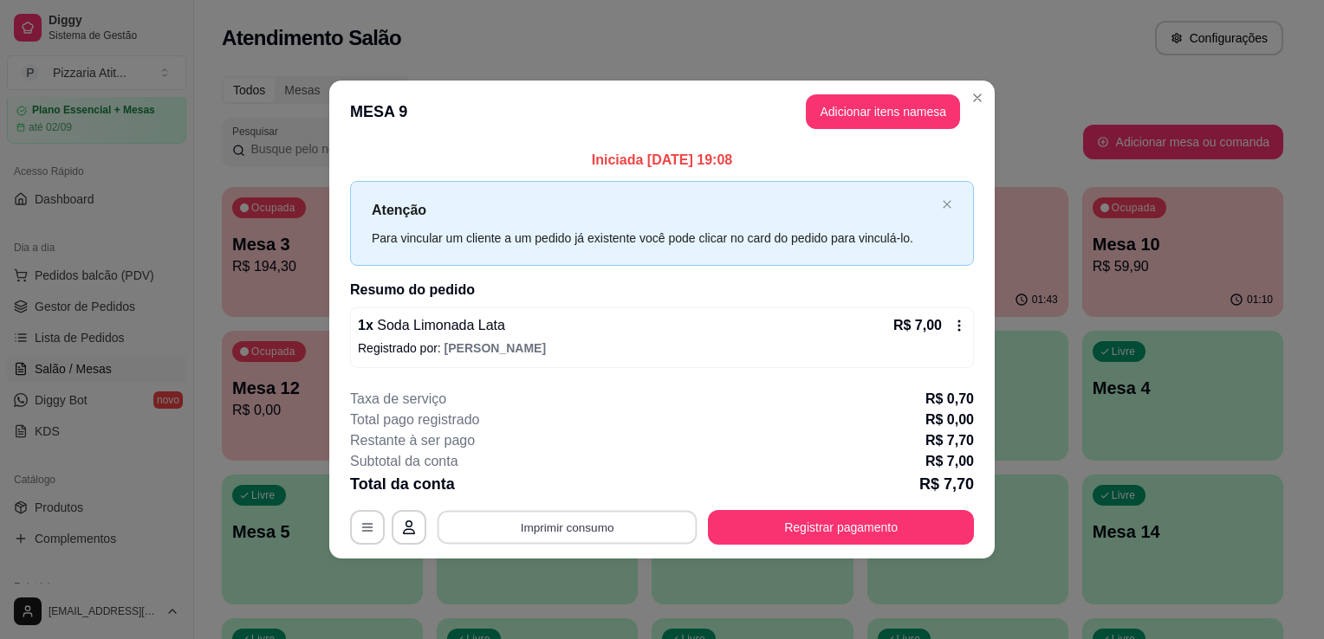
click at [574, 534] on button "Imprimir consumo" at bounding box center [568, 527] width 260 height 34
click at [571, 487] on button "IMPRESSORA" at bounding box center [572, 486] width 121 height 27
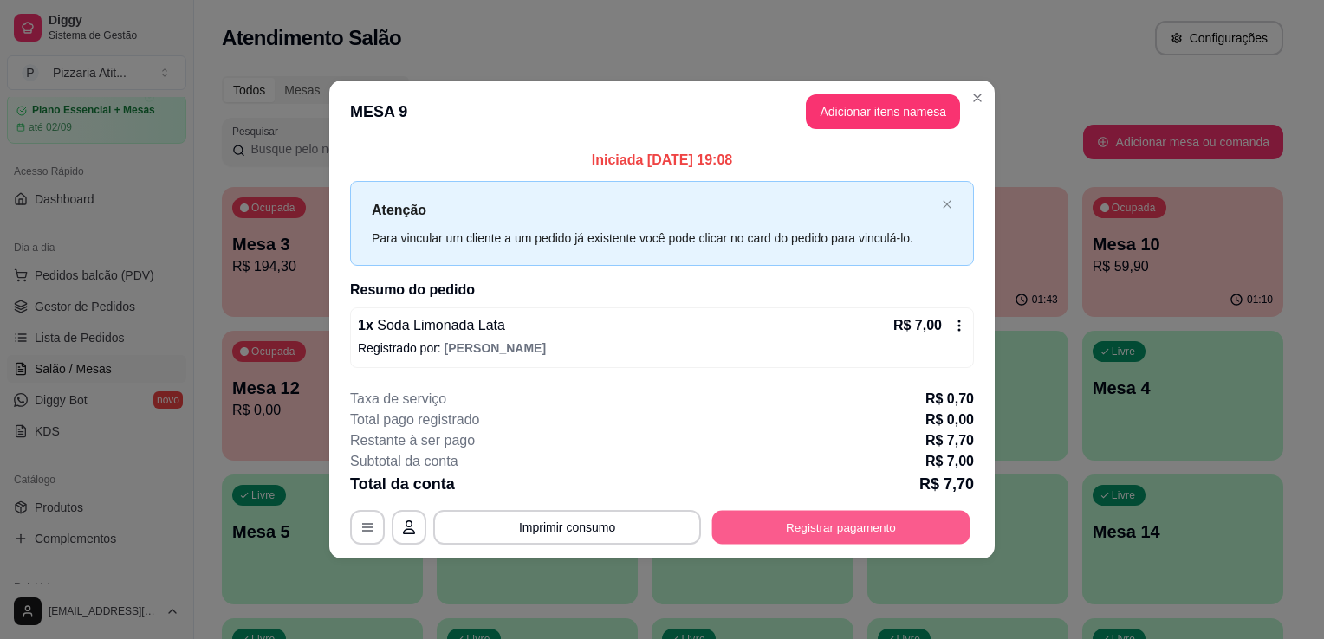
click at [796, 525] on button "Registrar pagamento" at bounding box center [841, 527] width 258 height 34
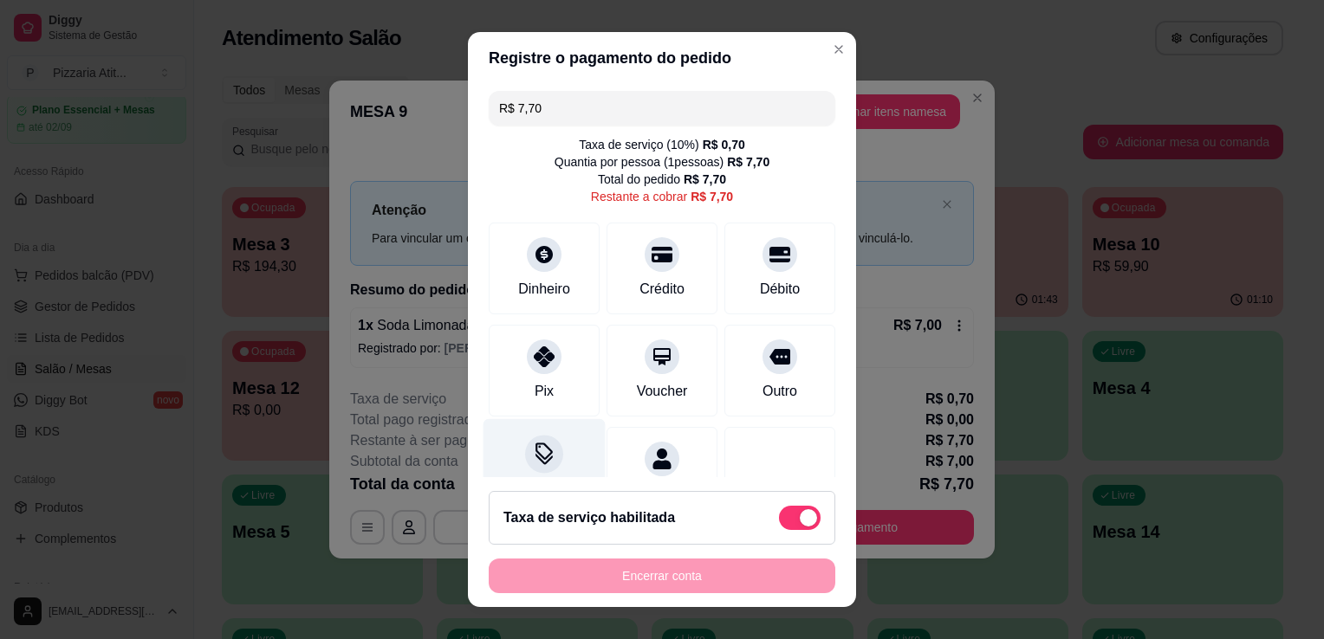
click at [541, 430] on div "Desconto" at bounding box center [545, 469] width 122 height 101
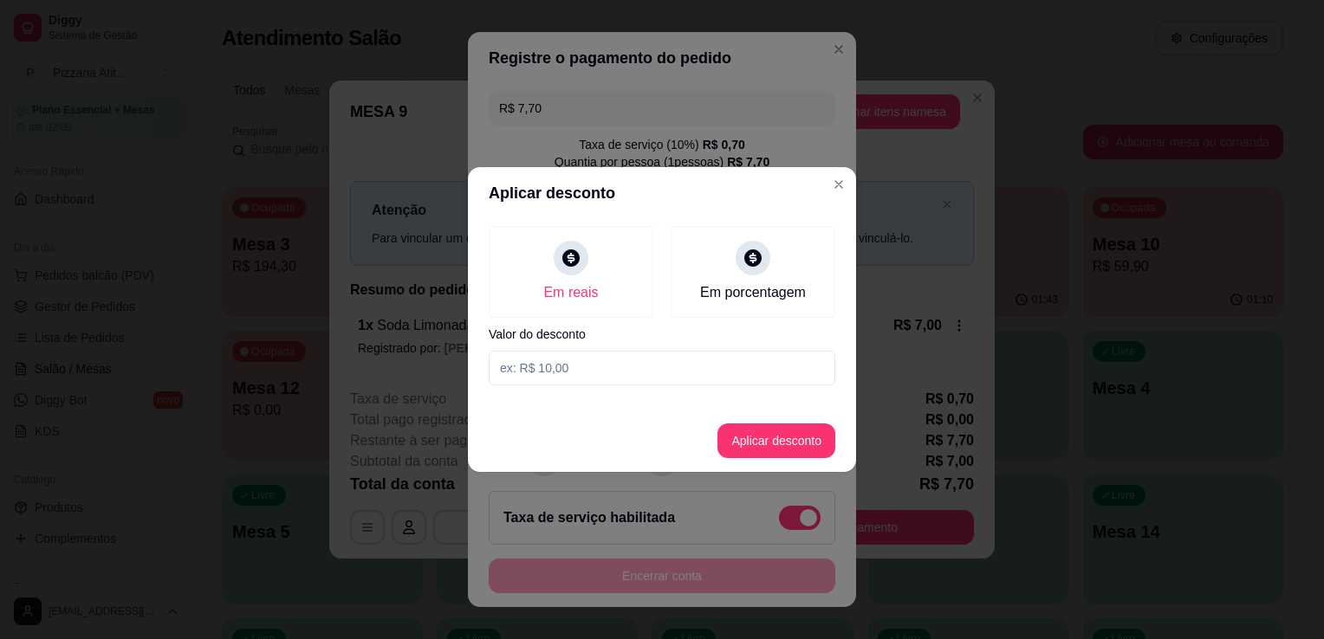
click at [639, 360] on input at bounding box center [662, 368] width 347 height 35
type input "0,70"
click at [770, 442] on button "Aplicar desconto" at bounding box center [777, 442] width 114 height 34
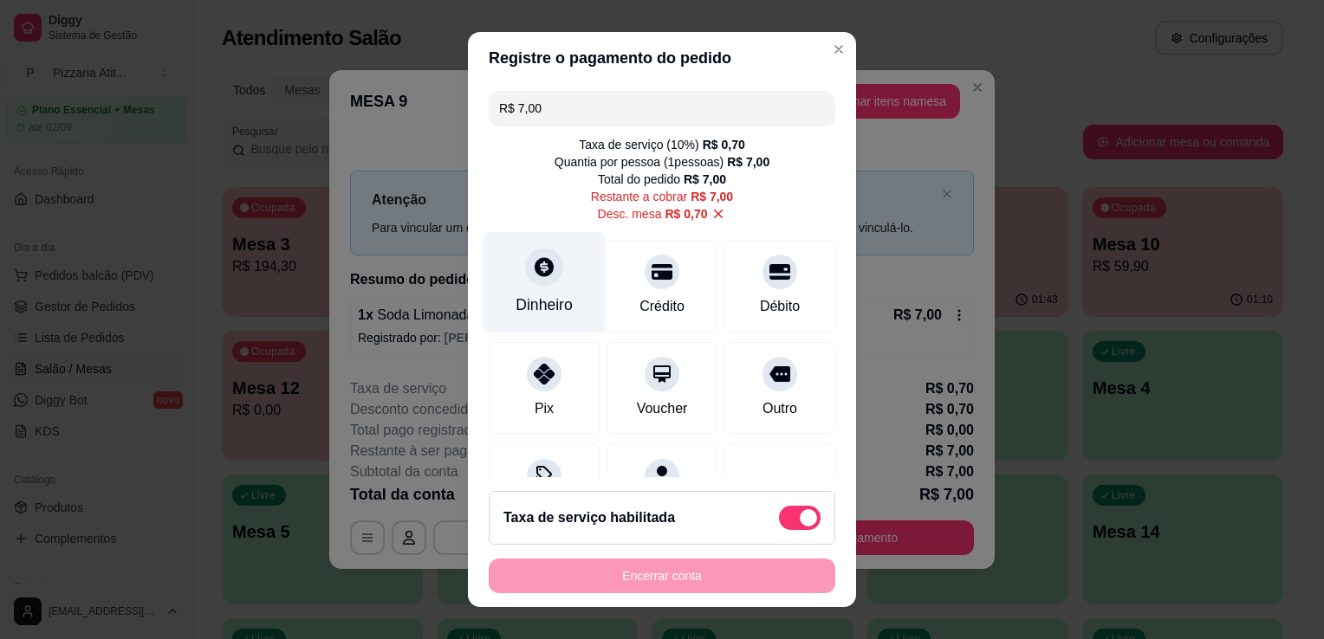
click at [568, 308] on div "Dinheiro" at bounding box center [545, 282] width 122 height 101
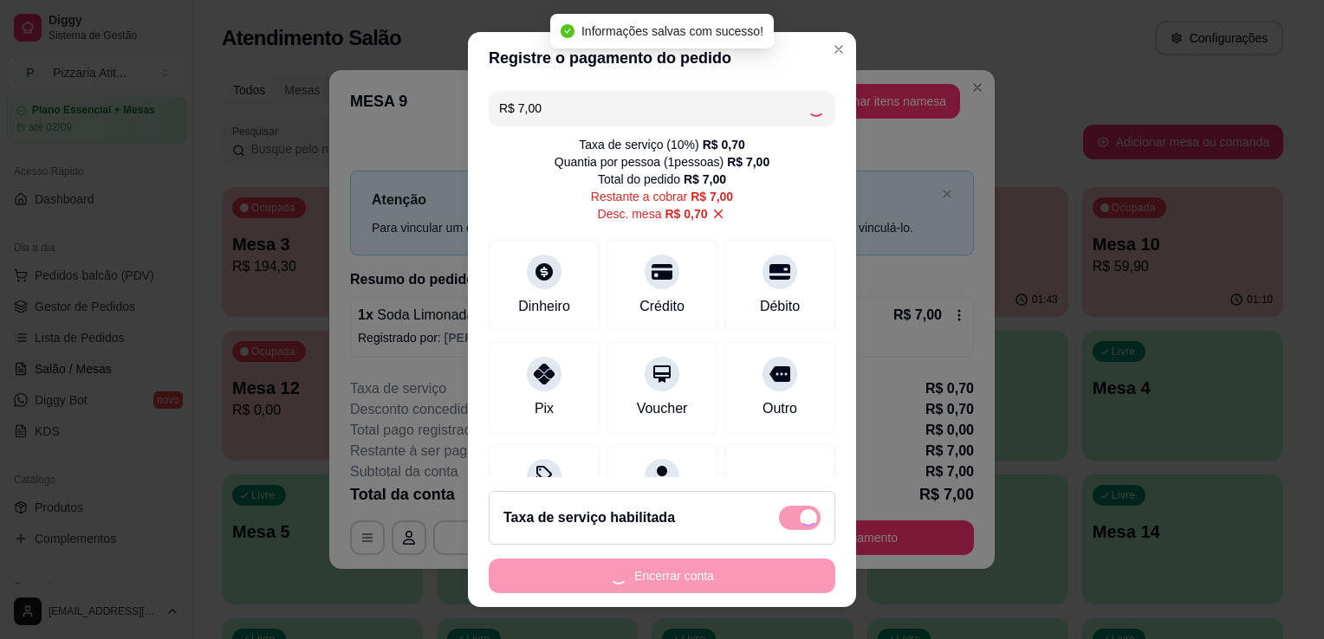
type input "R$ 0,00"
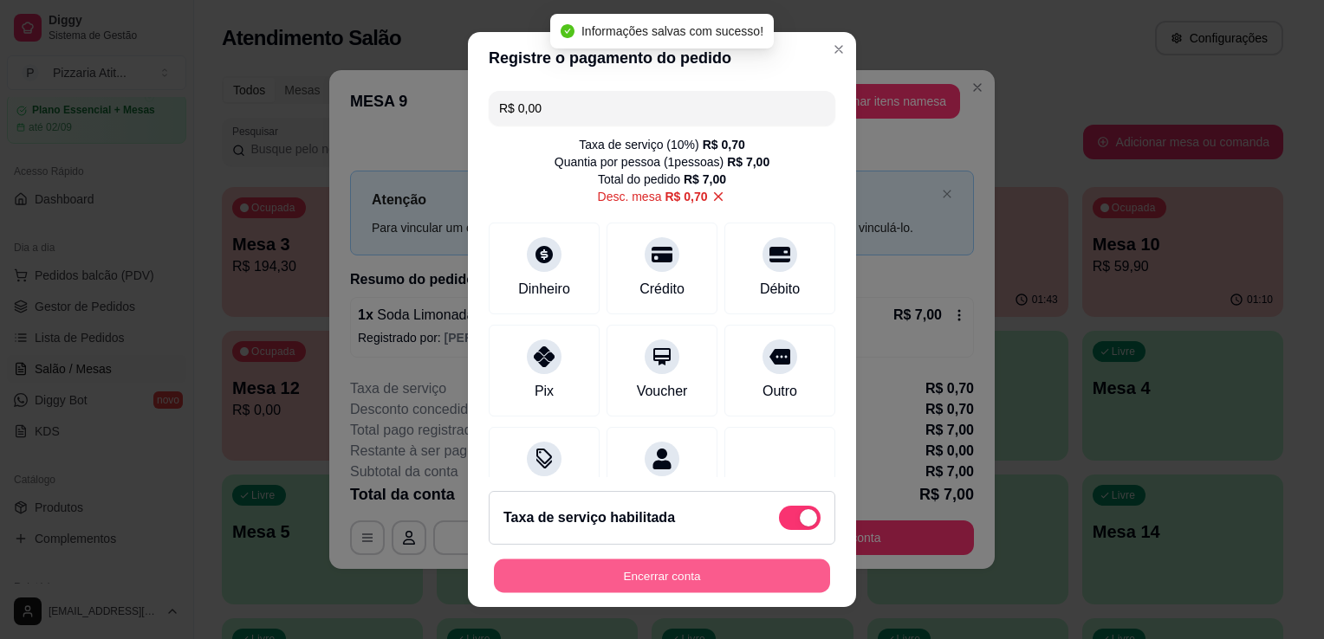
click at [700, 582] on button "Encerrar conta" at bounding box center [662, 577] width 336 height 34
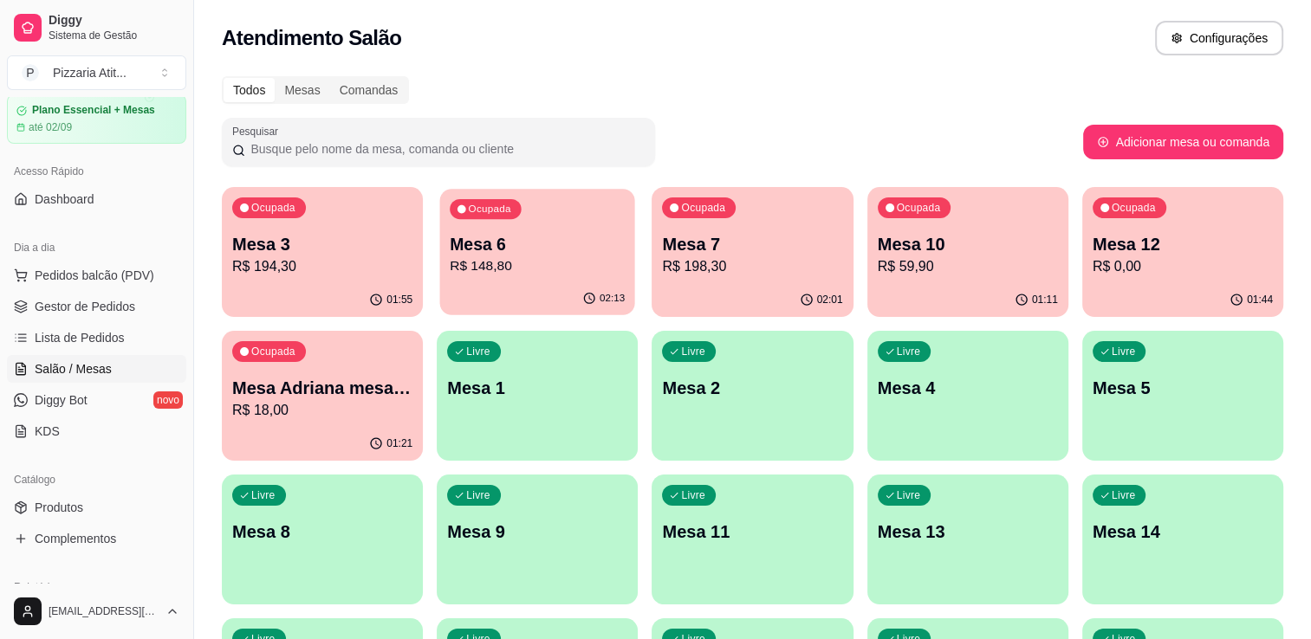
click at [482, 231] on div "Ocupada Mesa 6 R$ 148,80" at bounding box center [537, 236] width 195 height 94
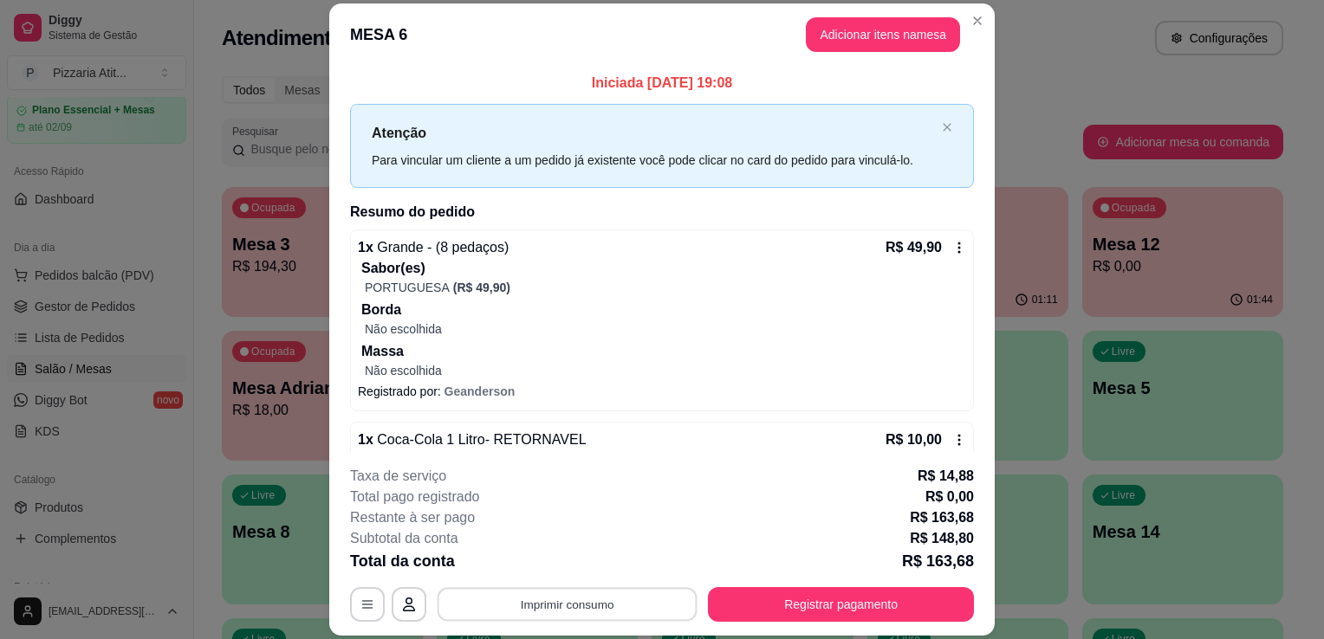
click at [509, 598] on button "Imprimir consumo" at bounding box center [568, 605] width 260 height 34
click at [530, 560] on button "IMPRESSORA" at bounding box center [565, 565] width 121 height 27
click at [865, 47] on button "Adicionar itens na mesa" at bounding box center [882, 34] width 149 height 34
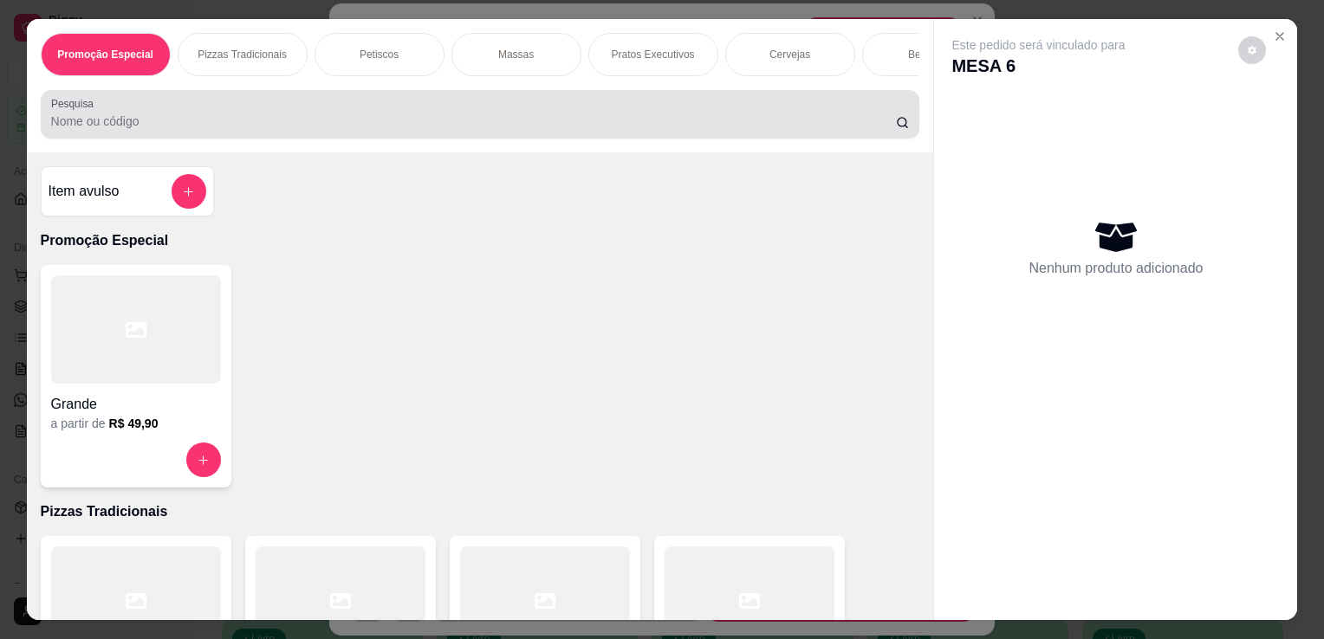
click at [737, 127] on input "Pesquisa" at bounding box center [473, 121] width 845 height 17
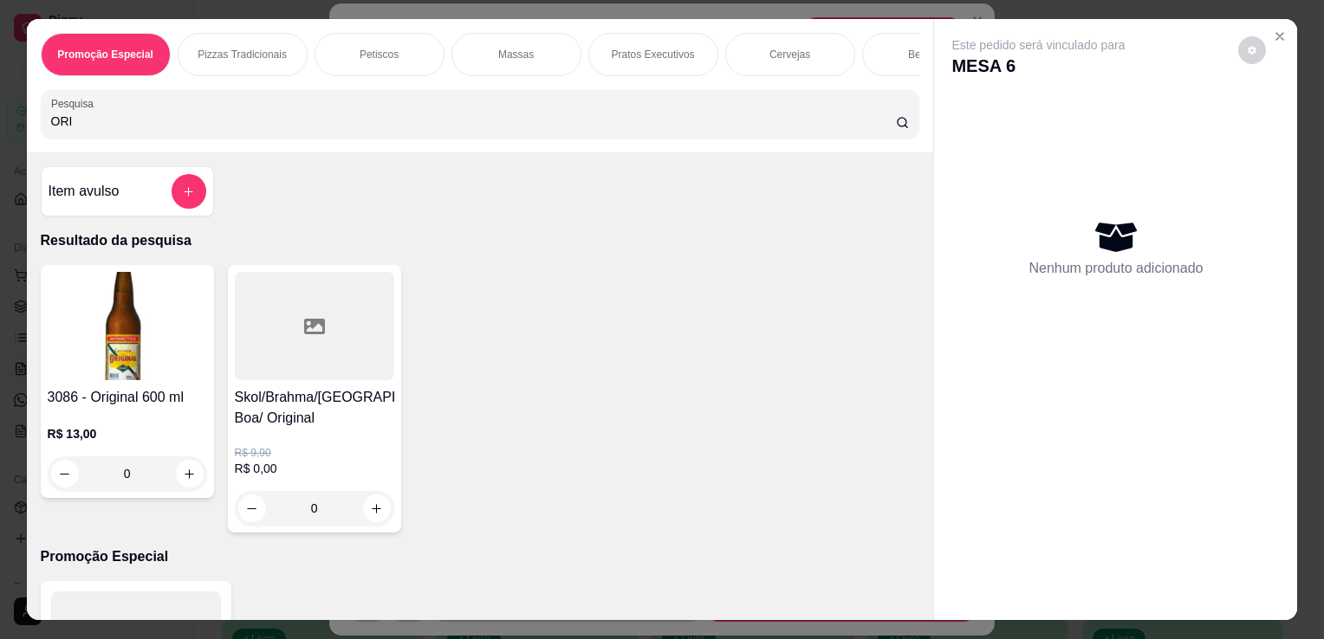
type input "ORI"
click at [112, 319] on img at bounding box center [127, 326] width 159 height 108
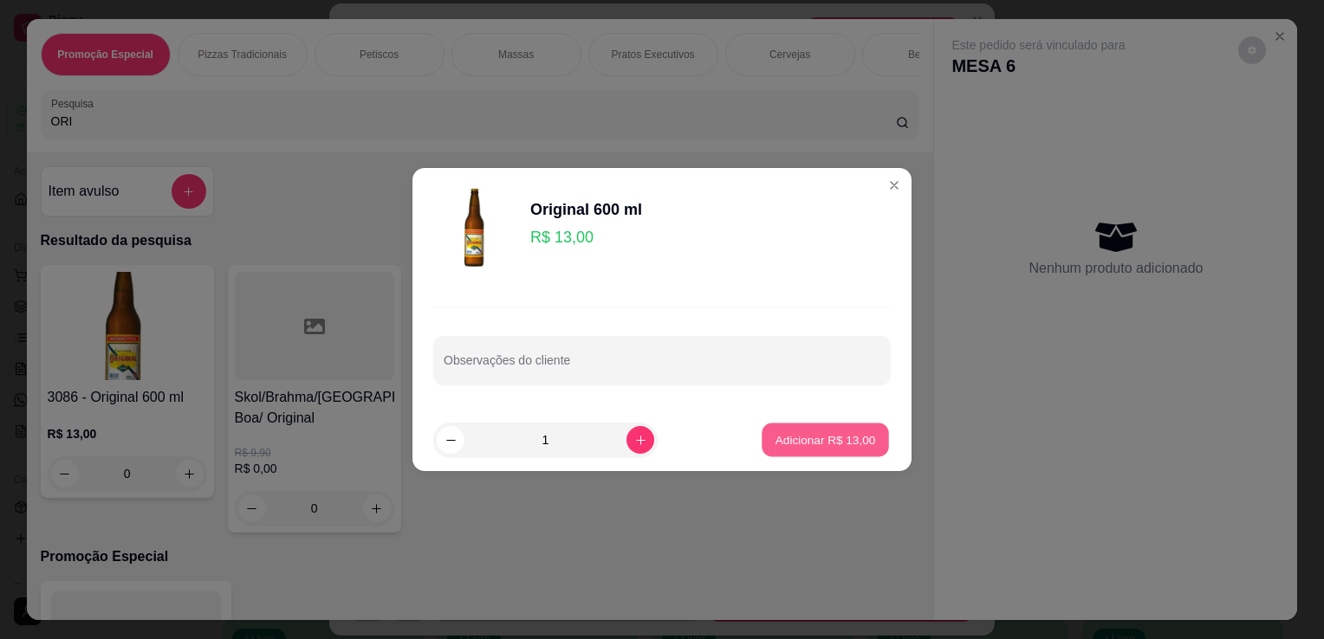
click at [784, 435] on p "Adicionar R$ 13,00" at bounding box center [826, 440] width 101 height 16
type input "1"
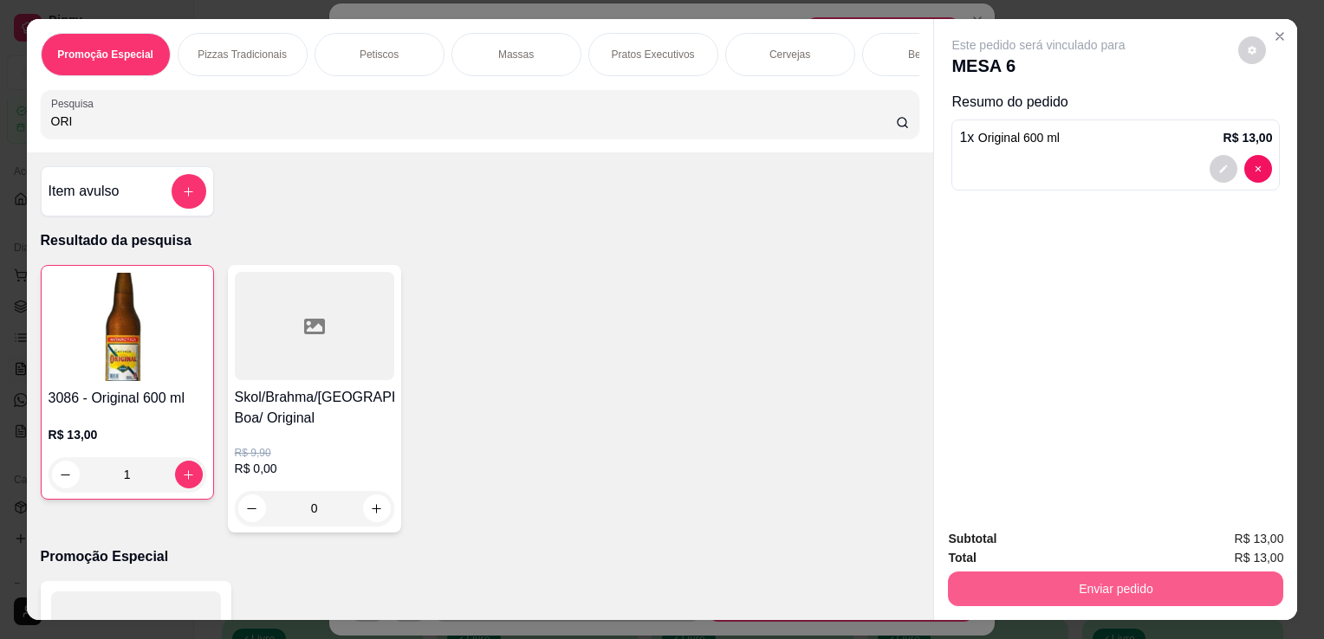
click at [1047, 581] on button "Enviar pedido" at bounding box center [1115, 589] width 335 height 35
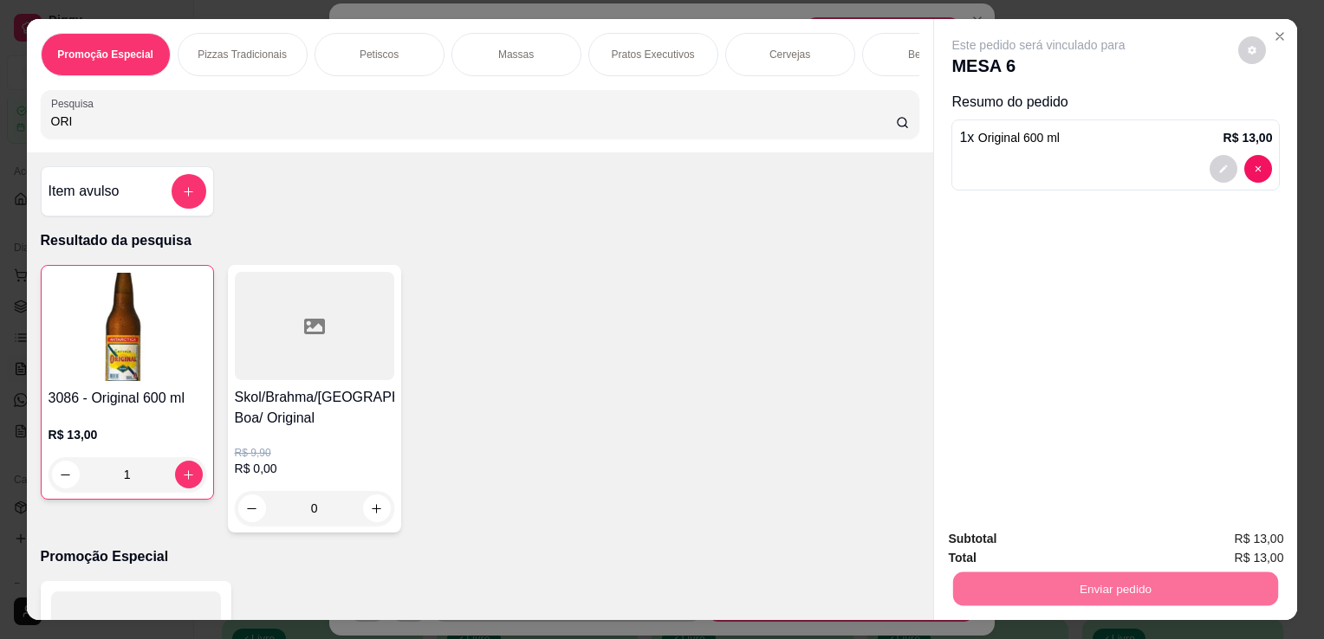
click at [1042, 537] on button "Não registrar e enviar pedido" at bounding box center [1058, 540] width 175 height 32
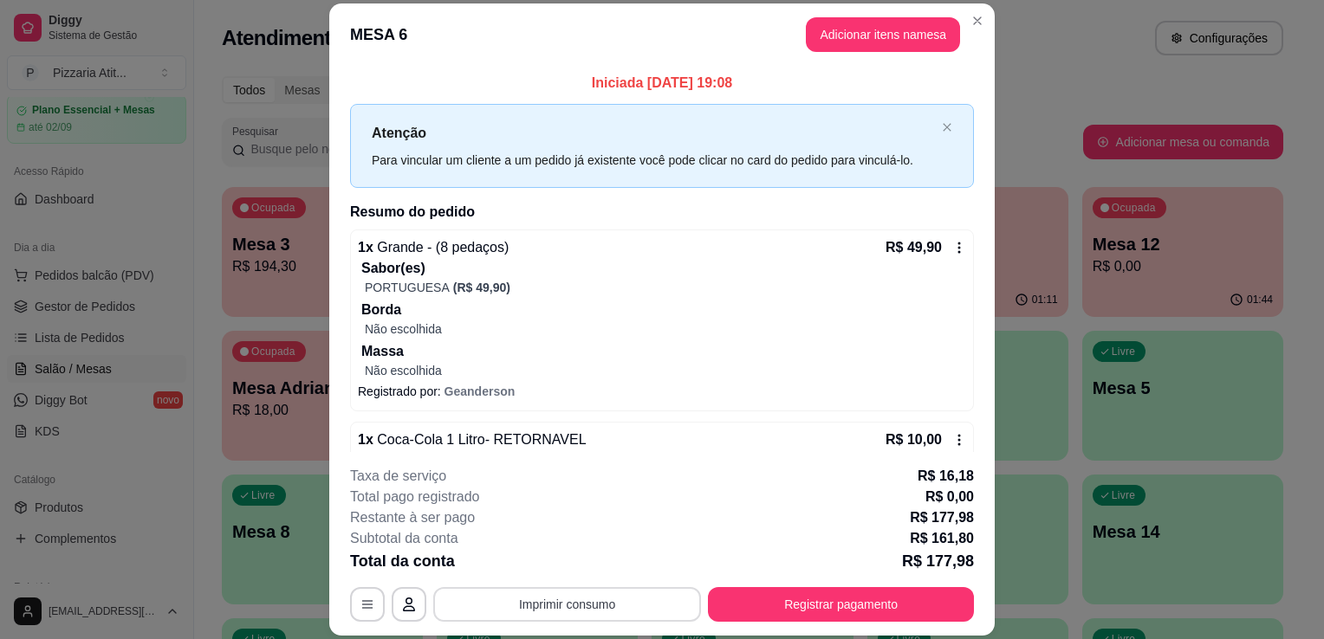
click at [536, 606] on button "Imprimir consumo" at bounding box center [567, 604] width 268 height 35
click at [544, 561] on button "IMPRESSORA" at bounding box center [565, 565] width 121 height 27
click at [745, 620] on button "Registrar pagamento" at bounding box center [841, 605] width 258 height 34
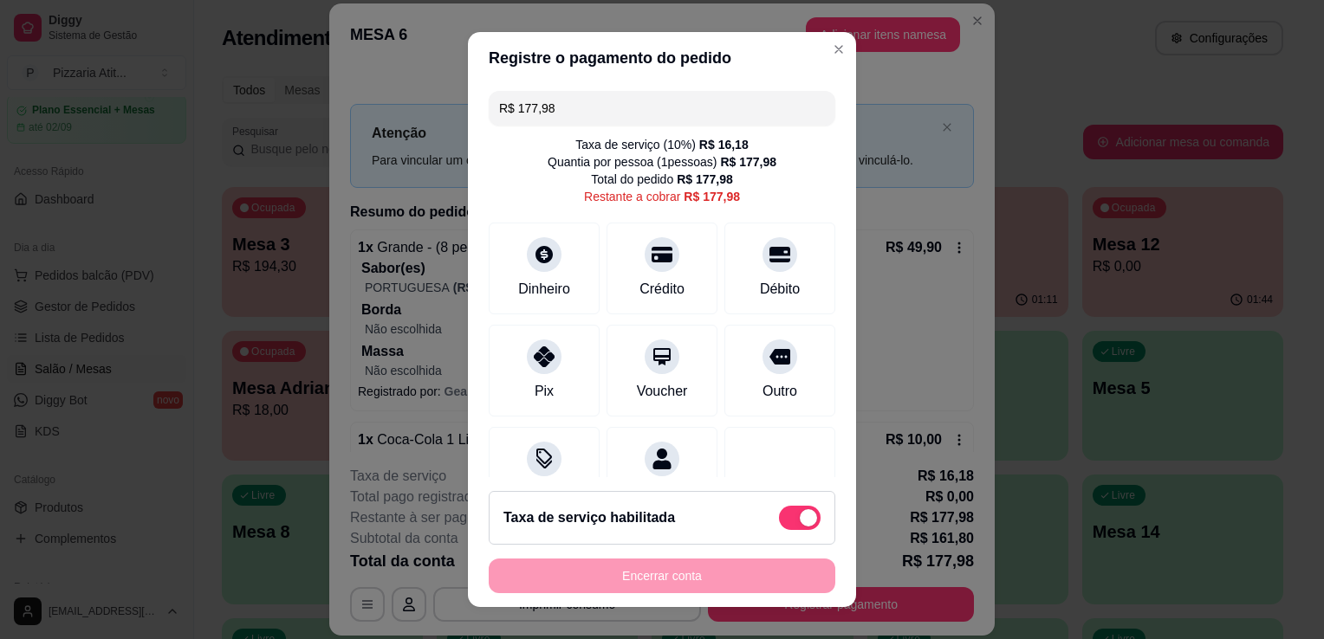
click at [604, 110] on input "R$ 177,98" at bounding box center [662, 108] width 326 height 35
click at [546, 362] on div at bounding box center [544, 352] width 38 height 38
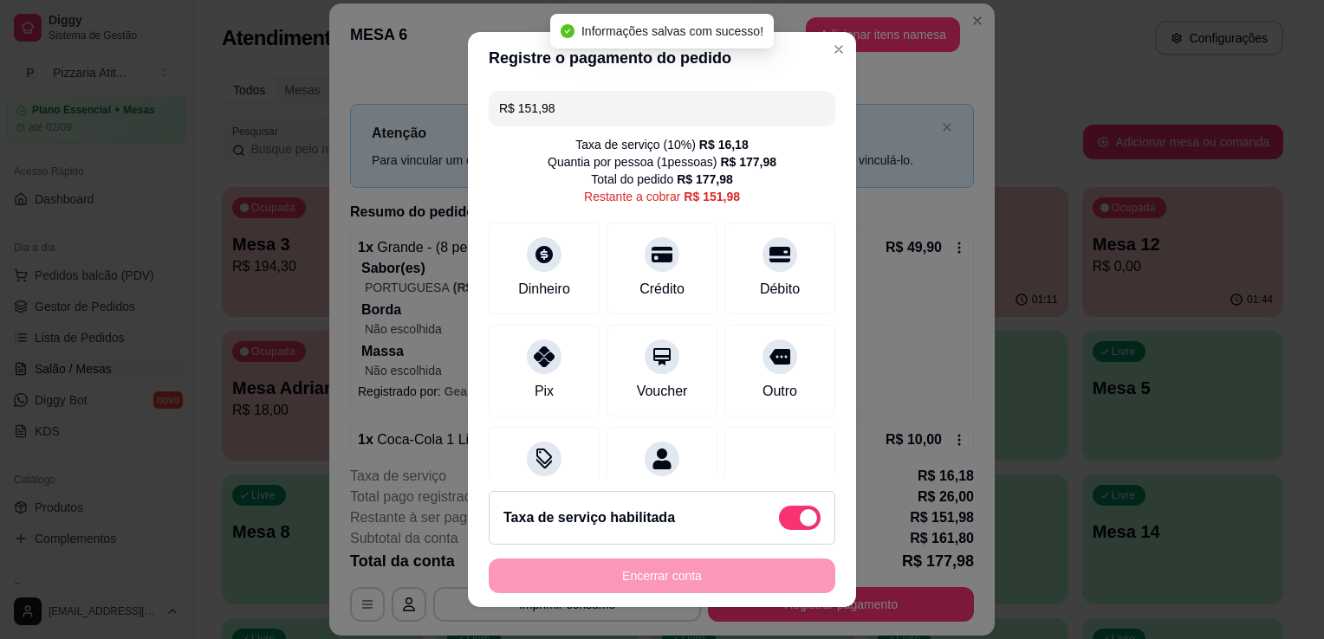
click at [600, 109] on input "R$ 151,98" at bounding box center [662, 108] width 326 height 35
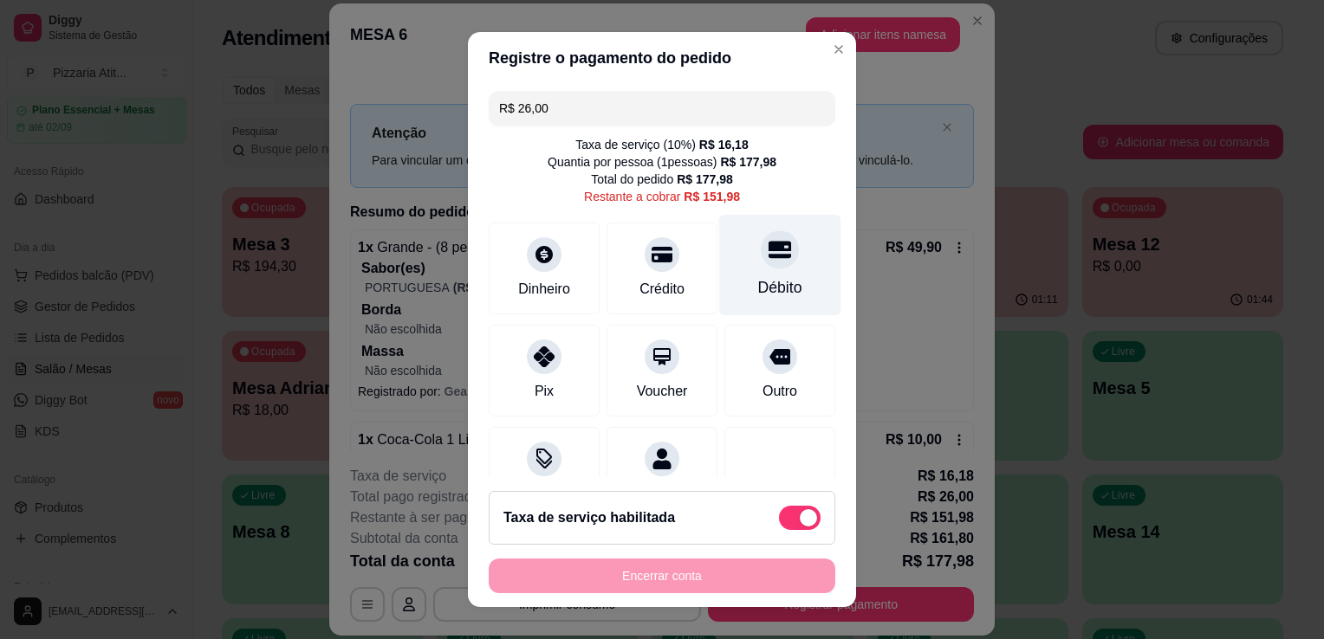
click at [755, 270] on div "Débito" at bounding box center [780, 265] width 122 height 101
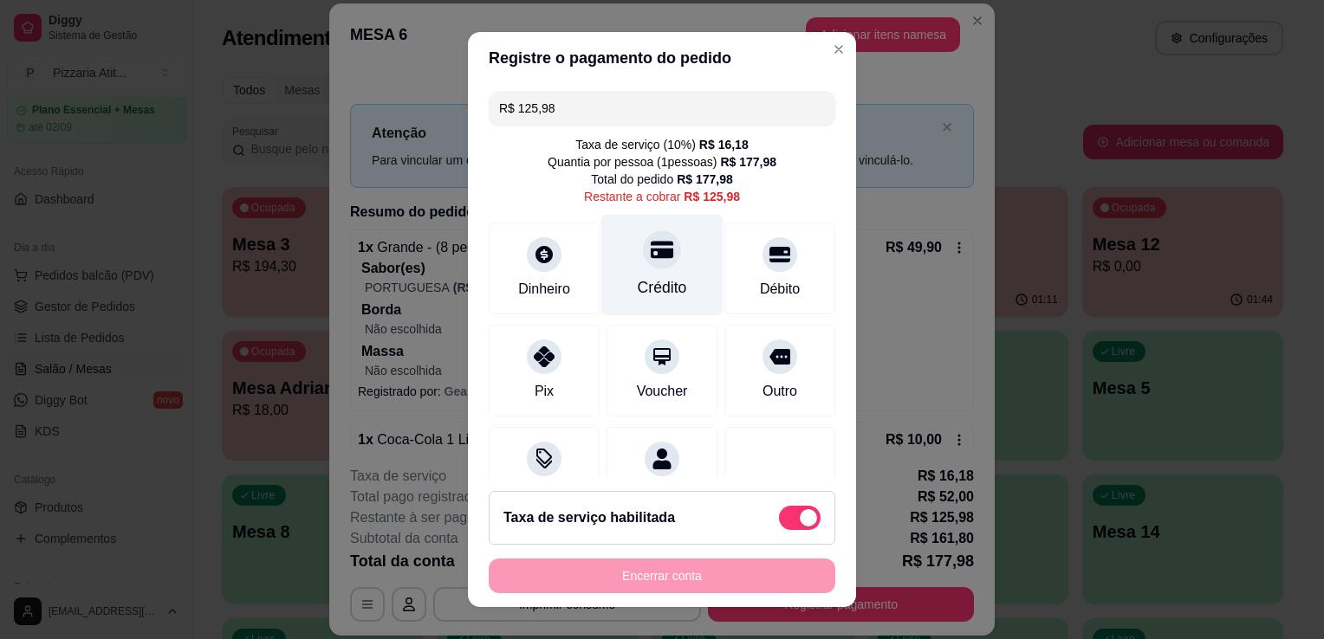
click at [633, 271] on div "Crédito" at bounding box center [662, 265] width 122 height 101
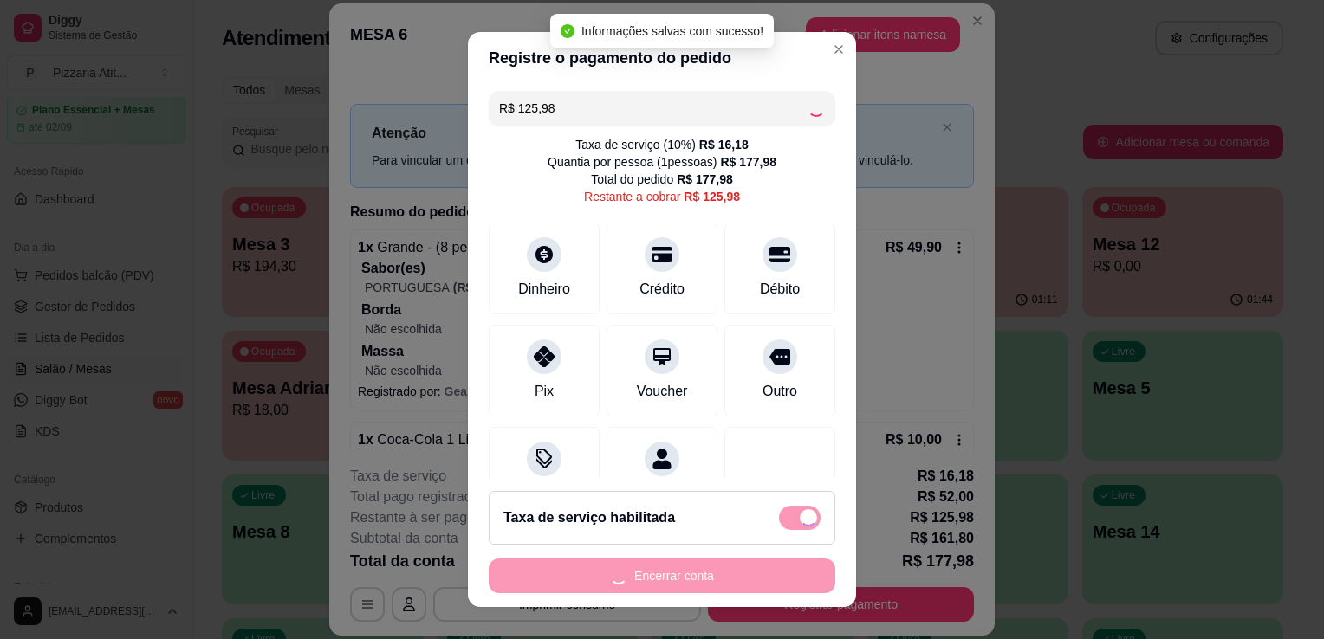
type input "R$ 0,00"
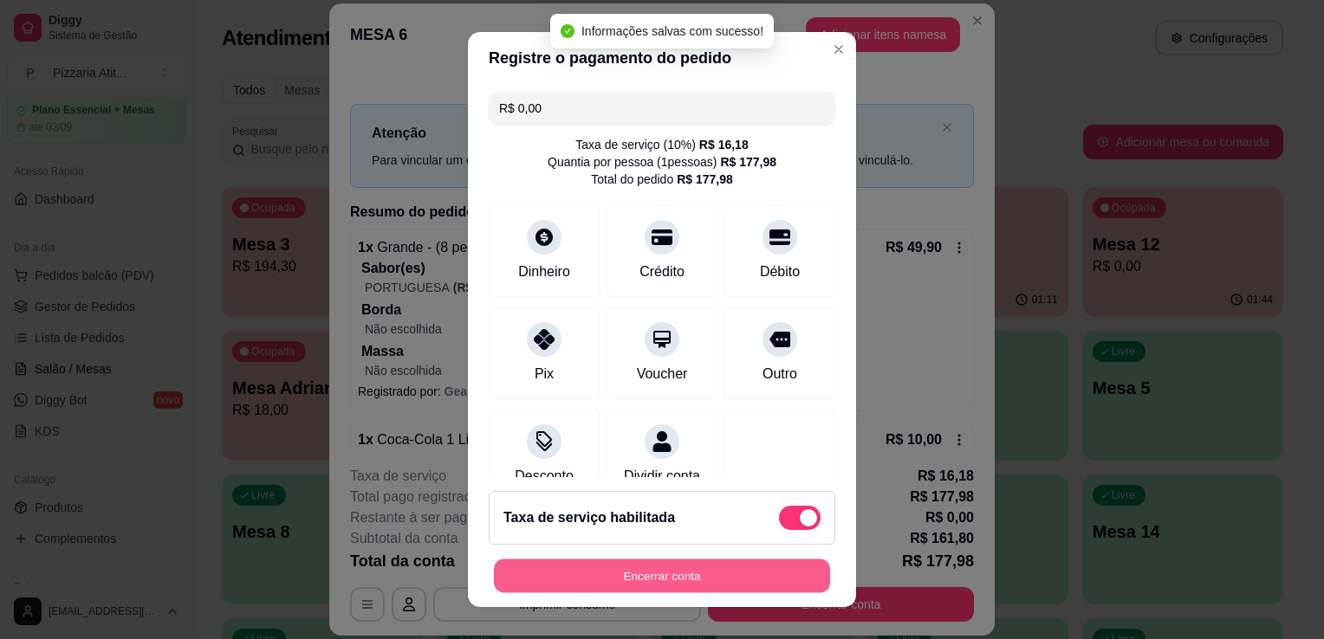
click at [676, 570] on button "Encerrar conta" at bounding box center [662, 577] width 336 height 34
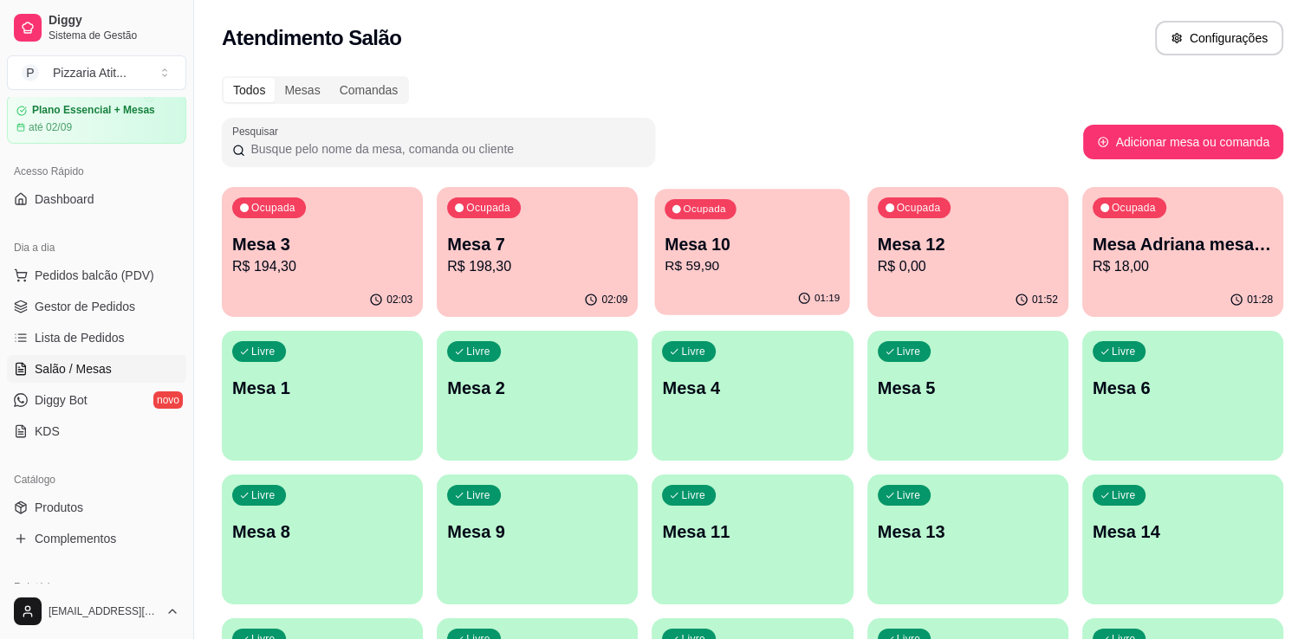
click at [728, 269] on p "R$ 59,90" at bounding box center [752, 266] width 175 height 20
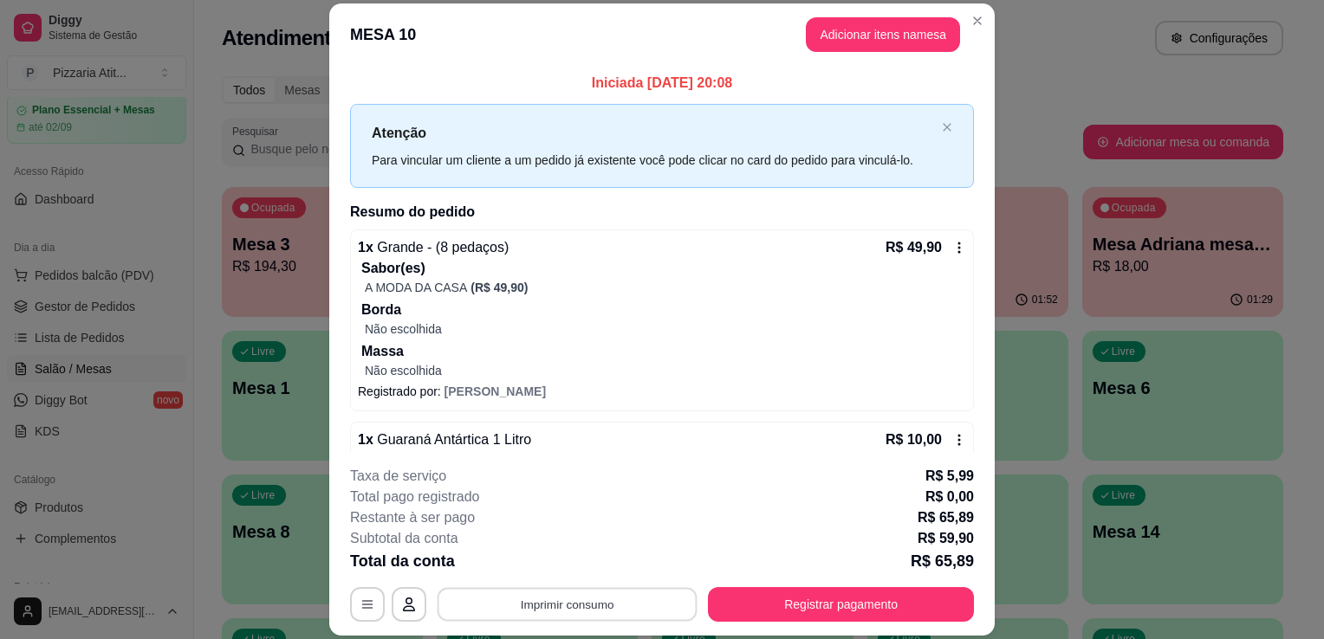
click at [534, 600] on button "Imprimir consumo" at bounding box center [568, 605] width 260 height 34
click at [536, 571] on button "IMPRESSORA" at bounding box center [565, 565] width 121 height 27
click at [724, 598] on button "Registrar pagamento" at bounding box center [841, 605] width 258 height 34
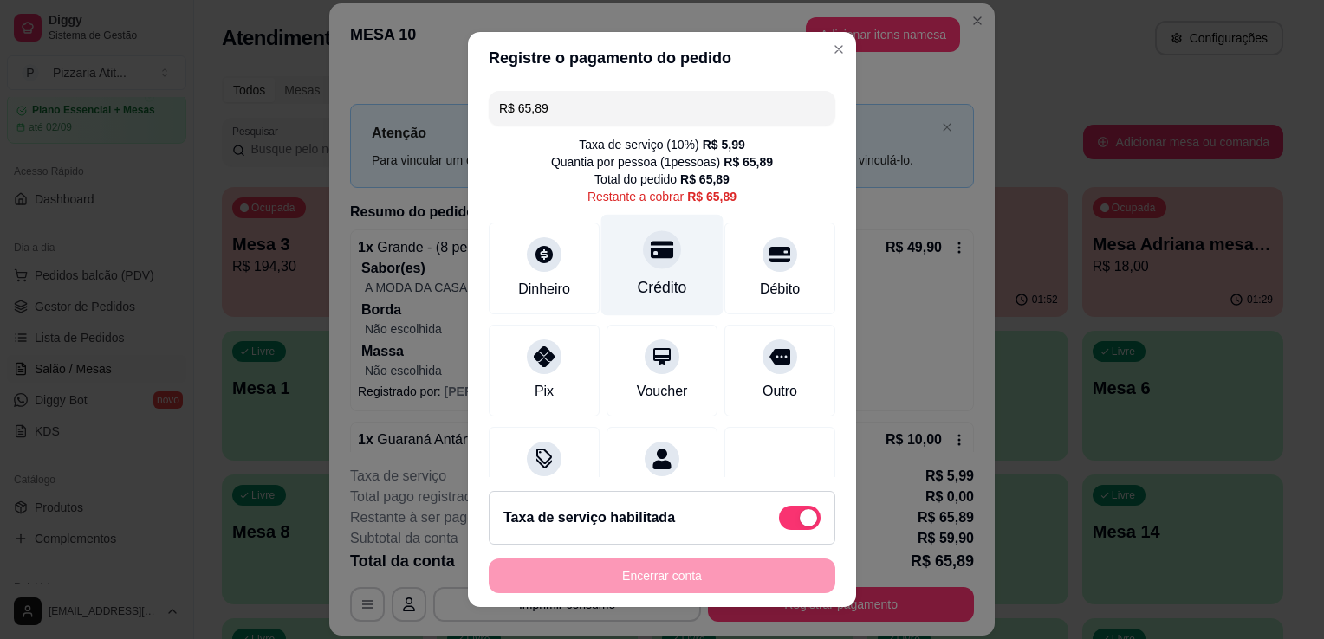
click at [638, 289] on div "Crédito" at bounding box center [662, 287] width 49 height 23
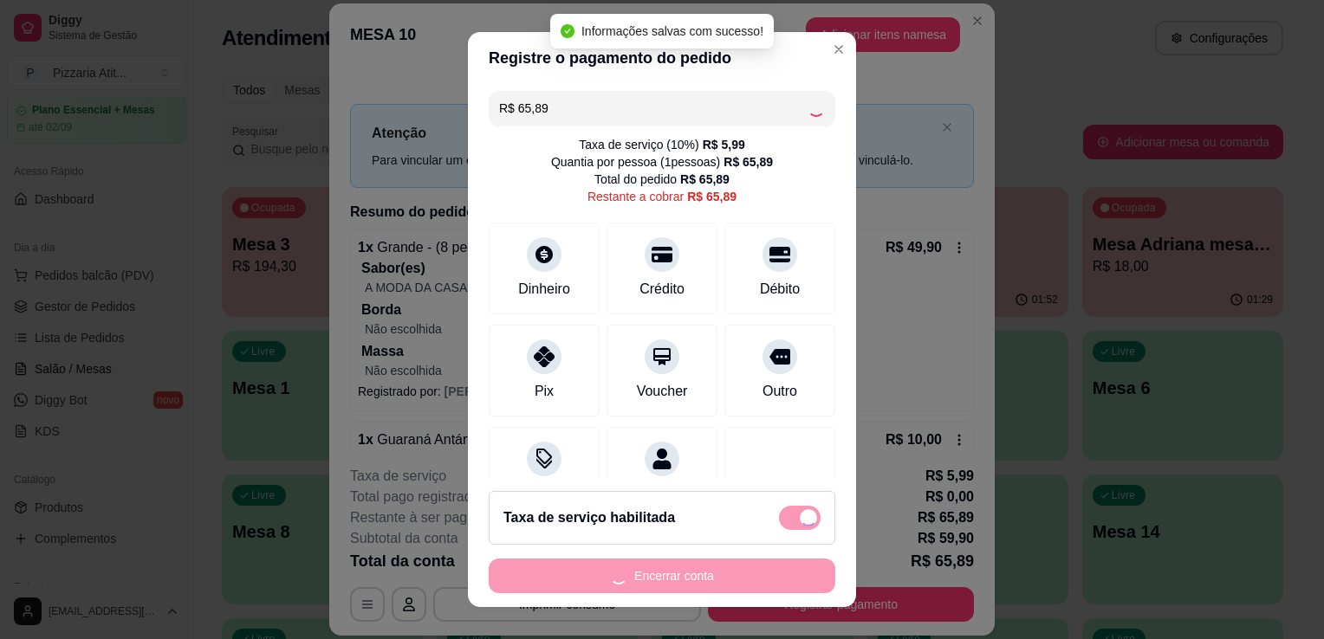
type input "R$ 0,00"
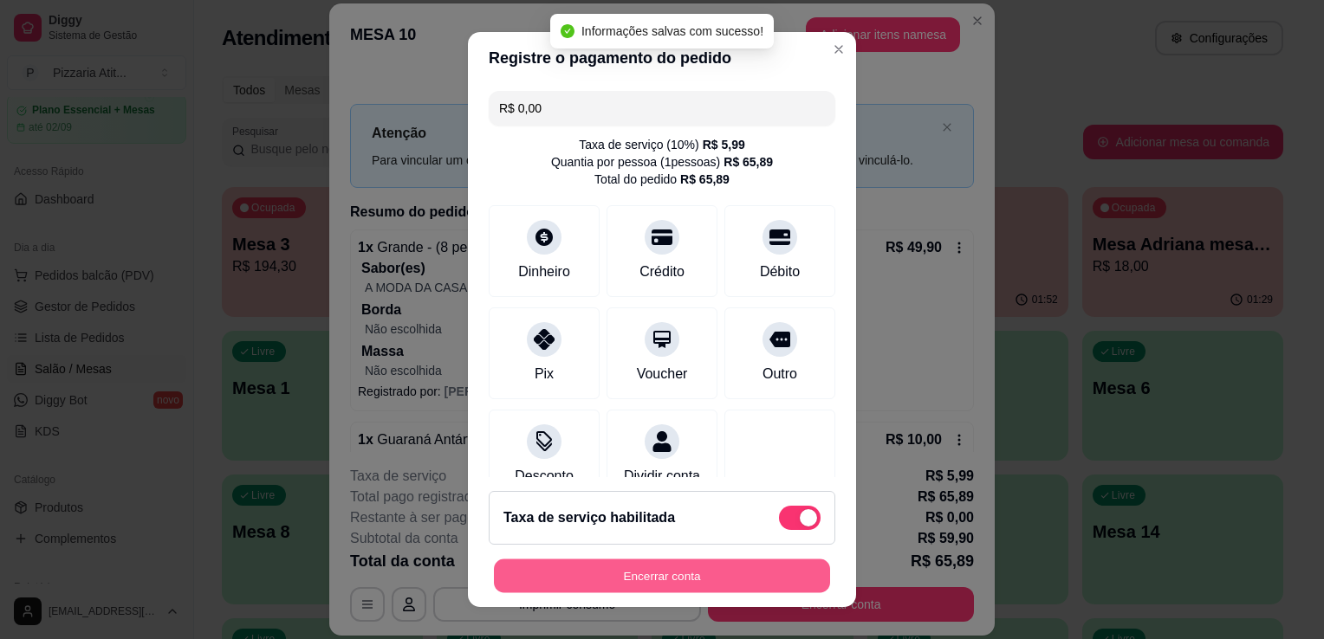
click at [672, 570] on button "Encerrar conta" at bounding box center [662, 577] width 336 height 34
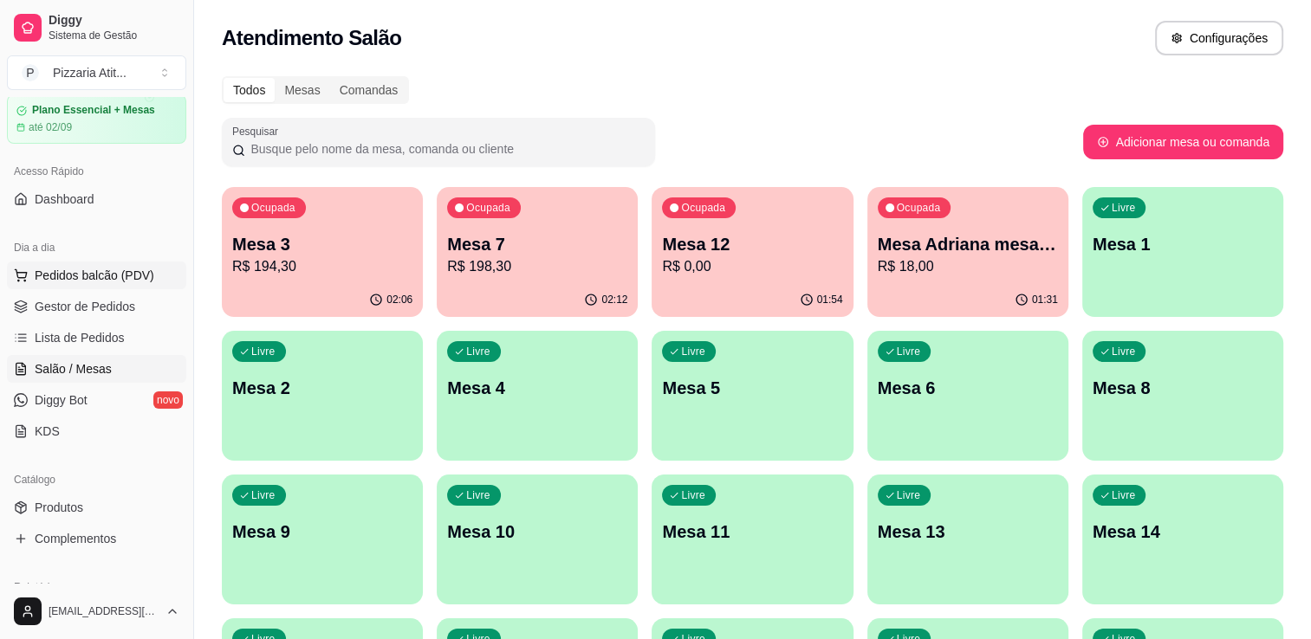
click at [69, 272] on span "Pedidos balcão (PDV)" at bounding box center [95, 275] width 120 height 17
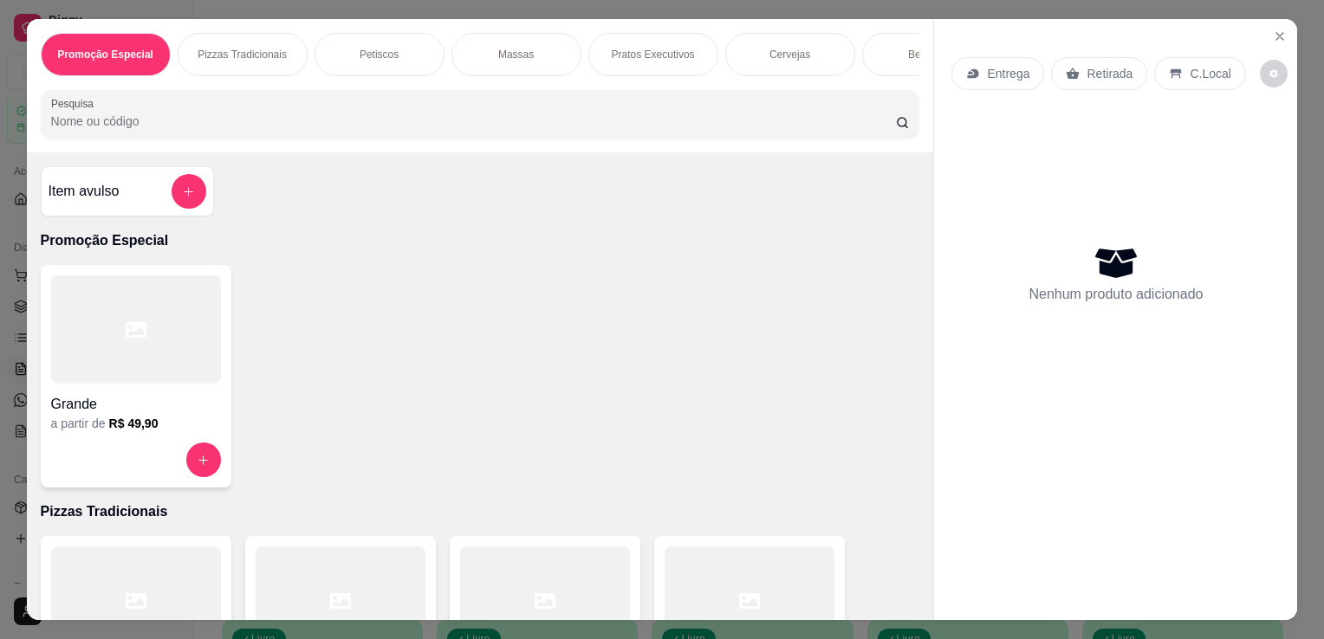
click at [603, 120] on input "Pesquisa" at bounding box center [473, 121] width 845 height 17
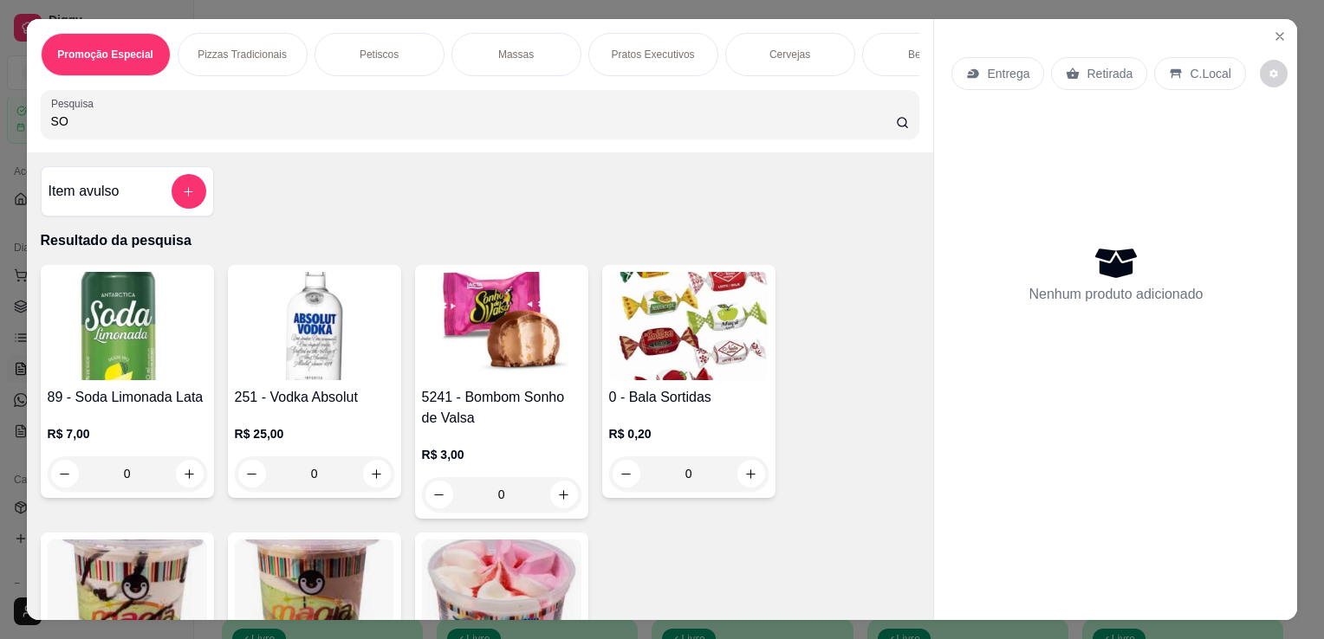
type input "SO"
click at [510, 560] on img at bounding box center [501, 594] width 159 height 108
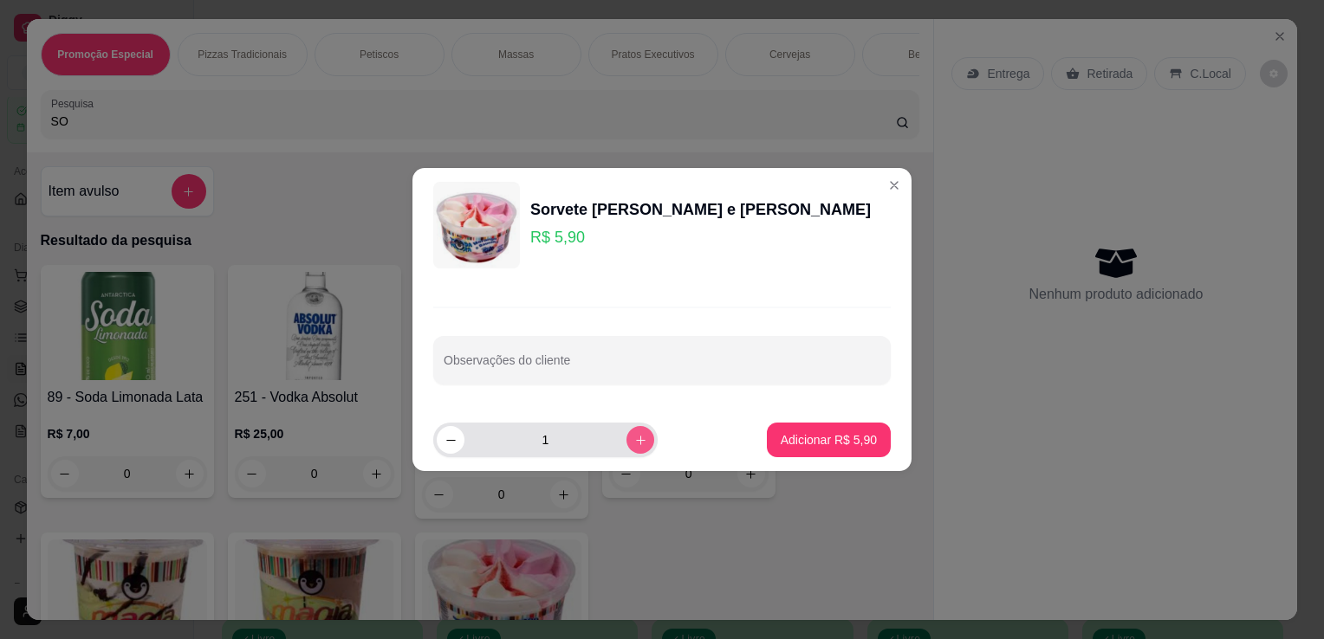
click at [634, 438] on icon "increase-product-quantity" at bounding box center [640, 440] width 13 height 13
type input "2"
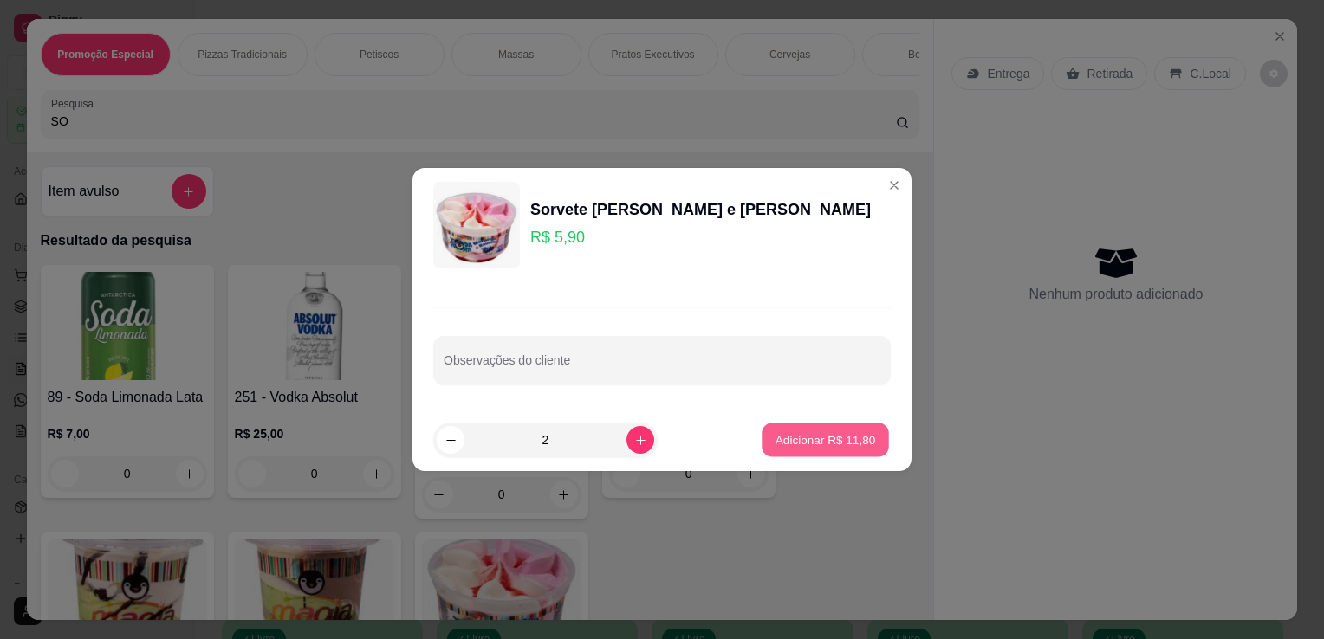
click at [796, 445] on p "Adicionar R$ 11,80" at bounding box center [826, 440] width 101 height 16
type input "2"
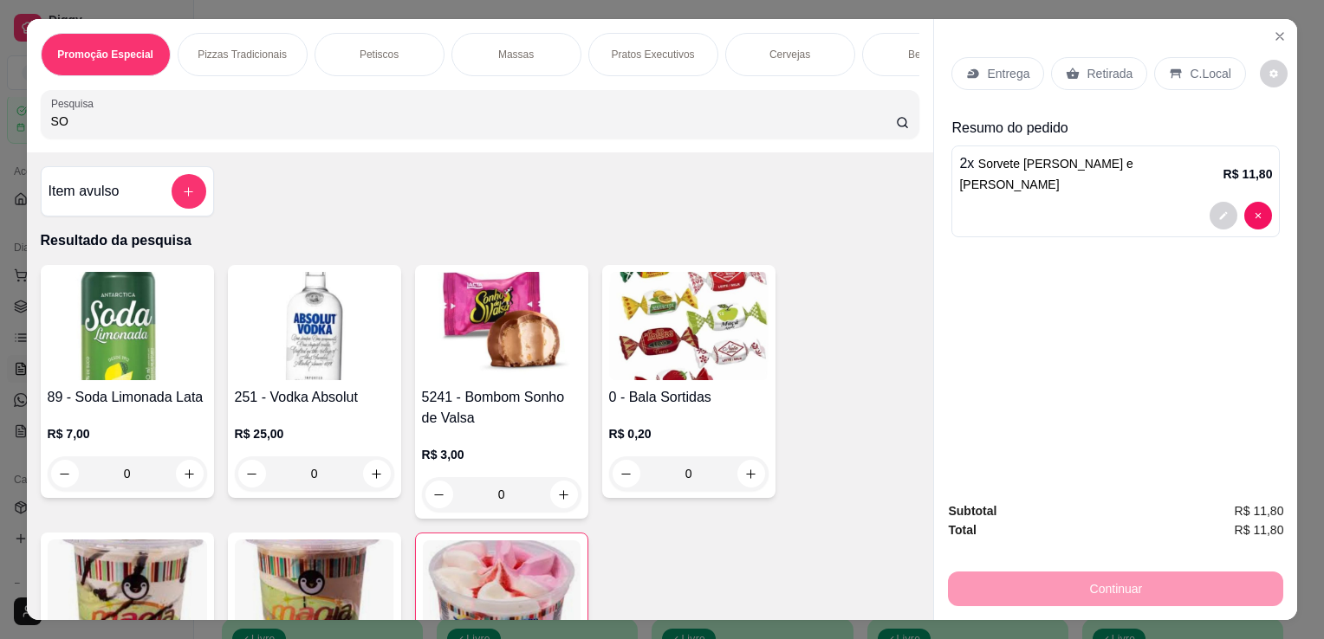
click at [1169, 67] on icon at bounding box center [1176, 74] width 14 height 14
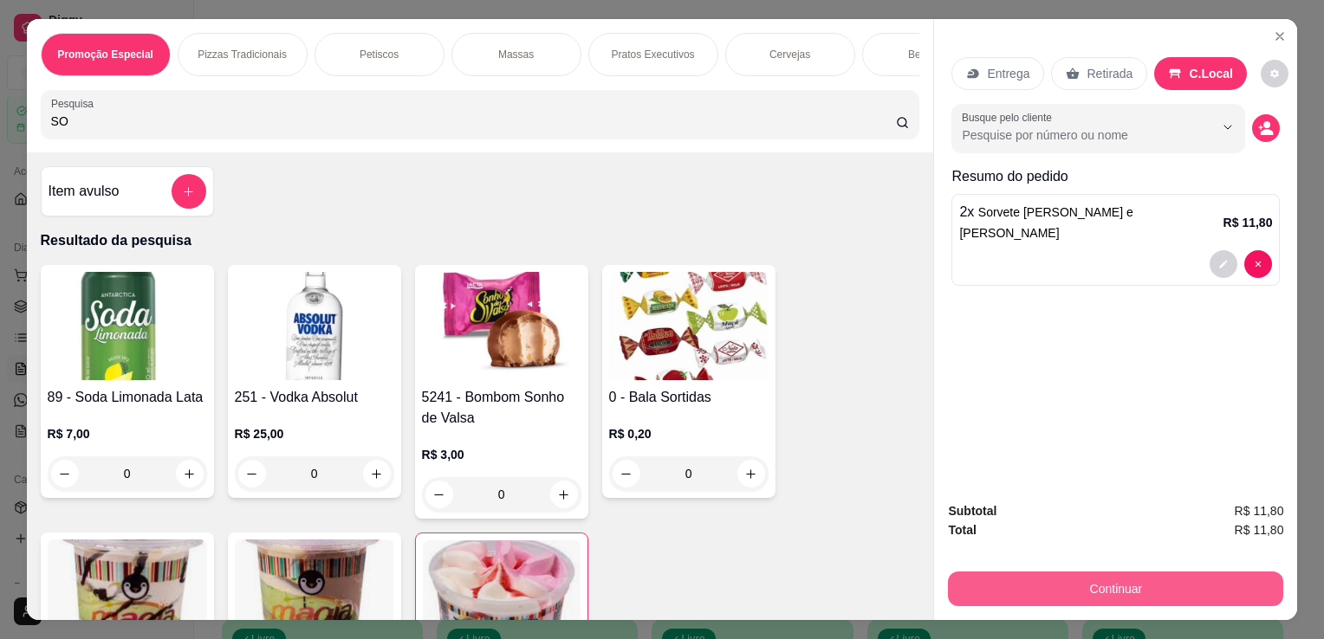
click at [1036, 600] on div "Continuar" at bounding box center [1115, 587] width 335 height 39
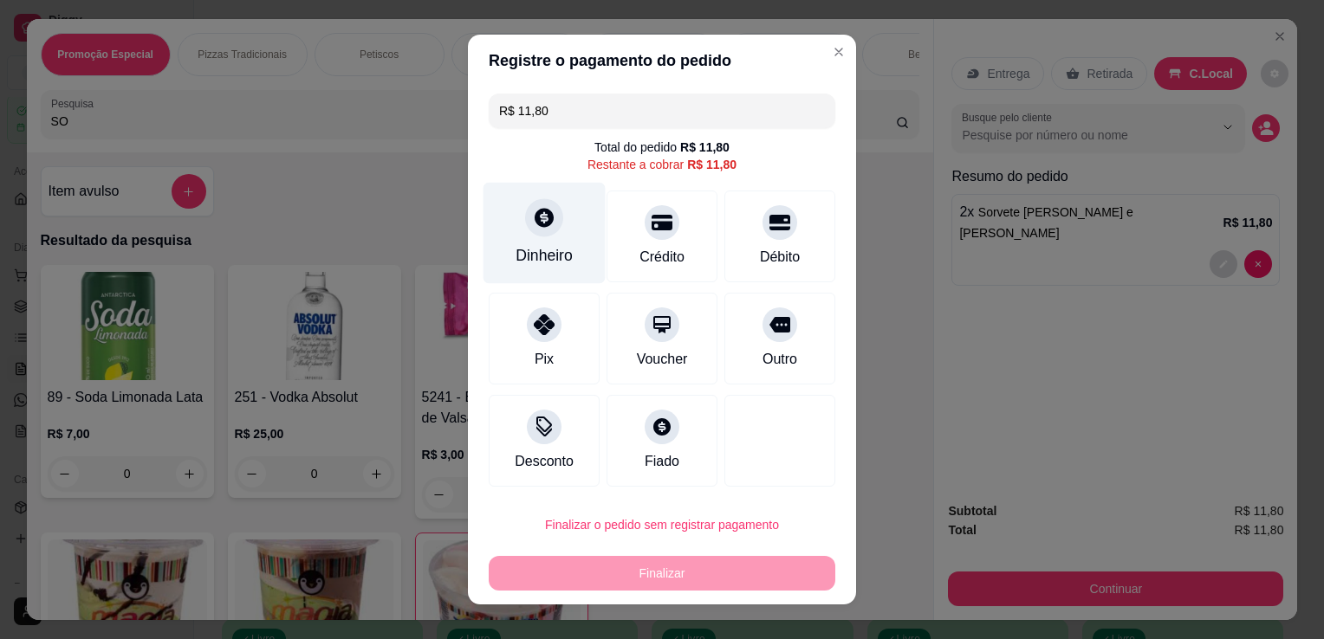
click at [547, 215] on icon at bounding box center [544, 217] width 23 height 23
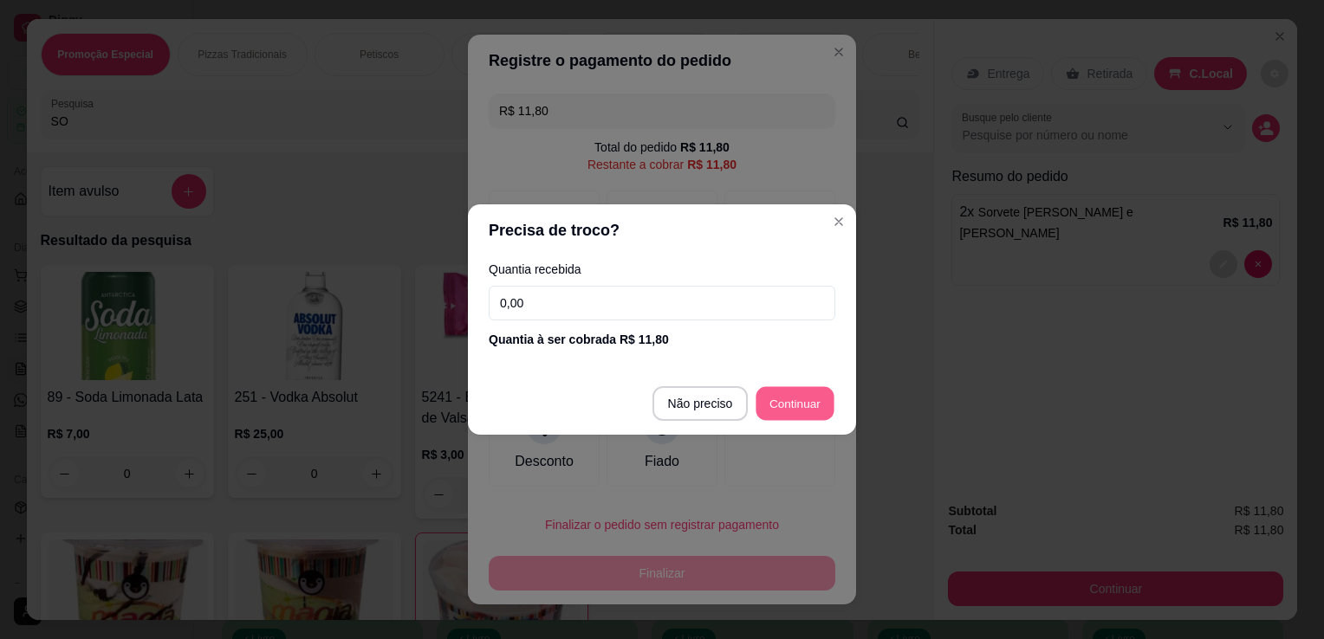
type input "R$ 0,00"
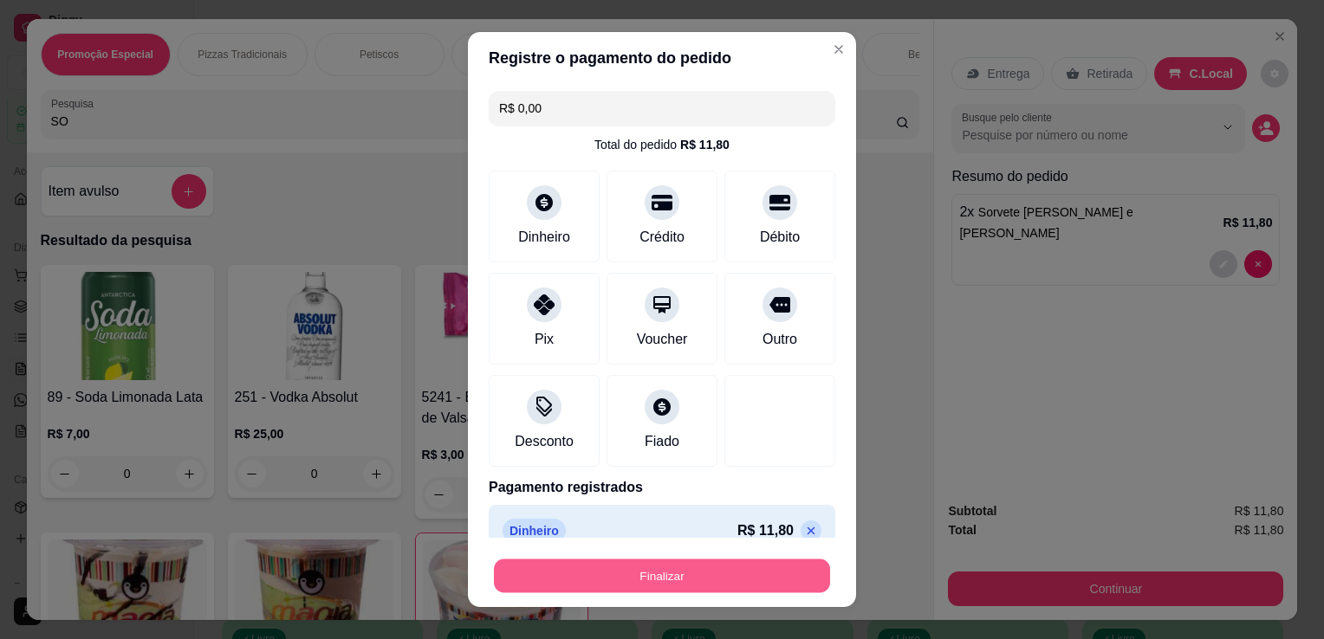
click at [712, 576] on button "Finalizar" at bounding box center [662, 577] width 336 height 34
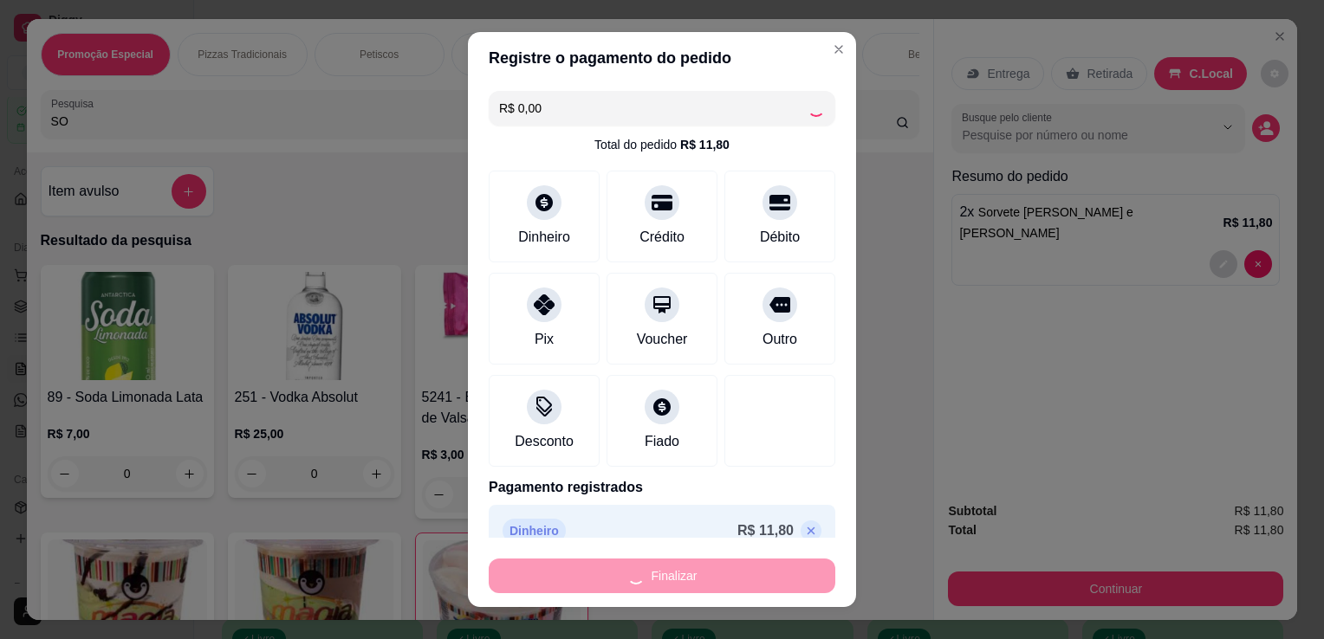
type input "0"
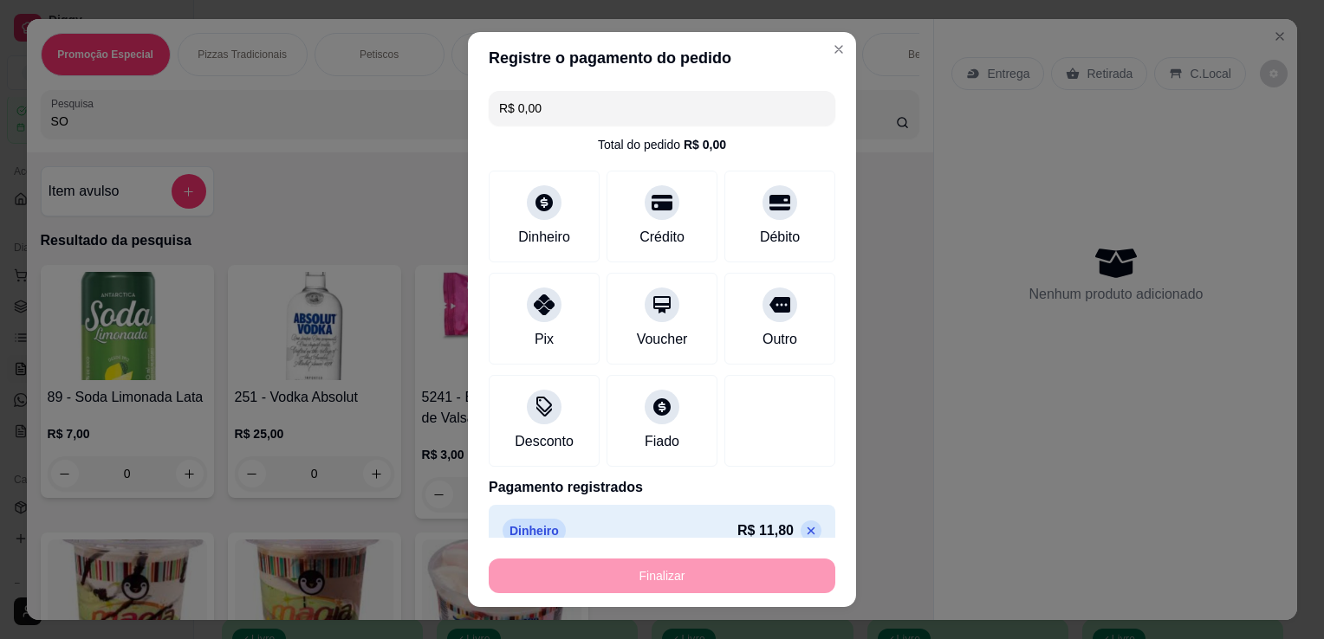
type input "-R$ 11,80"
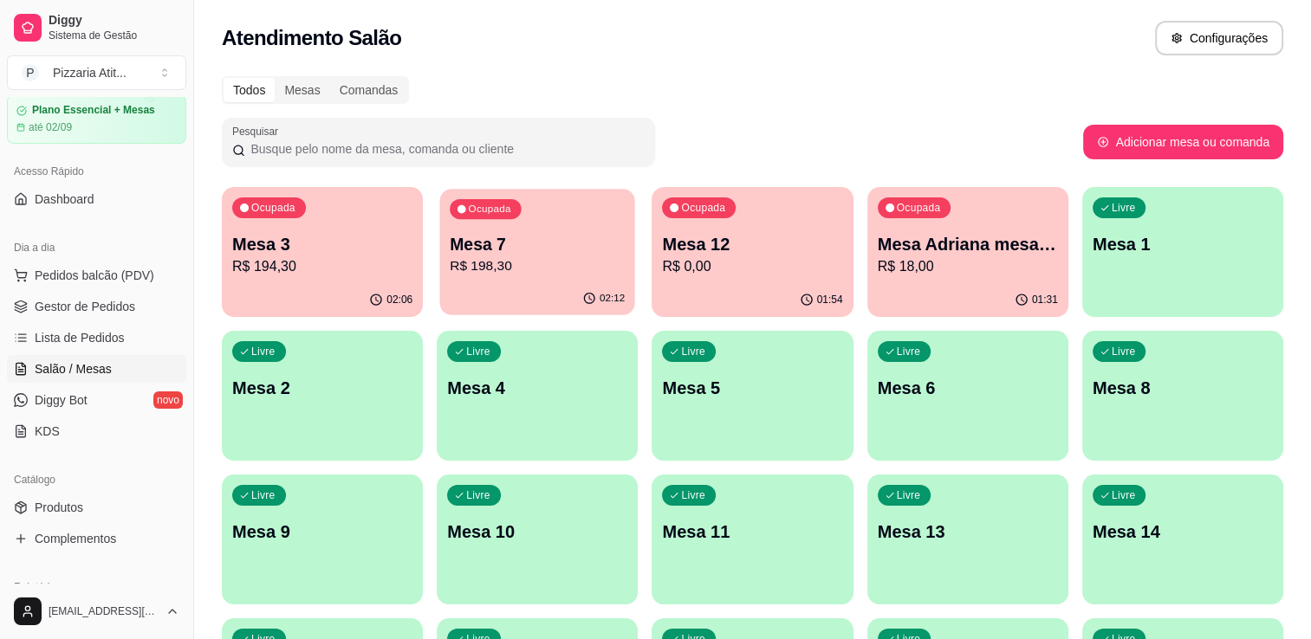
click at [468, 255] on p "Mesa 7" at bounding box center [537, 244] width 175 height 23
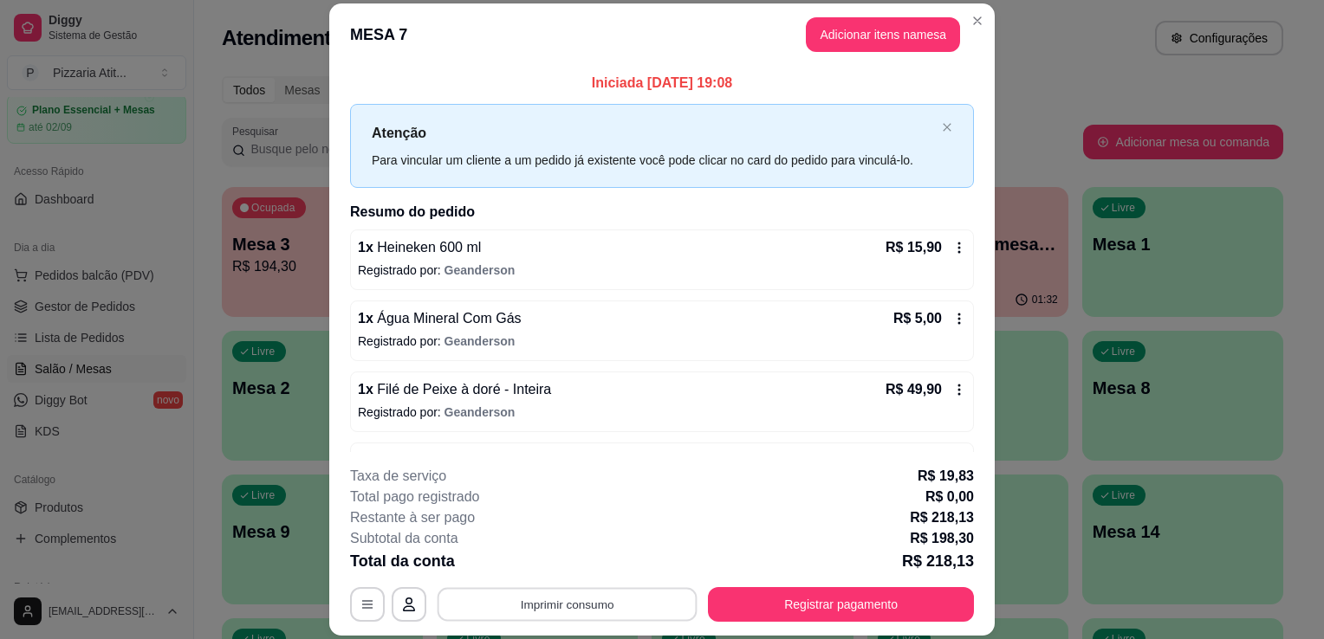
click at [582, 598] on button "Imprimir consumo" at bounding box center [568, 605] width 260 height 34
click at [573, 562] on button "IMPRESSORA" at bounding box center [565, 565] width 121 height 27
click at [753, 613] on button "Registrar pagamento" at bounding box center [841, 605] width 258 height 34
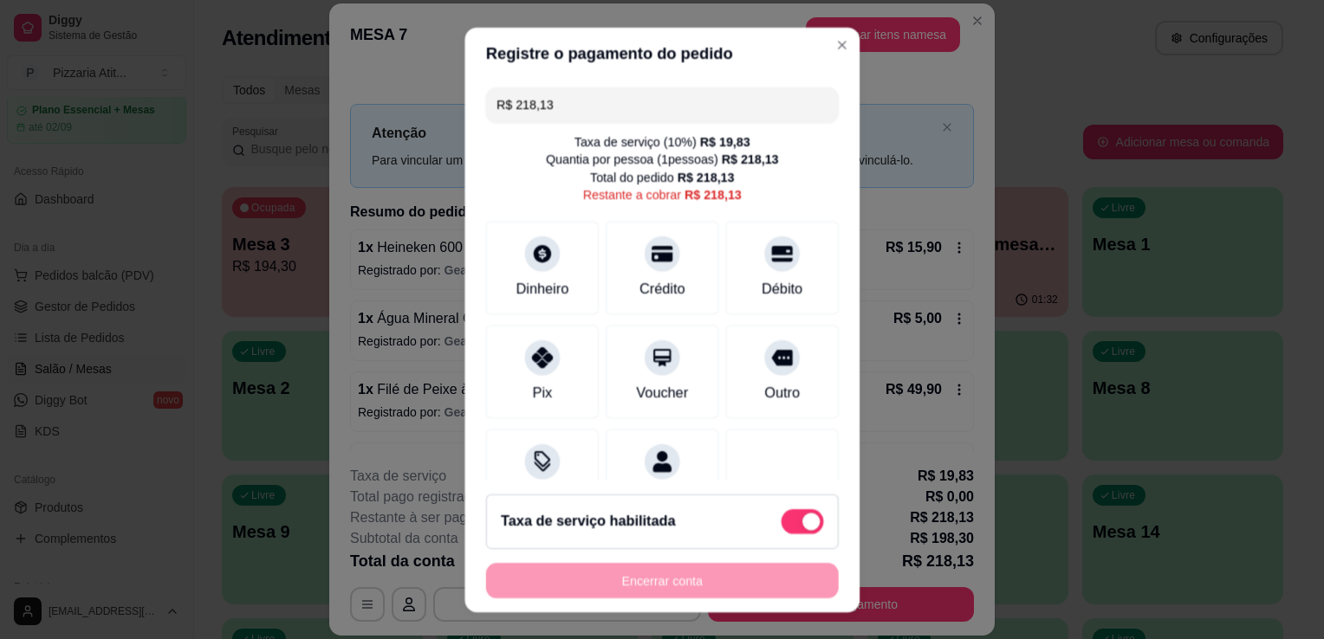
click at [753, 613] on div "Registre o pagamento do pedido R$ 218,13 Taxa de serviço ( 10 %) R$ 19,83 Quant…" at bounding box center [662, 320] width 1347 height 651
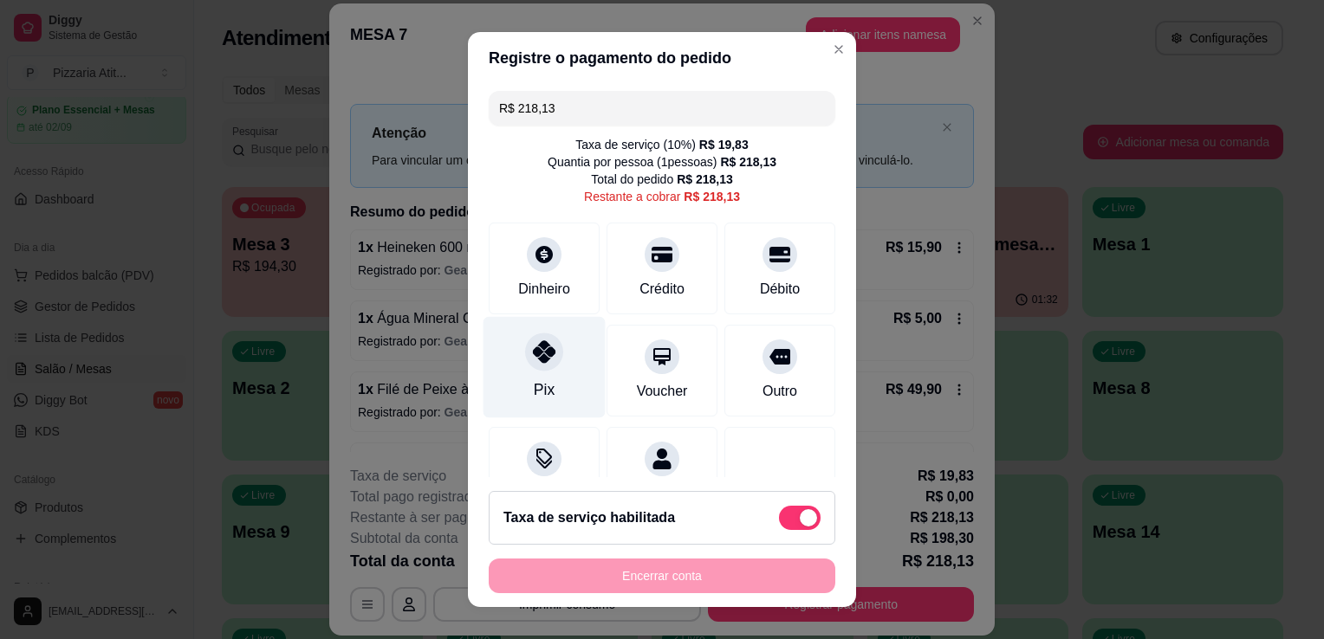
click at [558, 384] on div "Pix" at bounding box center [545, 367] width 122 height 101
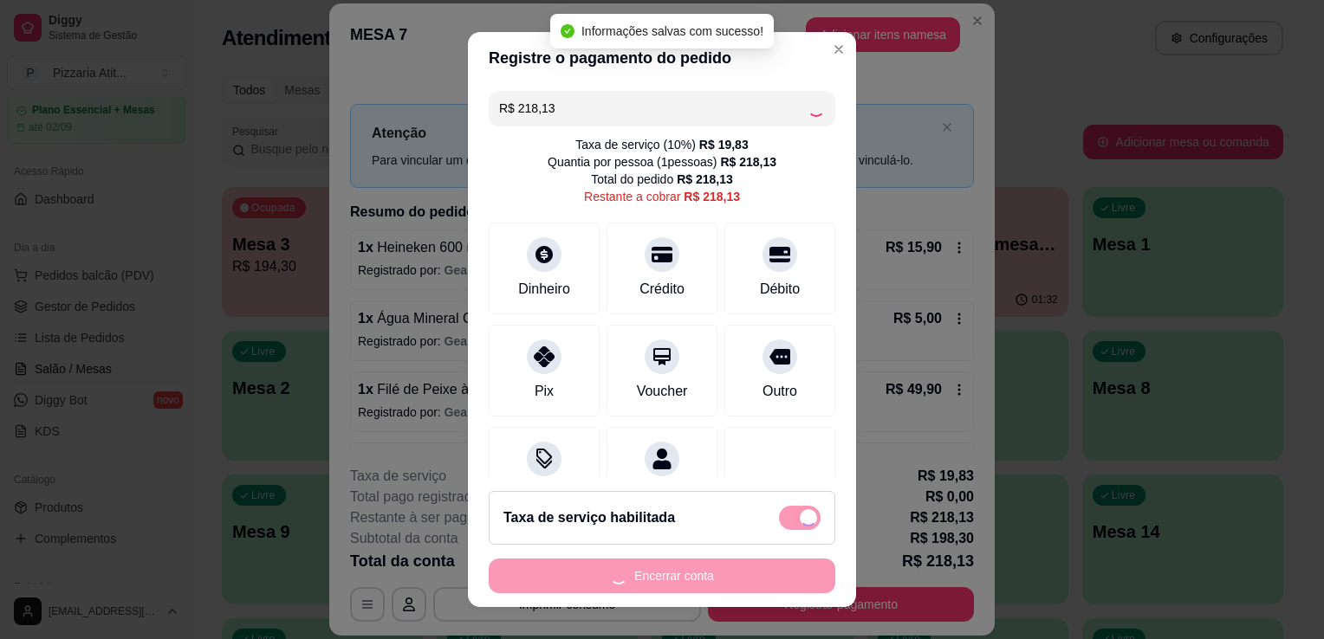
type input "R$ 0,00"
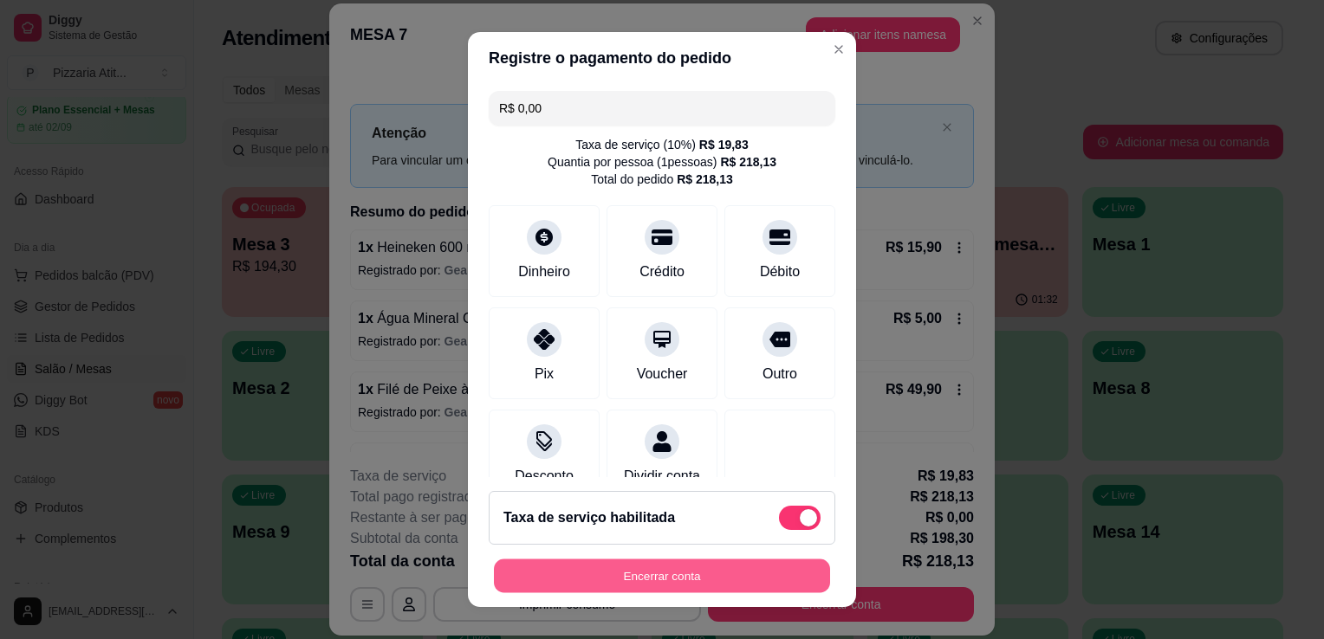
click at [638, 587] on button "Encerrar conta" at bounding box center [662, 577] width 336 height 34
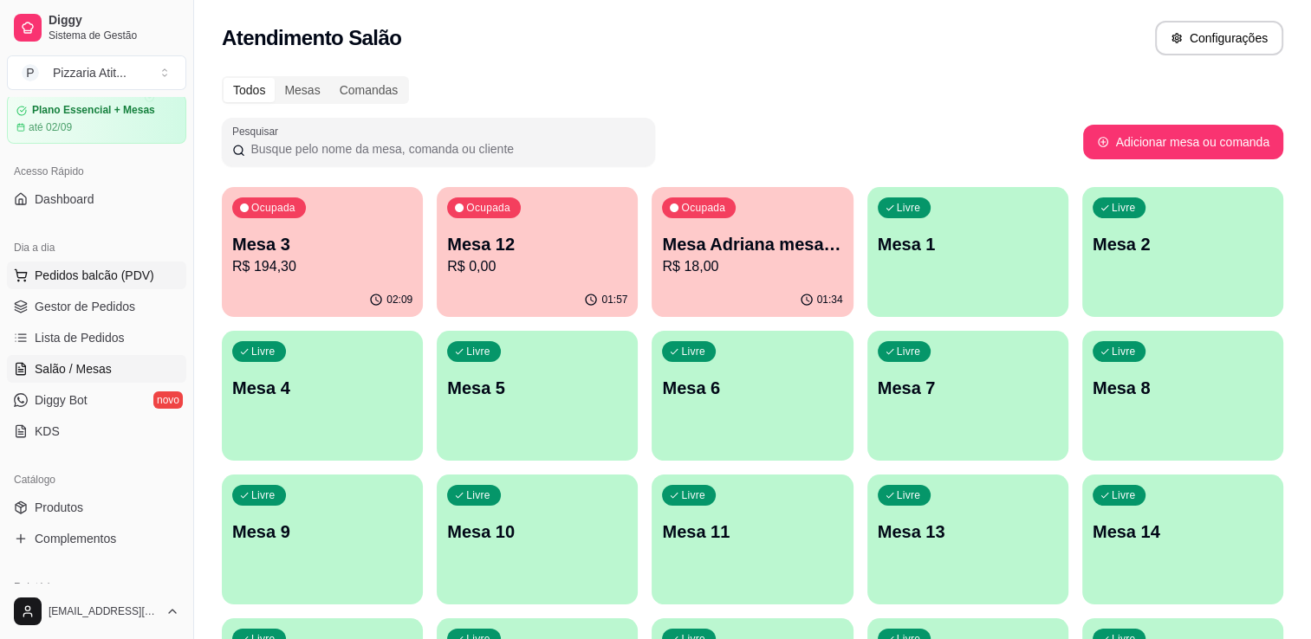
click at [115, 277] on span "Pedidos balcão (PDV)" at bounding box center [95, 275] width 120 height 17
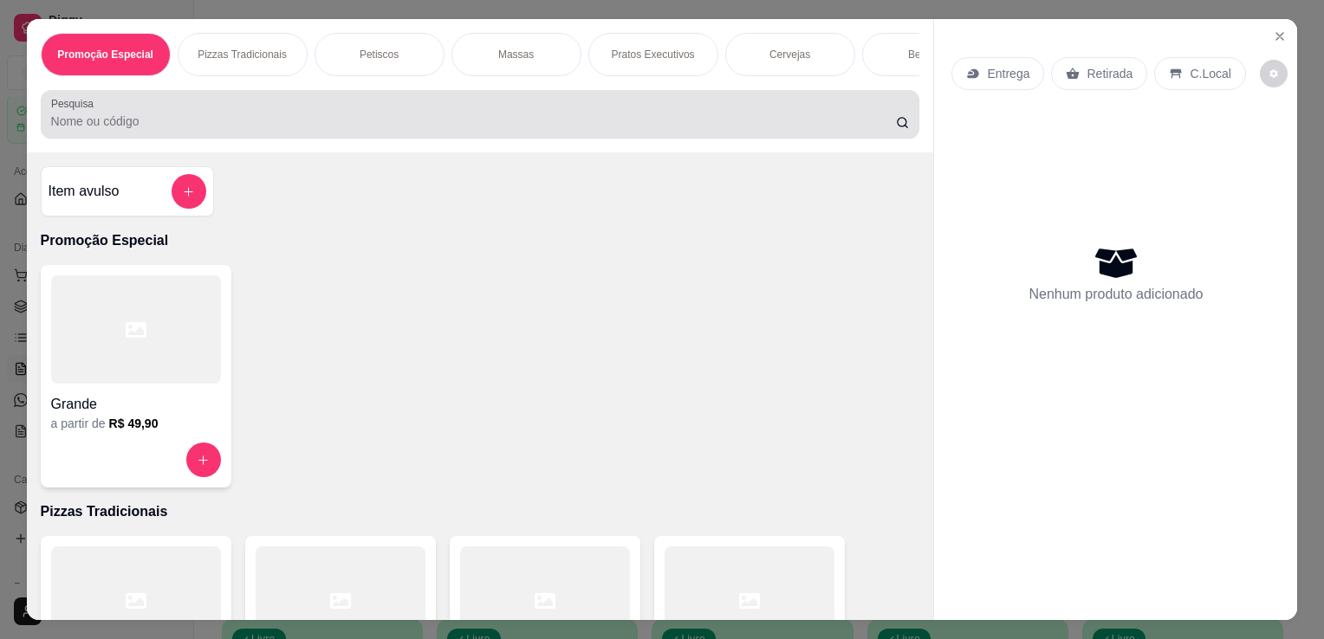
click at [516, 139] on div "Pesquisa" at bounding box center [481, 114] width 880 height 49
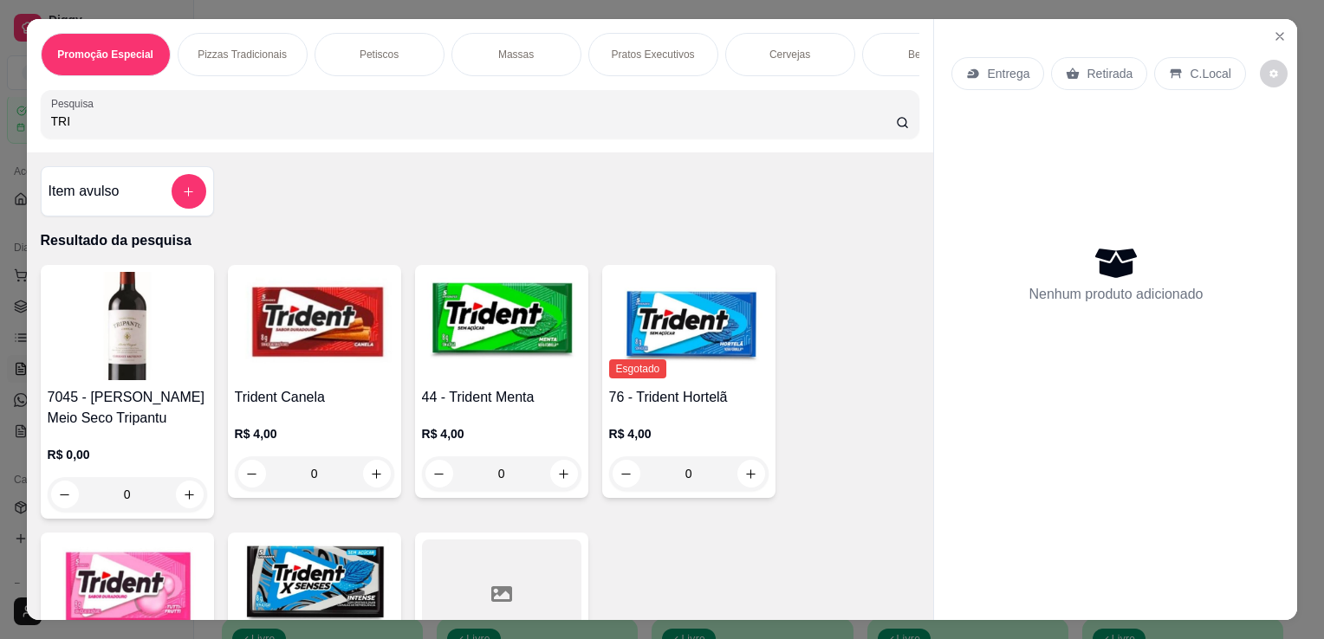
type input "TRI"
click at [107, 555] on img at bounding box center [127, 594] width 159 height 108
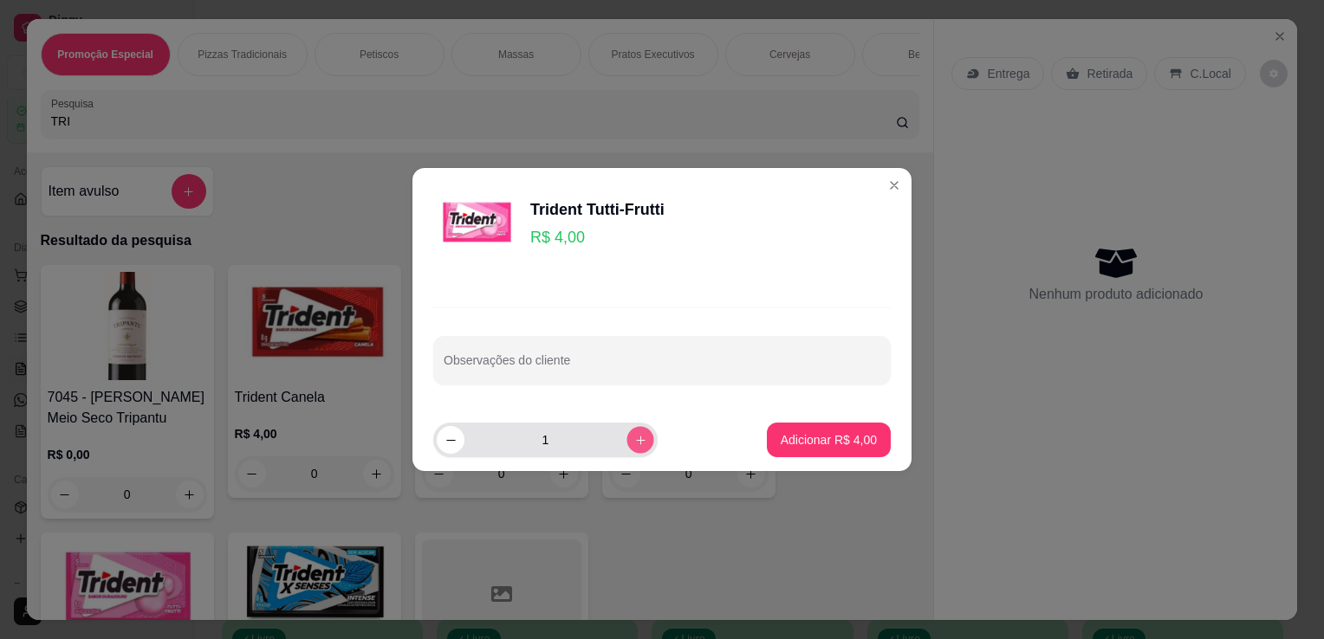
click at [633, 442] on button "increase-product-quantity" at bounding box center [639, 439] width 27 height 27
type input "2"
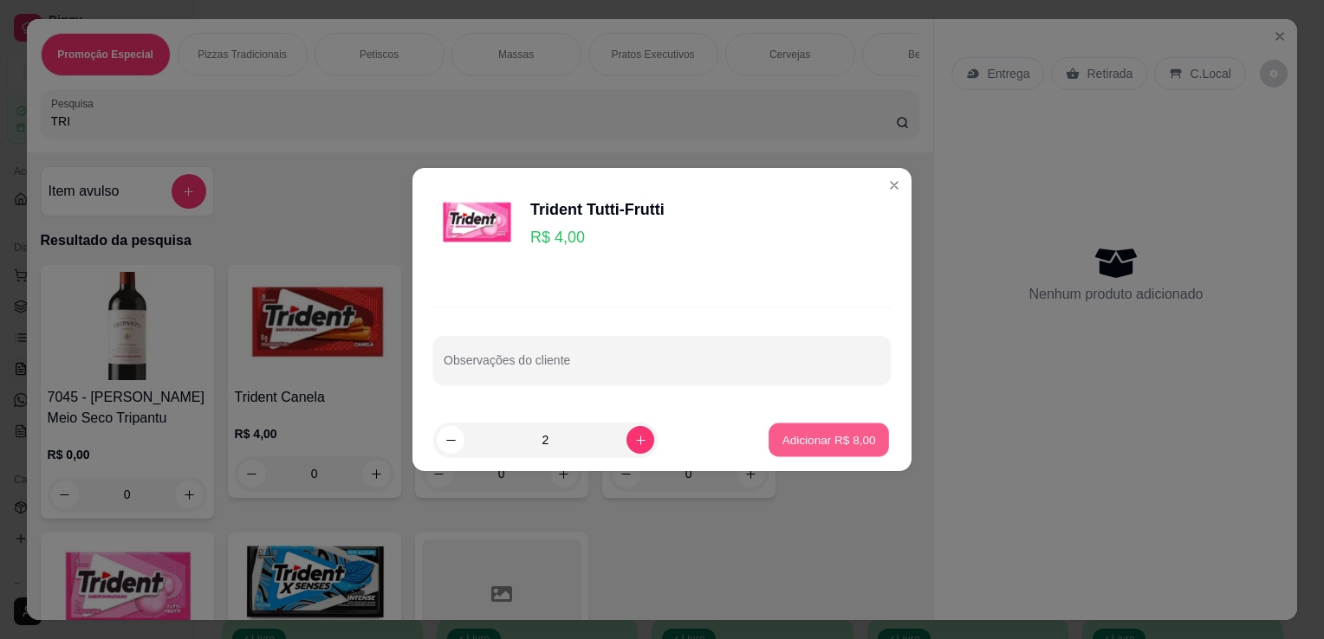
click at [802, 435] on p "Adicionar R$ 8,00" at bounding box center [829, 440] width 94 height 16
type input "2"
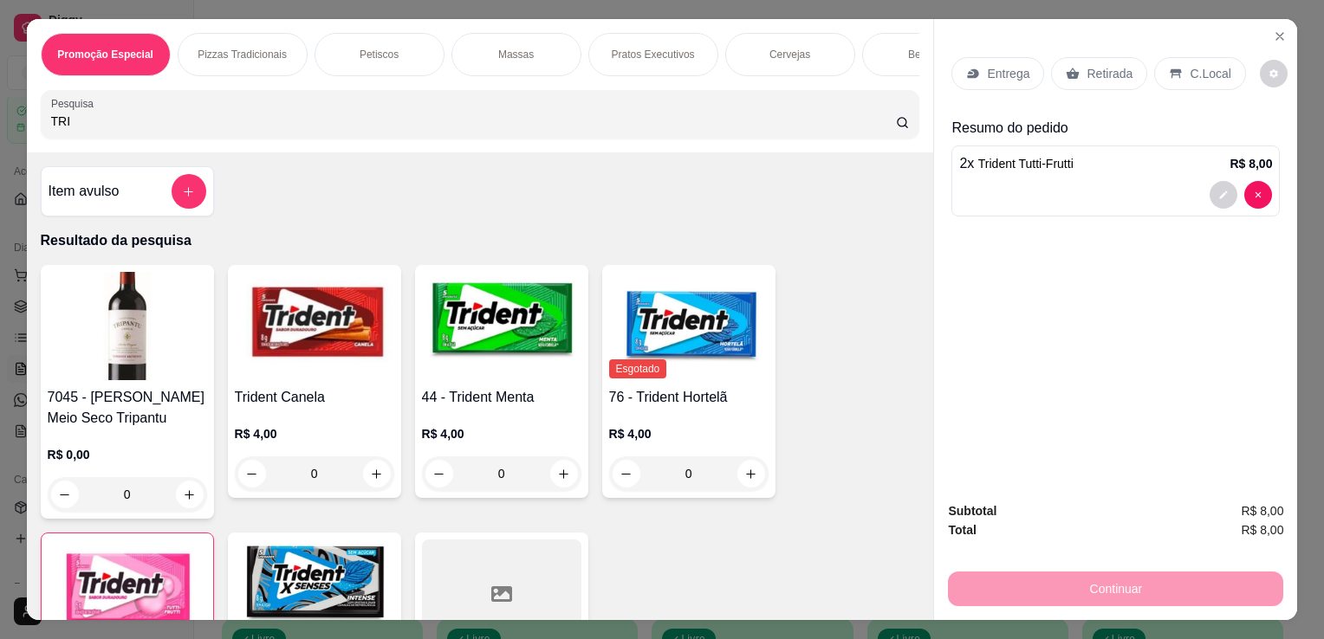
click at [1171, 69] on icon at bounding box center [1176, 74] width 11 height 10
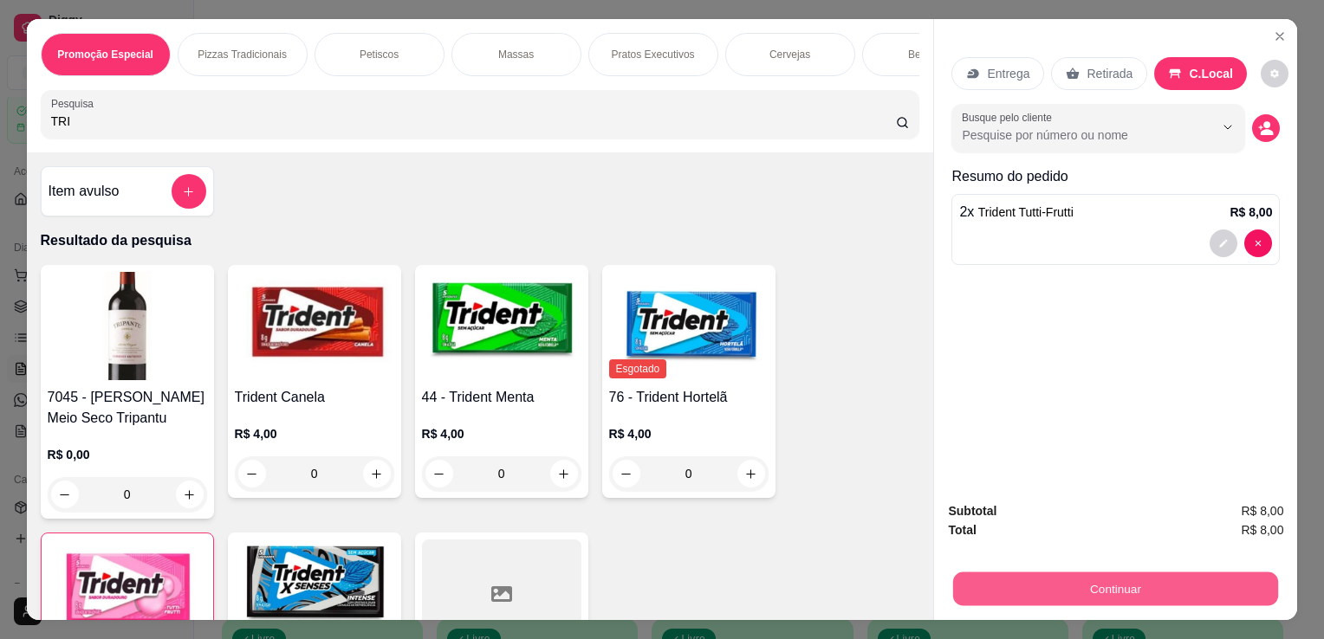
click at [1107, 572] on button "Continuar" at bounding box center [1115, 589] width 325 height 34
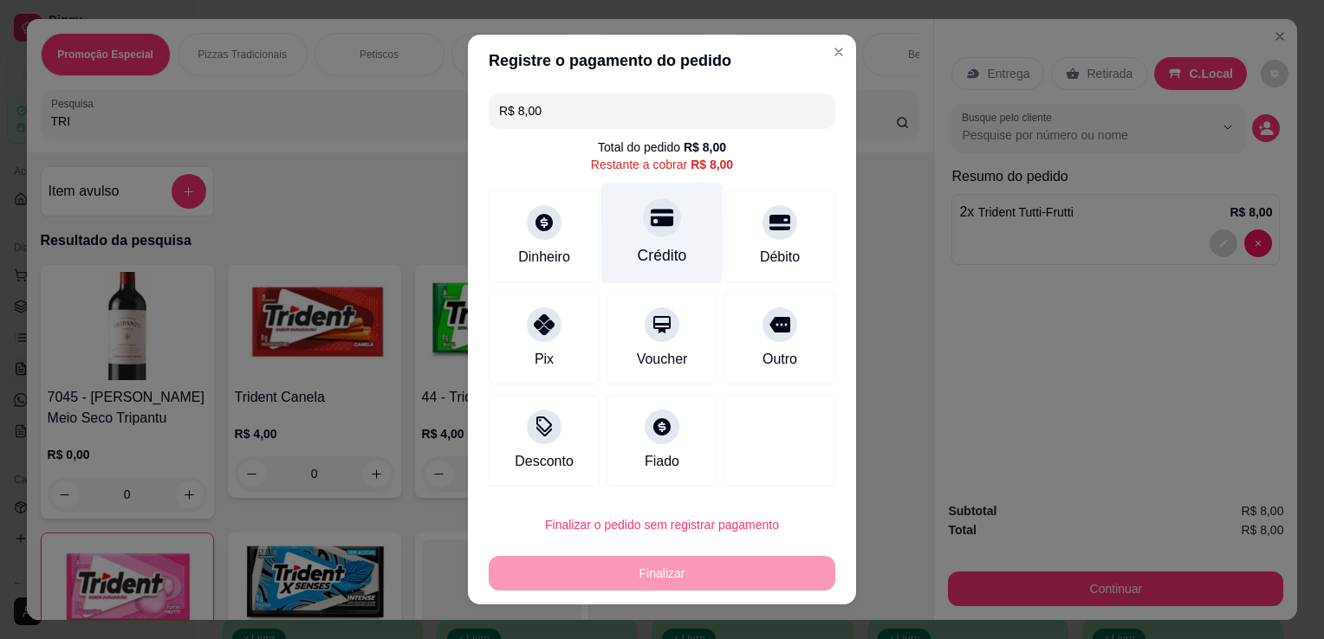
click at [621, 269] on div "Crédito" at bounding box center [662, 233] width 122 height 101
type input "R$ 0,00"
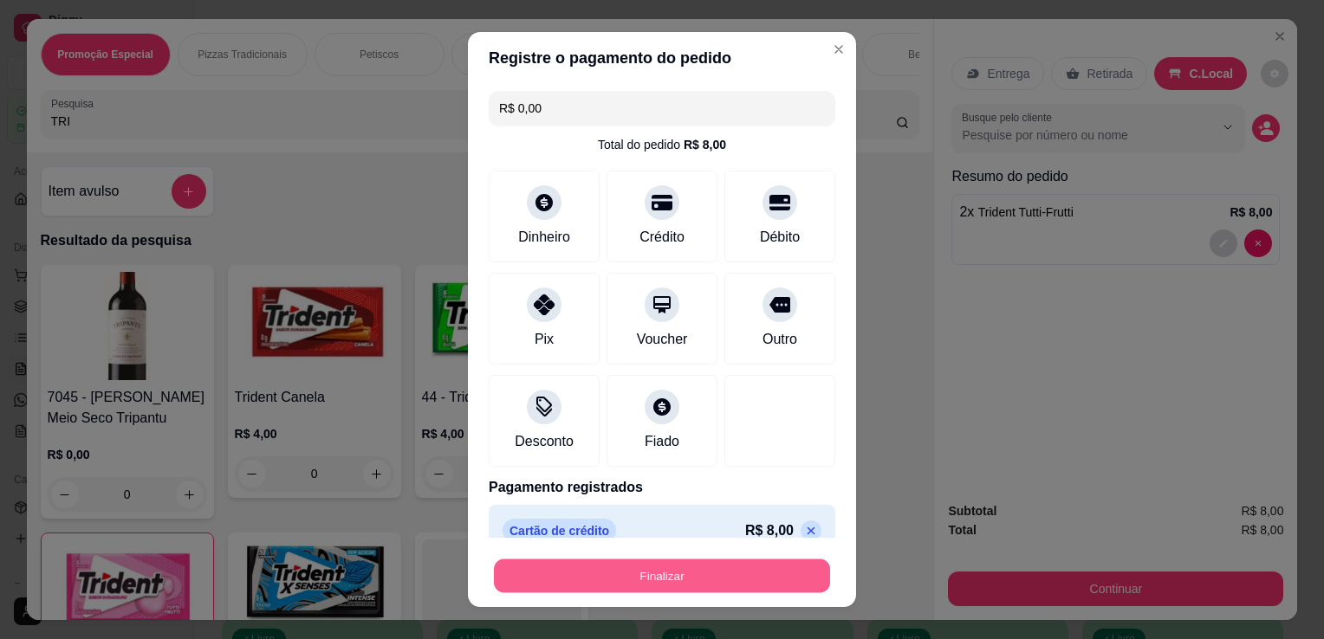
click at [636, 566] on button "Finalizar" at bounding box center [662, 577] width 336 height 34
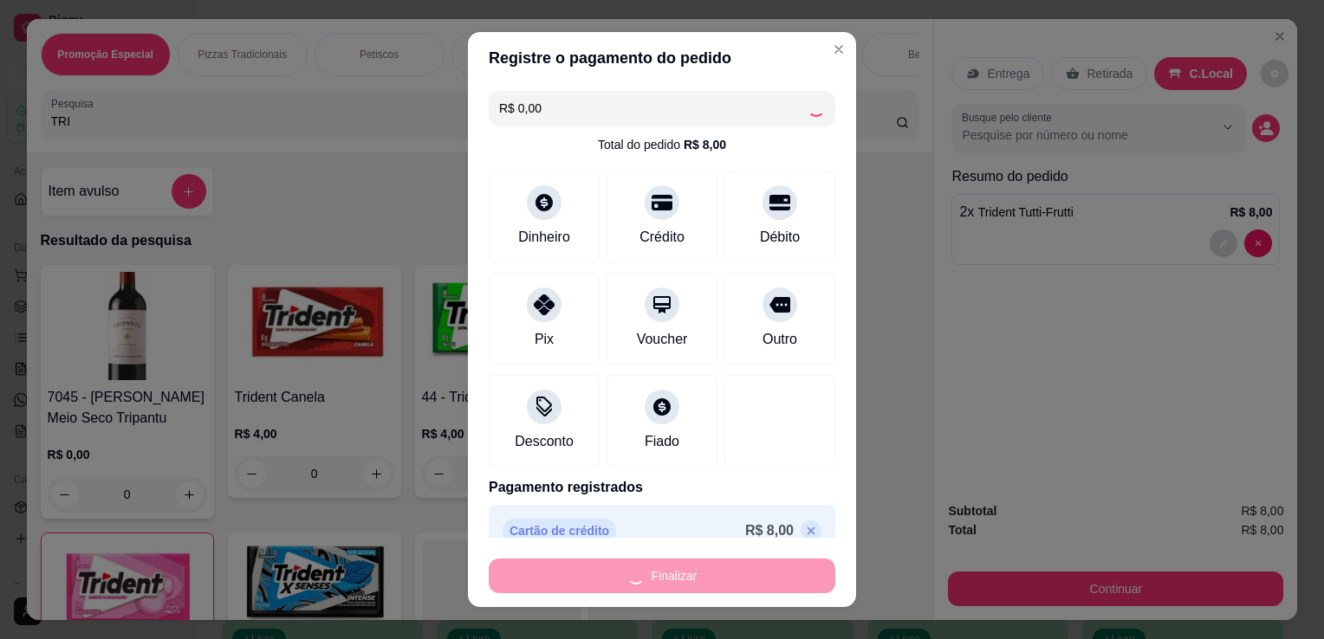
type input "0"
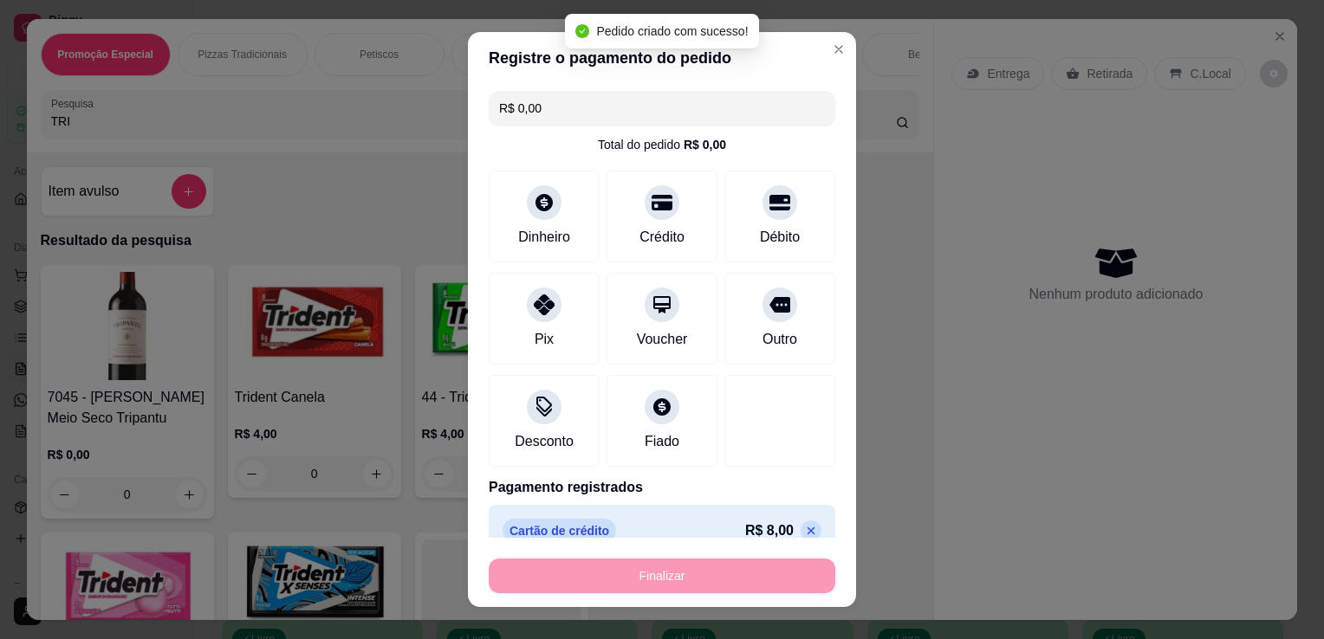
type input "-R$ 8,00"
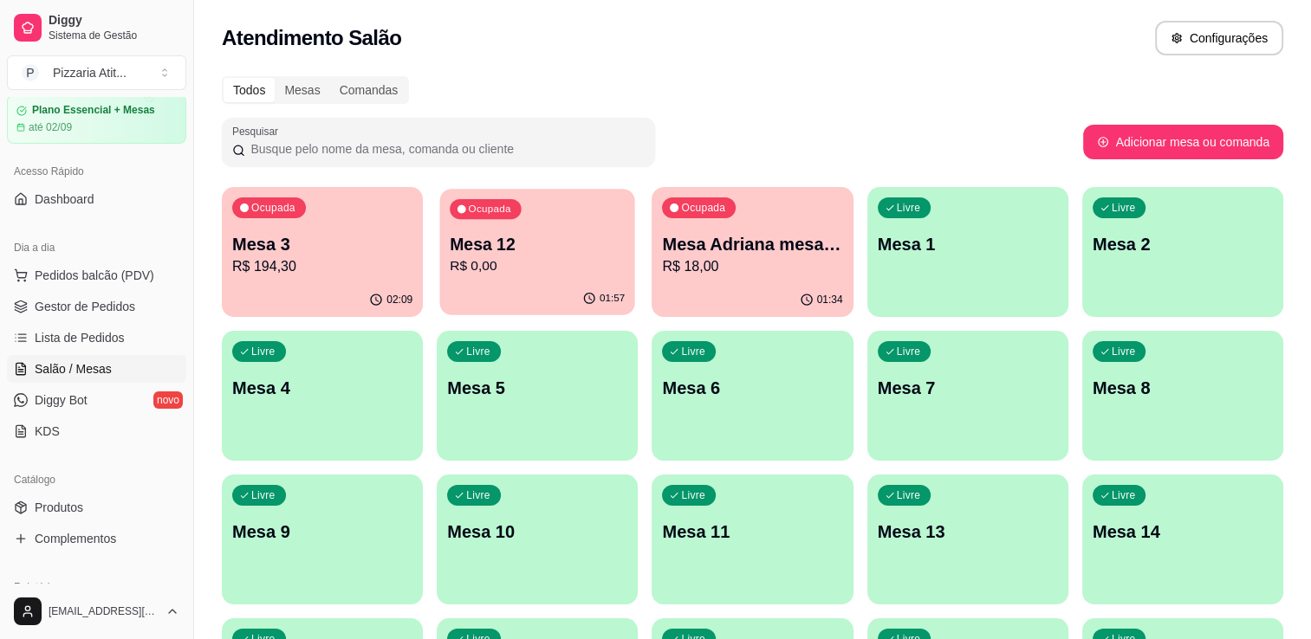
click at [548, 268] on p "R$ 0,00" at bounding box center [537, 266] width 175 height 20
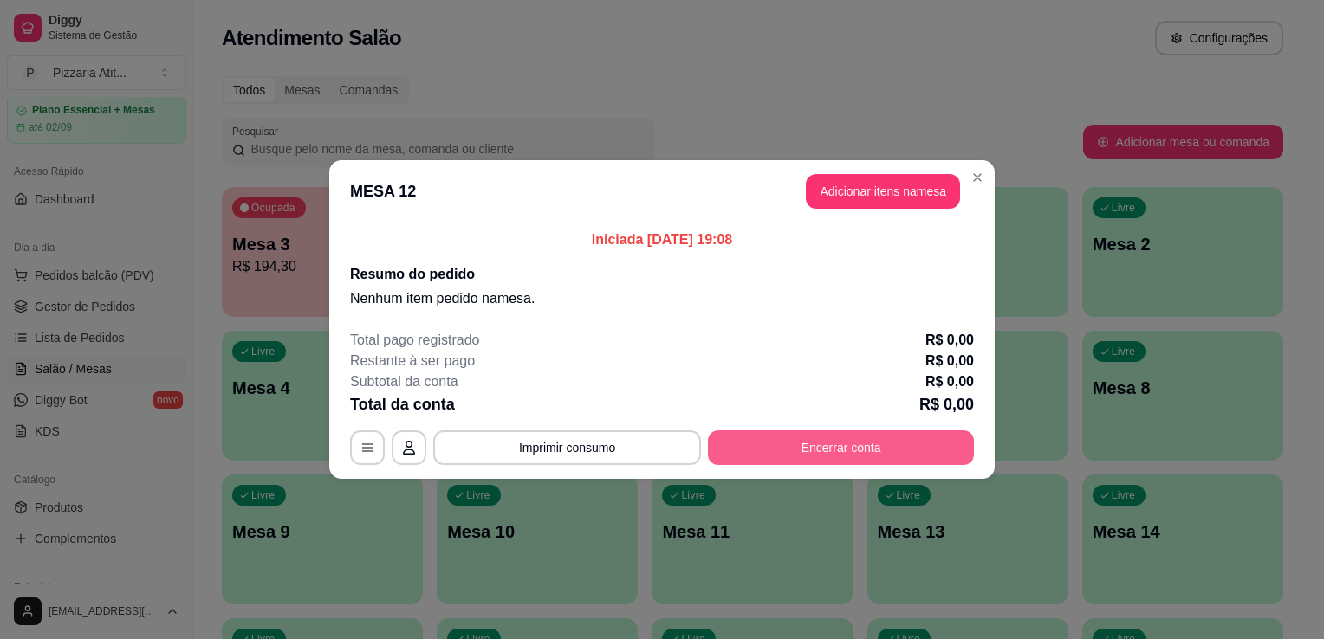
click at [849, 452] on button "Encerrar conta" at bounding box center [841, 448] width 266 height 35
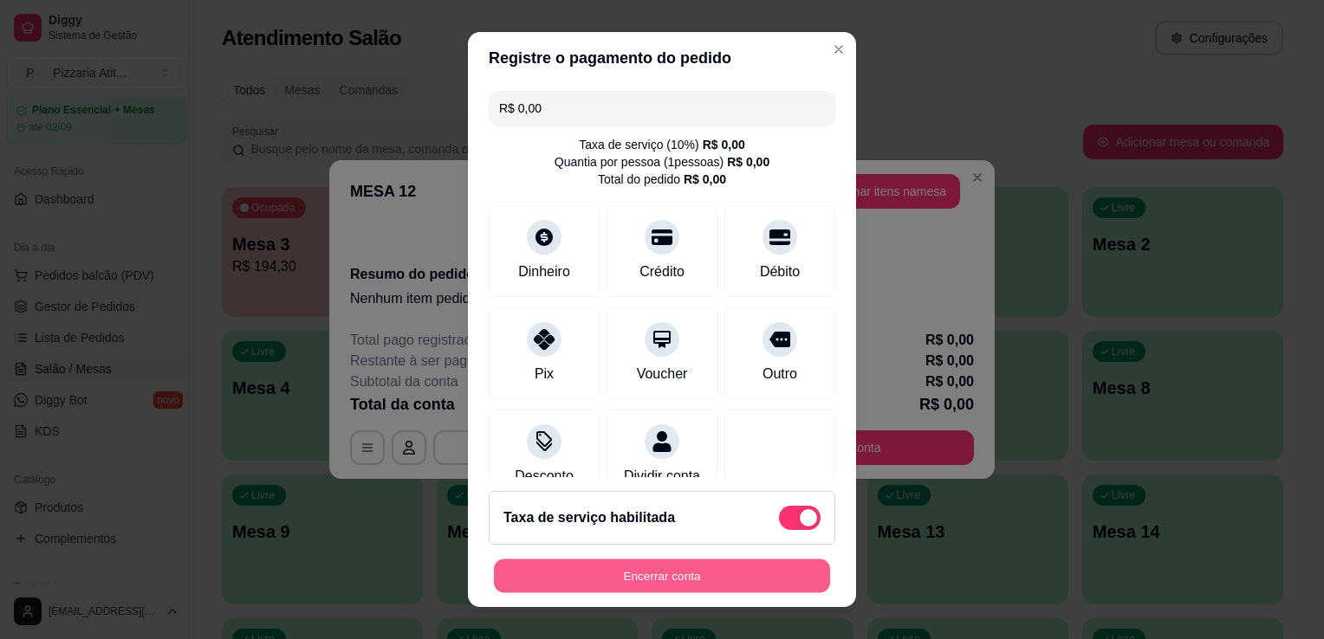
click at [645, 569] on button "Encerrar conta" at bounding box center [662, 577] width 336 height 34
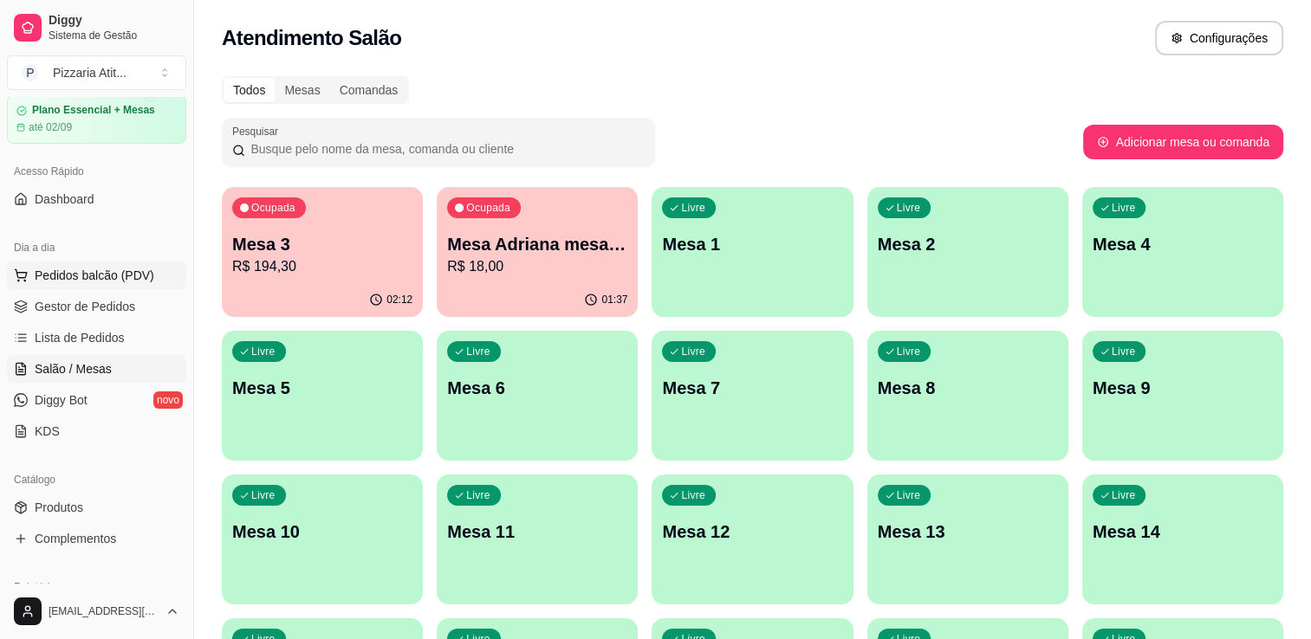
click at [102, 262] on button "Pedidos balcão (PDV)" at bounding box center [96, 276] width 179 height 28
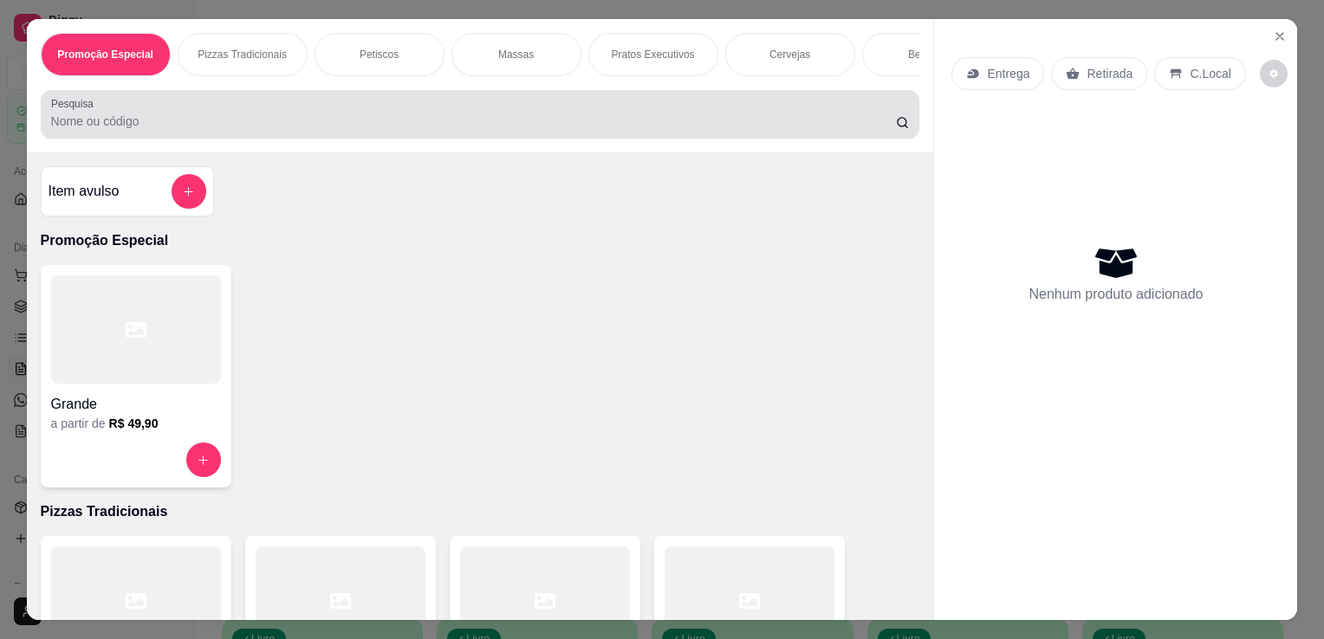
click at [320, 139] on div "Pesquisa" at bounding box center [481, 114] width 880 height 49
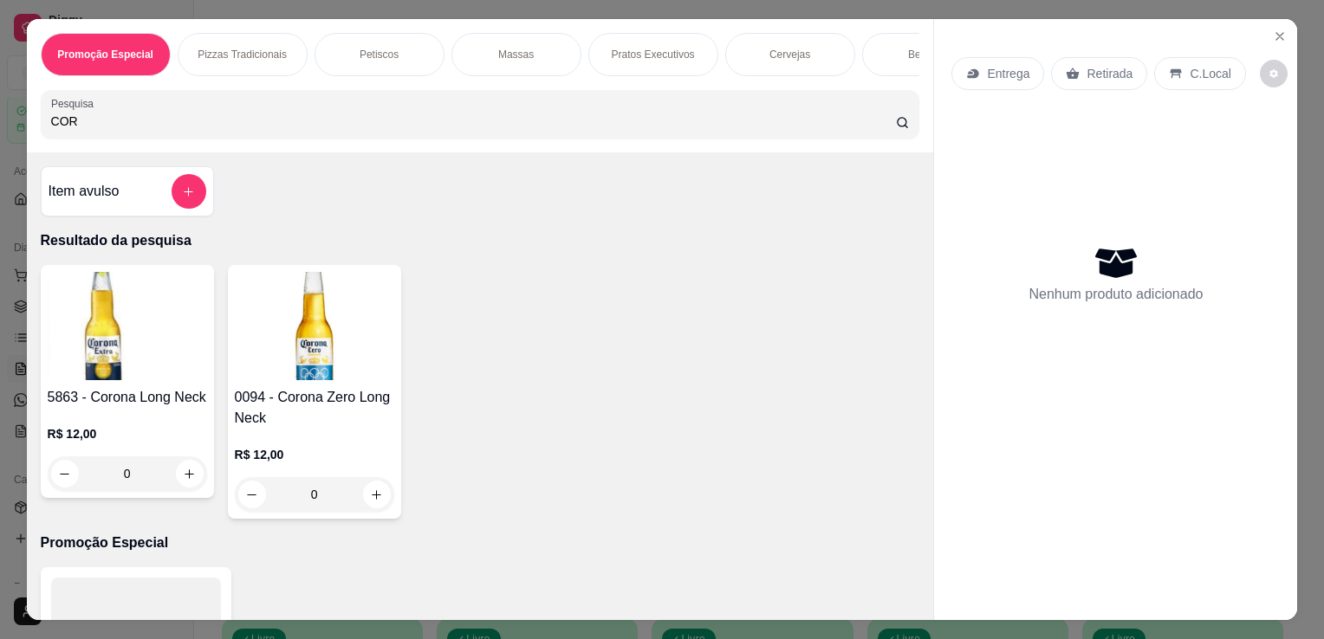
type input "COR"
click at [306, 343] on img at bounding box center [314, 326] width 159 height 108
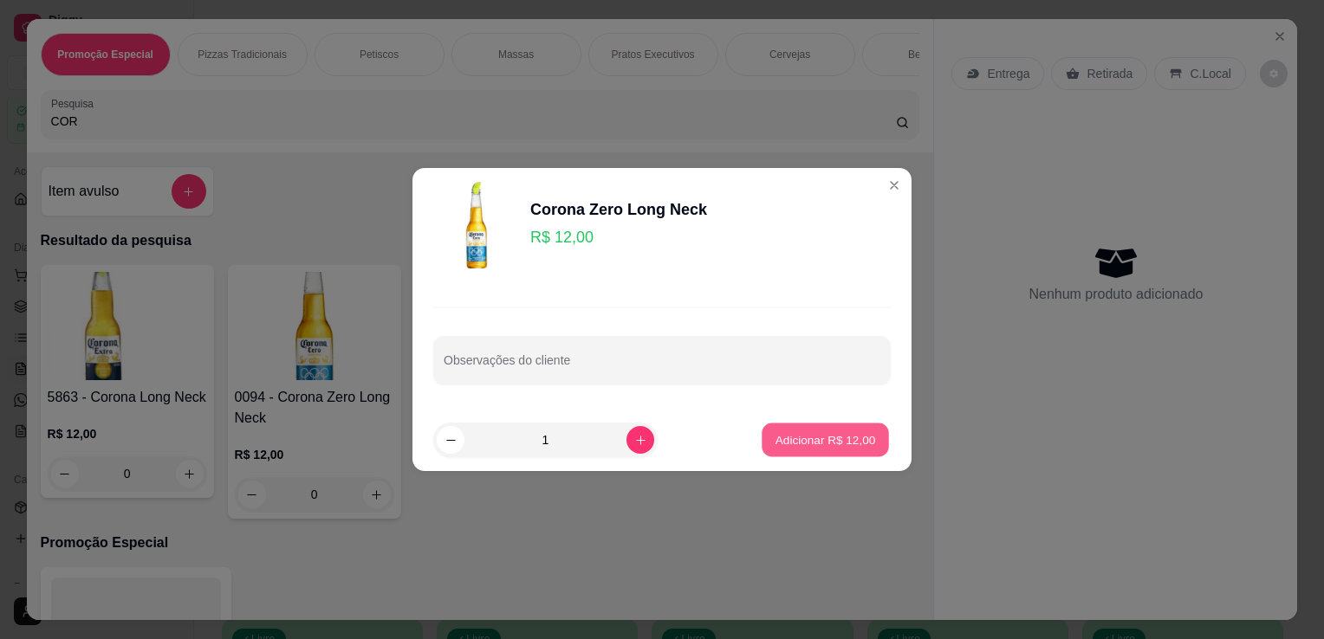
click at [788, 446] on p "Adicionar R$ 12,00" at bounding box center [826, 440] width 101 height 16
type input "1"
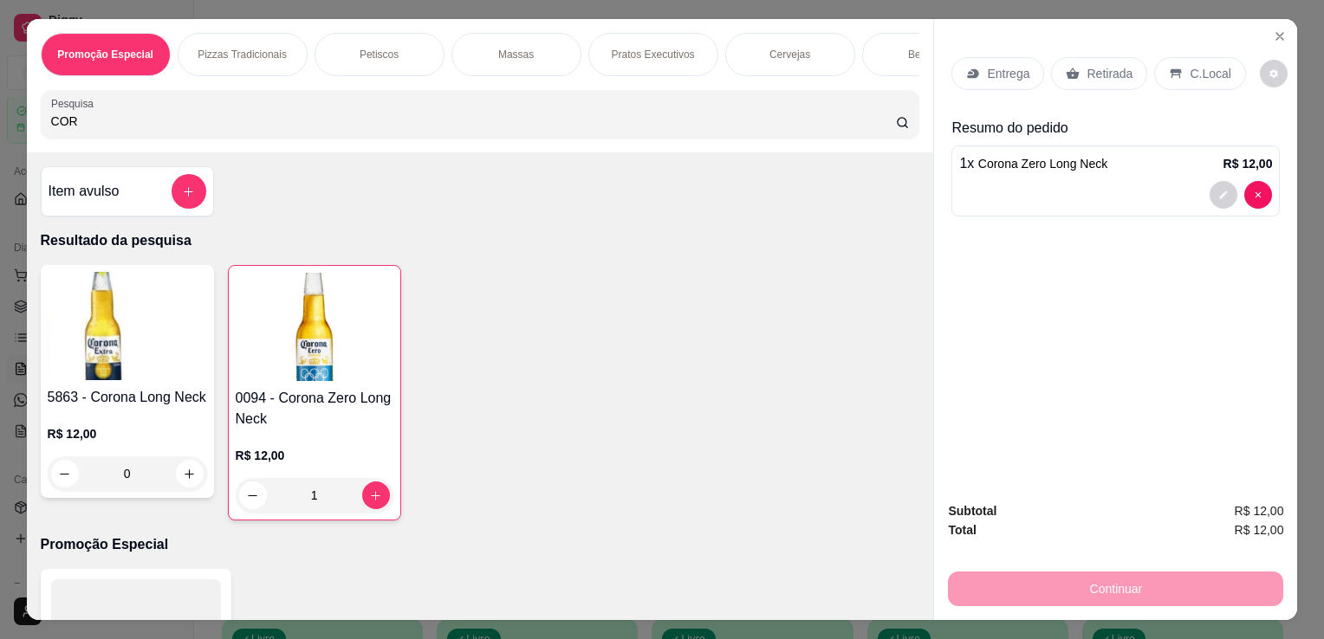
click at [1196, 65] on p "C.Local" at bounding box center [1210, 73] width 41 height 17
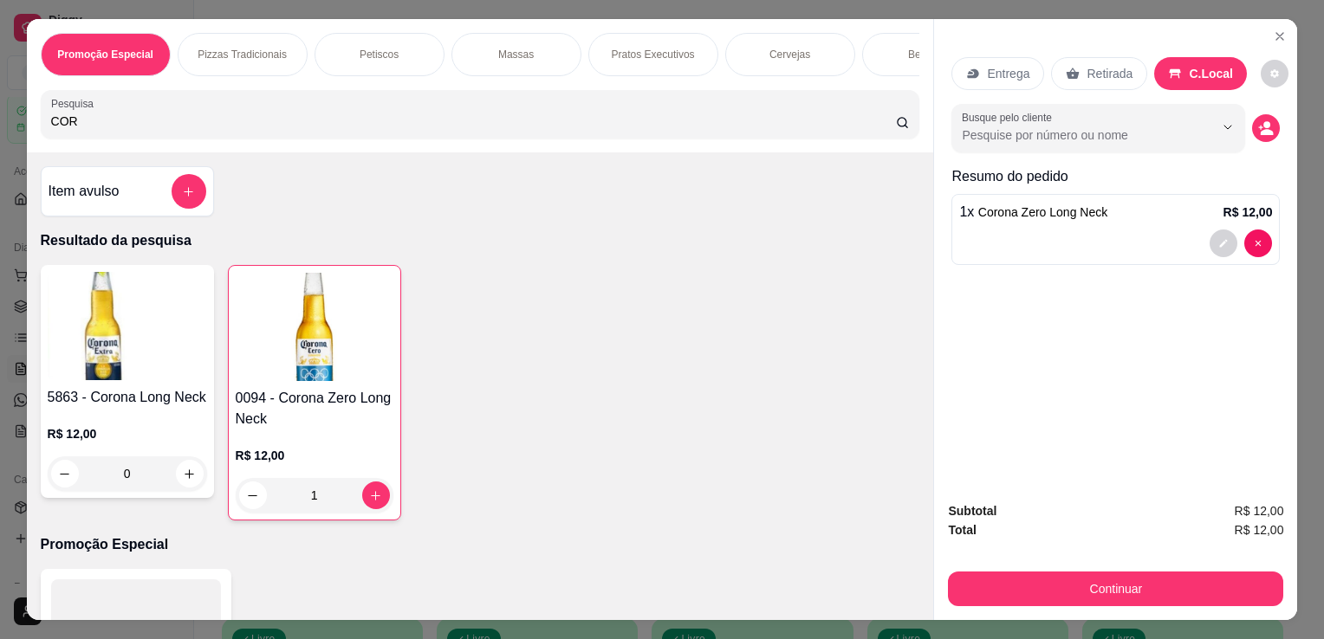
click at [1196, 65] on p "C.Local" at bounding box center [1211, 73] width 44 height 17
click at [1189, 67] on p "C.Local" at bounding box center [1211, 73] width 44 height 17
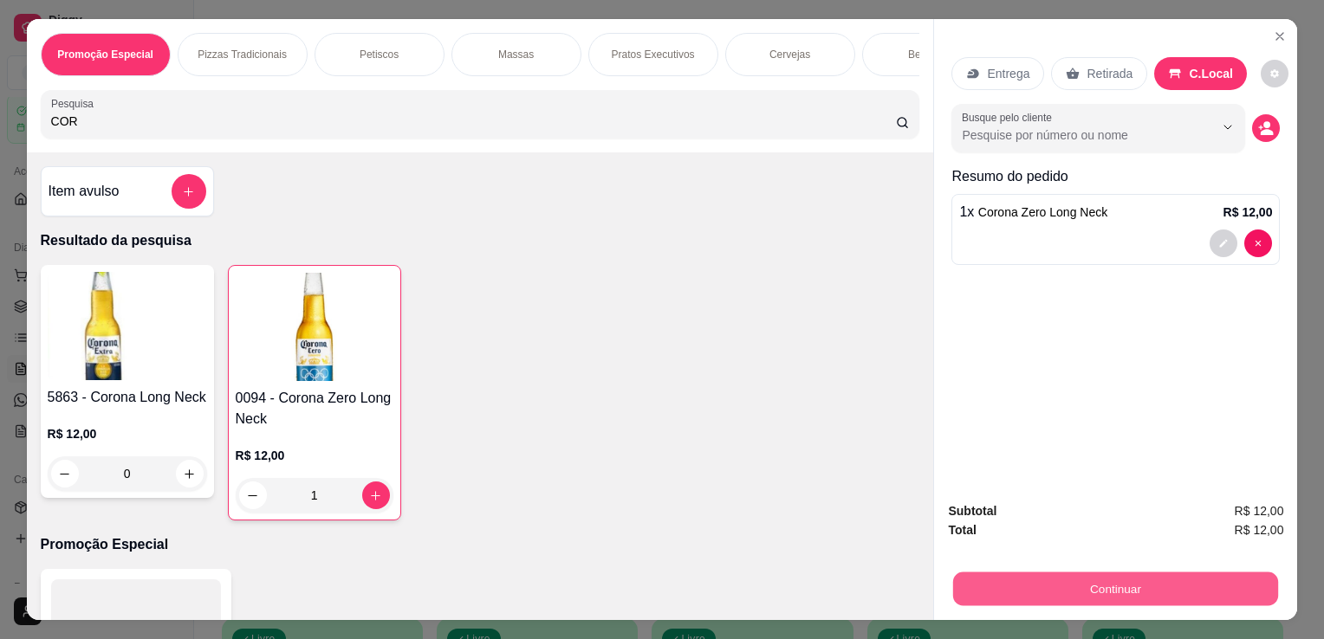
click at [1088, 580] on button "Continuar" at bounding box center [1115, 589] width 325 height 34
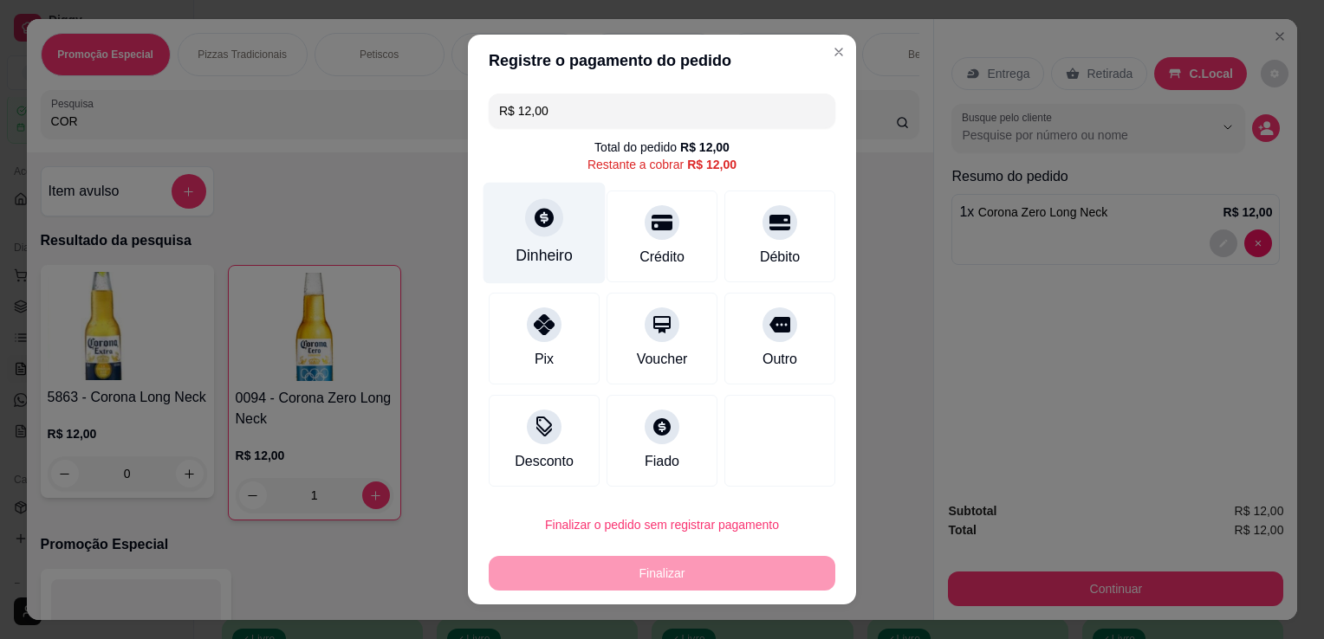
click at [541, 209] on icon at bounding box center [544, 217] width 23 height 23
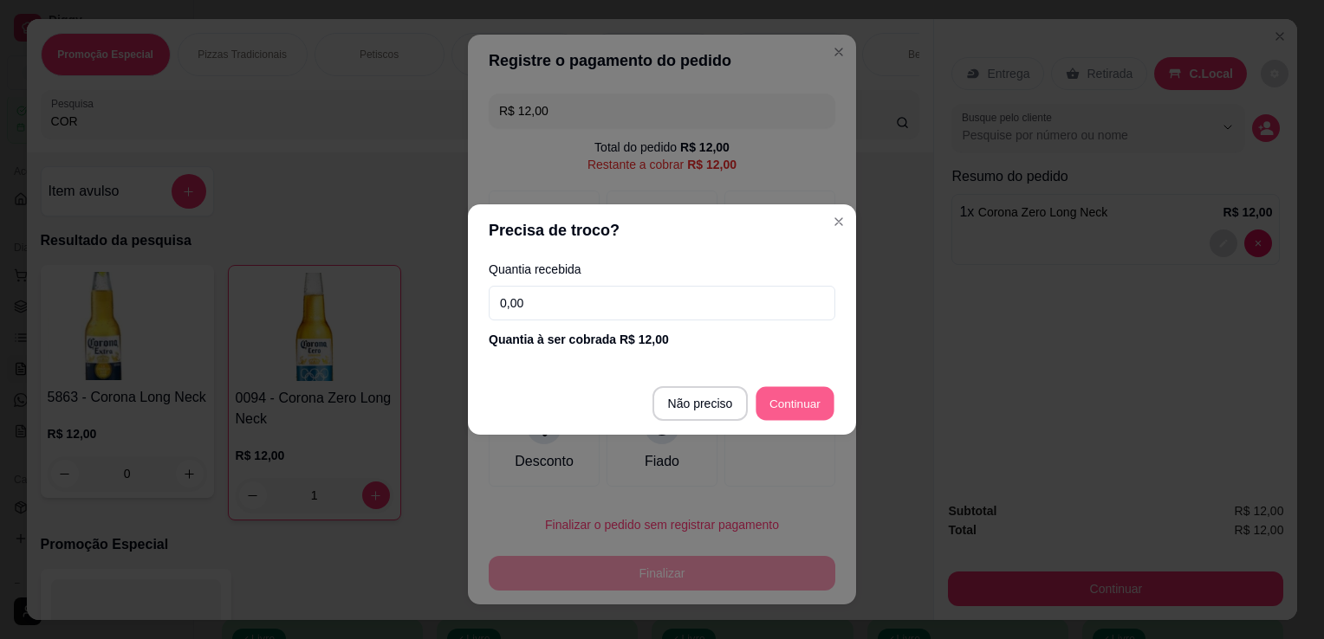
type input "R$ 0,00"
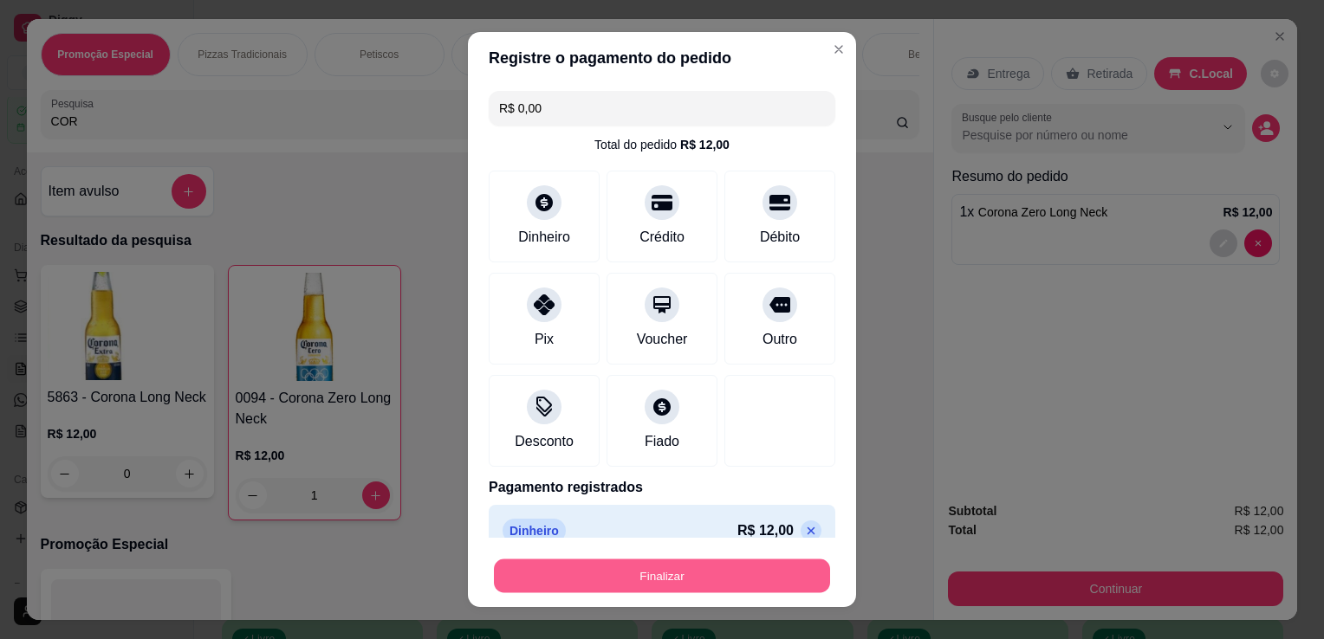
click at [738, 567] on button "Finalizar" at bounding box center [662, 577] width 336 height 34
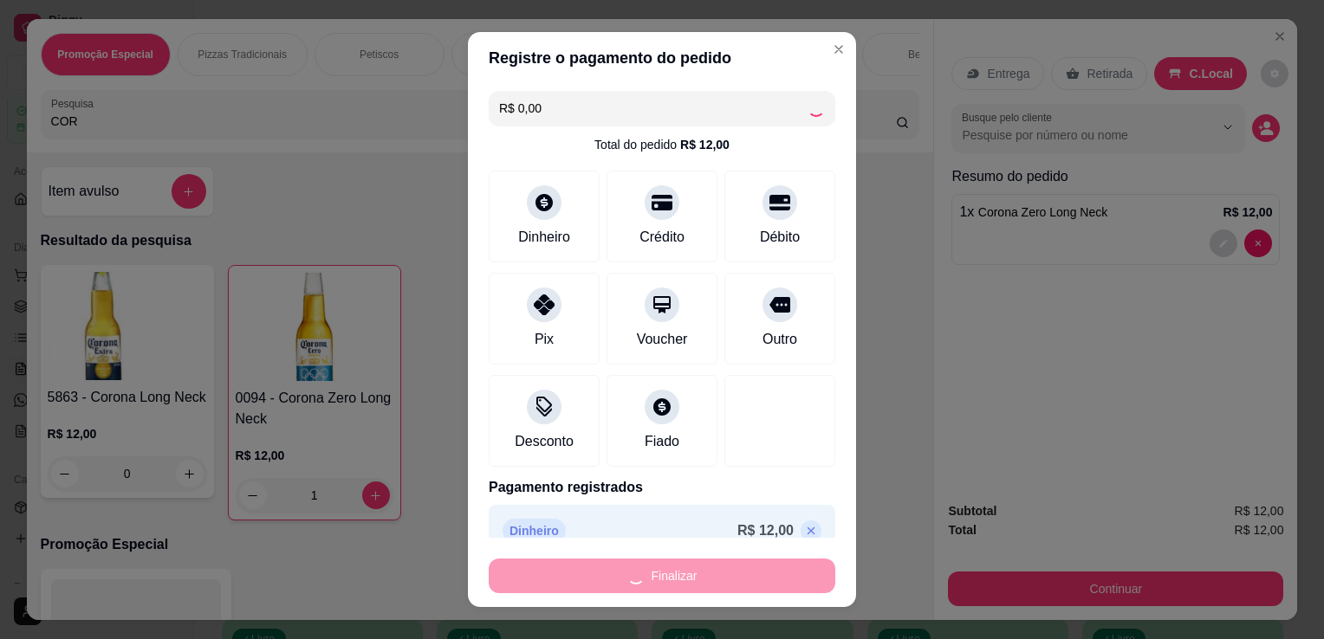
type input "0"
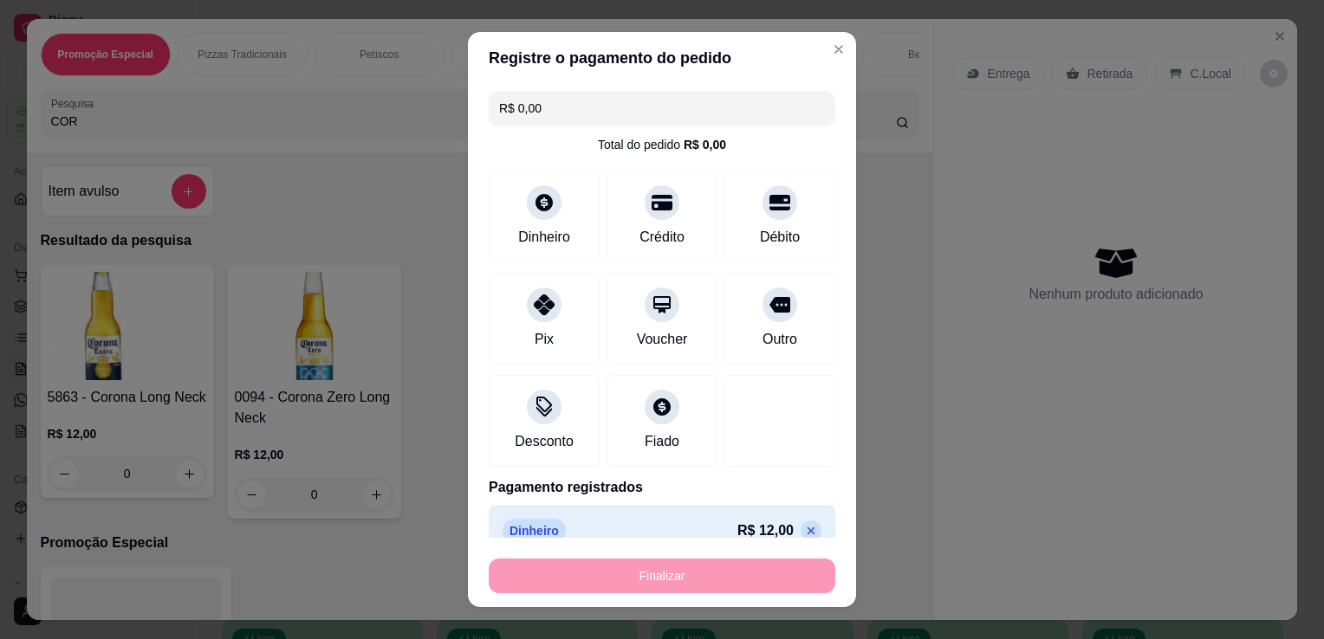
type input "-R$ 12,00"
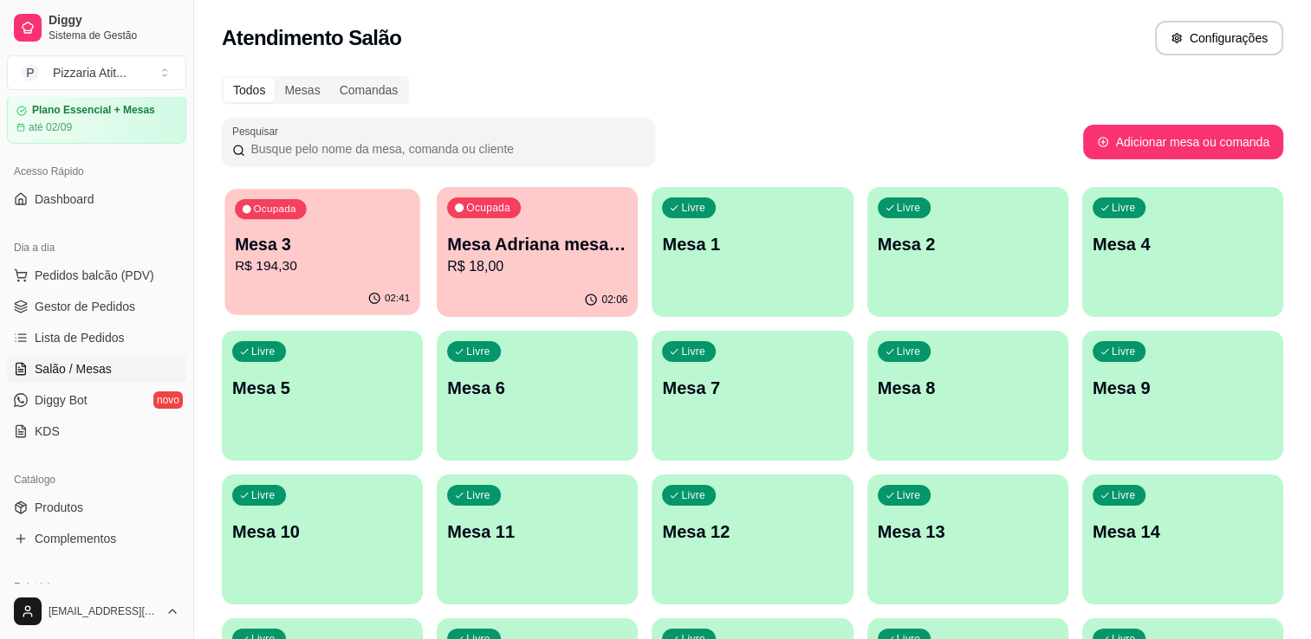
click at [265, 248] on p "Mesa 3" at bounding box center [322, 244] width 175 height 23
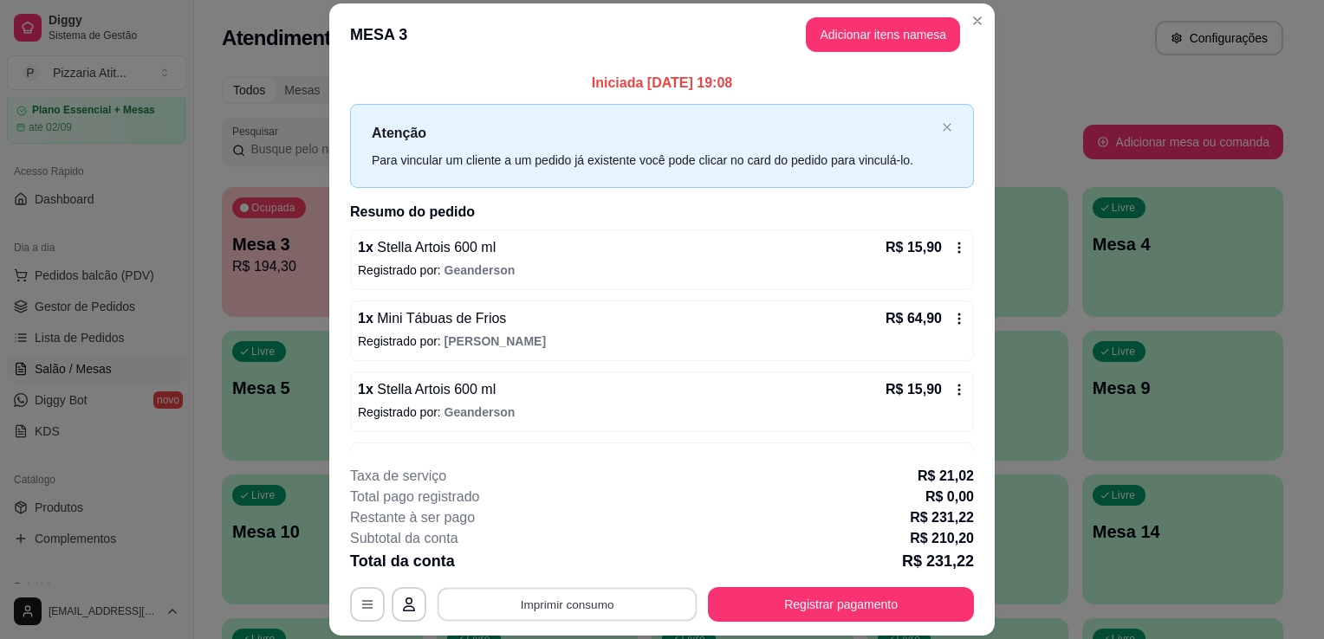
click at [540, 592] on button "Imprimir consumo" at bounding box center [568, 605] width 260 height 34
click at [557, 565] on button "IMPRESSORA" at bounding box center [565, 565] width 121 height 27
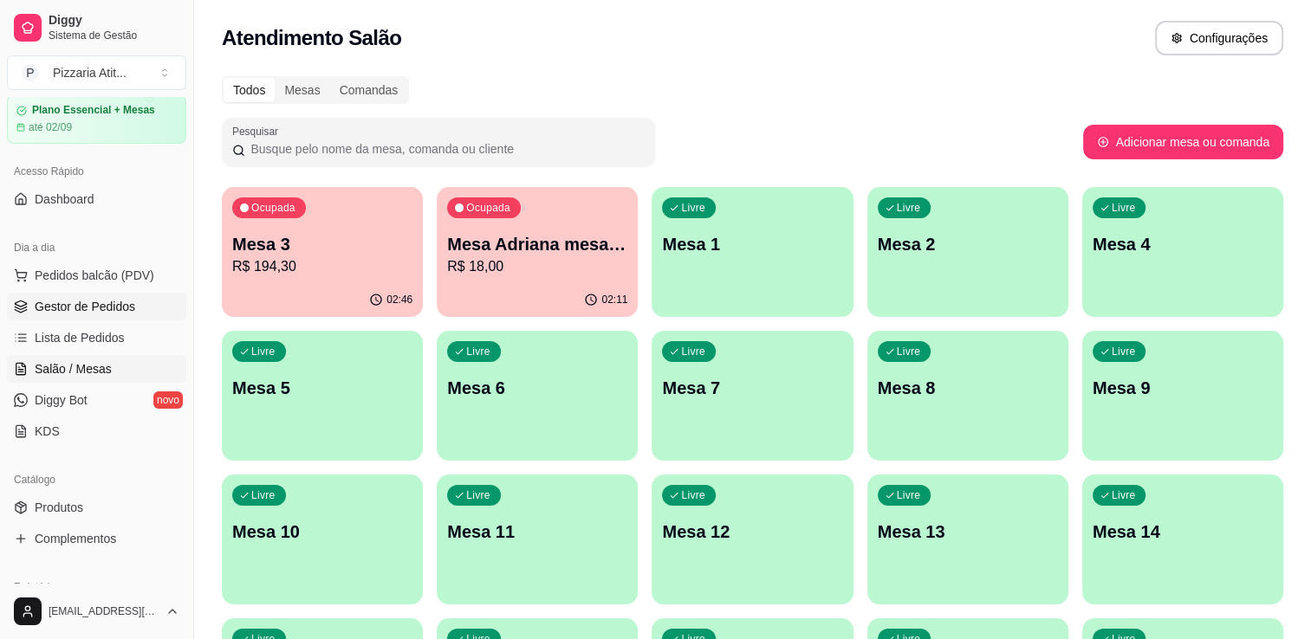
click at [111, 302] on span "Gestor de Pedidos" at bounding box center [85, 306] width 101 height 17
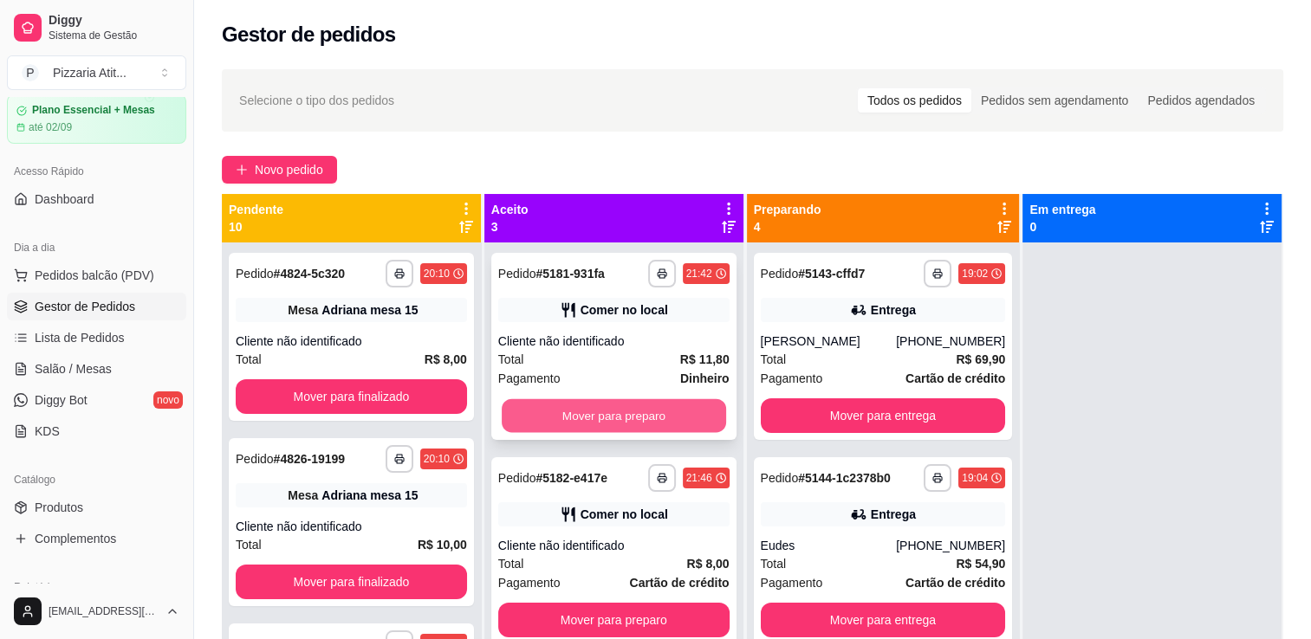
click at [665, 415] on button "Mover para preparo" at bounding box center [614, 416] width 224 height 34
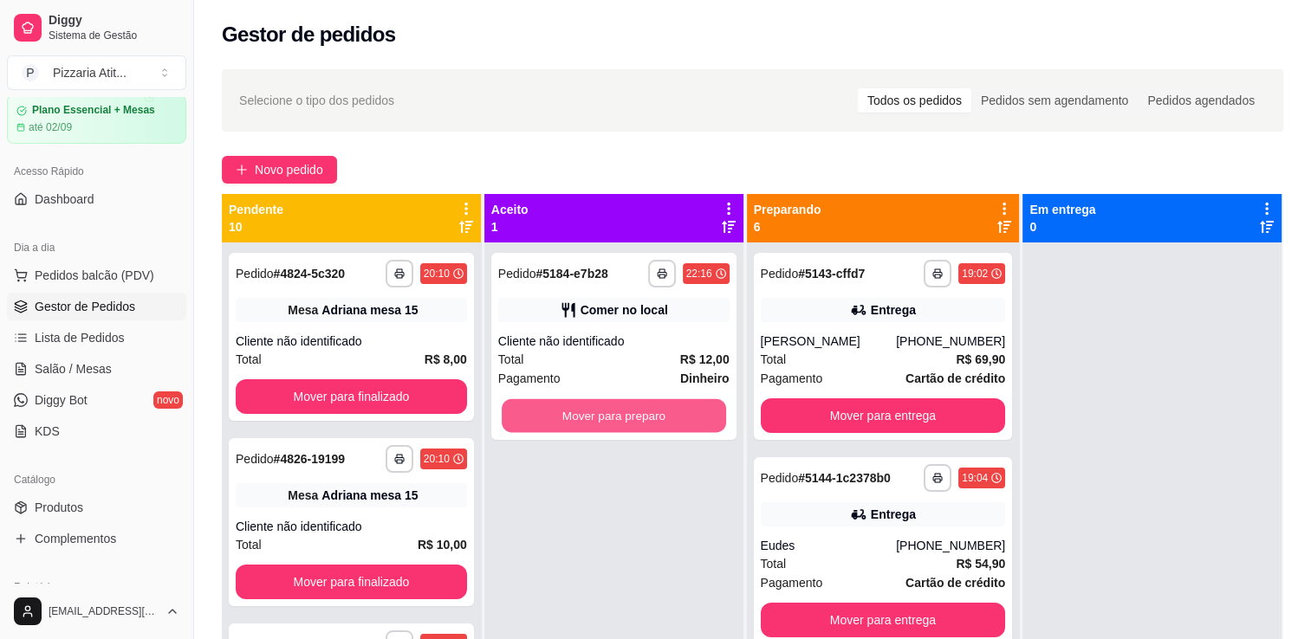
click at [665, 415] on button "Mover para preparo" at bounding box center [614, 416] width 224 height 34
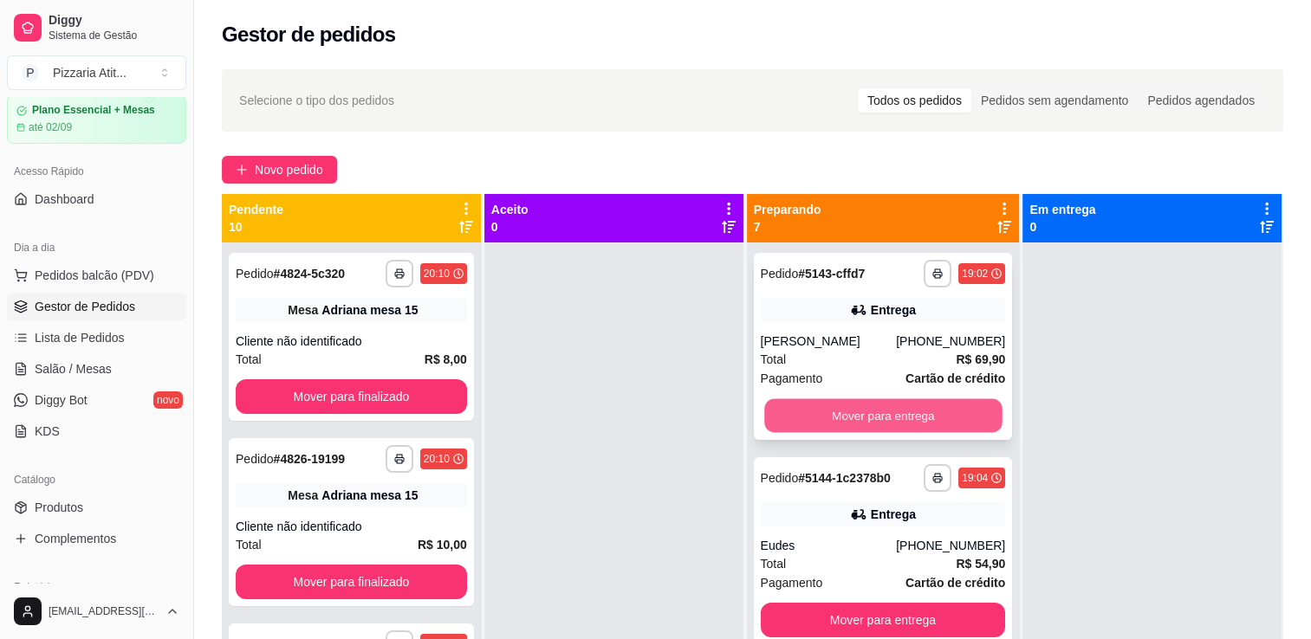
click at [864, 405] on button "Mover para entrega" at bounding box center [882, 416] width 237 height 34
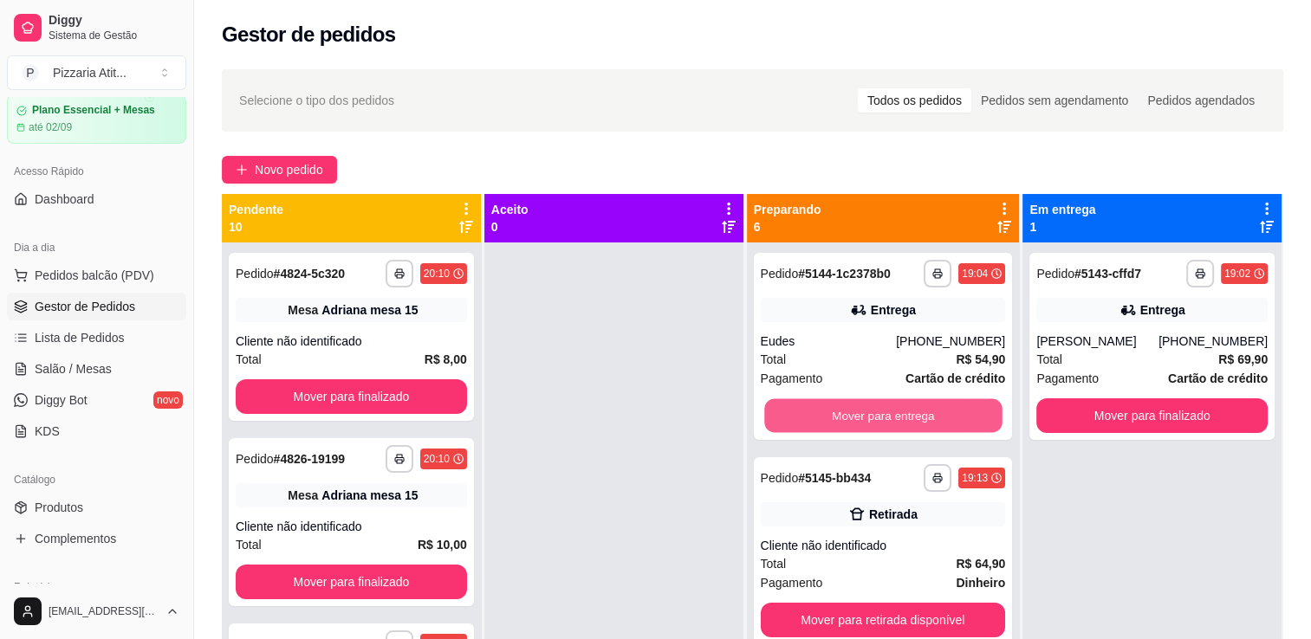
click at [864, 405] on button "Mover para entrega" at bounding box center [882, 416] width 237 height 34
click at [864, 405] on div "Mover para entrega" at bounding box center [883, 416] width 245 height 35
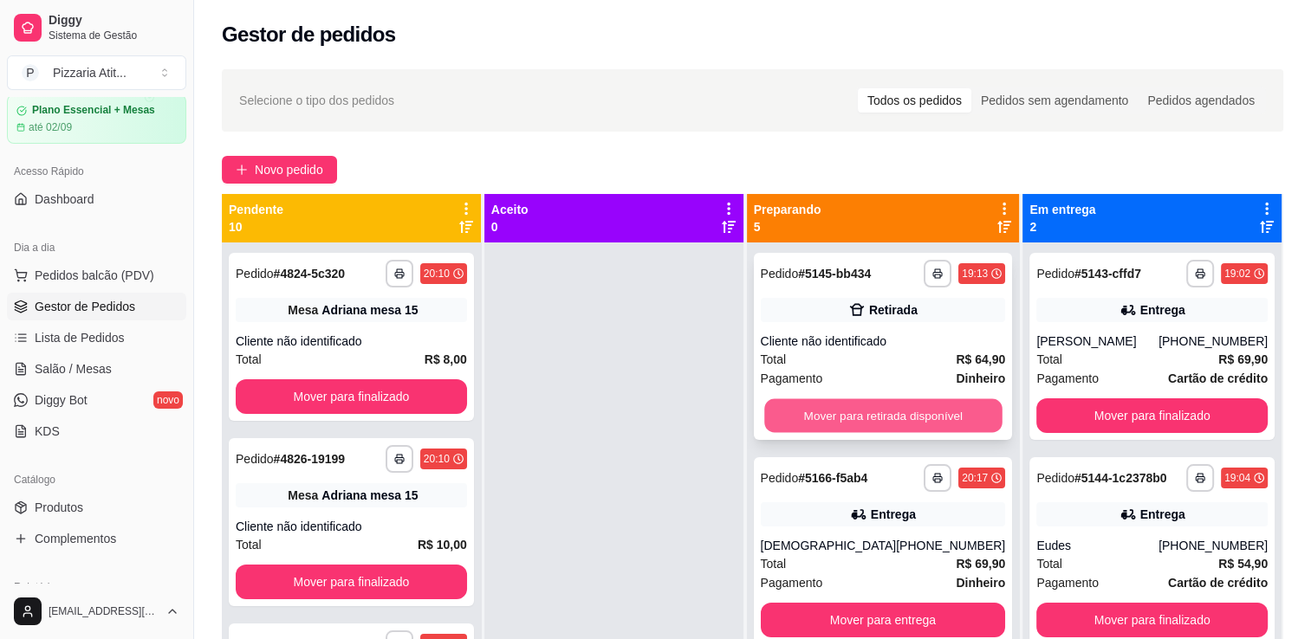
click at [867, 421] on button "Mover para retirada disponível" at bounding box center [882, 416] width 237 height 34
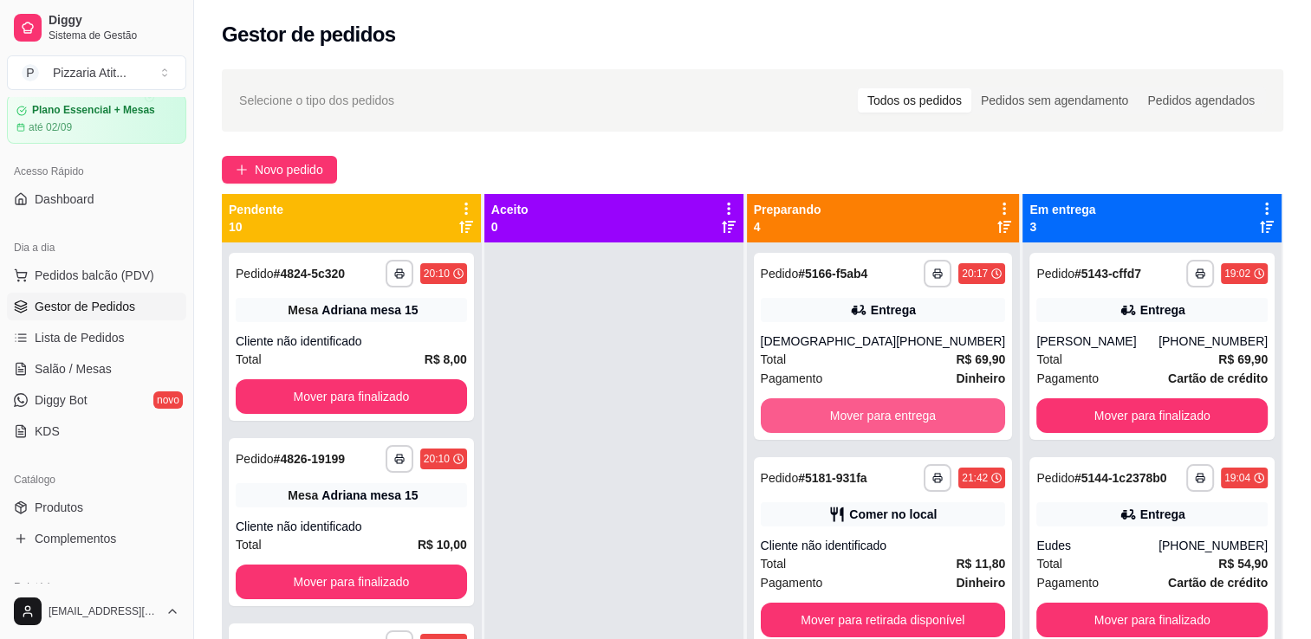
click at [867, 421] on button "Mover para entrega" at bounding box center [883, 416] width 245 height 35
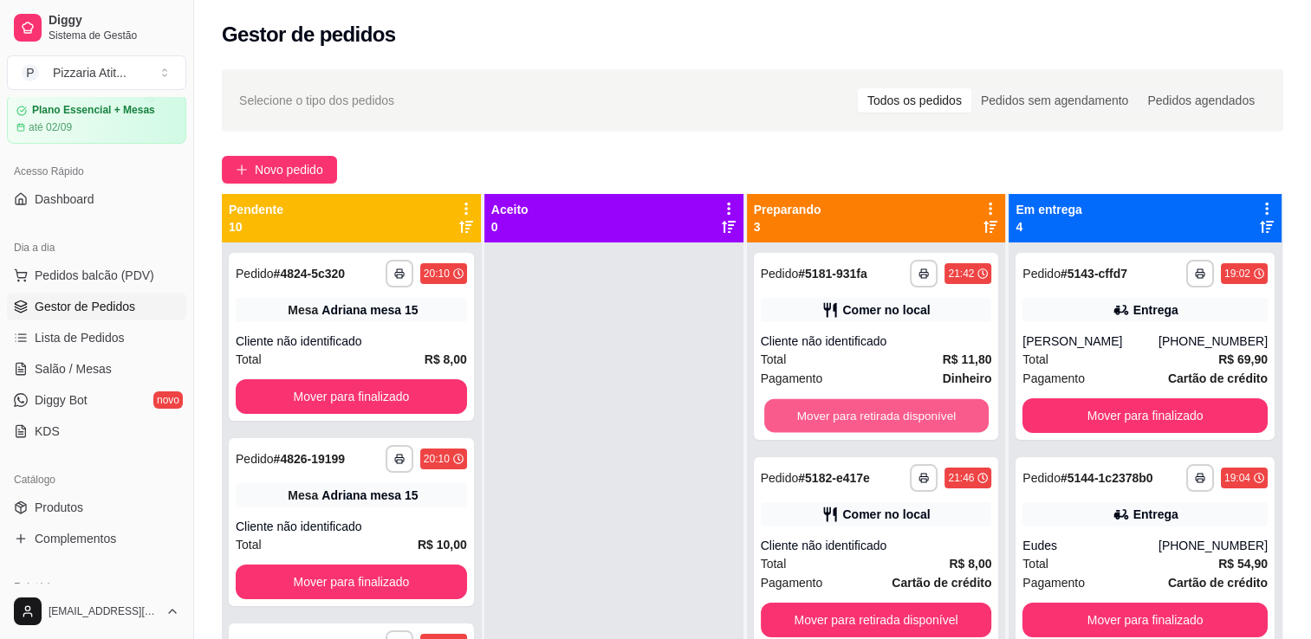
click at [867, 421] on button "Mover para retirada disponível" at bounding box center [876, 416] width 224 height 34
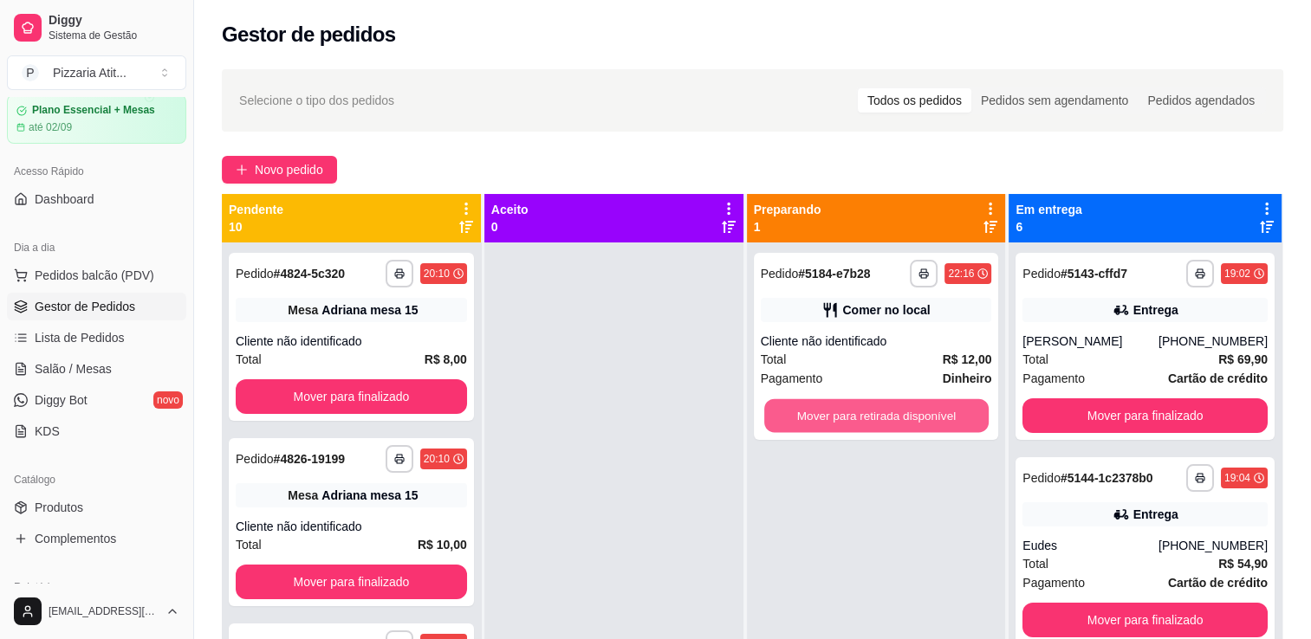
click at [867, 421] on button "Mover para retirada disponível" at bounding box center [876, 416] width 224 height 34
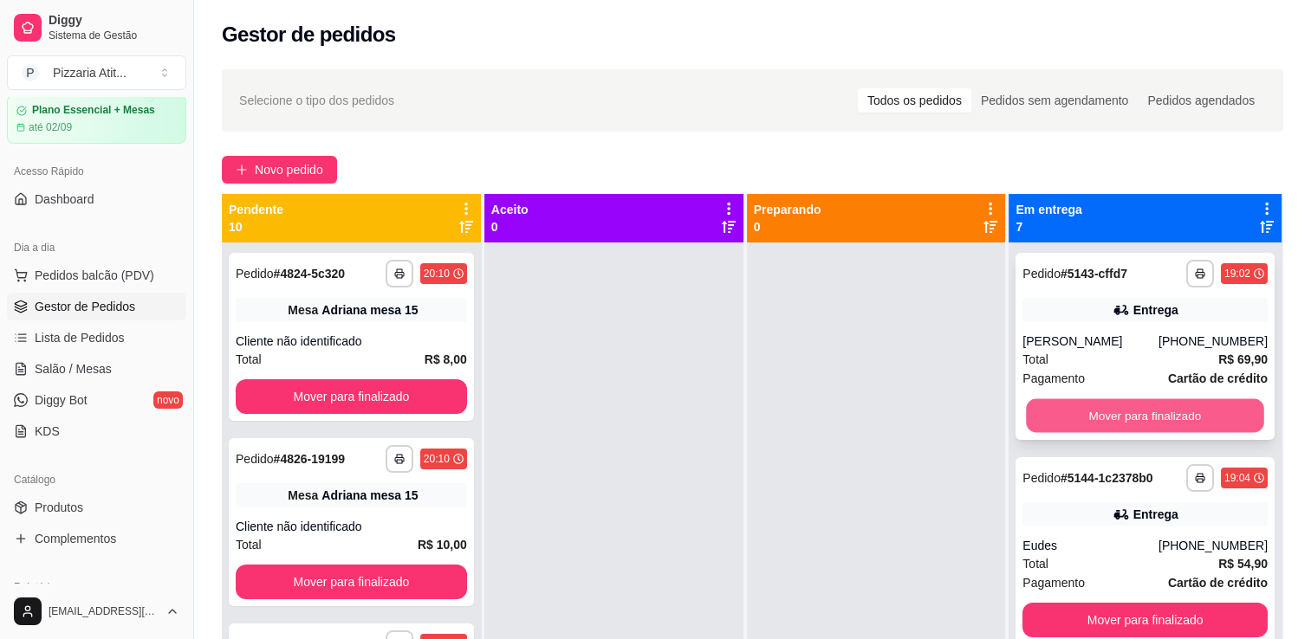
click at [1148, 418] on button "Mover para finalizado" at bounding box center [1145, 416] width 237 height 34
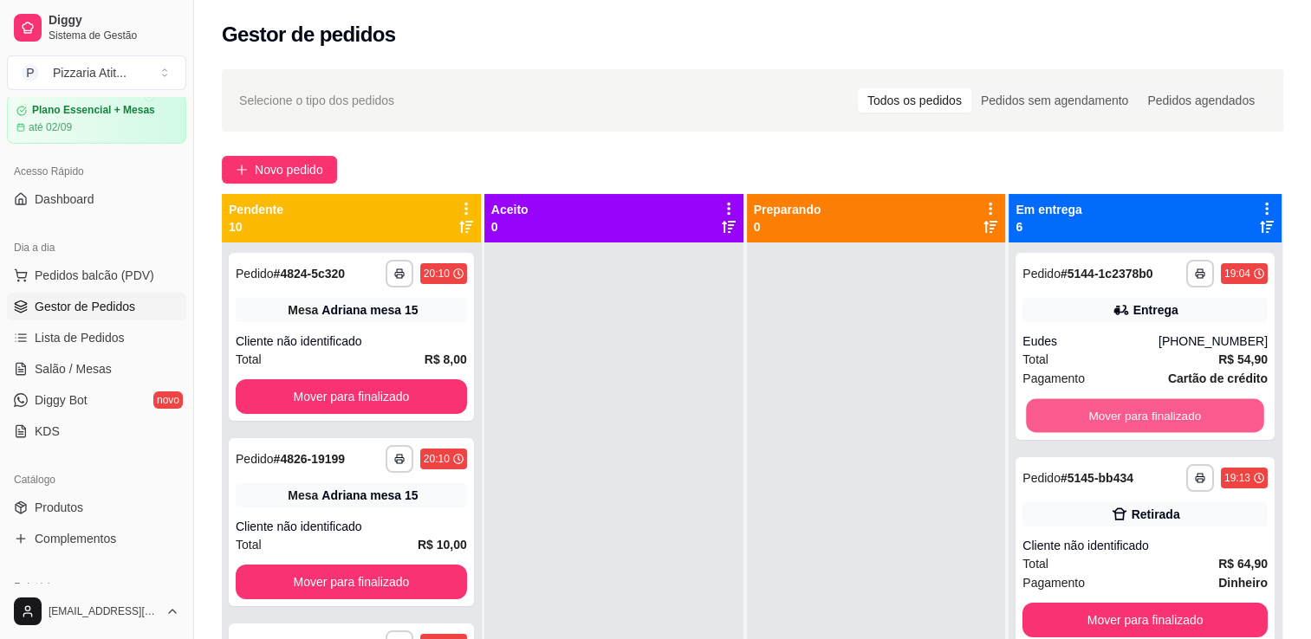
click at [1148, 418] on button "Mover para finalizado" at bounding box center [1145, 416] width 237 height 34
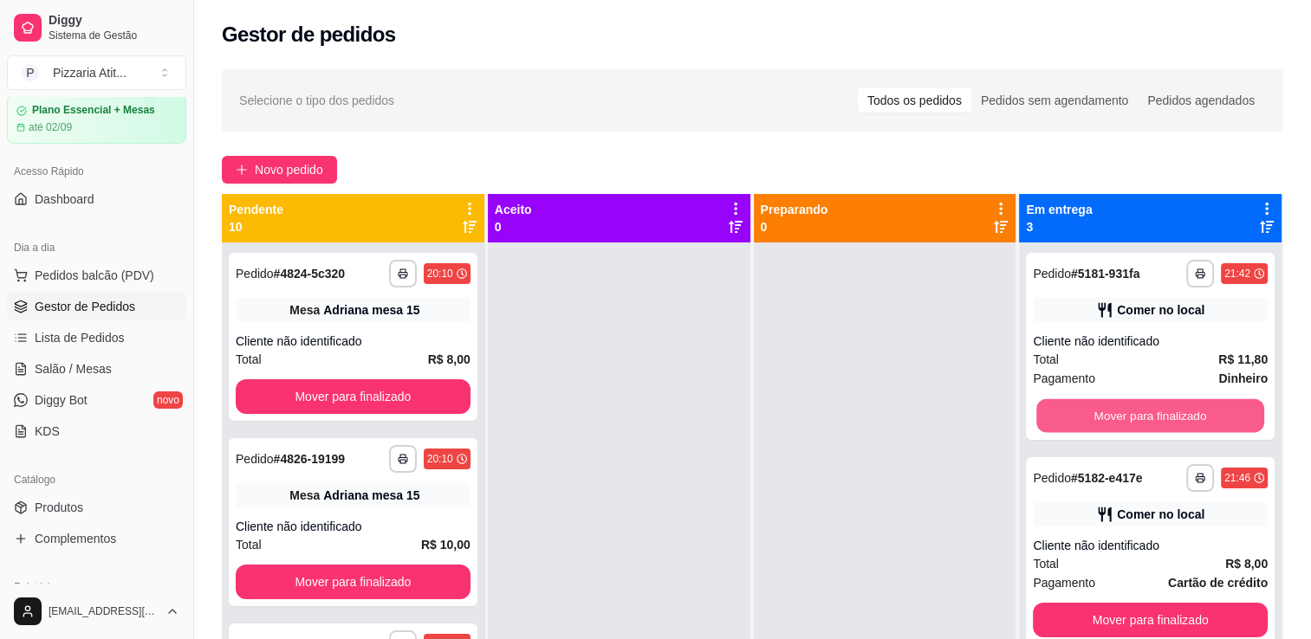
click at [1148, 418] on button "Mover para finalizado" at bounding box center [1150, 416] width 228 height 34
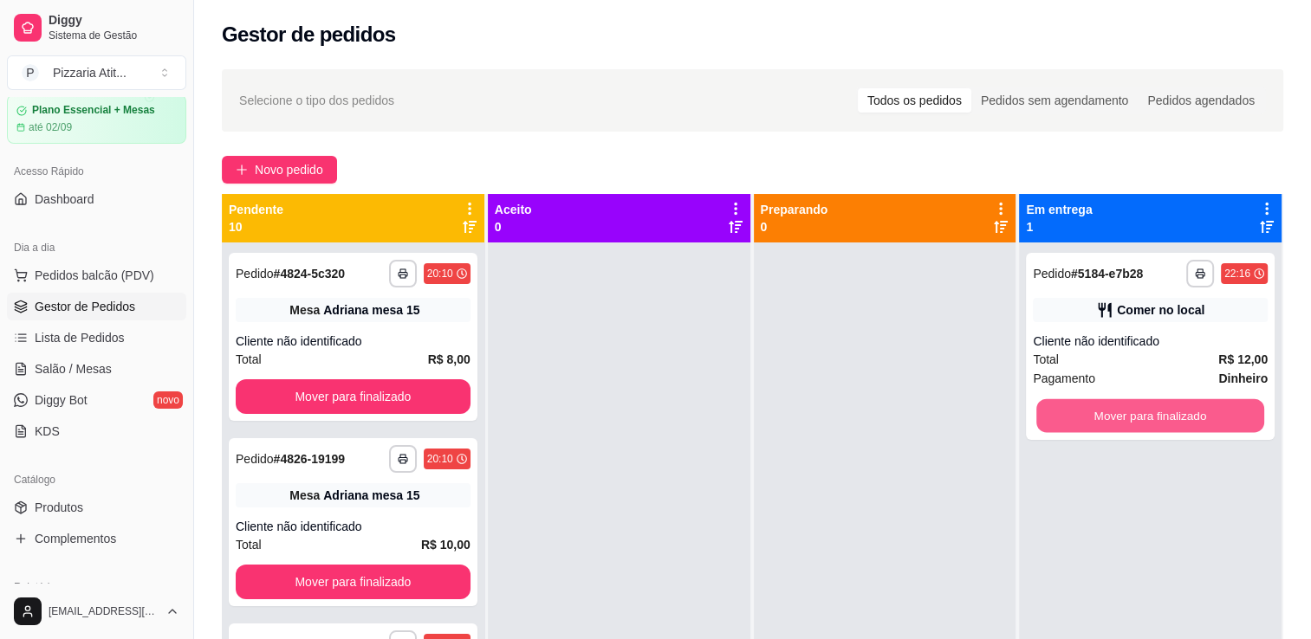
click at [1148, 418] on button "Mover para finalizado" at bounding box center [1150, 416] width 228 height 34
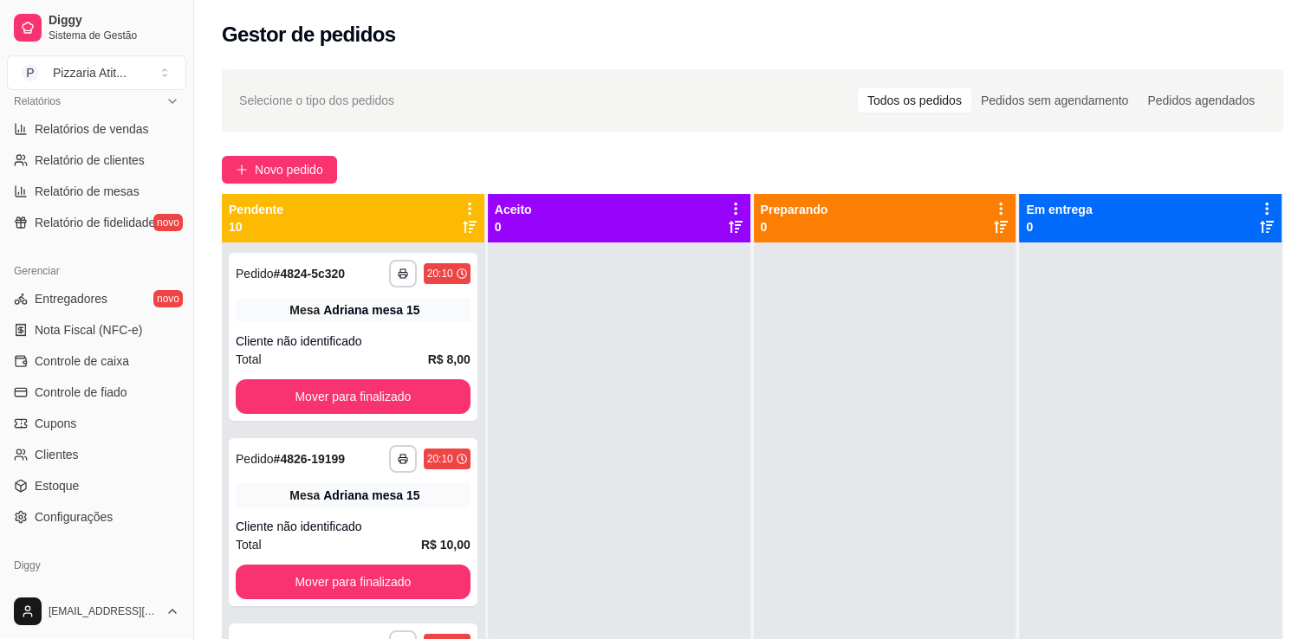
scroll to position [571, 0]
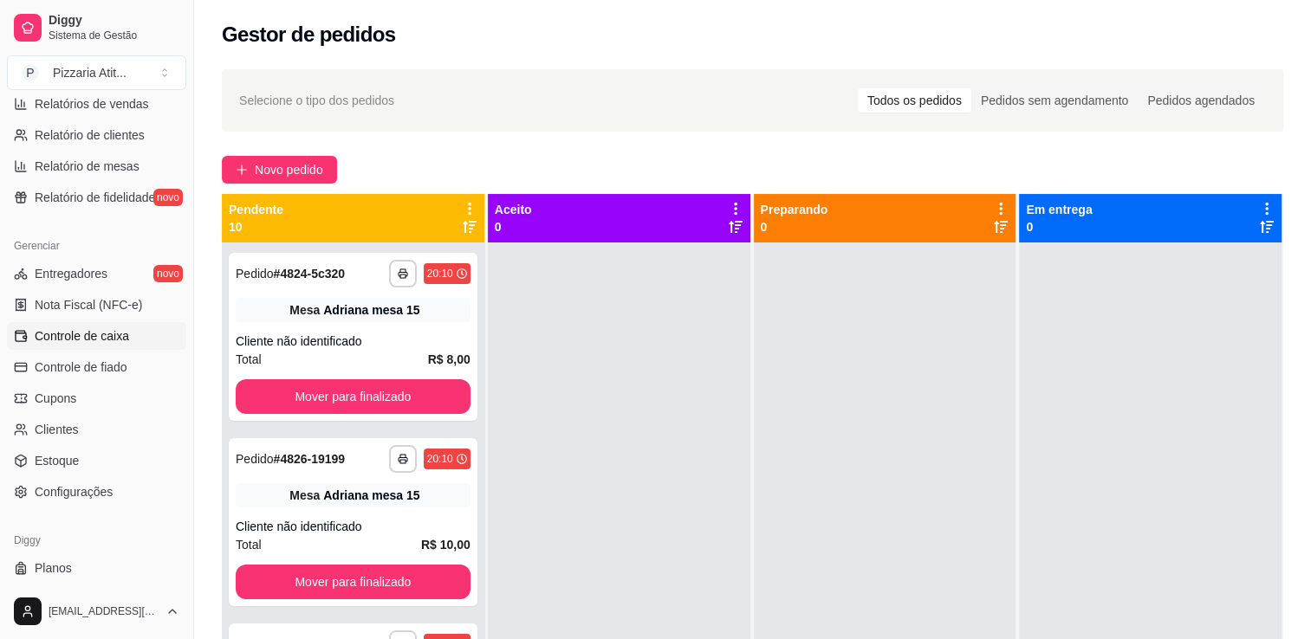
click at [128, 328] on link "Controle de caixa" at bounding box center [96, 336] width 179 height 28
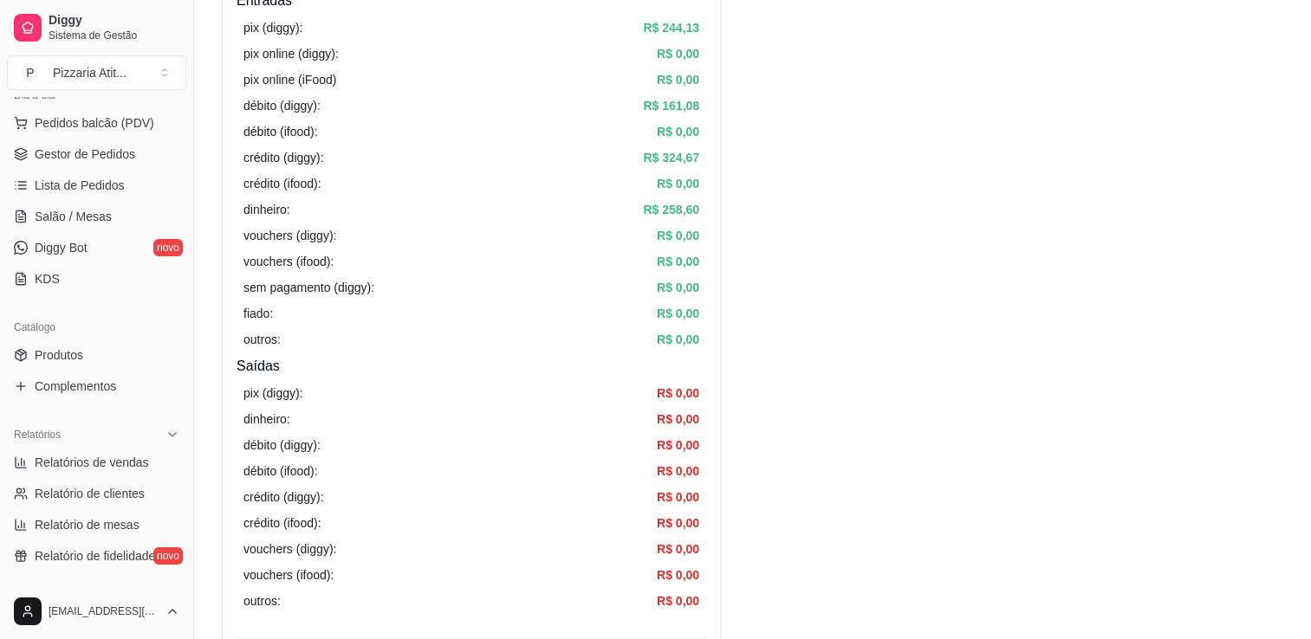
scroll to position [97, 0]
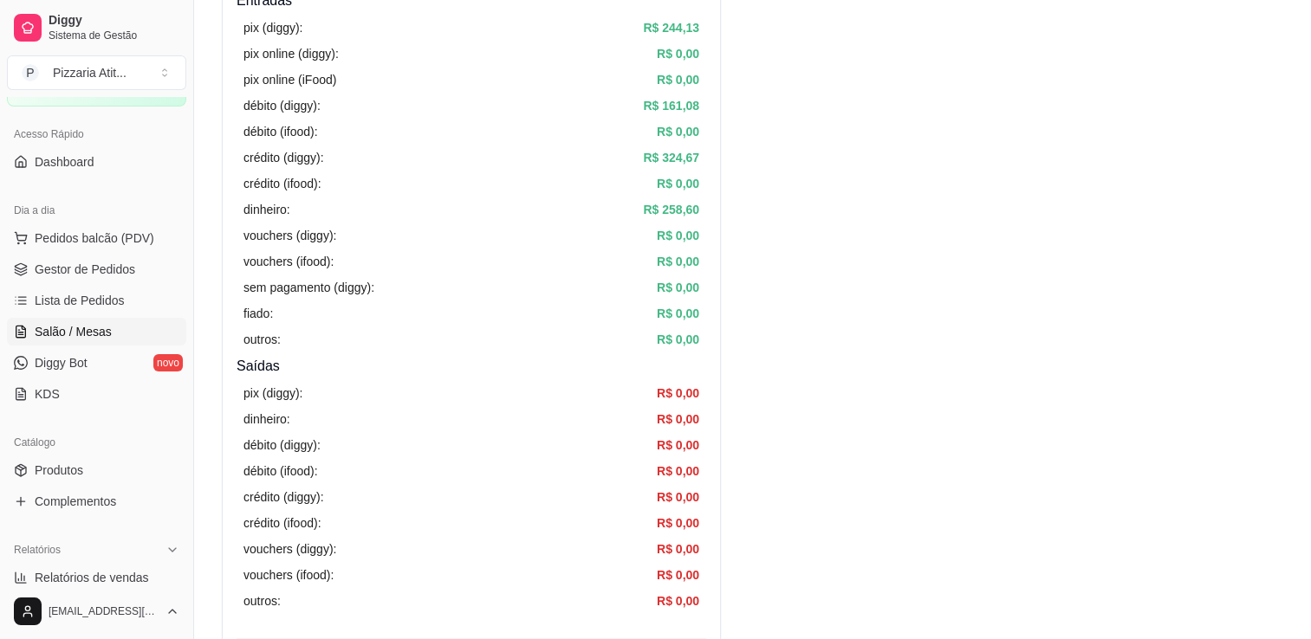
click at [103, 328] on span "Salão / Mesas" at bounding box center [73, 331] width 77 height 17
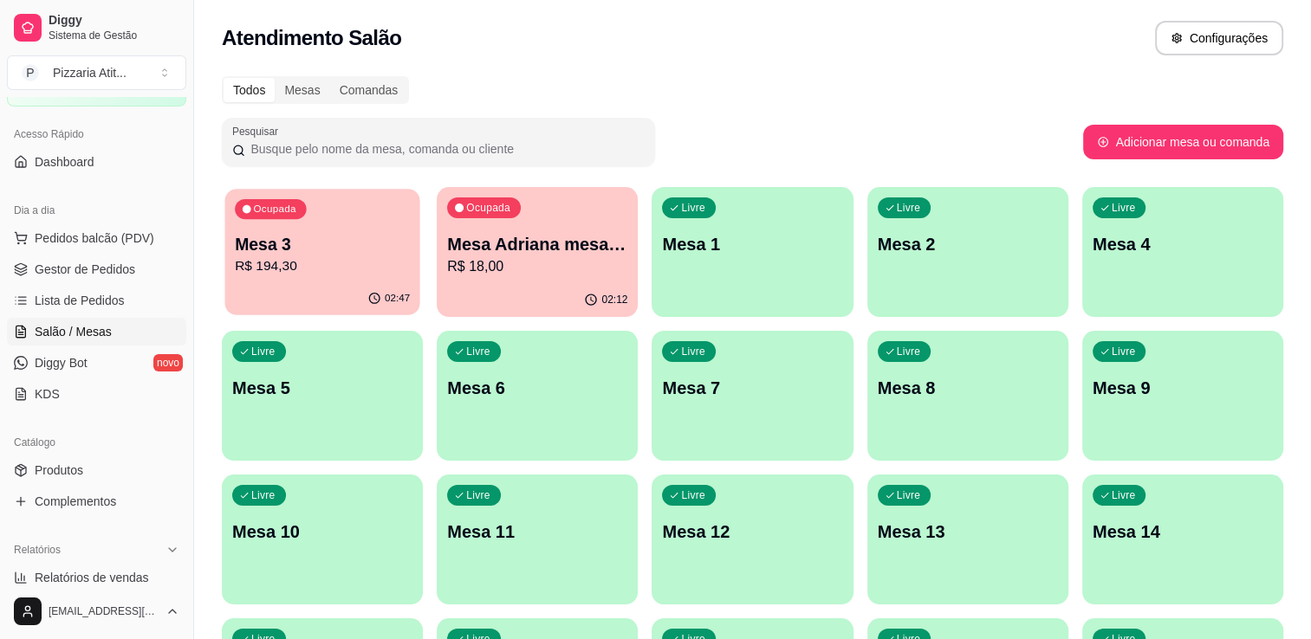
click at [308, 291] on div "02:47" at bounding box center [321, 298] width 195 height 33
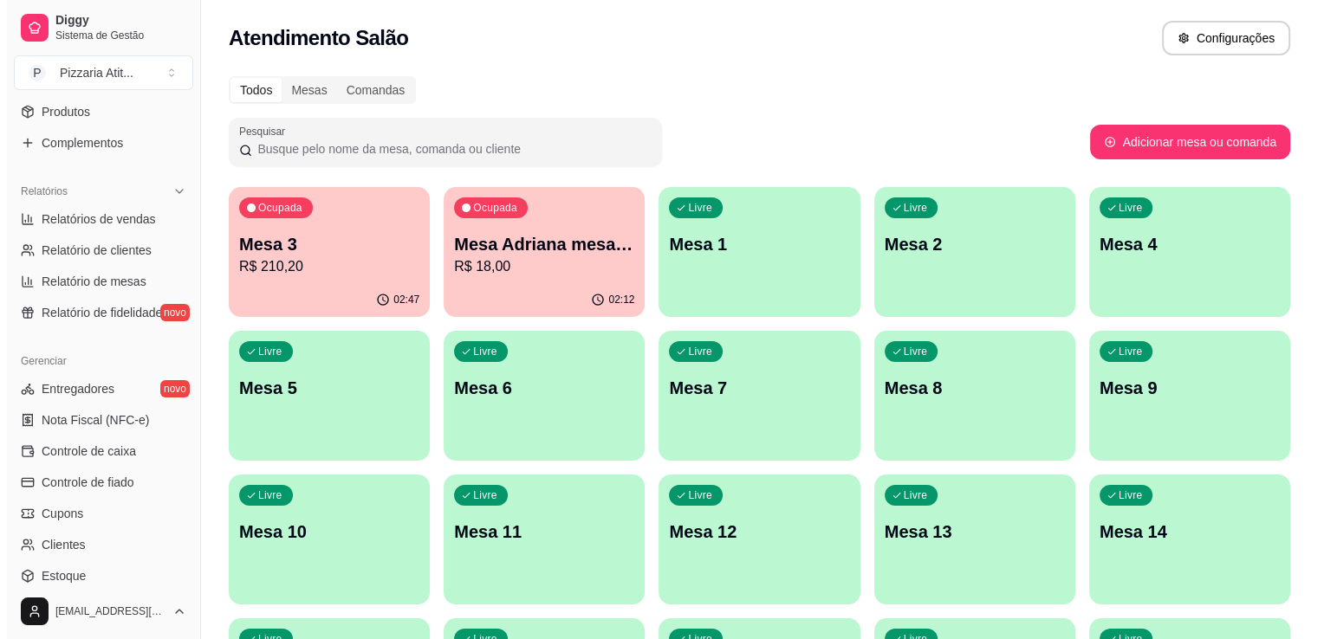
scroll to position [453, 0]
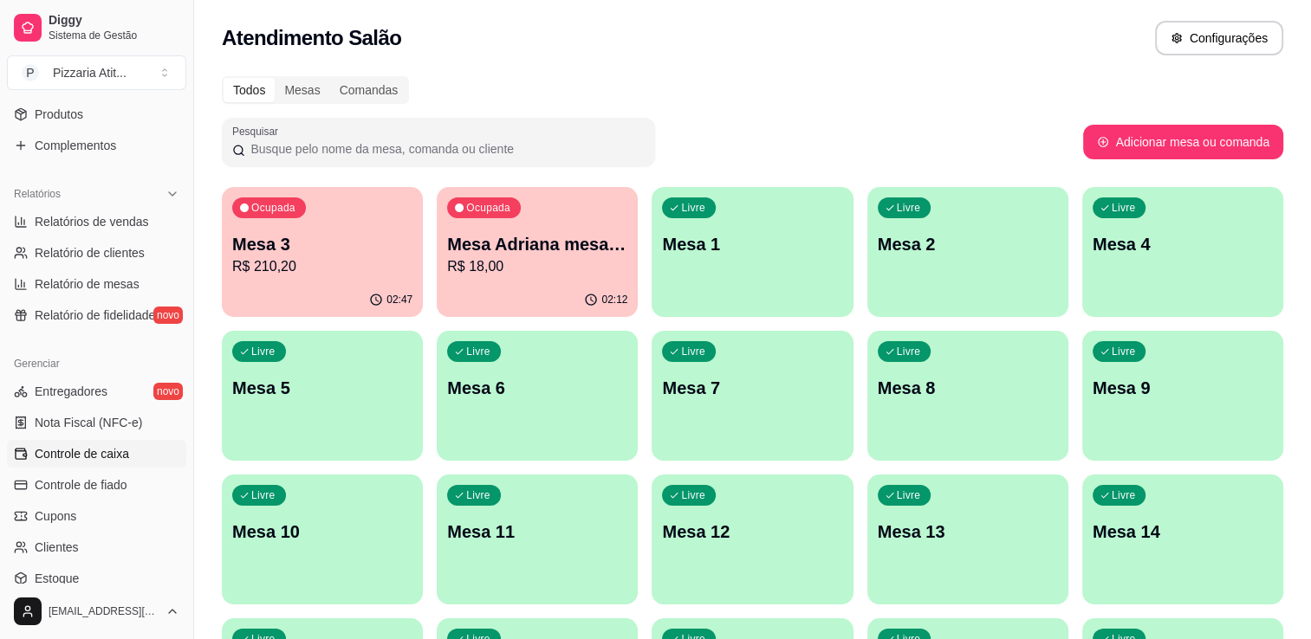
click at [138, 445] on link "Controle de caixa" at bounding box center [96, 454] width 179 height 28
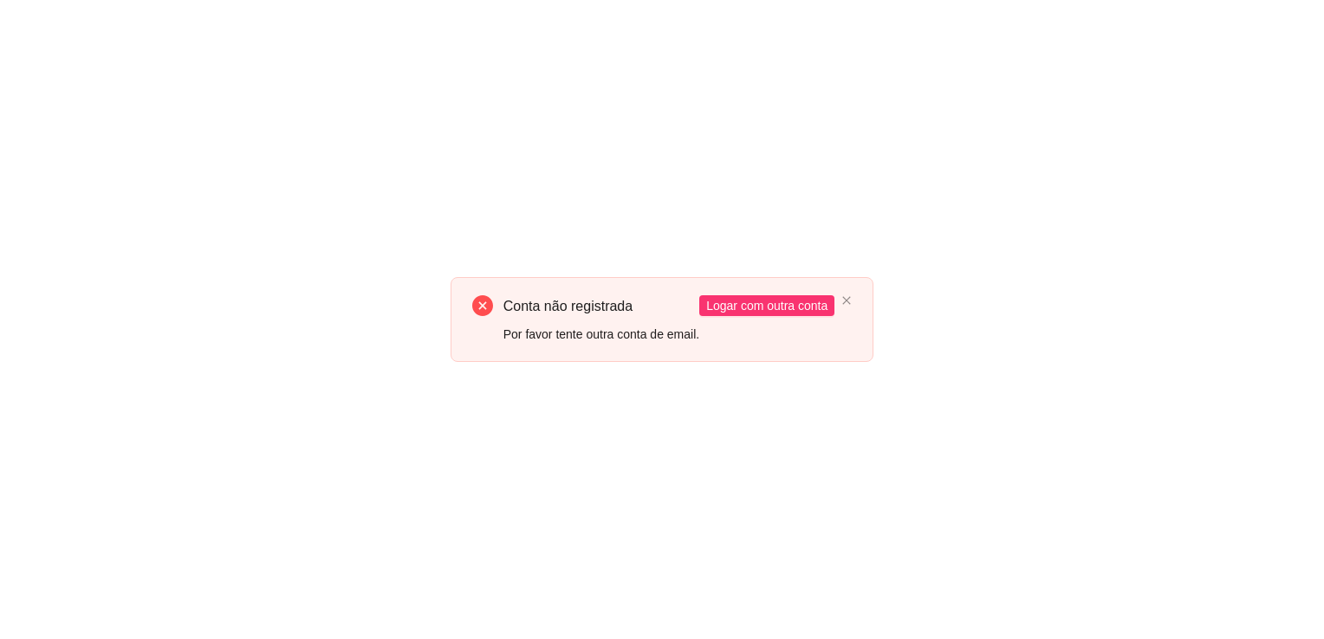
click at [564, 360] on div "Conta não registrada Por favor tente outra conta de email. Logar com outra conta" at bounding box center [663, 319] width 424 height 84
